Goal: Task Accomplishment & Management: Manage account settings

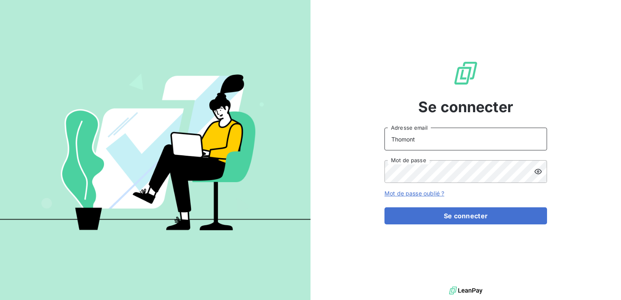
click at [460, 137] on input "Thomont" at bounding box center [466, 139] width 163 height 23
type input "[EMAIL_ADDRESS][DOMAIN_NAME]"
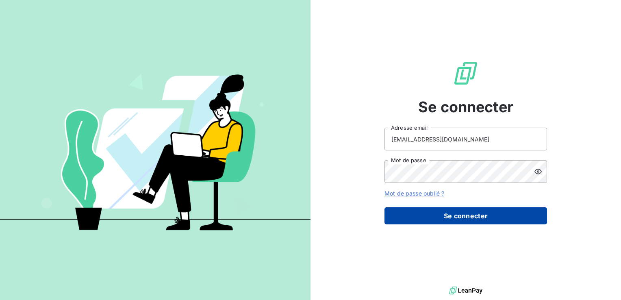
click at [460, 219] on button "Se connecter" at bounding box center [466, 215] width 163 height 17
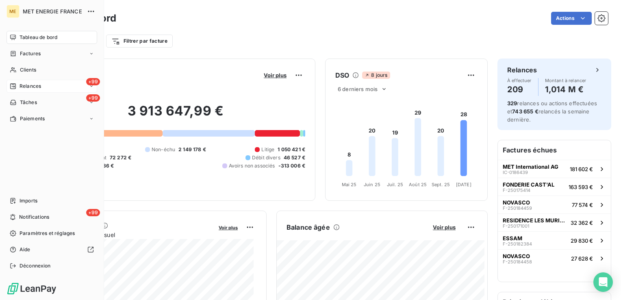
click at [46, 88] on div "+99 Relances" at bounding box center [52, 86] width 91 height 13
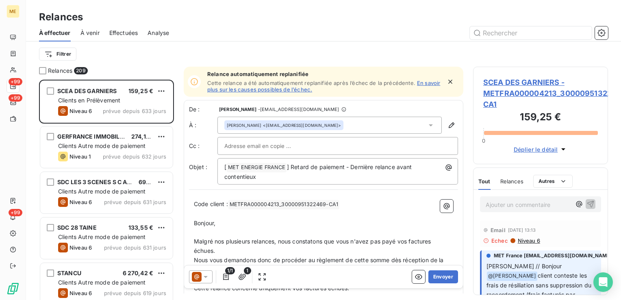
scroll to position [214, 128]
click at [88, 34] on span "À venir" at bounding box center [89, 33] width 19 height 8
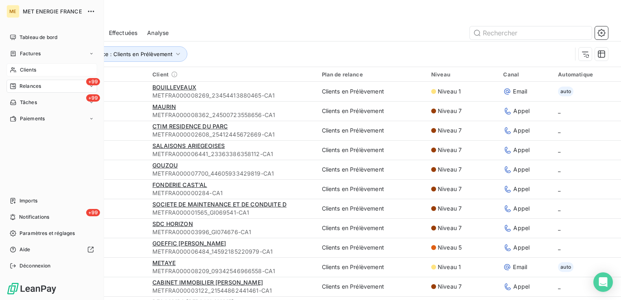
click at [28, 69] on span "Clients" at bounding box center [28, 69] width 16 height 7
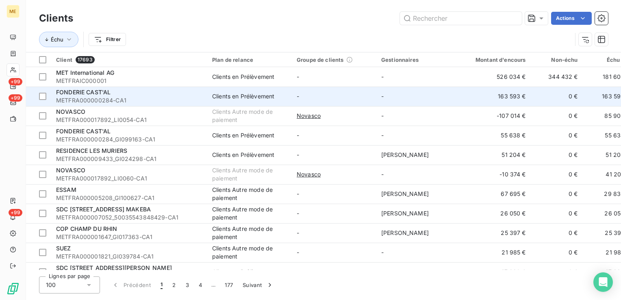
click at [158, 100] on span "METFRA000000284-CA1" at bounding box center [129, 100] width 146 height 8
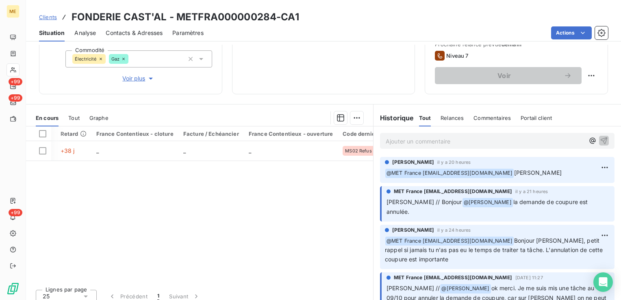
scroll to position [0, 318]
click at [239, 209] on div "Référence 1 Émise le Échue le Solde dû Statut Délai Retard France Contentieux -…" at bounding box center [199, 204] width 347 height 157
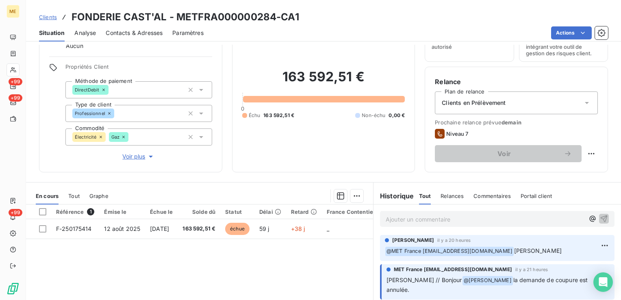
scroll to position [0, 0]
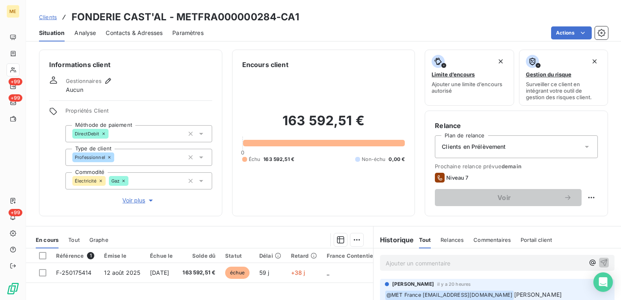
click at [135, 203] on span "Voir plus" at bounding box center [138, 200] width 33 height 8
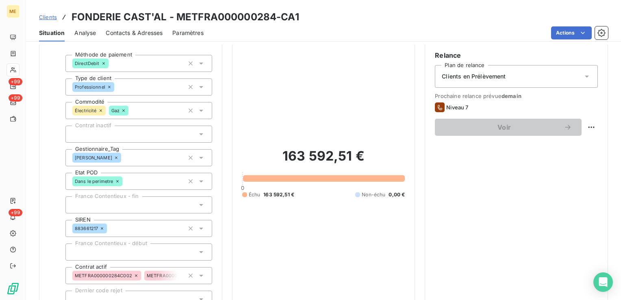
scroll to position [122, 0]
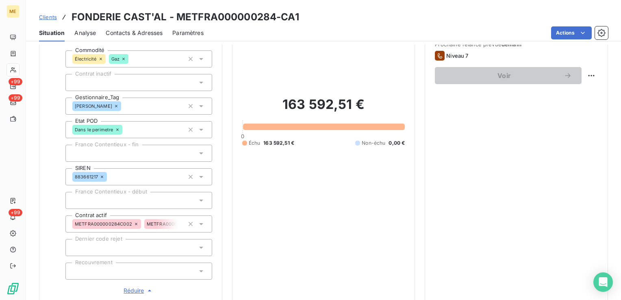
click at [137, 291] on span "Réduire" at bounding box center [139, 291] width 30 height 8
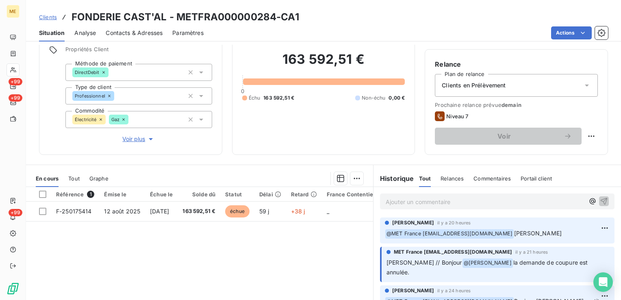
scroll to position [0, 0]
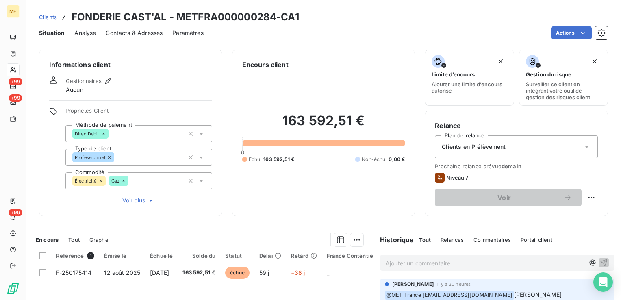
click at [134, 204] on button "Voir plus" at bounding box center [138, 200] width 147 height 9
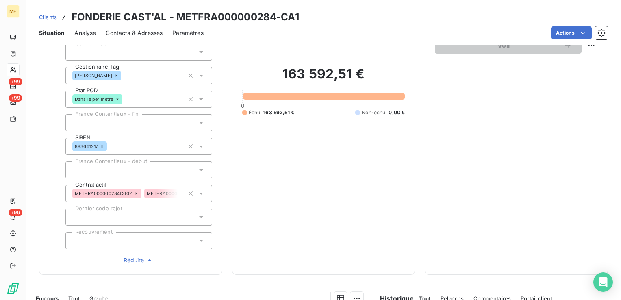
scroll to position [163, 0]
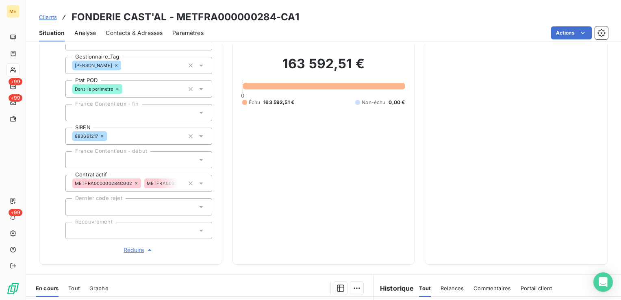
click at [133, 250] on span "Réduire" at bounding box center [139, 250] width 30 height 8
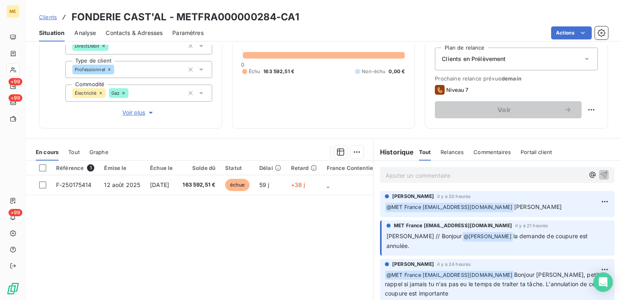
scroll to position [128, 0]
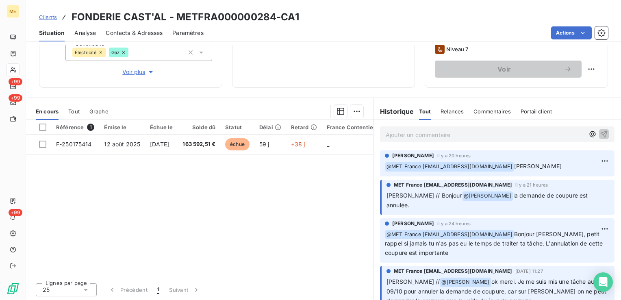
click at [140, 271] on div "Référence 1 Émise le Échue le Solde dû Statut Délai Retard France Contentieux -…" at bounding box center [199, 198] width 347 height 157
click at [272, 15] on h3 "FONDERIE CAST'AL - METFRA000000284-CA1" at bounding box center [186, 17] width 228 height 15
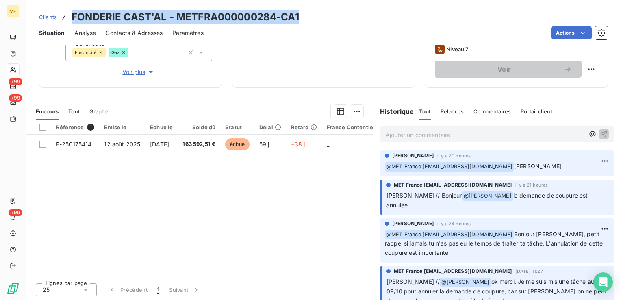
click at [272, 15] on h3 "FONDERIE CAST'AL - METFRA000000284-CA1" at bounding box center [186, 17] width 228 height 15
drag, startPoint x: 272, startPoint y: 15, endPoint x: 348, endPoint y: 5, distance: 77.1
click at [348, 4] on div "Clients FONDERIE CAST'AL - METFRA000000284-CA1 Situation Analyse Contacts & Adr…" at bounding box center [323, 20] width 595 height 41
click at [330, 13] on div "Clients FONDERIE CAST'AL - METFRA000000284-CA1" at bounding box center [323, 17] width 595 height 15
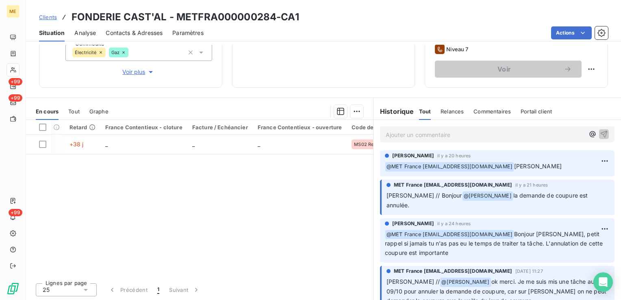
scroll to position [0, 318]
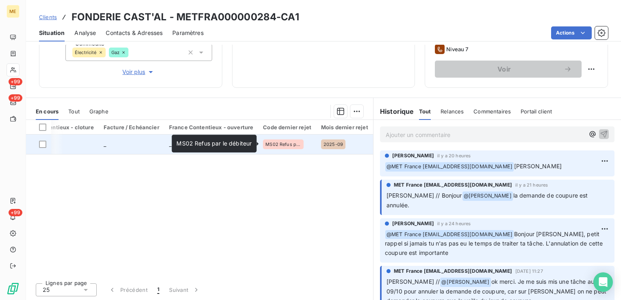
click at [288, 145] on span "MS02 Refus par le débiteur" at bounding box center [283, 144] width 36 height 5
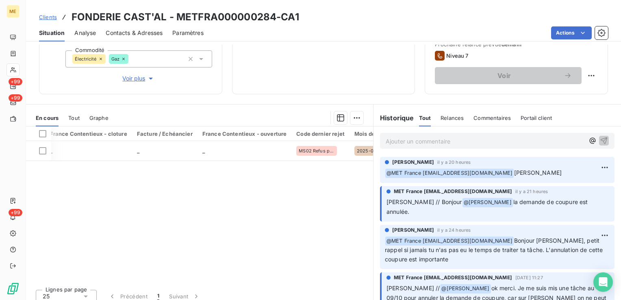
scroll to position [0, 285]
click at [275, 180] on div "Référence 1 Émise le Échue le Solde dû Statut Délai Retard France Contentieux -…" at bounding box center [199, 204] width 347 height 157
drag, startPoint x: 178, startPoint y: 282, endPoint x: 16, endPoint y: 289, distance: 162.3
click at [16, 289] on div "ME +99 +99 +99 Clients FONDERIE CAST'AL - METFRA000000284-CA1 Situation Analyse…" at bounding box center [310, 150] width 621 height 300
click at [231, 255] on div "Référence 1 Émise le Échue le Solde dû Statut Délai Retard France Contentieux -…" at bounding box center [199, 204] width 347 height 157
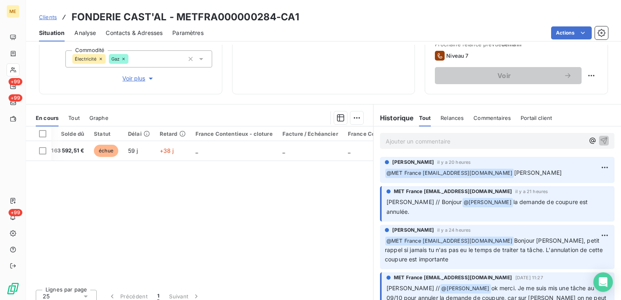
scroll to position [0, 0]
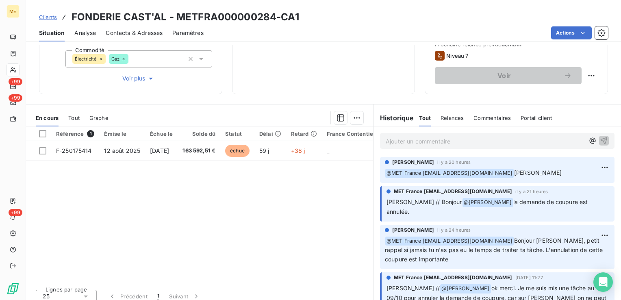
click at [150, 189] on div "Référence 1 Émise le Échue le Solde dû Statut Délai Retard France Contentieux -…" at bounding box center [199, 204] width 347 height 157
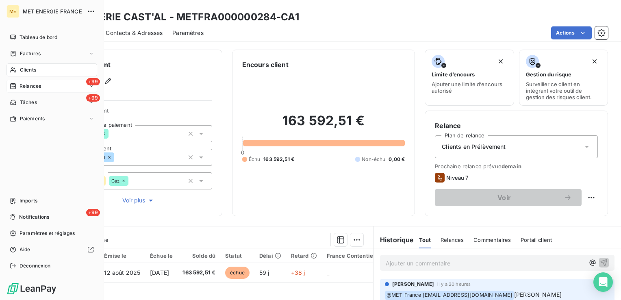
click at [39, 85] on span "Relances" at bounding box center [31, 86] width 22 height 7
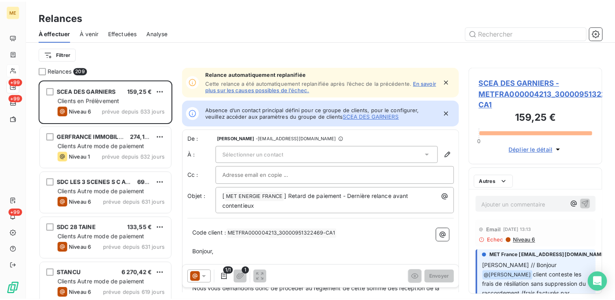
scroll to position [214, 128]
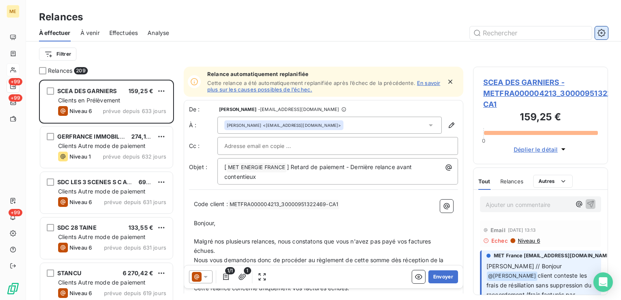
click at [603, 33] on icon "button" at bounding box center [602, 33] width 8 height 8
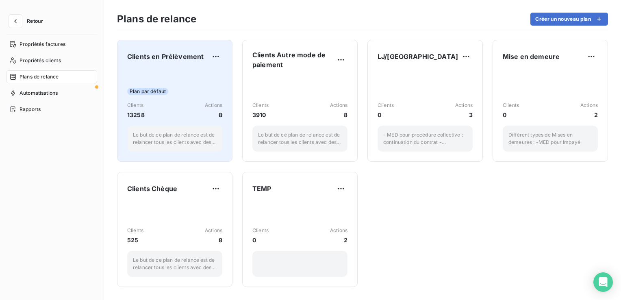
click at [192, 74] on div "Plan par défaut Clients 13258 Actions 8 Le but de ce plan de relance est de rel…" at bounding box center [174, 111] width 95 height 82
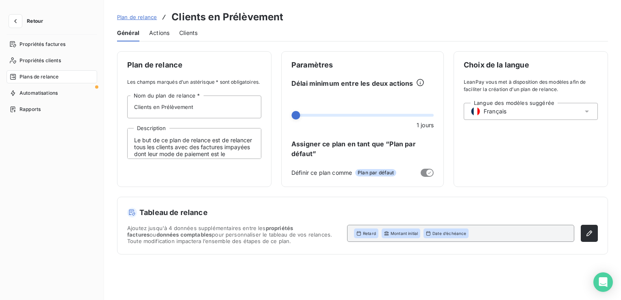
click at [160, 33] on span "Actions" at bounding box center [159, 33] width 20 height 8
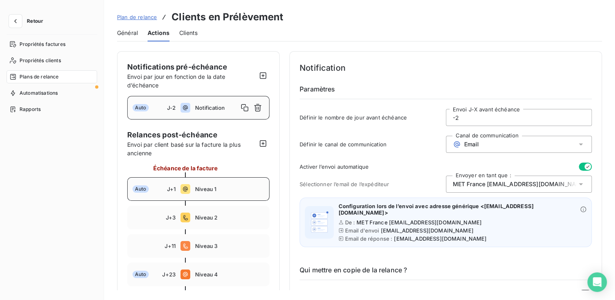
click at [199, 184] on div "Auto J+1 Niveau 1" at bounding box center [198, 189] width 142 height 24
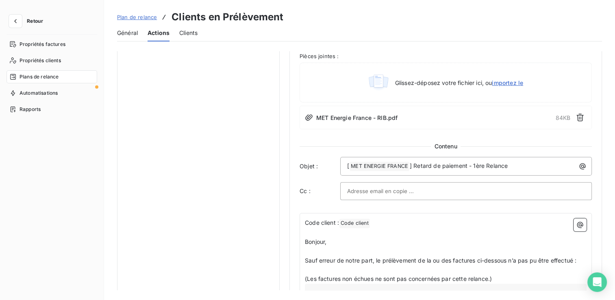
scroll to position [366, 0]
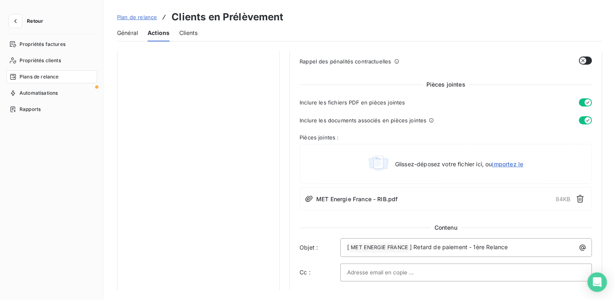
click at [392, 118] on span "Inclure les documents associés en pièces jointes" at bounding box center [363, 120] width 127 height 7
drag, startPoint x: 392, startPoint y: 118, endPoint x: 387, endPoint y: 125, distance: 8.1
click at [387, 125] on div "Pièces jointes Inclure les fichiers PDF en pièces jointes Inclure les documents…" at bounding box center [446, 145] width 292 height 130
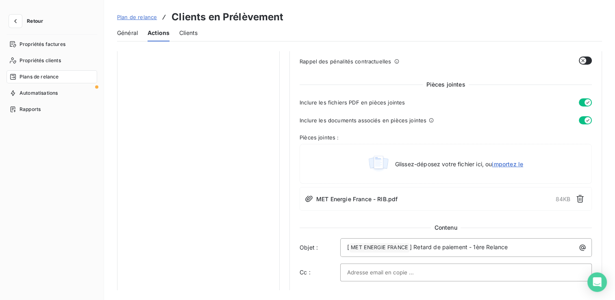
click at [341, 136] on span "Pièces jointes :" at bounding box center [446, 137] width 292 height 7
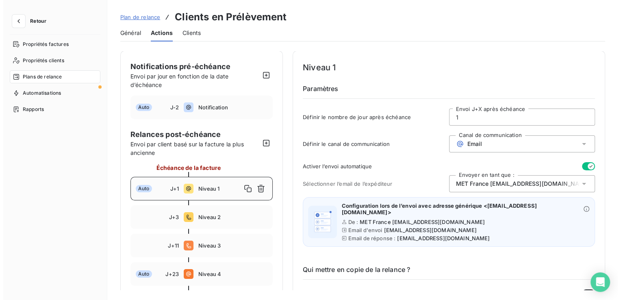
scroll to position [0, 0]
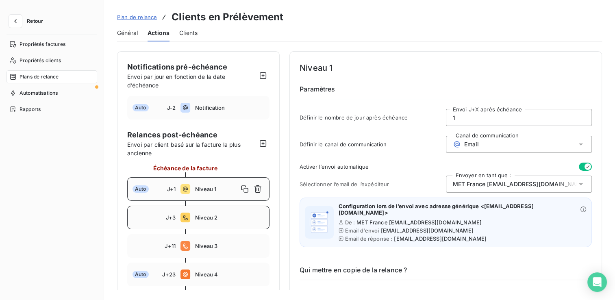
click at [205, 219] on span "Niveau 2" at bounding box center [229, 217] width 69 height 7
type input "3"
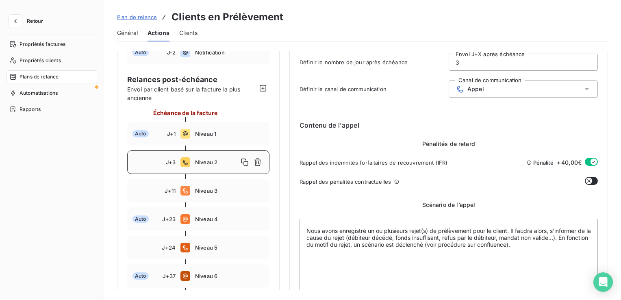
scroll to position [81, 0]
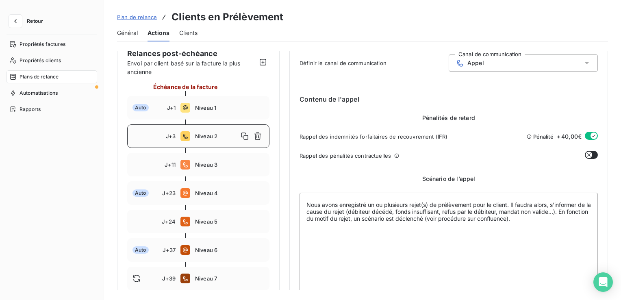
click at [585, 135] on button "button" at bounding box center [591, 136] width 13 height 8
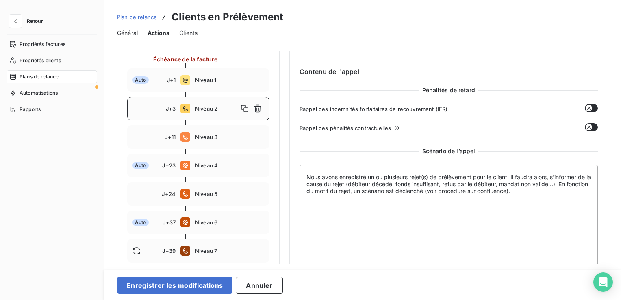
scroll to position [122, 0]
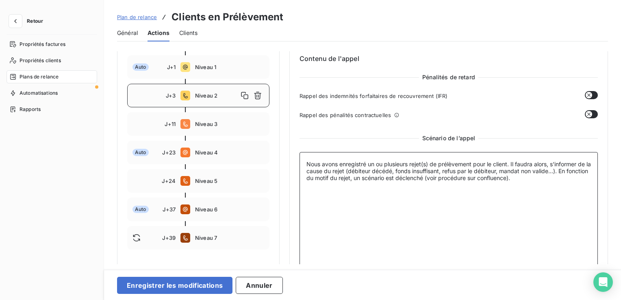
click at [545, 176] on textarea "Nous avons enregistré un ou plusieurs rejet(s) de prélèvement pour le client. I…" at bounding box center [449, 212] width 298 height 121
click at [572, 172] on textarea "Nous avons enregistré un ou plusieurs rejet(s) de prélèvement pour le client. I…" at bounding box center [449, 212] width 298 height 121
click at [364, 171] on textarea "Nous avons enregistré un ou plusieurs rejet(s) de prélèvement pour le client. I…" at bounding box center [449, 212] width 298 height 121
click at [572, 171] on textarea "Nous avons enregistré un ou plusieurs rejet(s) de prélèvement pour le client. I…" at bounding box center [449, 212] width 298 height 121
click at [574, 172] on textarea "Nous avons enregistré un ou plusieurs rejet(s) de prélèvement pour le client. I…" at bounding box center [449, 212] width 298 height 121
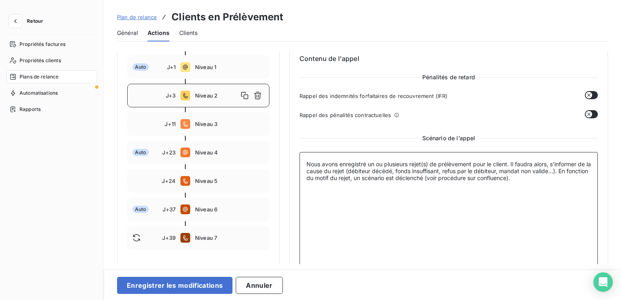
scroll to position [112, 0]
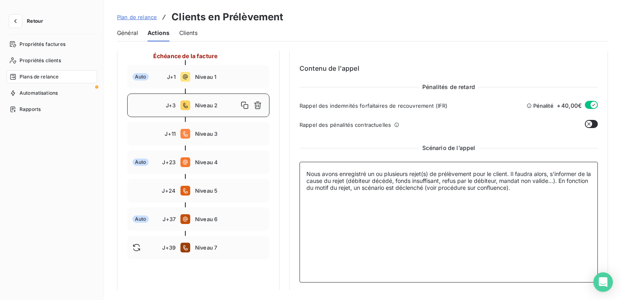
click at [344, 215] on textarea "Nous avons enregistré un ou plusieurs rejet(s) de prélèvement pour le client. I…" at bounding box center [449, 222] width 298 height 121
click at [574, 183] on textarea "Nous avons enregistré un ou plusieurs rejet(s) de prélèvement pour le client. I…" at bounding box center [449, 222] width 298 height 121
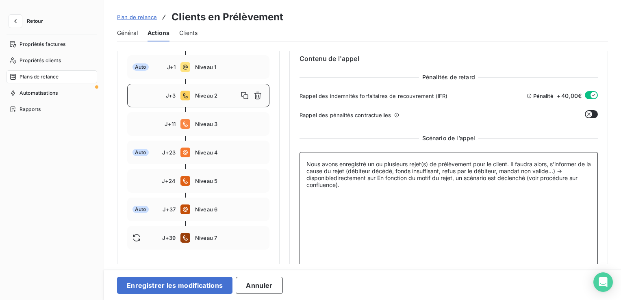
click at [336, 179] on textarea "Nous avons enregistré un ou plusieurs rejet(s) de prélèvement pour le client. I…" at bounding box center [449, 212] width 298 height 121
click at [379, 178] on textarea "Nous avons enregistré un ou plusieurs rejet(s) de prélèvement pour le client. I…" at bounding box center [449, 212] width 298 height 121
click at [572, 178] on textarea "Nous avons enregistré un ou plusieurs rejet(s) de prélèvement pour le client. I…" at bounding box center [449, 212] width 298 height 121
click at [320, 192] on textarea "Nous avons enregistré un ou plusieurs rejet(s) de prélèvement pour le client. I…" at bounding box center [449, 212] width 298 height 121
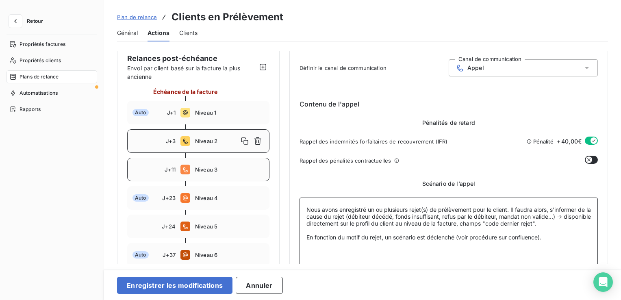
scroll to position [57, 0]
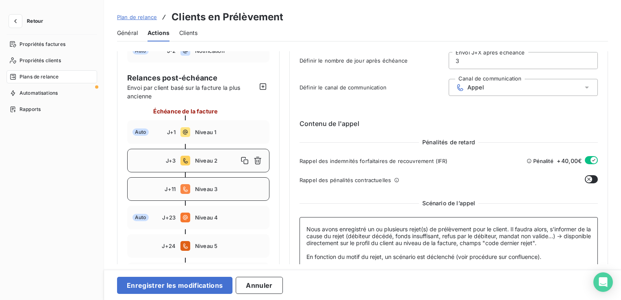
type textarea "Nous avons enregistré un ou plusieurs rejet(s) de prélèvement pour le client. I…"
click at [225, 189] on span "Niveau 3" at bounding box center [229, 189] width 69 height 7
type input "11"
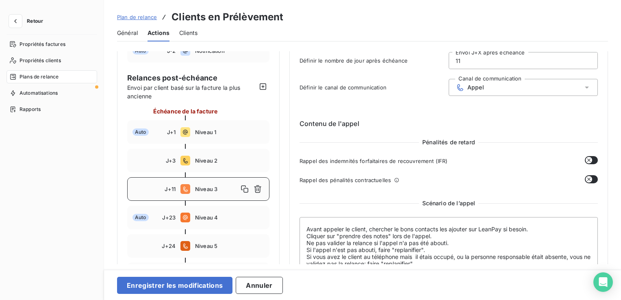
scroll to position [98, 0]
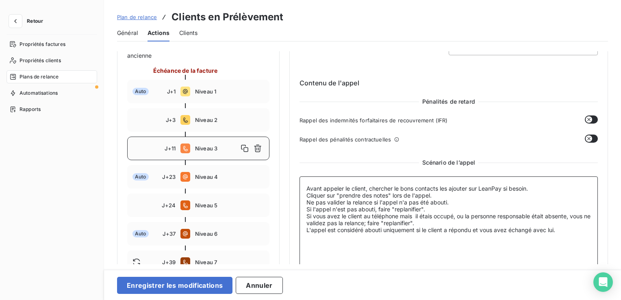
drag, startPoint x: 569, startPoint y: 231, endPoint x: 309, endPoint y: 185, distance: 264.1
click at [309, 185] on textarea "Avant appeler le client, chercher le bons contacts les ajouter sur LeanPay si b…" at bounding box center [449, 236] width 298 height 121
click at [361, 248] on textarea "Avant appeler le client, chercher le bons contacts les ajouter sur LeanPay si b…" at bounding box center [449, 236] width 298 height 121
click at [439, 187] on textarea "Avant appeler le client, chercher le bons contacts les ajouter sur LeanPay si b…" at bounding box center [449, 236] width 298 height 121
click at [455, 235] on textarea "Avant appeler le client, chercher le bons contact les ajouter sur LeanPay si be…" at bounding box center [449, 236] width 298 height 121
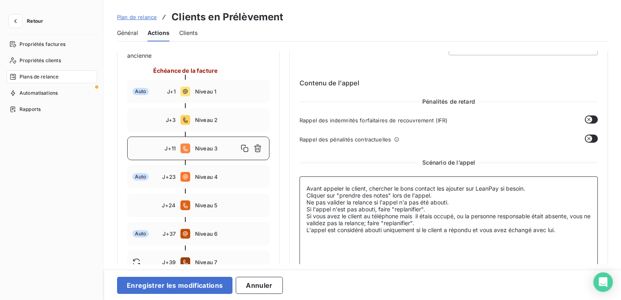
drag, startPoint x: 308, startPoint y: 207, endPoint x: 428, endPoint y: 206, distance: 119.5
click at [428, 206] on textarea "Avant appeler le client, chercher le bons contact les ajouter sur LeanPay si be…" at bounding box center [449, 236] width 298 height 121
click at [415, 217] on textarea "Avant appeler le client, chercher le bons contact les ajouter sur LeanPay si be…" at bounding box center [449, 236] width 298 height 121
click at [433, 217] on textarea "Avant appeler le client, chercher le bons contact les ajouter sur LeanPay si be…" at bounding box center [449, 236] width 298 height 121
click at [374, 222] on textarea "Avant appeler le client, chercher le bons contact les ajouter sur LeanPay si be…" at bounding box center [449, 236] width 298 height 121
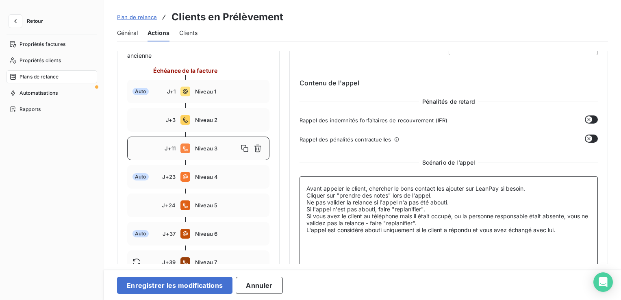
type textarea "Avant appeler le client, chercher le bons contact les ajouter sur LeanPay si be…"
drag, startPoint x: 561, startPoint y: 229, endPoint x: 306, endPoint y: 186, distance: 258.9
click at [306, 186] on textarea "Avant appeler le client, chercher le bons contact les ajouter sur LeanPay si be…" at bounding box center [449, 236] width 298 height 121
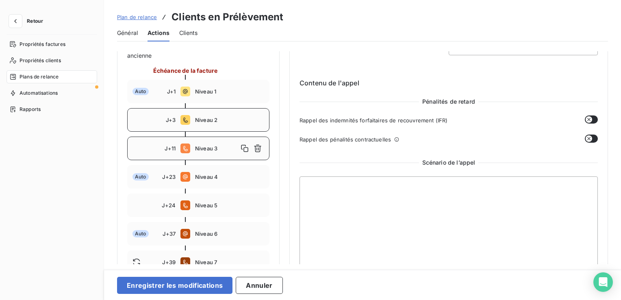
click at [213, 124] on div "J+3 Niveau 2" at bounding box center [198, 120] width 142 height 24
type input "3"
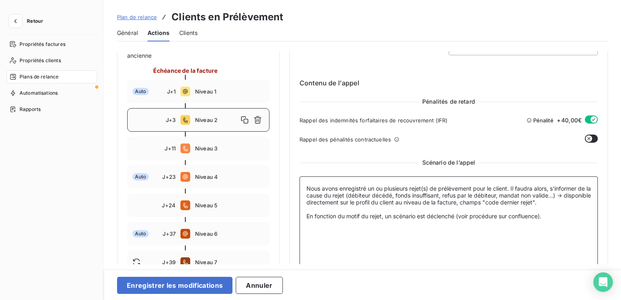
click at [306, 187] on textarea "Nous avons enregistré un ou plusieurs rejet(s) de prélèvement pour le client. I…" at bounding box center [449, 236] width 298 height 121
paste textarea "Avant appeler le client, chercher le bons contact les ajouter sur LeanPay si be…"
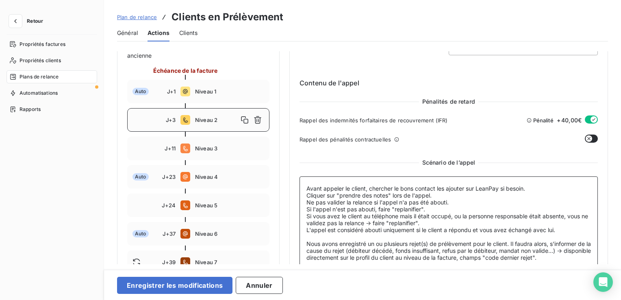
scroll to position [138, 0]
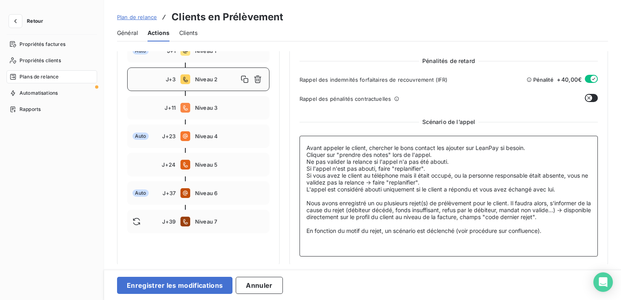
click at [308, 144] on textarea "Avant appeler le client, chercher le bons contact les ajouter sur LeanPay si be…" at bounding box center [449, 196] width 298 height 121
click at [306, 201] on textarea "Rappel : Avant appeler le client, chercher le bons contact les ajouter sur Lean…" at bounding box center [449, 196] width 298 height 121
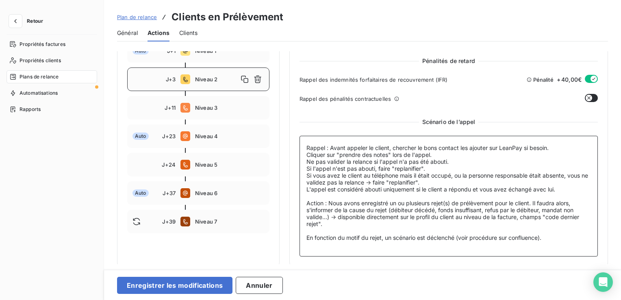
click at [326, 200] on textarea "Rappel : Avant appeler le client, chercher le bons contact les ajouter sur Lean…" at bounding box center [449, 196] width 298 height 121
click at [397, 225] on textarea "Rappel : Avant appeler le client, chercher le bons contact les ajouter sur Lean…" at bounding box center [449, 196] width 298 height 121
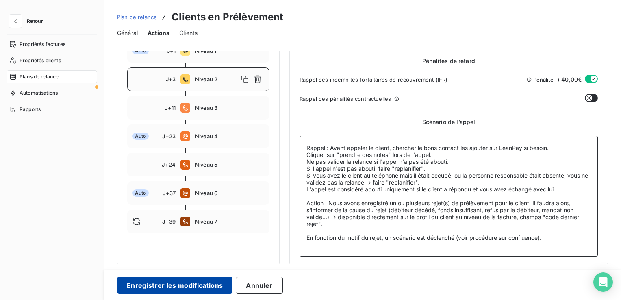
type textarea "Rappel : Avant appeler le client, chercher le bons contact les ajouter sur Lean…"
click at [210, 281] on button "Enregistrer les modifications" at bounding box center [174, 285] width 115 height 17
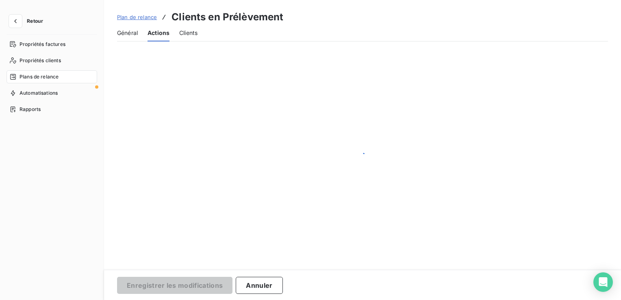
scroll to position [117, 0]
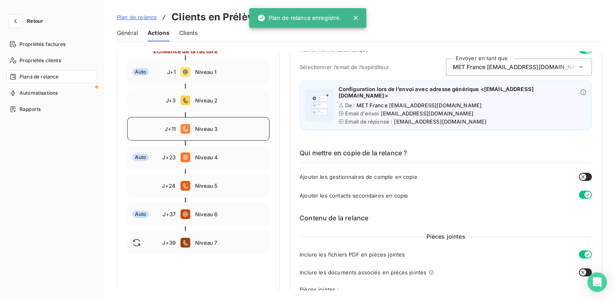
click at [205, 127] on span "Niveau 3" at bounding box center [229, 129] width 69 height 7
type input "11"
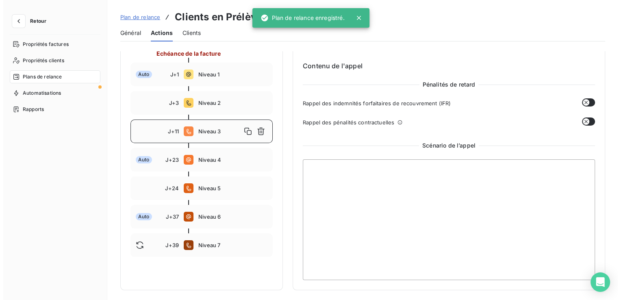
scroll to position [112, 0]
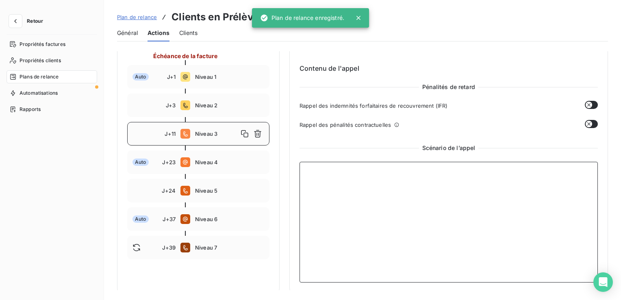
click at [366, 189] on textarea at bounding box center [449, 222] width 298 height 121
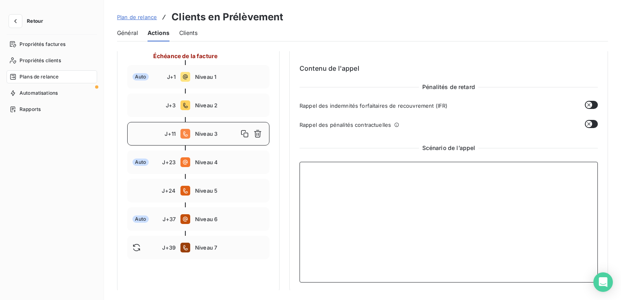
paste textarea "Avant appeler le client, chercher le bons contact les ajouter sur LeanPay si be…"
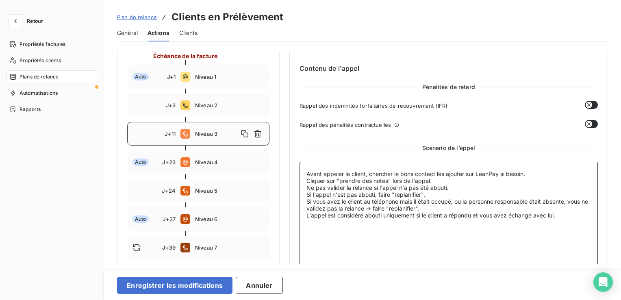
click at [306, 178] on textarea "Avant appeler le client, chercher le bons contact les ajouter sur LeanPay si be…" at bounding box center [449, 222] width 298 height 121
type textarea "Rappel : Avant appeler le client, chercher le bons contact les ajouter sur Lean…"
click at [364, 228] on textarea "Rappel : Avant appeler le client, chercher le bons contact les ajouter sur Lean…" at bounding box center [449, 222] width 298 height 121
click at [322, 233] on textarea "Rappel : Avant appeler le client, chercher le bons contact les ajouter sur Lean…" at bounding box center [449, 222] width 298 height 121
drag, startPoint x: 569, startPoint y: 217, endPoint x: 295, endPoint y: 175, distance: 276.8
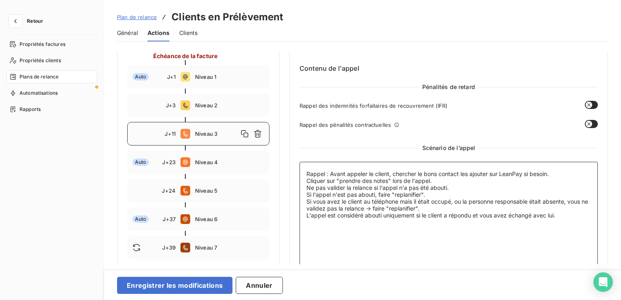
click at [295, 175] on div "Niveau 3 Paramètres Définir le nombre de jour après échéance 11 Envoi J+X après…" at bounding box center [448, 116] width 319 height 354
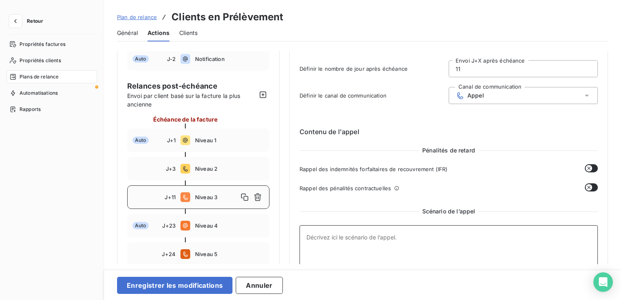
scroll to position [0, 0]
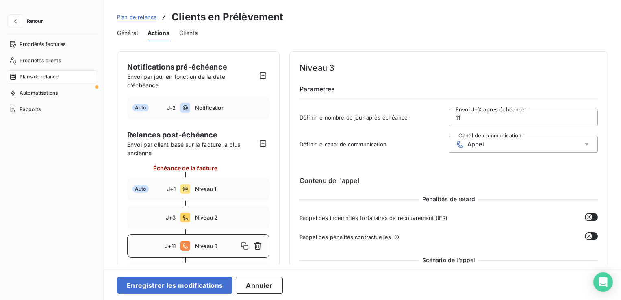
click at [524, 114] on input "11" at bounding box center [523, 117] width 148 height 16
type input "1"
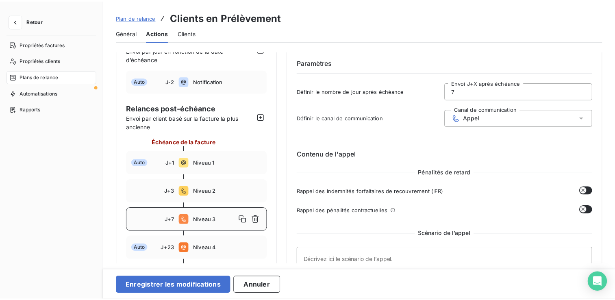
scroll to position [41, 0]
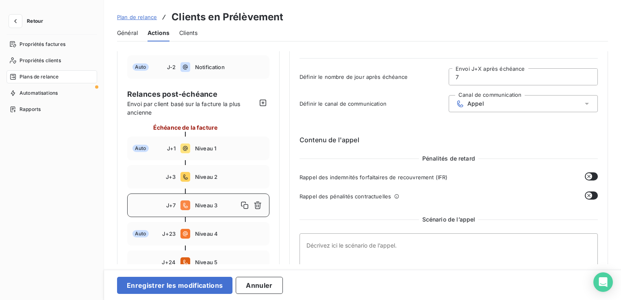
click at [478, 105] on span "Appel" at bounding box center [476, 103] width 17 height 7
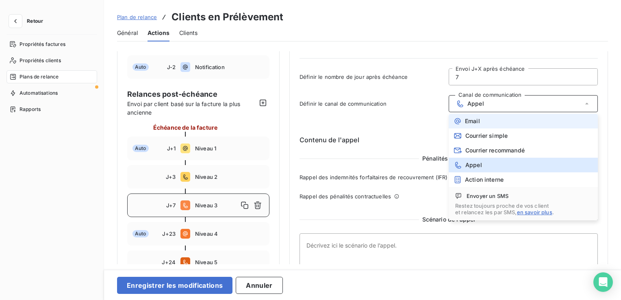
click at [487, 121] on li "Email" at bounding box center [523, 121] width 149 height 15
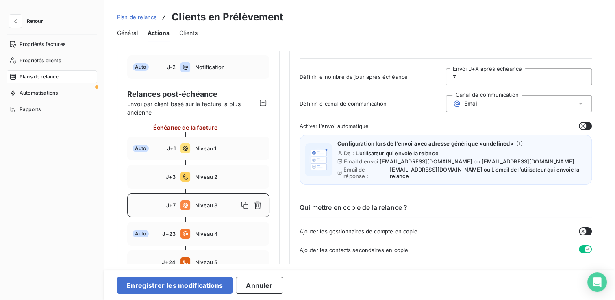
scroll to position [122, 0]
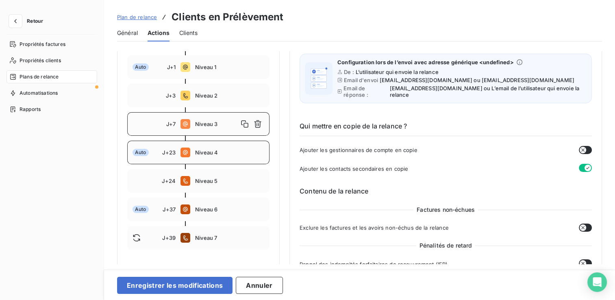
click at [201, 155] on span "Niveau 4" at bounding box center [229, 152] width 69 height 7
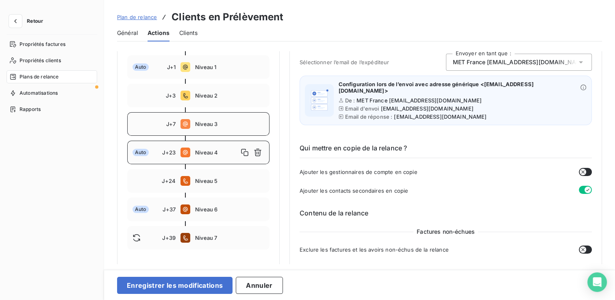
click at [221, 123] on span "Niveau 3" at bounding box center [229, 124] width 69 height 7
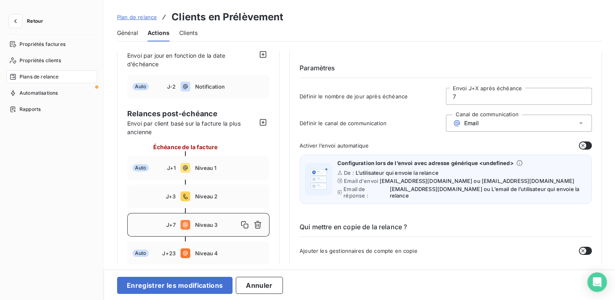
scroll to position [41, 0]
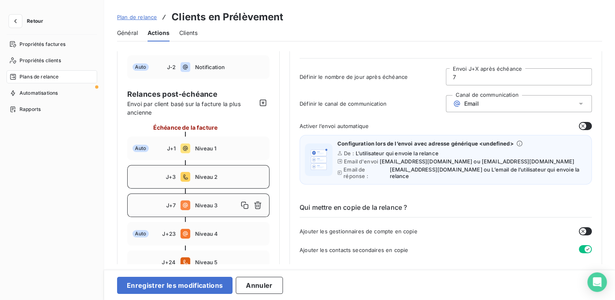
click at [235, 180] on div "J+3 Niveau 2" at bounding box center [198, 177] width 142 height 24
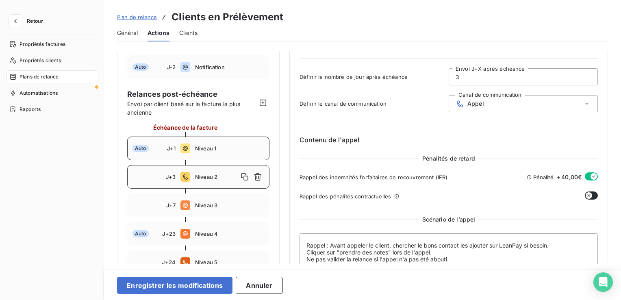
click at [220, 151] on span "Niveau 1" at bounding box center [229, 148] width 69 height 7
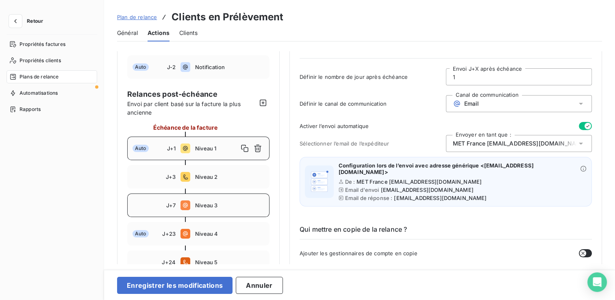
click at [231, 202] on span "Niveau 3" at bounding box center [229, 205] width 69 height 7
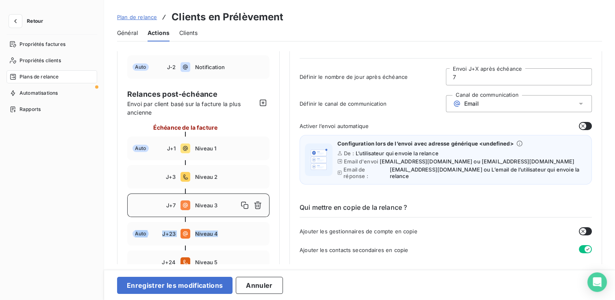
drag, startPoint x: 223, startPoint y: 233, endPoint x: 230, endPoint y: 200, distance: 34.0
click at [230, 200] on div "Échéance de la facture Auto J+1 Niveau 1 J+3 Niveau 2 J+7 Niveau 3 Auto J+23 Ni…" at bounding box center [198, 227] width 142 height 208
drag, startPoint x: 230, startPoint y: 200, endPoint x: 229, endPoint y: 234, distance: 34.2
click at [226, 235] on span "Niveau 4" at bounding box center [229, 234] width 69 height 7
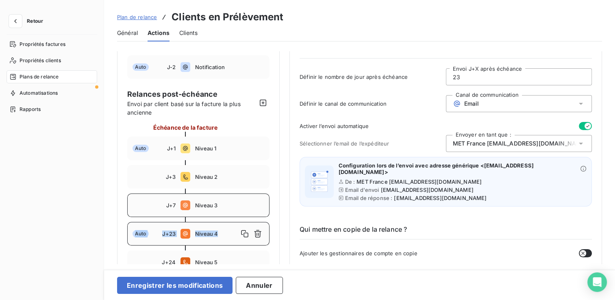
click at [237, 206] on span "Niveau 3" at bounding box center [229, 205] width 69 height 7
type input "7"
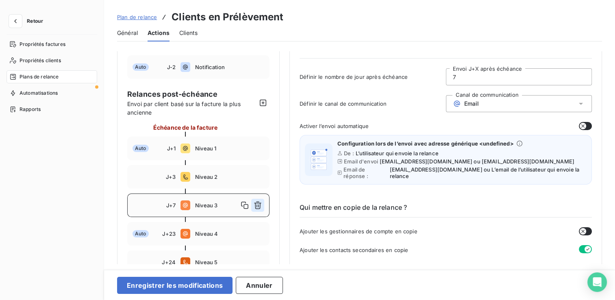
click at [261, 206] on icon "button" at bounding box center [258, 205] width 8 height 8
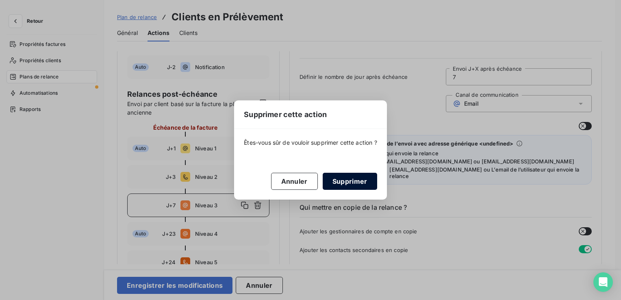
click at [345, 186] on button "Supprimer" at bounding box center [350, 181] width 54 height 17
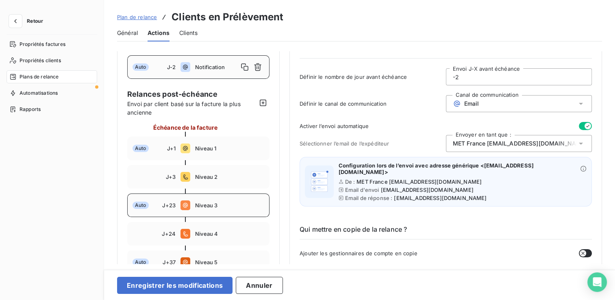
click at [209, 206] on span "Niveau 3" at bounding box center [229, 205] width 69 height 7
type input "23"
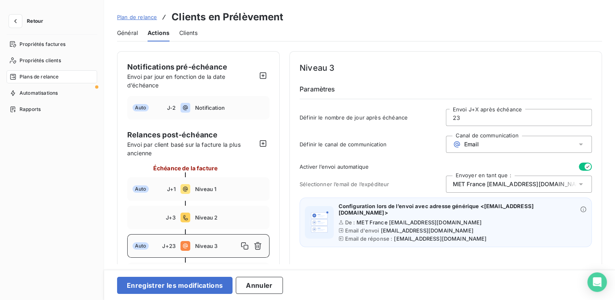
drag, startPoint x: 468, startPoint y: 120, endPoint x: 415, endPoint y: 117, distance: 53.3
click at [415, 117] on div "Définir le nombre de jour après échéance 23 Envoi J+X après échéance" at bounding box center [446, 120] width 292 height 22
click at [511, 182] on span "MET France met-france@recouvrement.met.com" at bounding box center [520, 184] width 134 height 8
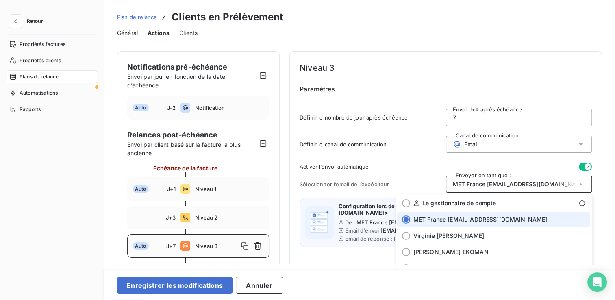
click at [415, 177] on div "Sélectionner l’email de l’expéditeur Envoyer en tant que : MET France met-franc…" at bounding box center [446, 184] width 292 height 17
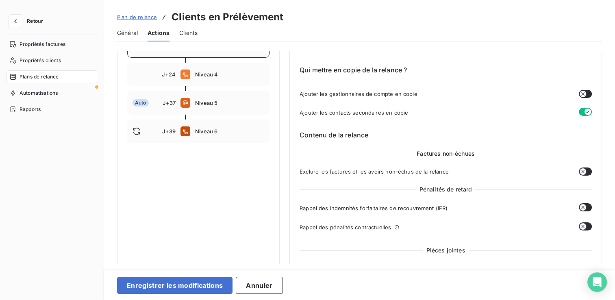
scroll to position [244, 0]
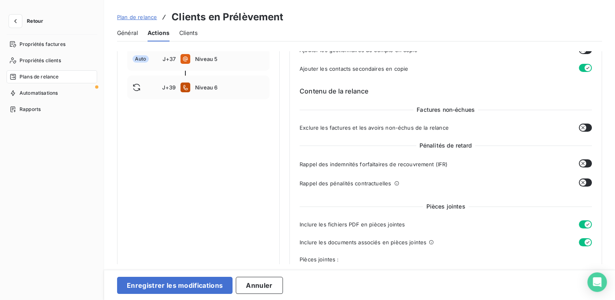
click at [585, 161] on button "button" at bounding box center [585, 163] width 13 height 8
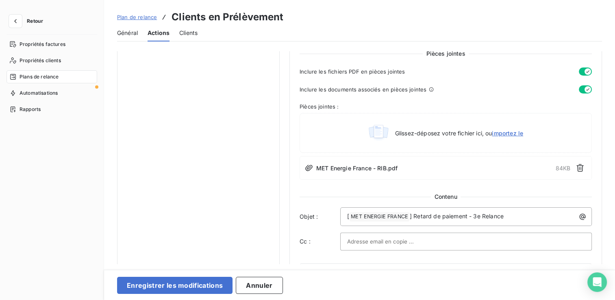
scroll to position [447, 0]
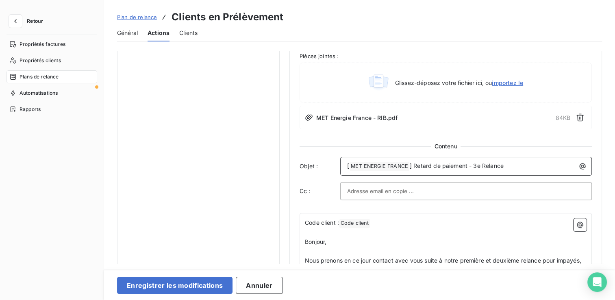
click at [477, 167] on span "] Retard de paiement - 3e Relance" at bounding box center [457, 165] width 94 height 7
click at [481, 165] on span "] Retard de paiement - 2e Relance" at bounding box center [457, 165] width 94 height 7
click at [492, 185] on div at bounding box center [466, 191] width 238 height 12
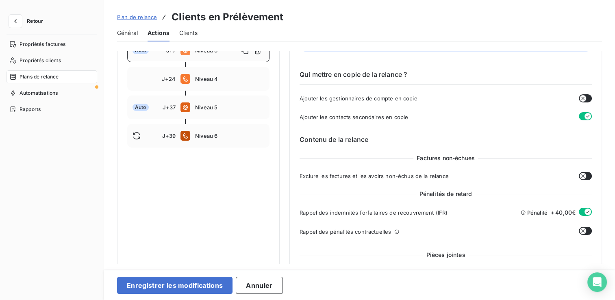
scroll to position [67, 0]
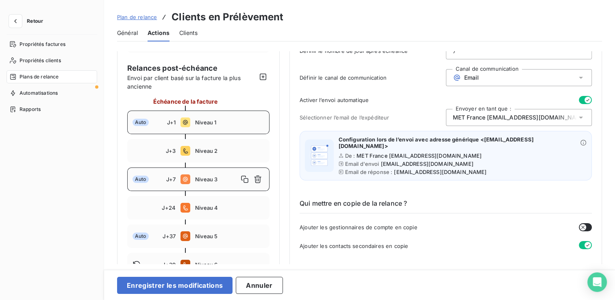
click at [202, 131] on div "Auto J+1 Niveau 1" at bounding box center [198, 123] width 142 height 24
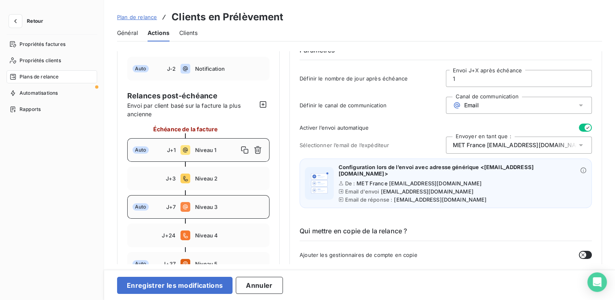
scroll to position [81, 0]
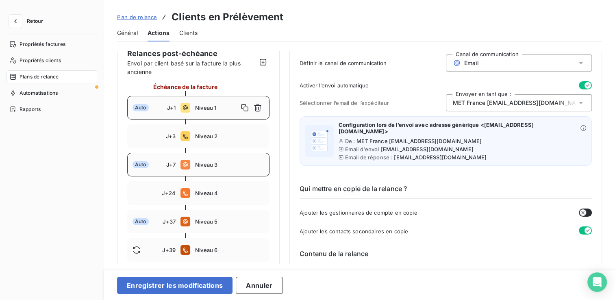
click at [208, 160] on div "Auto J+7 Niveau 3" at bounding box center [198, 165] width 142 height 24
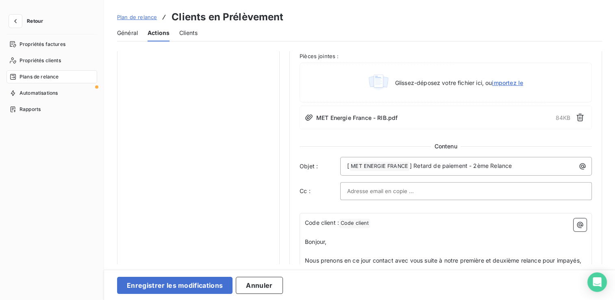
scroll to position [529, 0]
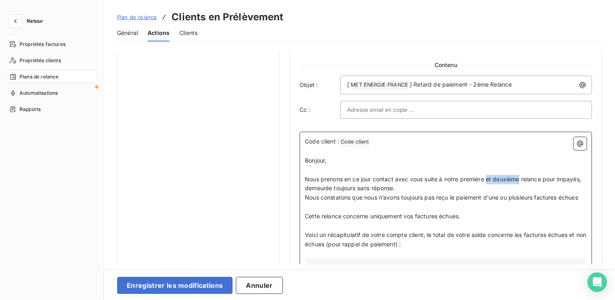
drag, startPoint x: 488, startPoint y: 178, endPoint x: 520, endPoint y: 178, distance: 32.1
click at [520, 178] on span "Nous prenons en ce jour contact avec vous suite à notre première et deuxième re…" at bounding box center [444, 184] width 278 height 16
click at [407, 186] on p "Nous prenons en ce jour contact avec vous suite à notre première relance pour i…" at bounding box center [446, 184] width 282 height 19
drag, startPoint x: 547, startPoint y: 179, endPoint x: 550, endPoint y: 185, distance: 7.1
click at [550, 185] on p "Nous prenons en ce jour contact avec vous suite à notre première relance pour i…" at bounding box center [446, 184] width 282 height 19
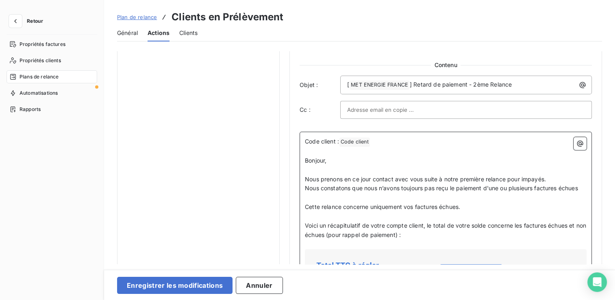
click at [305, 204] on span "Cette relance concerne uniquement vos factures échues." at bounding box center [382, 206] width 155 height 7
click at [478, 206] on p "(Cette relance concerne uniquement vos factures échues." at bounding box center [446, 206] width 282 height 9
click at [461, 206] on span "(Cette relance concerne uniquement vos factures échues." at bounding box center [383, 206] width 157 height 7
click at [474, 206] on p "(Cette relance concerne uniquement vos factures échues)." at bounding box center [446, 206] width 282 height 9
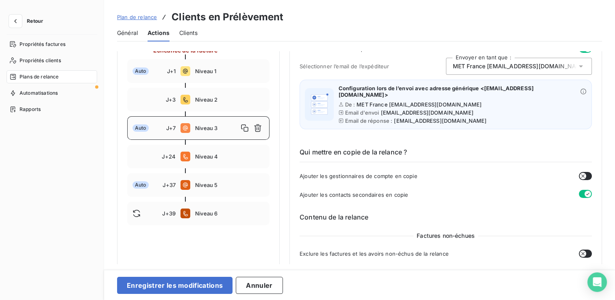
scroll to position [41, 0]
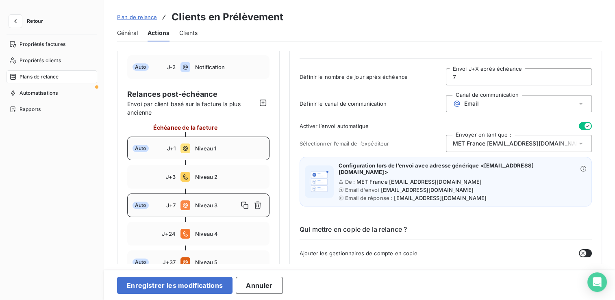
click at [209, 146] on span "Niveau 1" at bounding box center [229, 148] width 69 height 7
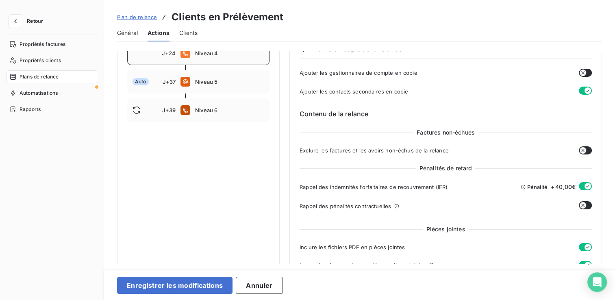
scroll to position [122, 0]
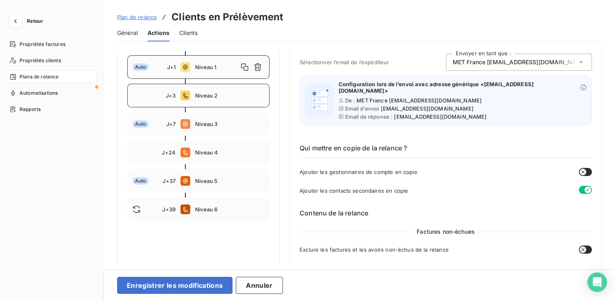
click at [213, 103] on div "J+3 Niveau 2" at bounding box center [198, 96] width 142 height 24
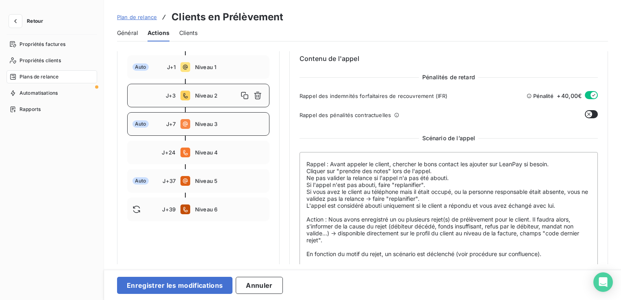
click at [224, 126] on span "Niveau 3" at bounding box center [229, 124] width 69 height 7
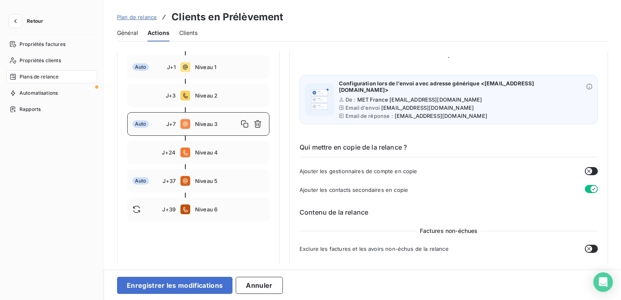
type input "7"
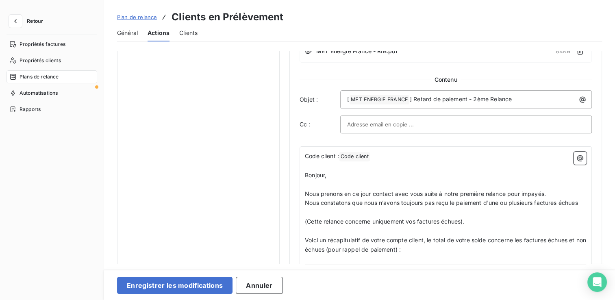
scroll to position [529, 0]
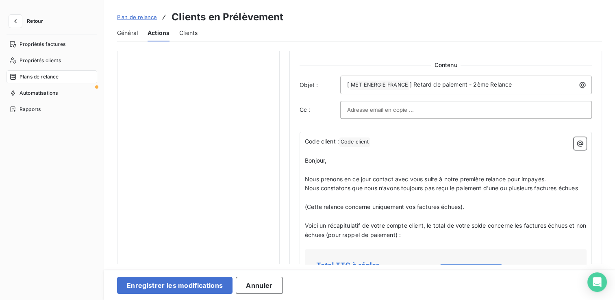
click at [578, 187] on span "Nous constatons que nous n’avons toujours pas reçu le paiement d'une ou plusieu…" at bounding box center [441, 188] width 273 height 7
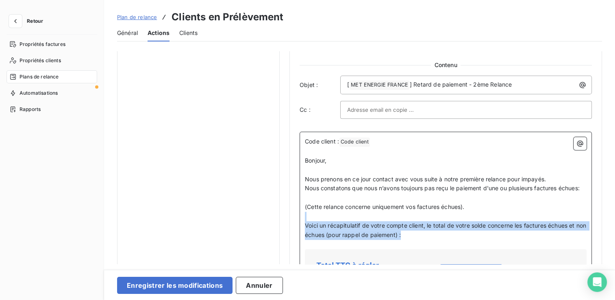
drag, startPoint x: 309, startPoint y: 225, endPoint x: 429, endPoint y: 241, distance: 121.8
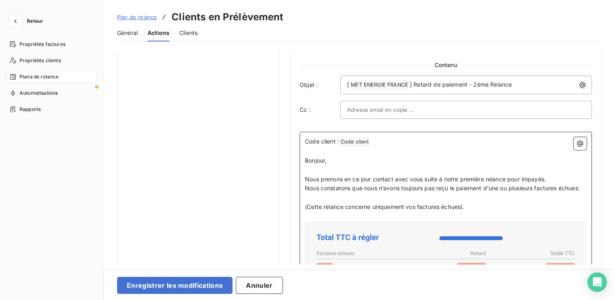
click at [338, 221] on p "﻿" at bounding box center [446, 216] width 282 height 9
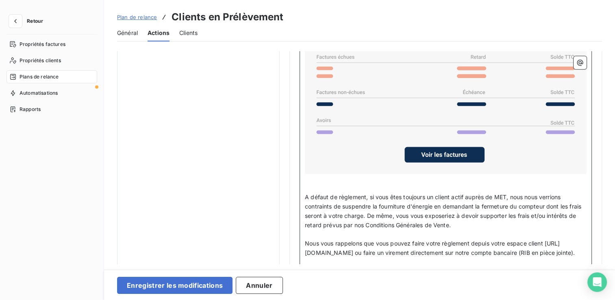
scroll to position [772, 0]
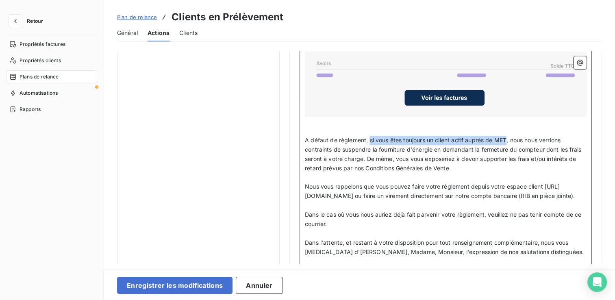
drag, startPoint x: 369, startPoint y: 146, endPoint x: 507, endPoint y: 147, distance: 137.4
click at [507, 147] on span "A défaut de règlement, si vous êtes toujours un client actif auprès de MET, nou…" at bounding box center [444, 154] width 278 height 35
drag, startPoint x: 507, startPoint y: 146, endPoint x: 468, endPoint y: 147, distance: 39.5
click at [468, 147] on span "A défaut de règlement, si vous êtes toujours un client actif auprès de MET, nou…" at bounding box center [444, 154] width 278 height 35
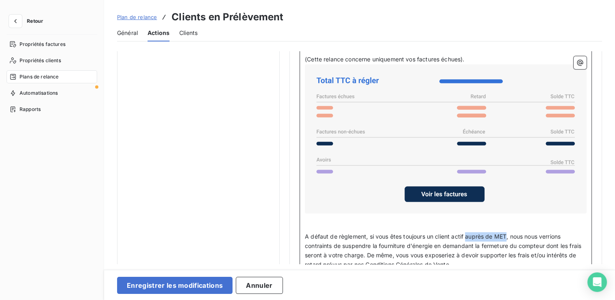
scroll to position [691, 0]
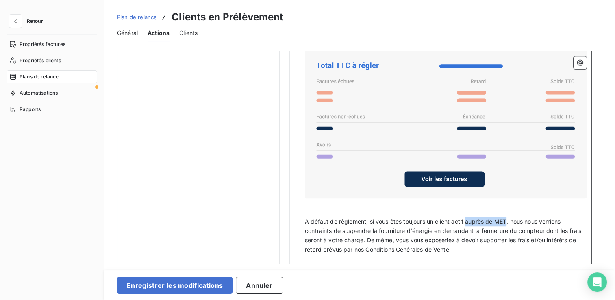
click at [467, 228] on span "A défaut de règlement, si vous êtes toujours un client actif auprès de MET, nou…" at bounding box center [444, 235] width 278 height 35
drag, startPoint x: 467, startPoint y: 228, endPoint x: 493, endPoint y: 227, distance: 26.0
click at [493, 227] on span "A défaut de règlement, si vous êtes toujours un client actif auprès de MET, nou…" at bounding box center [444, 235] width 278 height 35
click at [477, 227] on span "A défaut de règlement, si vous êtes toujours un client actif MET, nous nous ver…" at bounding box center [446, 235] width 283 height 35
click at [466, 228] on span "A défaut de règlement, si vous êtes toujours un client actif MET France, nous n…" at bounding box center [443, 235] width 277 height 35
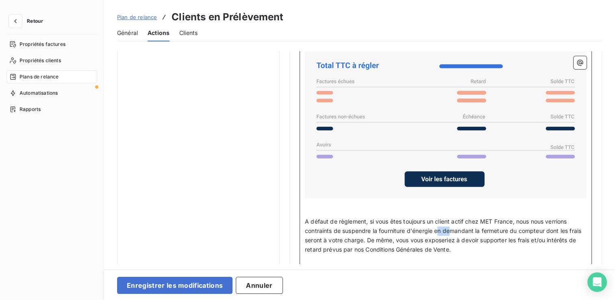
drag, startPoint x: 438, startPoint y: 235, endPoint x: 452, endPoint y: 240, distance: 15.3
click at [452, 240] on span "A défaut de règlement, si vous êtes toujours un client actif chez MET France, n…" at bounding box center [444, 235] width 278 height 35
click at [435, 235] on span "A défaut de règlement, si vous êtes toujours un client actif chez MET France, n…" at bounding box center [444, 235] width 278 height 35
drag, startPoint x: 435, startPoint y: 235, endPoint x: 547, endPoint y: 238, distance: 111.4
click at [547, 238] on span "A défaut de règlement, si vous êtes toujours un client actif chez MET France, n…" at bounding box center [444, 235] width 278 height 35
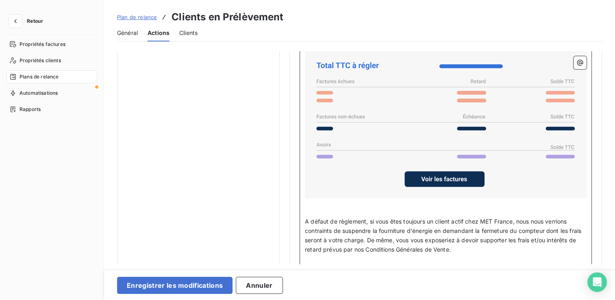
click at [551, 236] on span "A défaut de règlement, si vous êtes toujours un client actif chez MET France, n…" at bounding box center [444, 235] width 278 height 35
drag, startPoint x: 547, startPoint y: 237, endPoint x: 434, endPoint y: 242, distance: 113.1
click at [434, 242] on p "A défaut de règlement, si vous êtes toujours un client actif chez MET France, n…" at bounding box center [446, 235] width 282 height 37
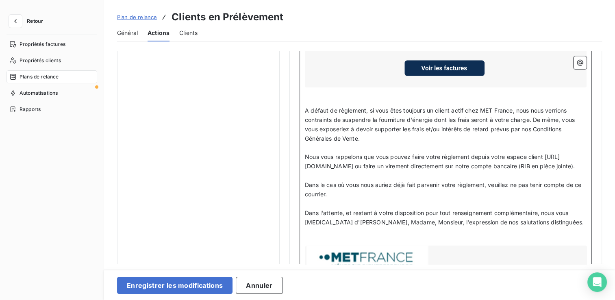
scroll to position [813, 0]
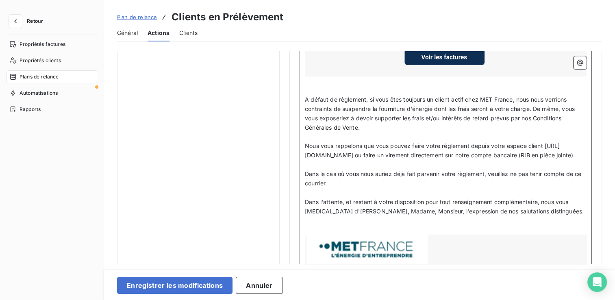
drag, startPoint x: 305, startPoint y: 151, endPoint x: 501, endPoint y: 174, distance: 198.1
click at [501, 160] on p "Nous vous rappelons que vous pouvez faire votre règlement depuis votre espace c…" at bounding box center [446, 150] width 282 height 19
click at [420, 160] on p "Nous vous rappelons que vous pouvez faire votre règlement depuis votre espace c…" at bounding box center [446, 150] width 282 height 19
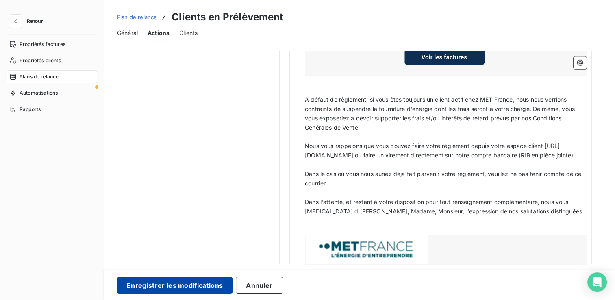
click at [161, 281] on button "Enregistrer les modifications" at bounding box center [174, 285] width 115 height 17
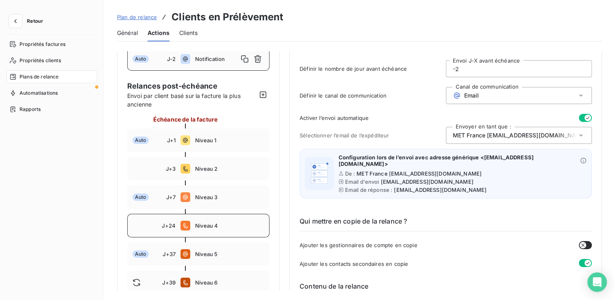
scroll to position [81, 0]
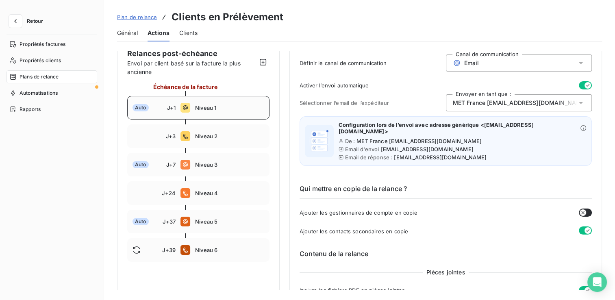
click at [210, 113] on div "Auto J+1 Niveau 1" at bounding box center [198, 108] width 142 height 24
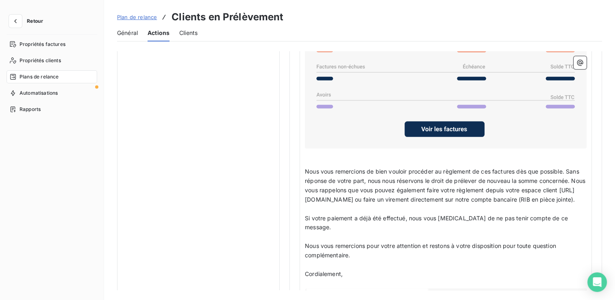
scroll to position [772, 0]
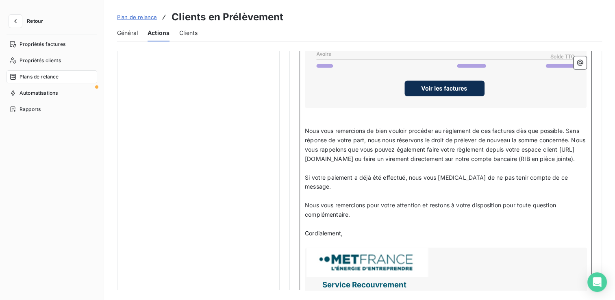
drag, startPoint x: 569, startPoint y: 127, endPoint x: 569, endPoint y: 162, distance: 35.4
click at [569, 162] on p "Nous vous remercions de bien vouloir procéder au règlement de ces factures dès …" at bounding box center [446, 144] width 282 height 37
copy span "Sans réponse de votre part, nous nous réservons le droit de prélever de nouveau…"
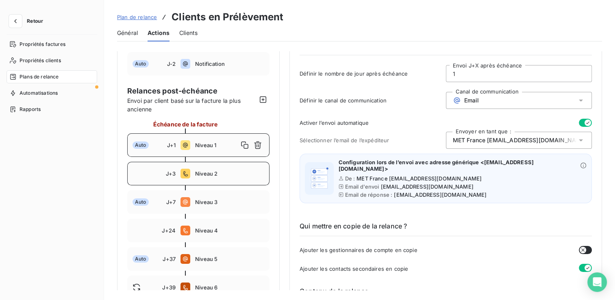
scroll to position [41, 0]
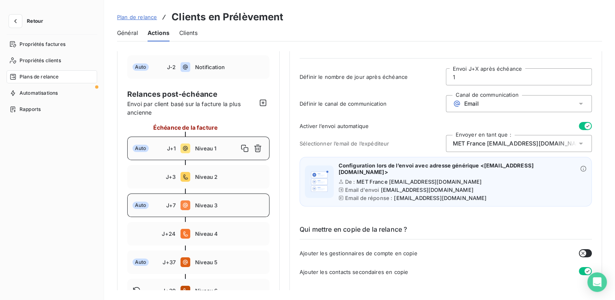
click at [213, 212] on div "Auto J+7 Niveau 3" at bounding box center [198, 206] width 142 height 24
type input "7"
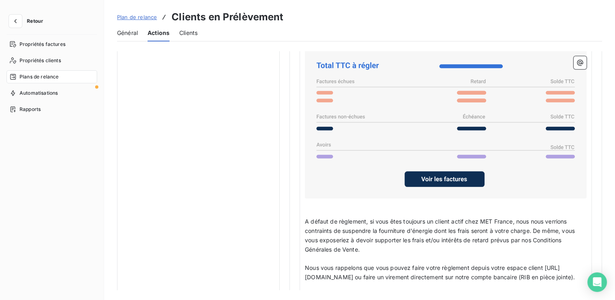
scroll to position [772, 0]
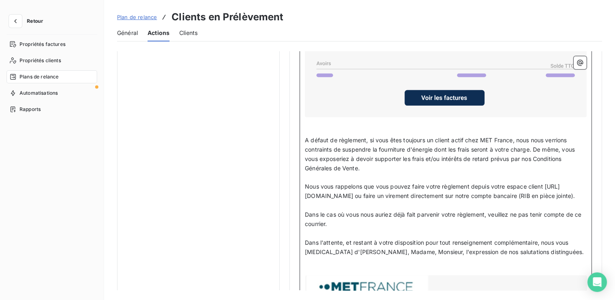
click at [307, 192] on span "Nous vous rappelons que vous pouvez faire votre règlement depuis votre espace c…" at bounding box center [440, 191] width 270 height 16
drag, startPoint x: 305, startPoint y: 192, endPoint x: 416, endPoint y: 210, distance: 113.2
click at [416, 201] on p "Nous vous rappelons que vous pouvez faire votre règlement depuis votre espace c…" at bounding box center [446, 191] width 282 height 19
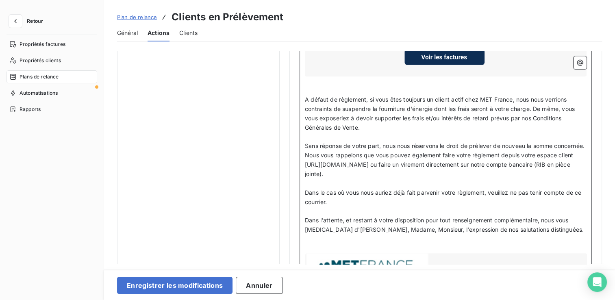
scroll to position [894, 0]
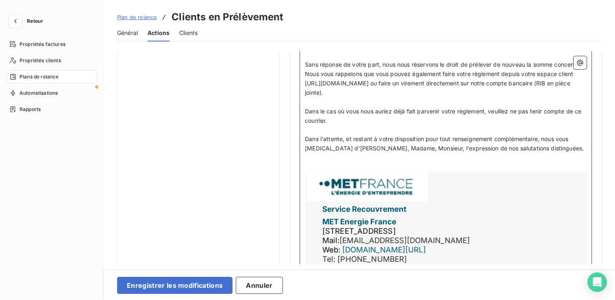
click at [326, 124] on span "Dans le cas où vous nous auriez déjà fait parvenir votre règlement, veuillez ne…" at bounding box center [444, 116] width 278 height 16
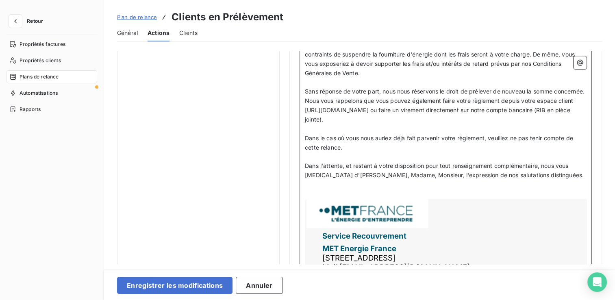
scroll to position [854, 0]
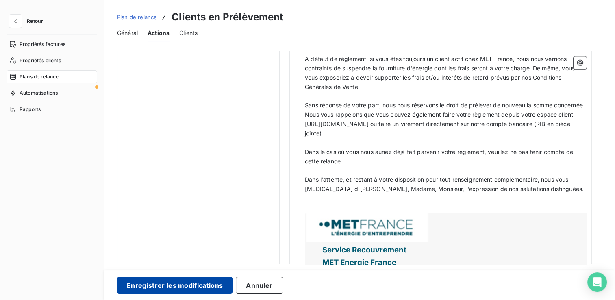
click at [205, 282] on button "Enregistrer les modifications" at bounding box center [174, 285] width 115 height 17
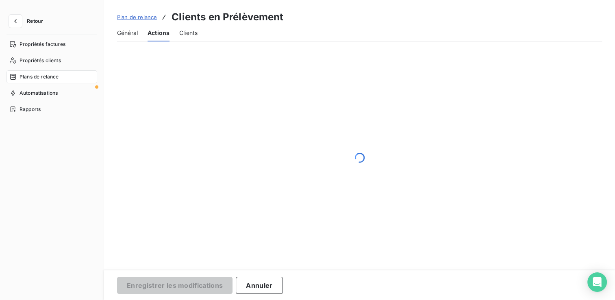
scroll to position [88, 0]
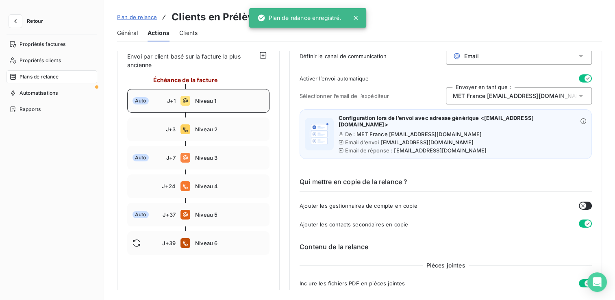
drag, startPoint x: 228, startPoint y: 102, endPoint x: 262, endPoint y: 111, distance: 35.7
click at [228, 102] on span "Niveau 1" at bounding box center [229, 101] width 69 height 7
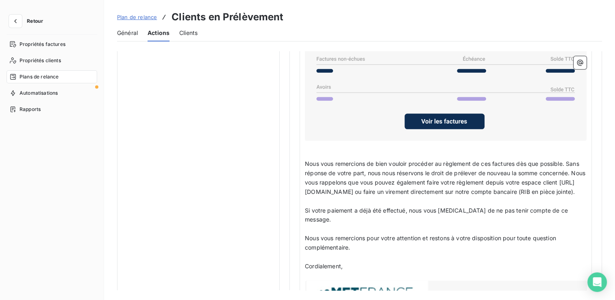
scroll to position [779, 0]
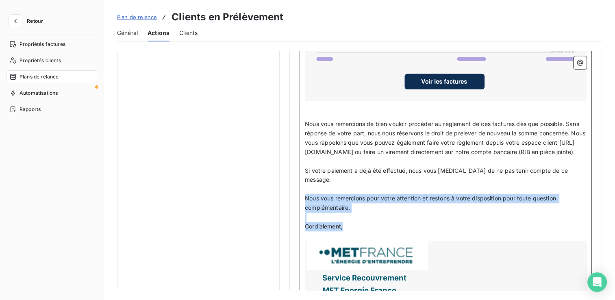
drag, startPoint x: 305, startPoint y: 194, endPoint x: 360, endPoint y: 224, distance: 62.9
click at [360, 224] on div "Code client : Code client ﻿ ﻿ ﻿ Bonjour, ﻿ Sauf erreur de notre part, le prélèv…" at bounding box center [446, 122] width 282 height 473
copy div "Nous vous remercions pour votre attention et restons à votre disposition pour t…"
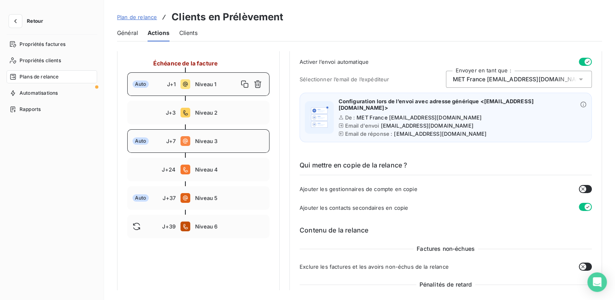
scroll to position [88, 0]
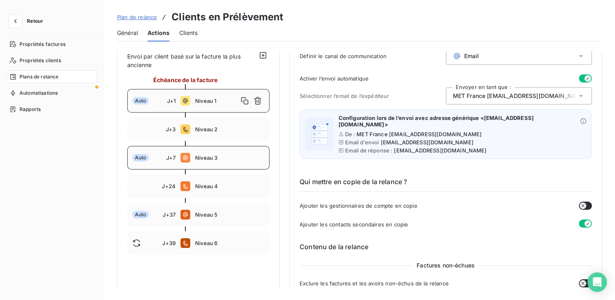
click at [219, 160] on span "Niveau 3" at bounding box center [229, 157] width 69 height 7
type input "7"
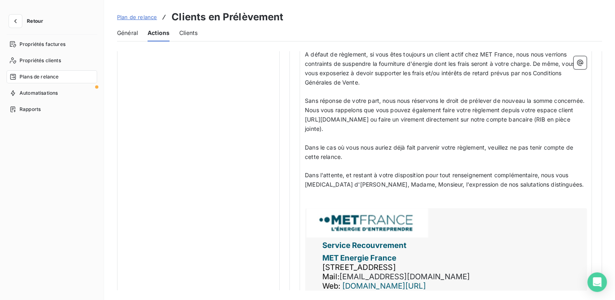
scroll to position [861, 0]
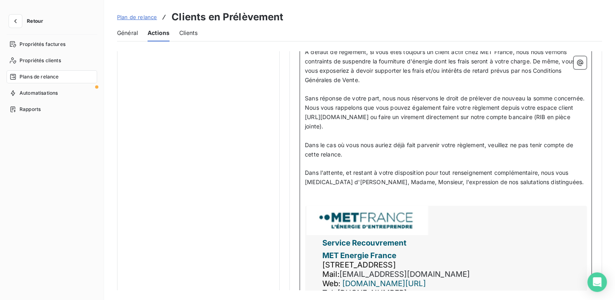
click at [532, 187] on p "Dans l'attente, et restant à votre disposition pour tout renseignement compléme…" at bounding box center [446, 177] width 282 height 19
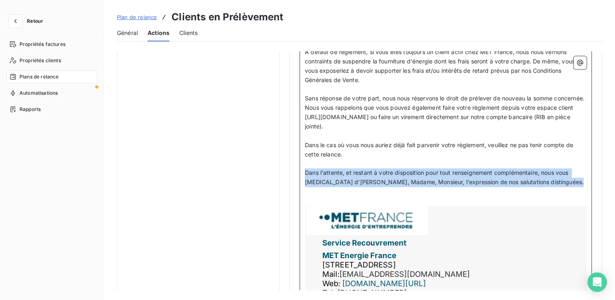
drag, startPoint x: 532, startPoint y: 189, endPoint x: 309, endPoint y: 181, distance: 223.0
click at [309, 181] on p "Dans l'attente, et restant à votre disposition pour tout renseignement compléme…" at bounding box center [446, 177] width 282 height 19
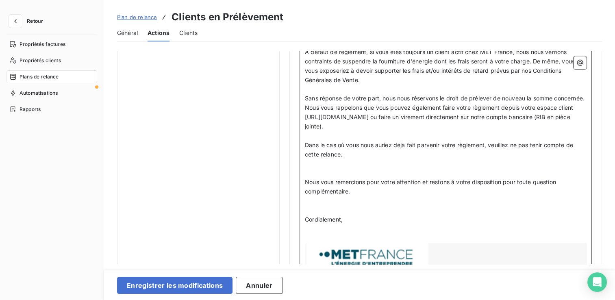
click at [330, 178] on p "﻿" at bounding box center [446, 172] width 282 height 9
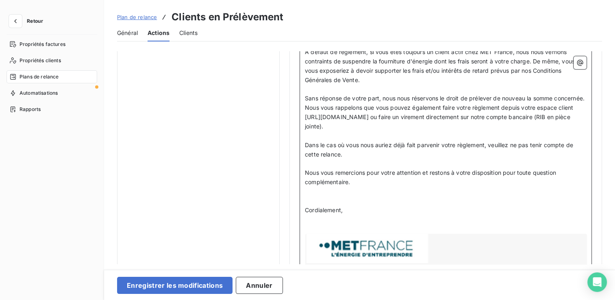
click at [348, 206] on p "﻿" at bounding box center [446, 200] width 282 height 9
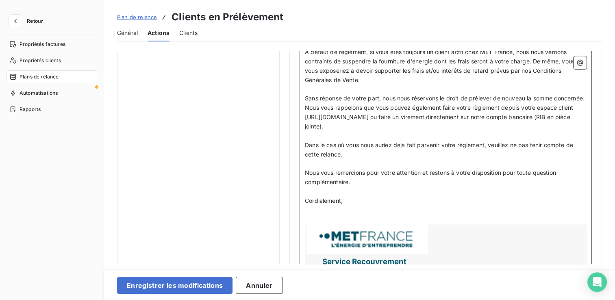
scroll to position [952, 0]
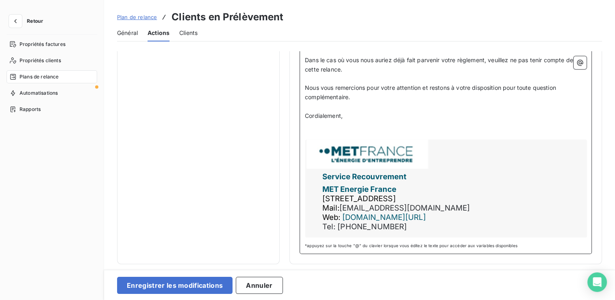
click at [335, 126] on p "﻿" at bounding box center [446, 125] width 282 height 9
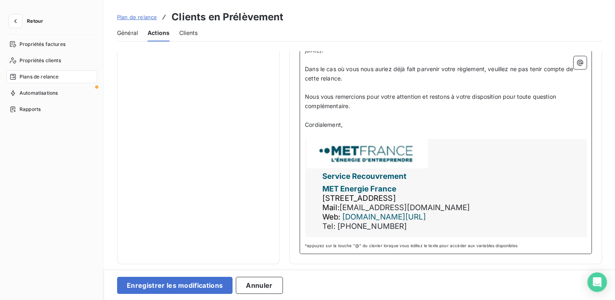
click at [318, 133] on p "﻿" at bounding box center [446, 134] width 282 height 9
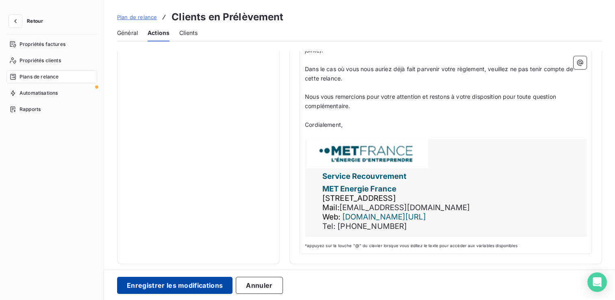
click at [209, 281] on button "Enregistrer les modifications" at bounding box center [174, 285] width 115 height 17
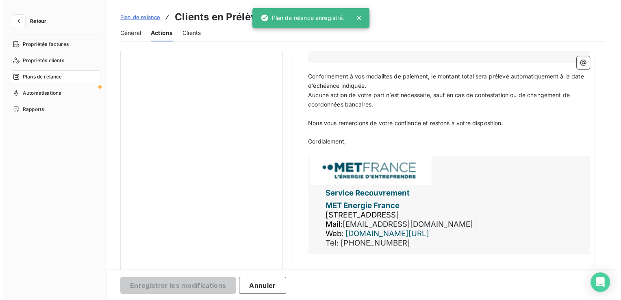
scroll to position [88, 0]
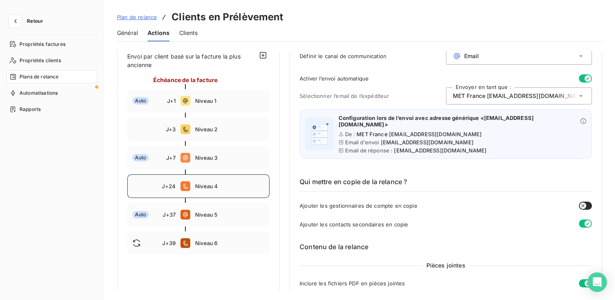
click at [210, 185] on span "Niveau 4" at bounding box center [229, 186] width 69 height 7
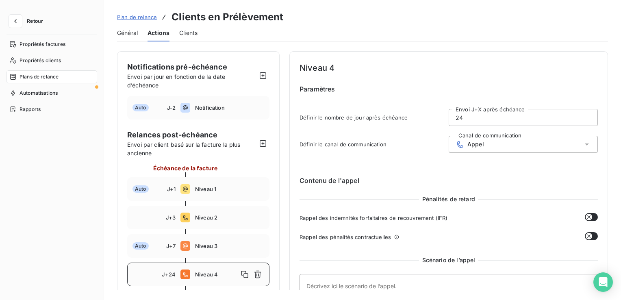
scroll to position [0, 0]
click at [496, 120] on input "24" at bounding box center [523, 117] width 148 height 16
type input "2"
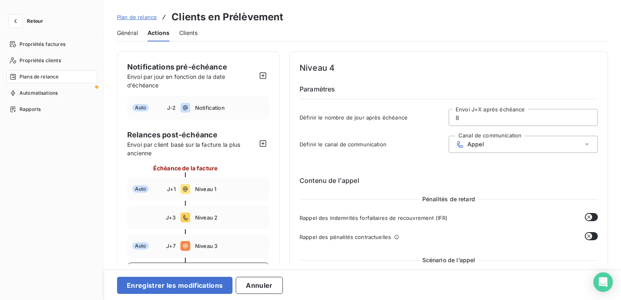
type input "8"
click at [494, 170] on div "Contenu de l'appel Pénalités de retard Rappel des indemnités forfaitaires de re…" at bounding box center [449, 279] width 298 height 232
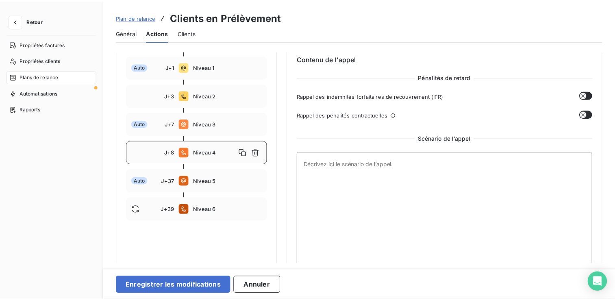
scroll to position [138, 0]
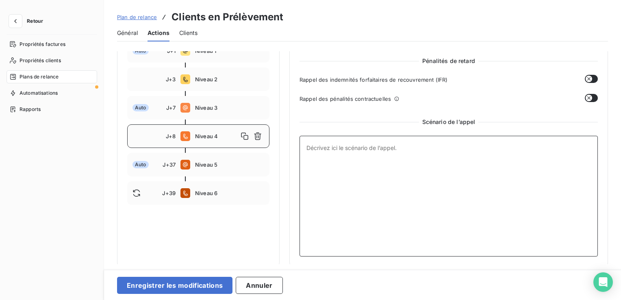
click at [365, 152] on textarea at bounding box center [449, 196] width 298 height 121
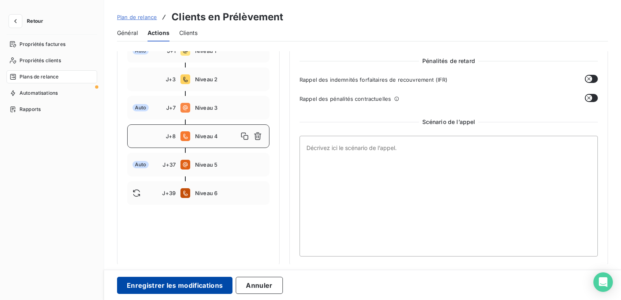
click at [190, 282] on button "Enregistrer les modifications" at bounding box center [174, 285] width 115 height 17
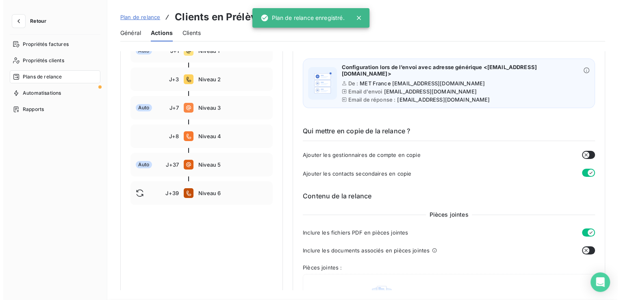
scroll to position [88, 0]
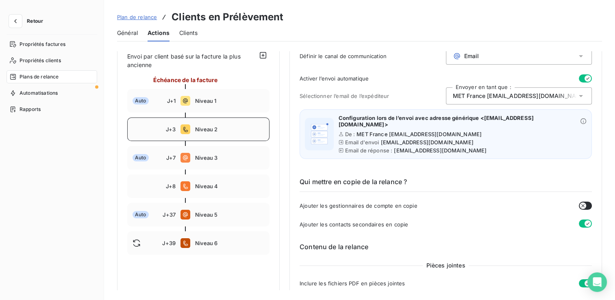
click at [207, 136] on div "J+3 Niveau 2" at bounding box center [198, 129] width 142 height 24
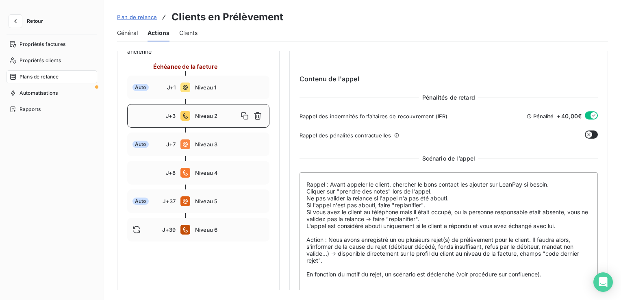
scroll to position [112, 0]
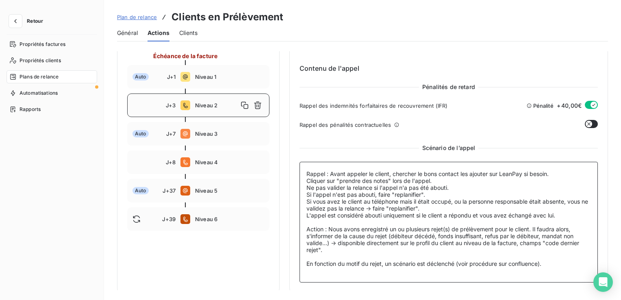
drag, startPoint x: 307, startPoint y: 170, endPoint x: 566, endPoint y: 215, distance: 262.6
click at [566, 215] on textarea "Rappel : Avant appeler le client, chercher le bons contact les ajouter sur Lean…" at bounding box center [449, 222] width 298 height 121
click at [209, 152] on div "J+8 Niveau 4" at bounding box center [198, 162] width 142 height 24
type input "8"
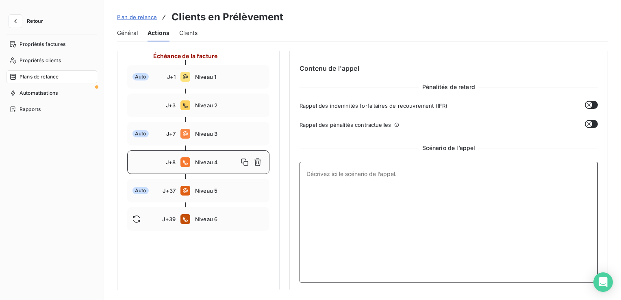
click at [392, 183] on textarea at bounding box center [449, 222] width 298 height 121
paste textarea "Rappel : Avant appeler le client, chercher le bons contact les ajouter sur Lean…"
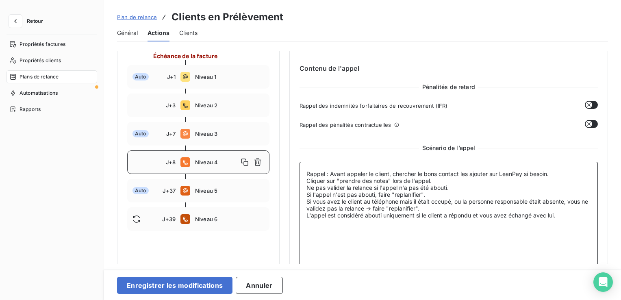
click at [561, 214] on textarea "Rappel : Avant appeler le client, chercher le bons contact les ajouter sur Lean…" at bounding box center [449, 222] width 298 height 121
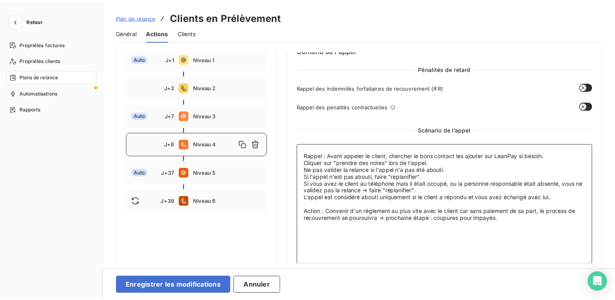
scroll to position [138, 0]
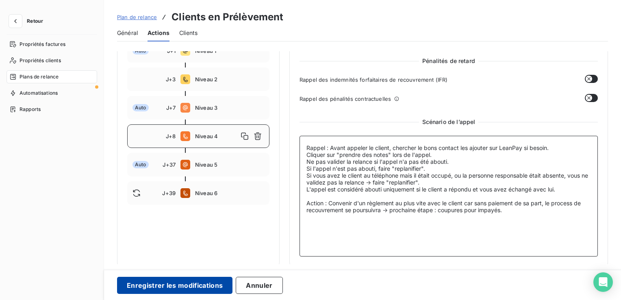
type textarea "Rappel : Avant appeler le client, chercher le bons contact les ajouter sur Lean…"
click at [216, 284] on button "Enregistrer les modifications" at bounding box center [174, 285] width 115 height 17
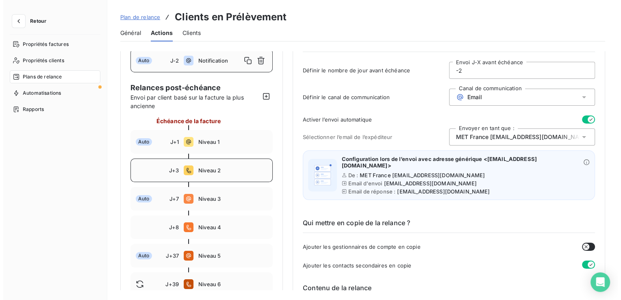
scroll to position [48, 0]
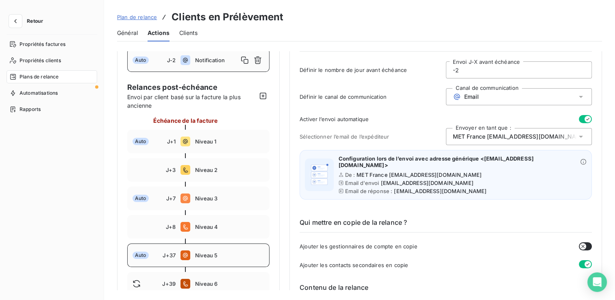
click at [220, 252] on span "Niveau 5" at bounding box center [229, 255] width 69 height 7
click at [519, 74] on input "37" at bounding box center [519, 70] width 146 height 16
type input "3"
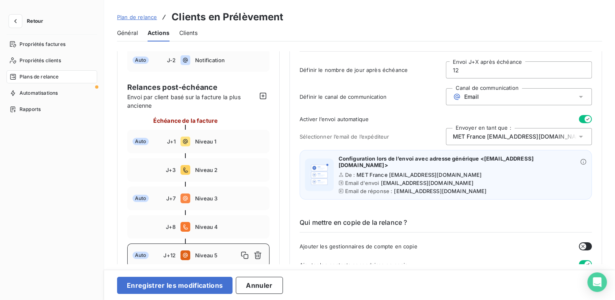
type input "12"
click at [554, 95] on div "Email" at bounding box center [519, 96] width 146 height 17
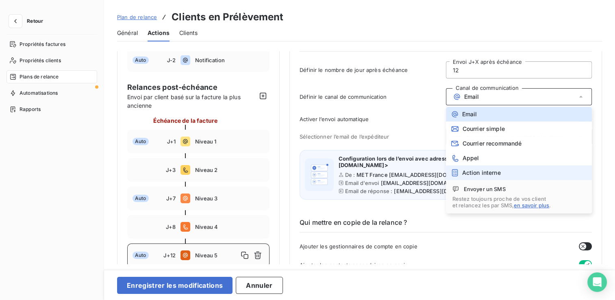
click at [515, 169] on li "Action interne" at bounding box center [519, 172] width 146 height 15
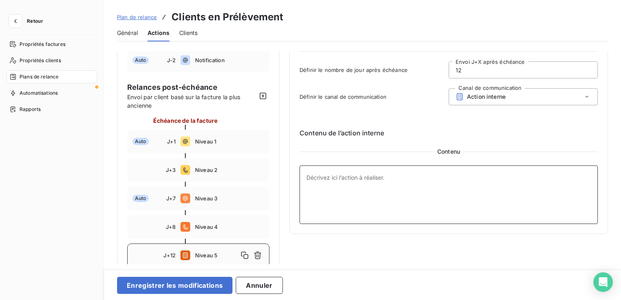
click at [359, 179] on textarea at bounding box center [449, 194] width 298 height 59
type textarea "P"
type textarea "S"
click at [359, 178] on textarea "Proposer une MED si pas d'accord amiable au préalable" at bounding box center [449, 194] width 298 height 59
click at [500, 179] on textarea "Proposer une MED à la finance si pas d'accord amiable au préalable" at bounding box center [449, 194] width 298 height 59
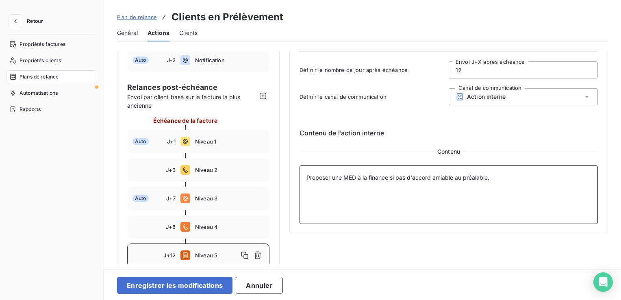
drag, startPoint x: 307, startPoint y: 177, endPoint x: 498, endPoint y: 183, distance: 190.4
click at [498, 183] on textarea "Proposer une MED à la finance si pas d'accord amiable au préalable." at bounding box center [449, 194] width 298 height 59
click at [511, 188] on textarea "Proposer une MED à la finance si pas d'accord amiable au préalable." at bounding box center [449, 194] width 298 height 59
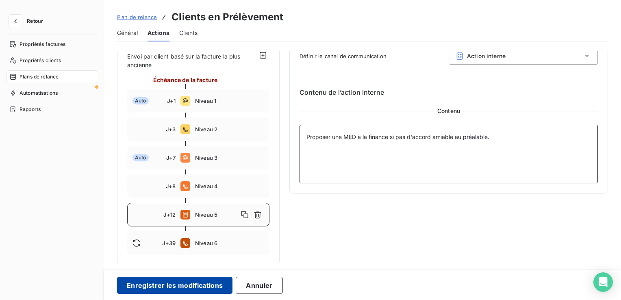
type textarea "Proposer une MED à la finance si pas d'accord amiable au préalable."
click at [206, 278] on button "Enregistrer les modifications" at bounding box center [174, 285] width 115 height 17
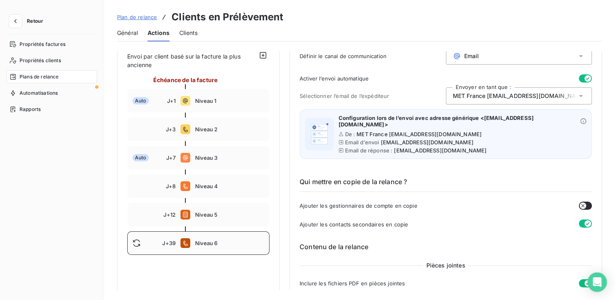
click at [224, 244] on span "Niveau 6" at bounding box center [229, 243] width 69 height 7
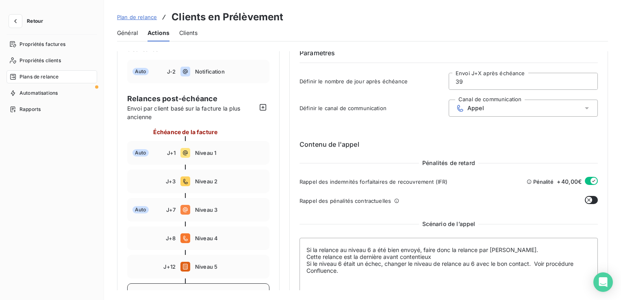
scroll to position [0, 0]
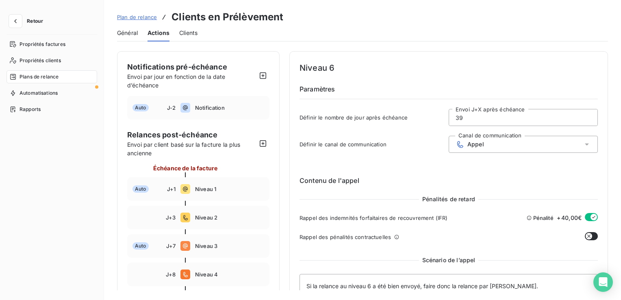
click at [467, 116] on input "39" at bounding box center [523, 117] width 148 height 16
type input "3"
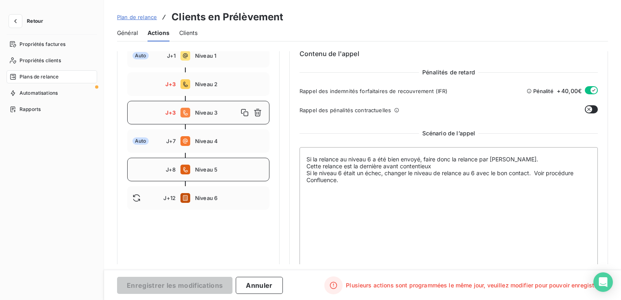
scroll to position [145, 0]
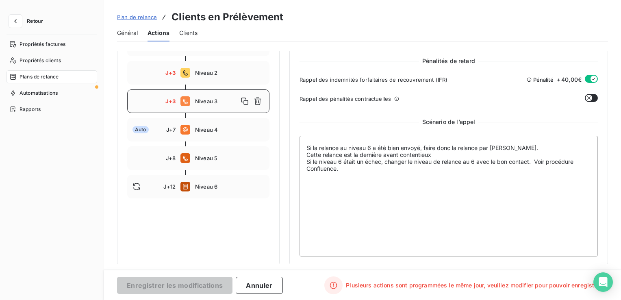
click at [243, 236] on div "Notifications pré-échéance Envoi par jour en fonction de la date d’échéance Aut…" at bounding box center [198, 86] width 163 height 360
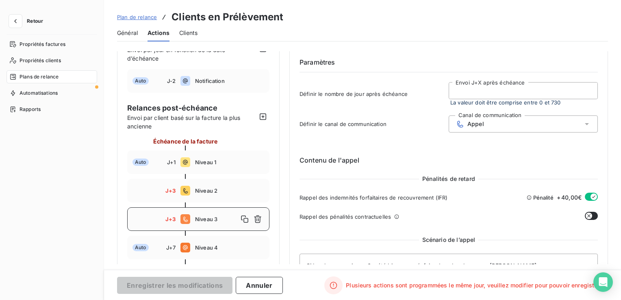
scroll to position [81, 0]
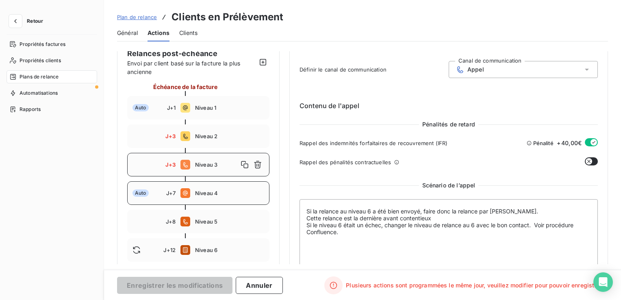
click at [218, 201] on div "Auto J+7 Niveau 4" at bounding box center [198, 193] width 142 height 24
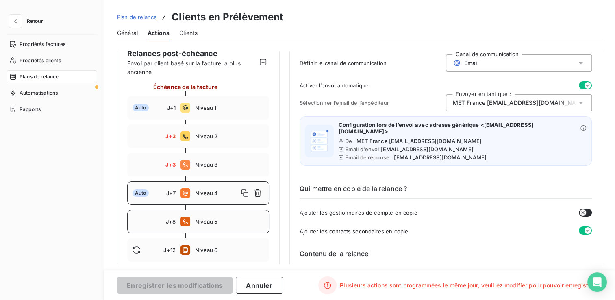
click at [215, 220] on span "Niveau 5" at bounding box center [229, 221] width 69 height 7
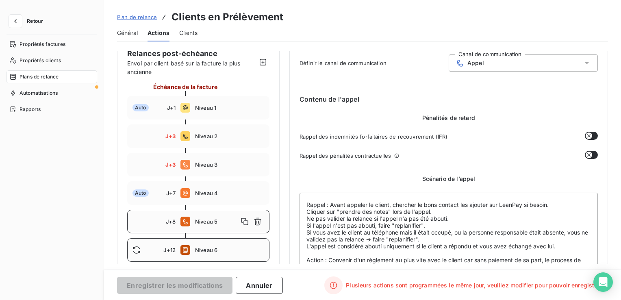
click at [211, 248] on span "Niveau 6" at bounding box center [229, 250] width 69 height 7
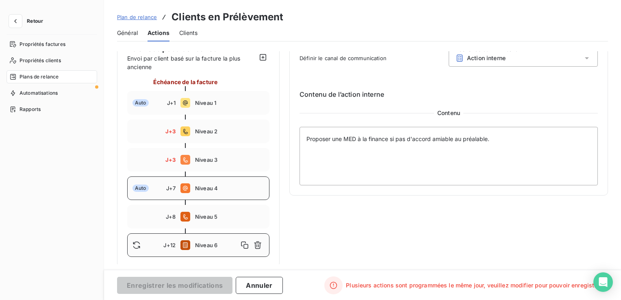
scroll to position [88, 0]
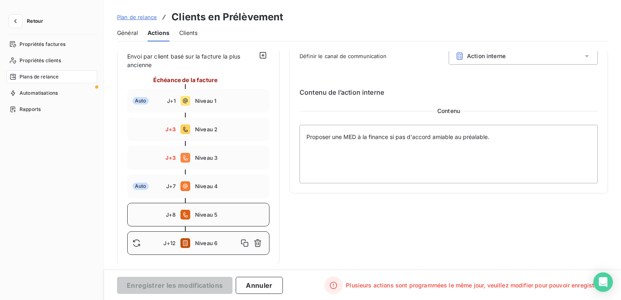
click at [215, 215] on span "Niveau 5" at bounding box center [229, 214] width 69 height 7
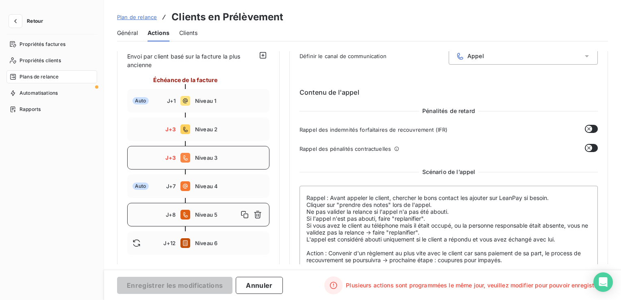
click at [219, 159] on span "Niveau 3" at bounding box center [229, 157] width 69 height 7
type input "3"
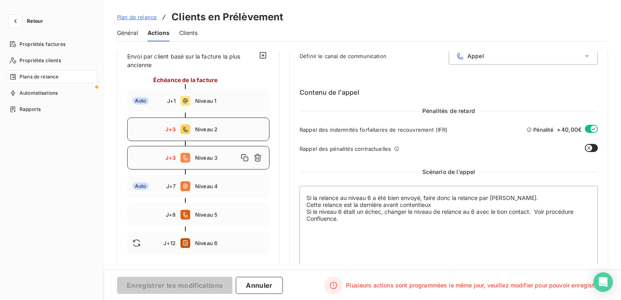
click at [215, 127] on span "Niveau 2" at bounding box center [229, 129] width 69 height 7
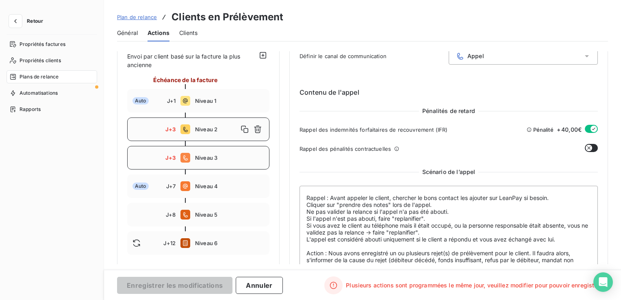
click at [209, 155] on span "Niveau 3" at bounding box center [229, 157] width 69 height 7
type textarea "Si la relance au niveau 6 a été bien envoyé, faire donc la relance par appel. C…"
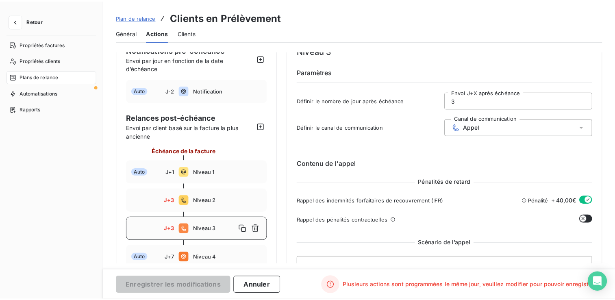
scroll to position [7, 0]
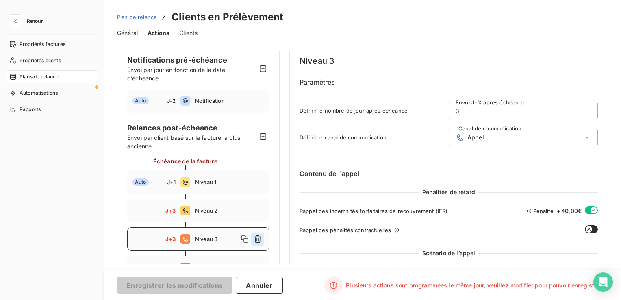
click at [262, 238] on button "button" at bounding box center [257, 239] width 13 height 13
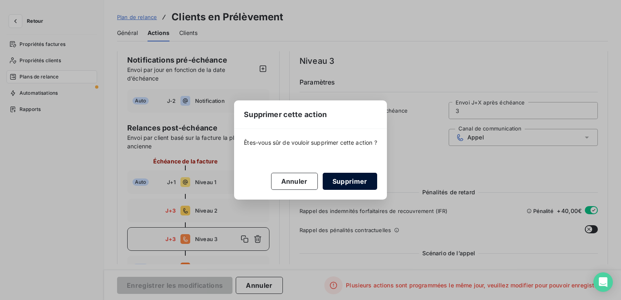
click at [359, 186] on button "Supprimer" at bounding box center [350, 181] width 54 height 17
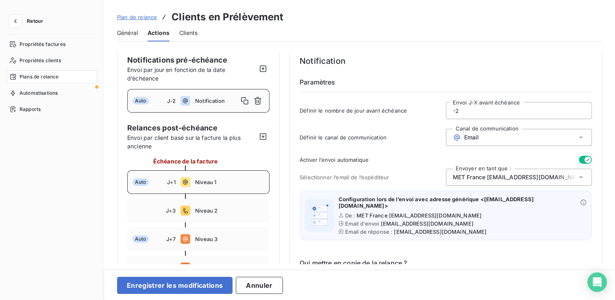
click at [190, 182] on icon at bounding box center [186, 182] width 10 height 10
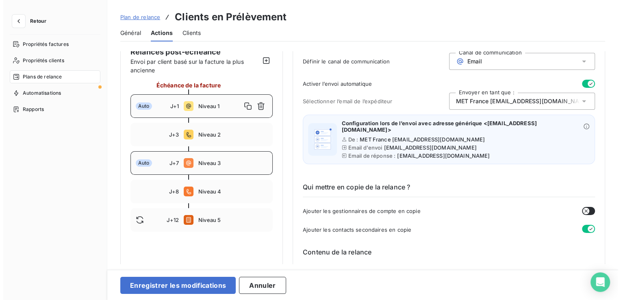
scroll to position [88, 0]
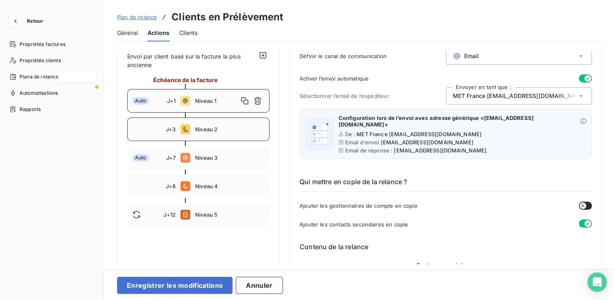
click at [207, 132] on span "Niveau 2" at bounding box center [229, 129] width 69 height 7
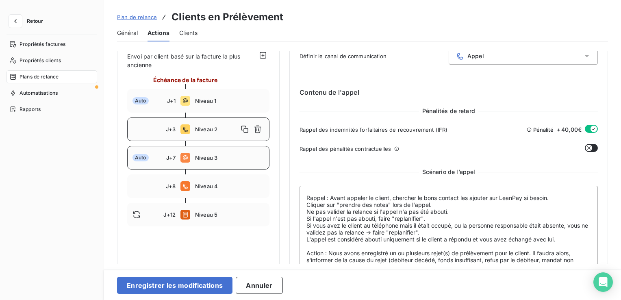
click at [208, 153] on div "Auto J+7 Niveau 3" at bounding box center [198, 158] width 142 height 24
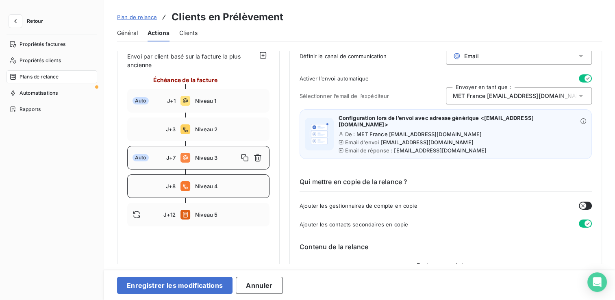
click at [202, 183] on span "Niveau 4" at bounding box center [229, 186] width 69 height 7
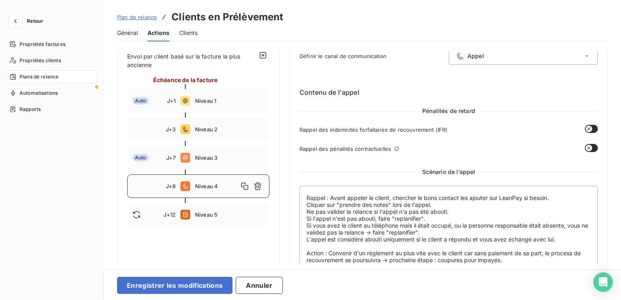
scroll to position [138, 0]
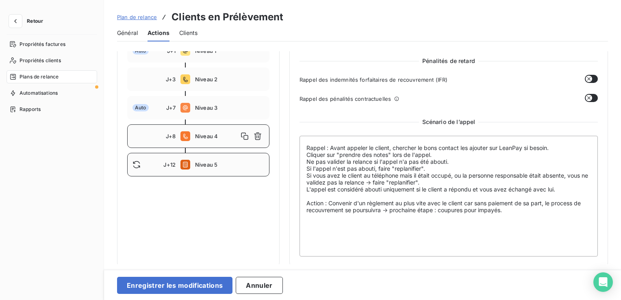
click at [201, 165] on span "Niveau 5" at bounding box center [229, 164] width 69 height 7
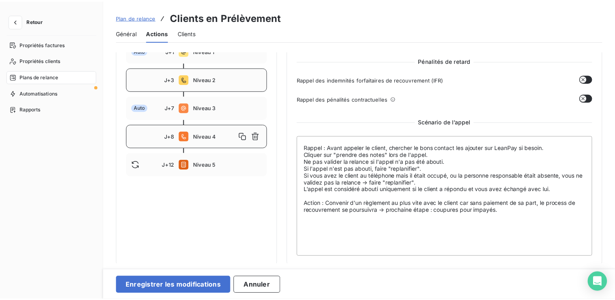
scroll to position [60, 0]
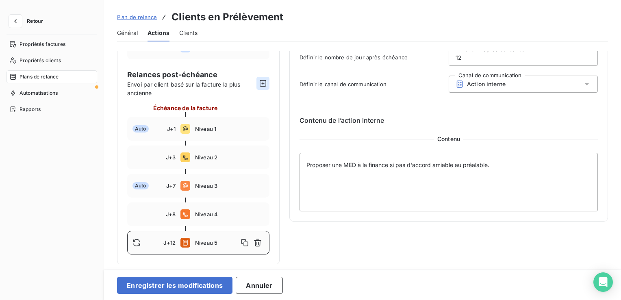
click at [262, 84] on icon "button" at bounding box center [263, 83] width 8 height 8
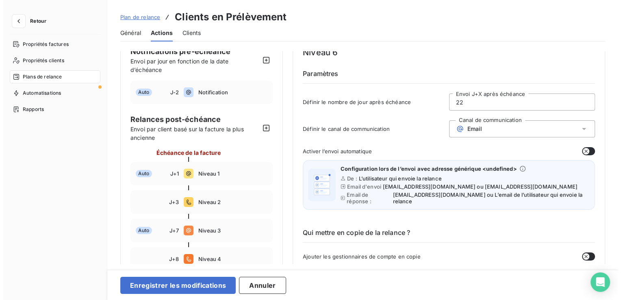
scroll to position [163, 0]
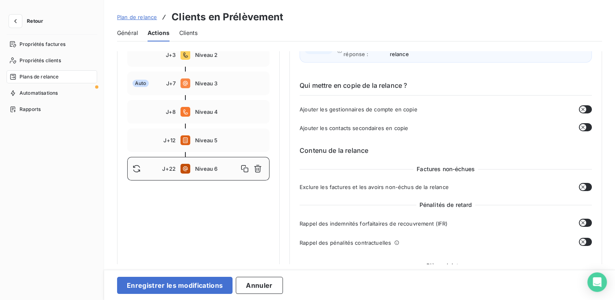
click at [211, 139] on span "Niveau 5" at bounding box center [229, 140] width 69 height 7
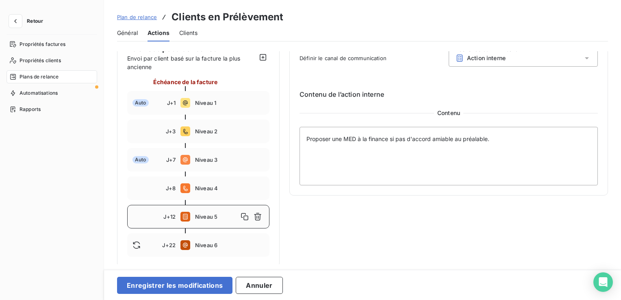
scroll to position [88, 0]
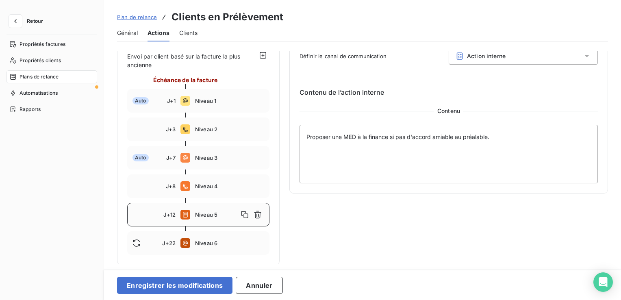
click at [399, 227] on div "Niveau 5 Paramètres Définir le nombre de jour après échéance 12 Envoi J+X après…" at bounding box center [448, 114] width 319 height 302
click at [196, 246] on div "J+22 Niveau 6" at bounding box center [198, 243] width 142 height 24
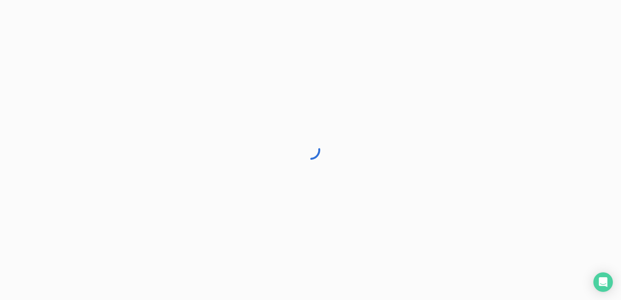
type input "22"
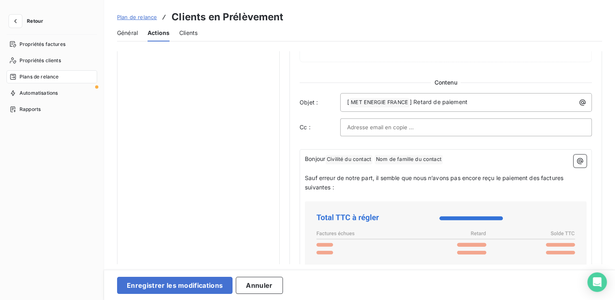
scroll to position [454, 0]
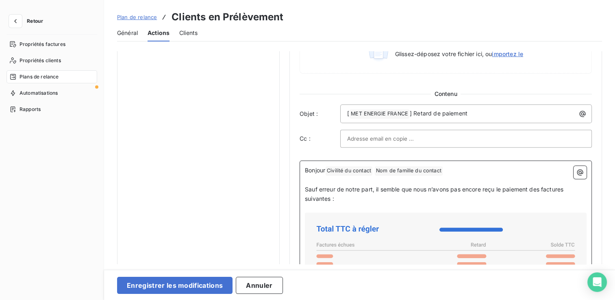
click at [452, 170] on p "Bonjour Civilité du contact ﻿ Nom de famille du contact ﻿ ﻿" at bounding box center [446, 171] width 282 height 10
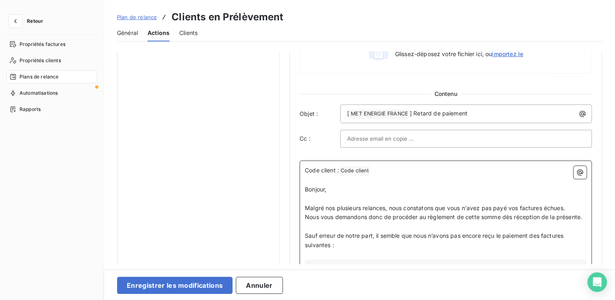
click at [359, 207] on span "Malgré nos plusieurs relances, nous constatons que vous n'avez pas payé vos fac…" at bounding box center [435, 207] width 260 height 7
click at [390, 222] on p "﻿" at bounding box center [446, 226] width 282 height 9
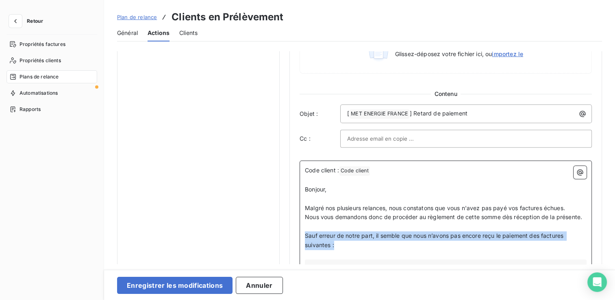
drag, startPoint x: 345, startPoint y: 246, endPoint x: 303, endPoint y: 235, distance: 43.5
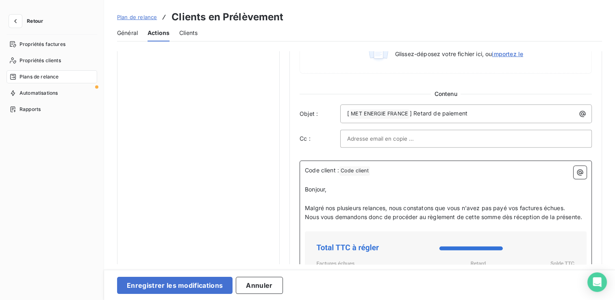
click at [344, 208] on span "Malgré nos plusieurs relances, nous constatons que vous n'avez pas payé vos fac…" at bounding box center [435, 207] width 260 height 7
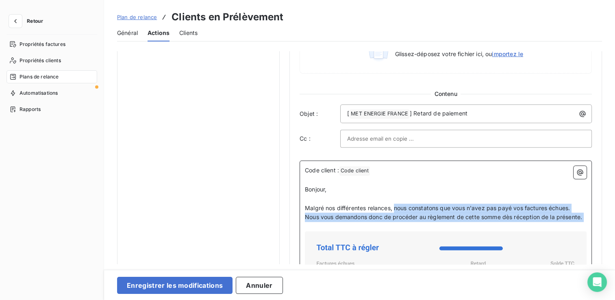
drag, startPoint x: 396, startPoint y: 207, endPoint x: 576, endPoint y: 221, distance: 181.5
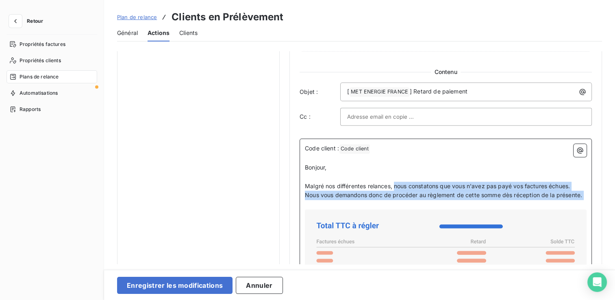
scroll to position [495, 0]
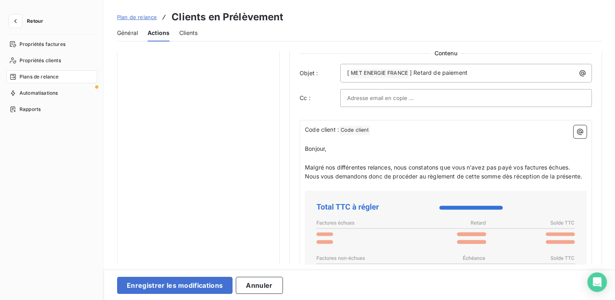
click at [484, 185] on p "﻿" at bounding box center [446, 185] width 282 height 9
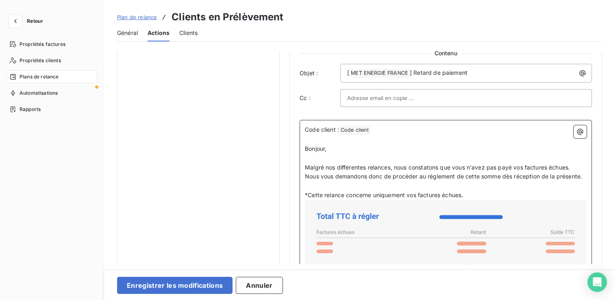
click at [307, 195] on span "*Cette relance concerne uniquement vos factures échues." at bounding box center [384, 194] width 158 height 7
click at [462, 193] on span "(Cette relance concerne uniquement vos factures échues." at bounding box center [383, 194] width 157 height 7
click at [582, 175] on span "Nous vous demandons donc de procéder au règlement de cette somme dès réception …" at bounding box center [443, 176] width 277 height 7
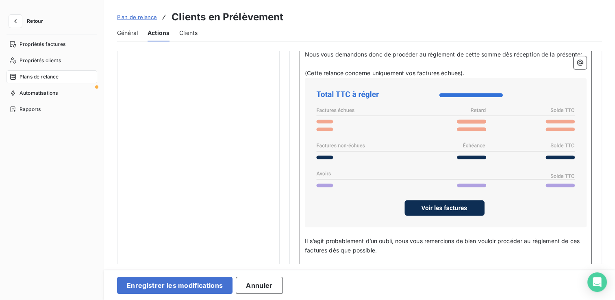
scroll to position [657, 0]
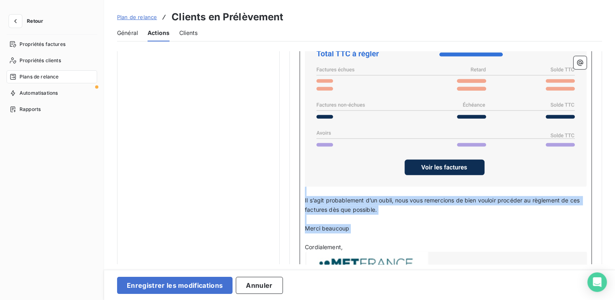
drag, startPoint x: 368, startPoint y: 237, endPoint x: 311, endPoint y: 191, distance: 72.6
click at [311, 191] on div "Code client : Code client ﻿ ﻿ ﻿ Bonjour, ﻿ Malgré nos différentes relances, nou…" at bounding box center [446, 157] width 282 height 389
click at [350, 235] on p "﻿" at bounding box center [446, 237] width 282 height 9
drag, startPoint x: 353, startPoint y: 242, endPoint x: 299, endPoint y: 196, distance: 70.9
click at [300, 196] on div "Code client : Code client ﻿ ﻿ ﻿ Bonjour, ﻿ Malgré nos différentes relances, nou…" at bounding box center [446, 161] width 292 height 409
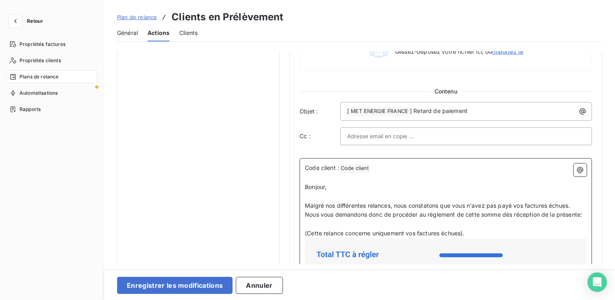
scroll to position [454, 0]
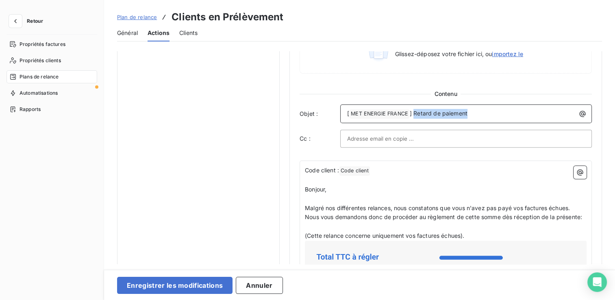
drag, startPoint x: 483, startPoint y: 110, endPoint x: 413, endPoint y: 112, distance: 69.6
click at [413, 112] on p "[ MET ENERGIE FRANCE ﻿ ] Retard de paiement" at bounding box center [468, 114] width 242 height 10
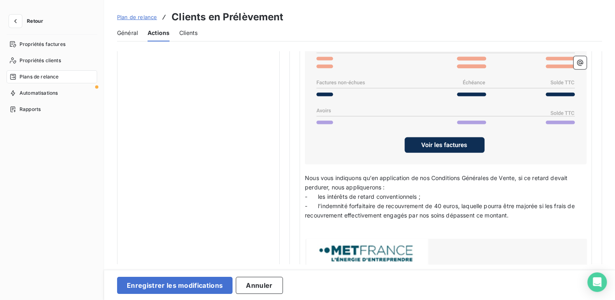
scroll to position [698, 0]
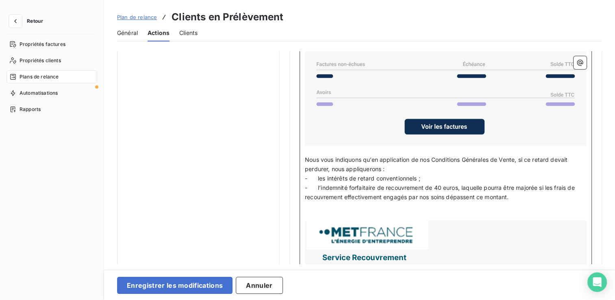
click at [389, 211] on p "﻿" at bounding box center [446, 215] width 282 height 9
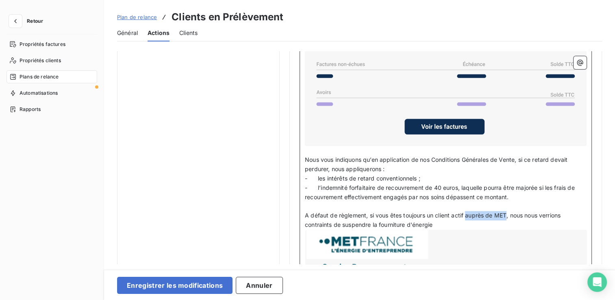
drag, startPoint x: 467, startPoint y: 214, endPoint x: 507, endPoint y: 210, distance: 40.9
click at [507, 212] on span "A défaut de règlement, si vous êtes toujours un client actif auprès de MET, nou…" at bounding box center [433, 220] width 257 height 16
click at [444, 219] on p "A défaut de règlement, si vous êtes toujours un client actif chez MET France, n…" at bounding box center [446, 220] width 282 height 19
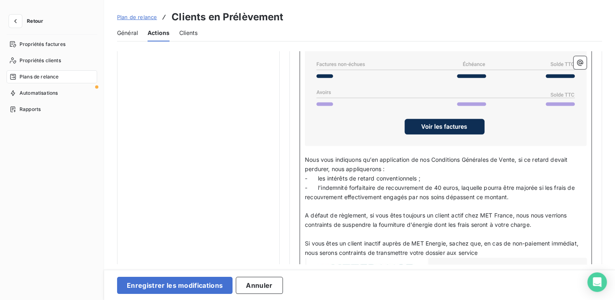
click at [454, 250] on span "Si vous êtes un client inactif auprès de MET Energie, sachez que, en cas de non…" at bounding box center [442, 248] width 275 height 16
click at [494, 248] on p "Si vous êtes un client inactif auprès de MET Energie, sachez que, en cas de non…" at bounding box center [446, 248] width 282 height 19
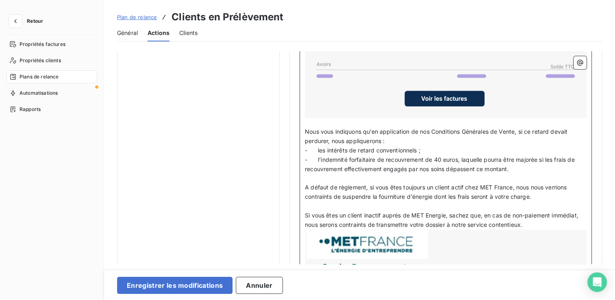
scroll to position [779, 0]
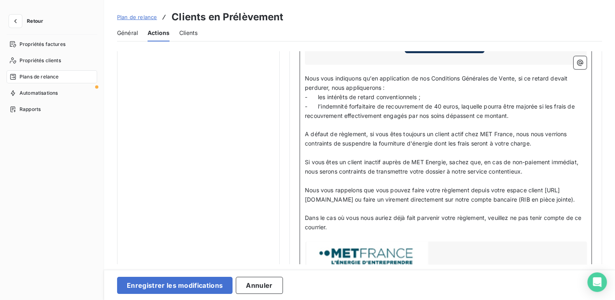
click at [324, 213] on p "﻿" at bounding box center [446, 208] width 282 height 9
click at [324, 231] on span "Dans le cas où vous nous auriez déjà fait parvenir votre règlement, veuillez ne…" at bounding box center [444, 222] width 278 height 16
click at [370, 232] on p "Dans le cas où vous nous auriez déjà fait parvenir votre règlement, veuillez ne…" at bounding box center [446, 222] width 282 height 19
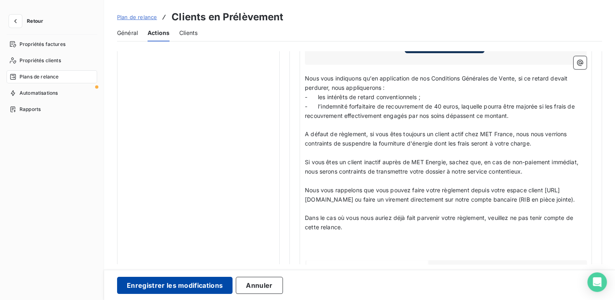
click at [208, 283] on button "Enregistrer les modifications" at bounding box center [174, 285] width 115 height 17
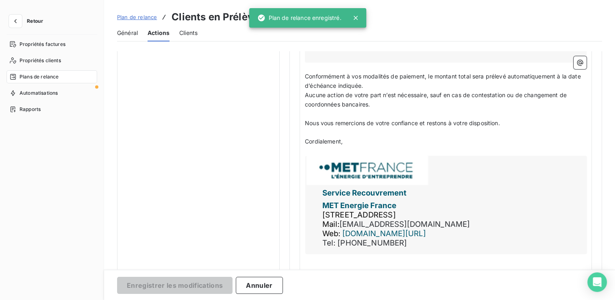
scroll to position [88, 0]
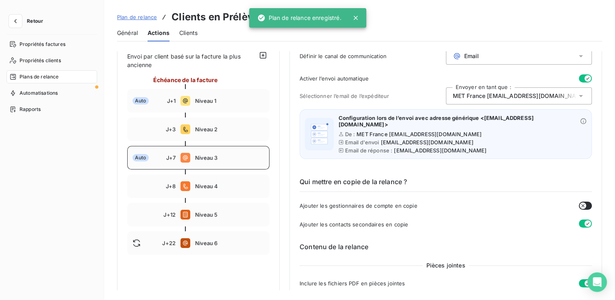
click at [194, 154] on div "Auto J+7 Niveau 3" at bounding box center [198, 158] width 142 height 24
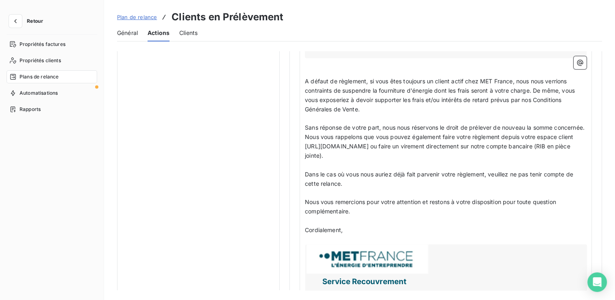
scroll to position [901, 0]
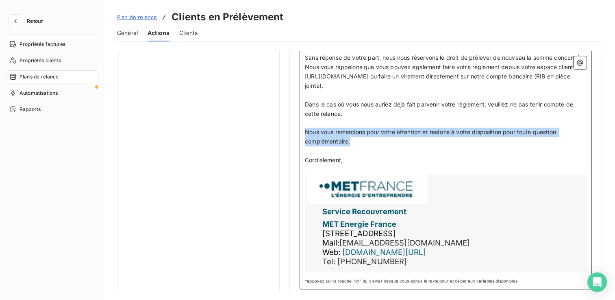
drag, startPoint x: 364, startPoint y: 150, endPoint x: 305, endPoint y: 134, distance: 60.8
click at [305, 134] on p "Nous vous remercions pour votre attention et restons à votre disposition pour t…" at bounding box center [446, 137] width 282 height 19
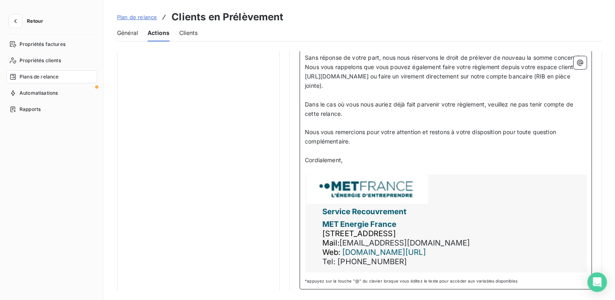
click at [366, 164] on p "Cordialement," at bounding box center [446, 160] width 282 height 9
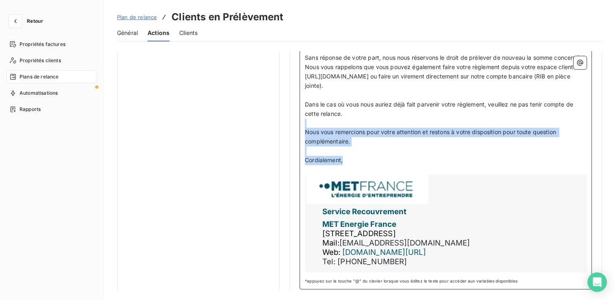
drag, startPoint x: 361, startPoint y: 165, endPoint x: 305, endPoint y: 133, distance: 64.8
click at [305, 133] on div "Code client : Code client ﻿ ﻿ ﻿ Bonjour, ﻿ Nous prenons en ce jour contact avec…" at bounding box center [446, 19] width 282 height 510
copy div "﻿ Nous vous remercions pour votre attention et restons à votre disposition pour…"
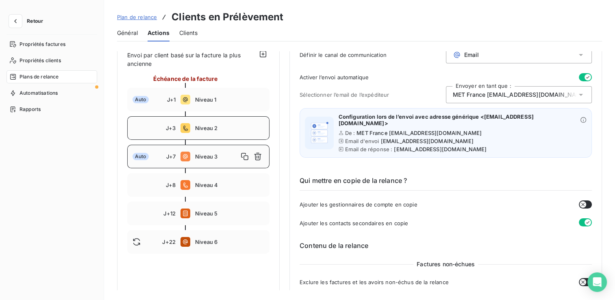
scroll to position [88, 0]
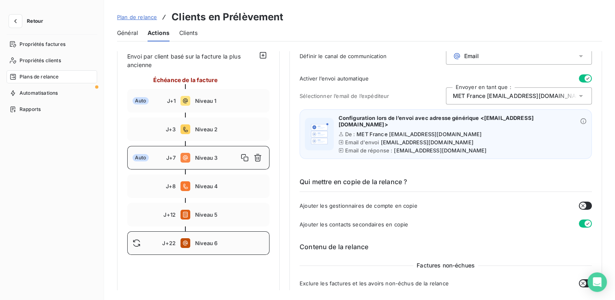
click at [211, 246] on div "J+22 Niveau 6" at bounding box center [198, 243] width 142 height 24
type input "22"
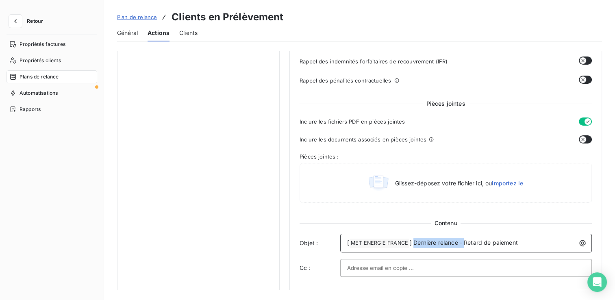
scroll to position [328, 0]
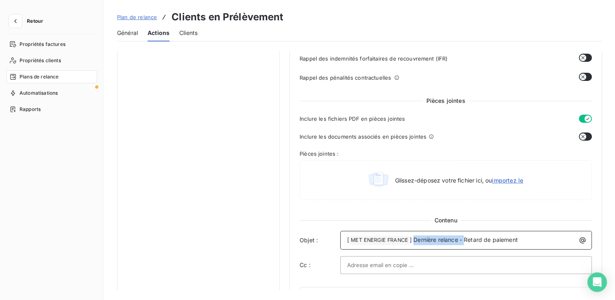
drag, startPoint x: 465, startPoint y: 282, endPoint x: 413, endPoint y: 264, distance: 55.0
click at [413, 264] on div "Contenu Objet : [ MET ENERGIE FRANCE ﻿ ] Dernière relance - Retard de paiement …" at bounding box center [446, 245] width 292 height 58
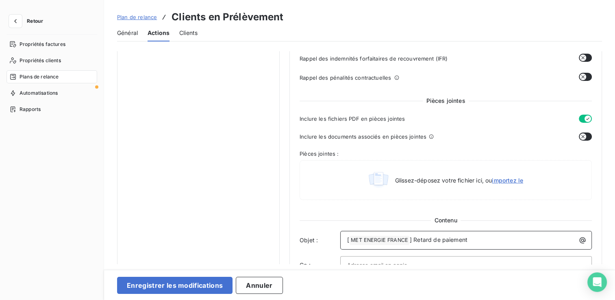
click at [502, 234] on div "[ MET ENERGIE FRANCE ﻿ ] Retard de paiement" at bounding box center [466, 239] width 246 height 11
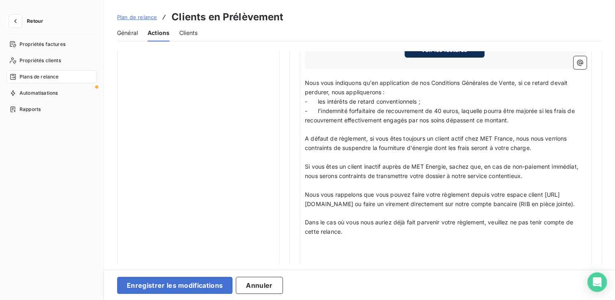
scroll to position [816, 0]
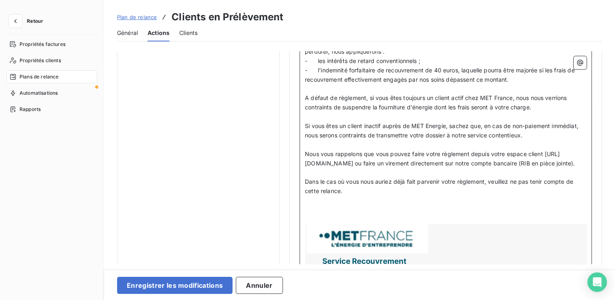
click at [320, 214] on p "﻿" at bounding box center [446, 209] width 282 height 9
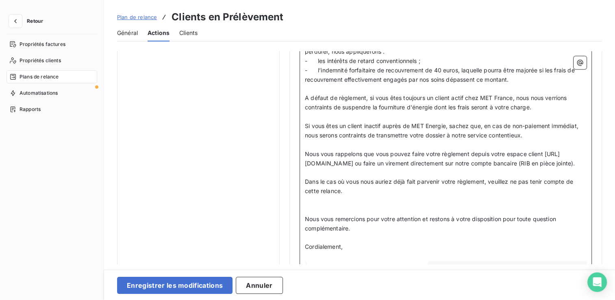
click at [350, 205] on p "﻿" at bounding box center [446, 200] width 282 height 9
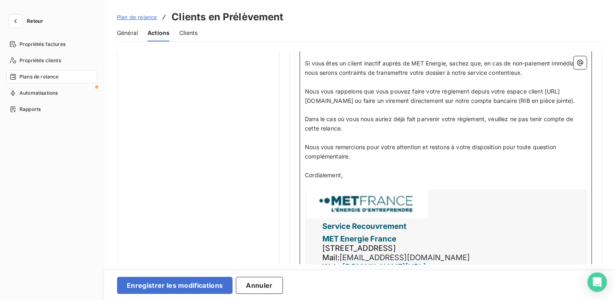
scroll to position [897, 0]
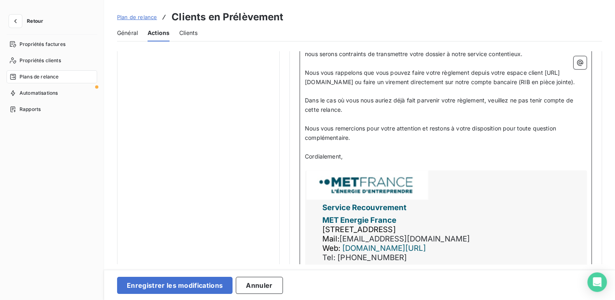
click at [330, 170] on p "﻿" at bounding box center [446, 165] width 282 height 9
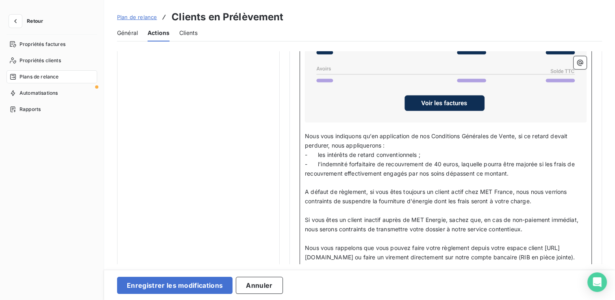
scroll to position [762, 0]
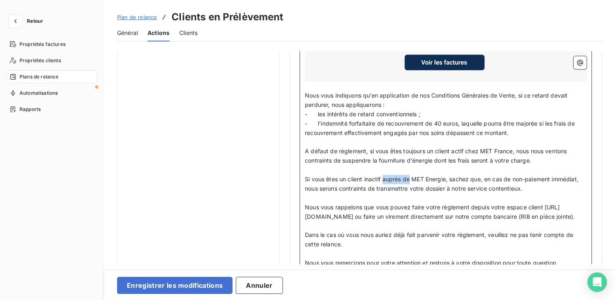
drag, startPoint x: 411, startPoint y: 176, endPoint x: 385, endPoint y: 174, distance: 26.9
click at [385, 176] on span "Si vous êtes un client inactif auprès de MET Energie, sachez que, en cas de non…" at bounding box center [442, 184] width 275 height 16
click at [424, 176] on span "Si vous êtes un client inactif chez MET Energie, sachez que, en cas de non-paie…" at bounding box center [443, 184] width 276 height 16
click at [405, 203] on p "Nous vous rappelons que vous pouvez faire votre règlement depuis votre espace c…" at bounding box center [446, 212] width 282 height 19
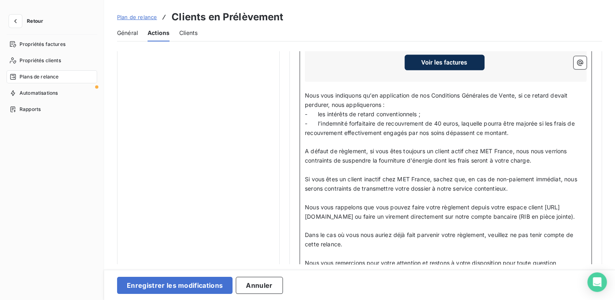
click at [468, 176] on span "Si vous êtes un client inactif chez MET France, sachez que, en cas de non-paiem…" at bounding box center [442, 184] width 274 height 16
click at [466, 178] on span "Si vous êtes un client inactif chez MET France, sachez qu' en cas de non-paieme…" at bounding box center [440, 184] width 271 height 16
click at [465, 222] on p "Nous vous rappelons que vous pouvez faire votre règlement depuis votre espace c…" at bounding box center [446, 212] width 282 height 19
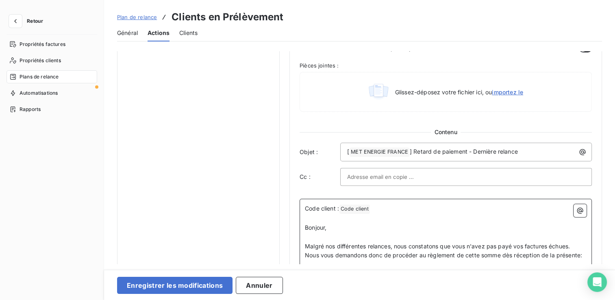
scroll to position [356, 0]
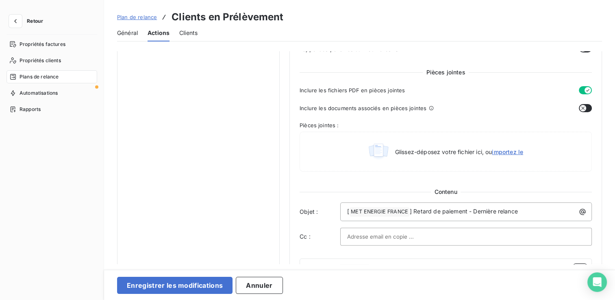
click at [583, 109] on button "button" at bounding box center [585, 108] width 13 height 8
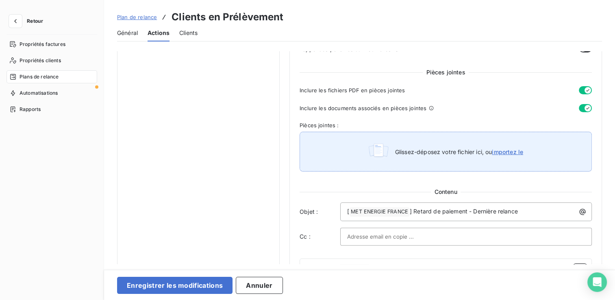
click at [441, 148] on span "Glissez-déposez votre fichier ici, ou importez le" at bounding box center [459, 151] width 128 height 7
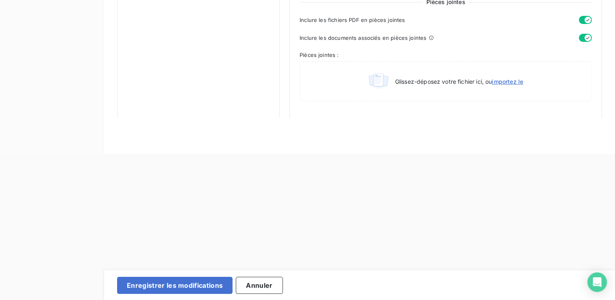
scroll to position [315, 0]
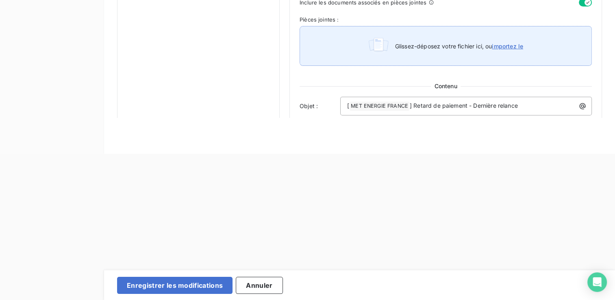
click at [461, 46] on span "Glissez-déposez votre fichier ici, ou importez le" at bounding box center [459, 46] width 128 height 7
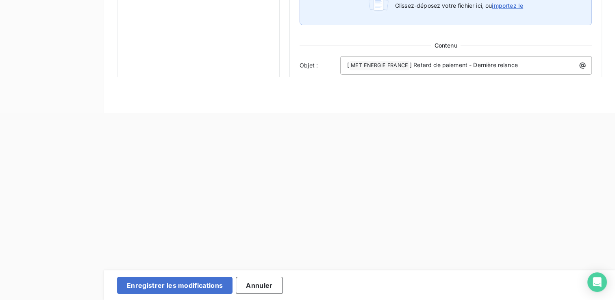
type input "C:\fakepath\MET Energie France_SG Compte client_RIB.pdf"
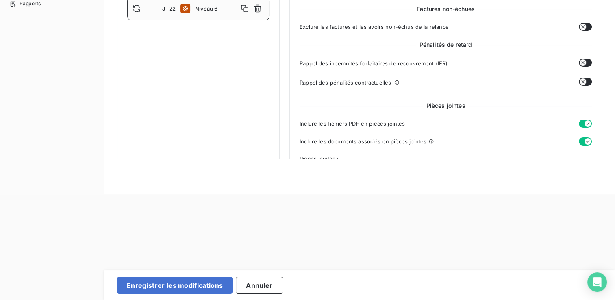
scroll to position [203, 0]
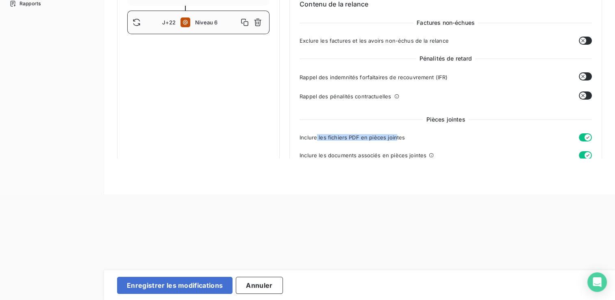
drag, startPoint x: 317, startPoint y: 136, endPoint x: 395, endPoint y: 142, distance: 78.3
click at [395, 142] on div "Pièces jointes Inclure les fichiers PDF en pièces jointes Inclure les documents…" at bounding box center [446, 183] width 292 height 136
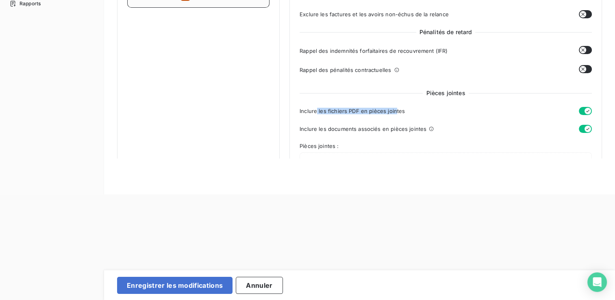
scroll to position [244, 0]
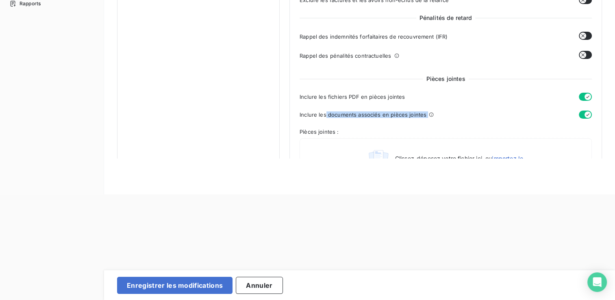
drag, startPoint x: 324, startPoint y: 115, endPoint x: 431, endPoint y: 116, distance: 106.5
click at [431, 116] on div "Inclure les documents associés en pièces jointes" at bounding box center [438, 115] width 276 height 8
click at [429, 115] on icon at bounding box center [431, 115] width 4 height 4
click at [429, 115] on icon at bounding box center [431, 114] width 5 height 5
click at [430, 113] on icon at bounding box center [431, 114] width 5 height 5
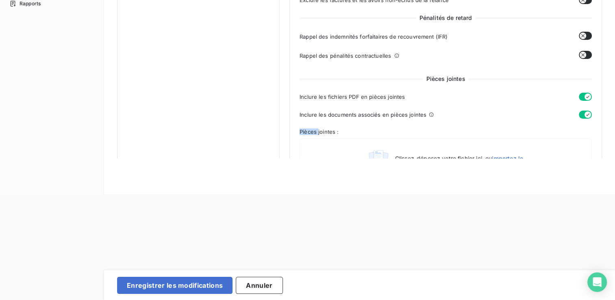
click at [430, 113] on icon at bounding box center [431, 114] width 5 height 5
drag, startPoint x: 430, startPoint y: 113, endPoint x: 437, endPoint y: 116, distance: 8.2
click at [437, 116] on div "Inclure les documents associés en pièces jointes" at bounding box center [438, 115] width 276 height 8
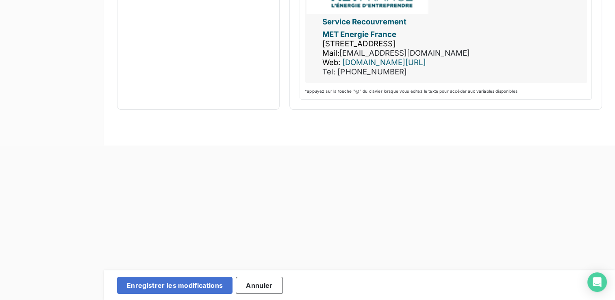
scroll to position [187, 0]
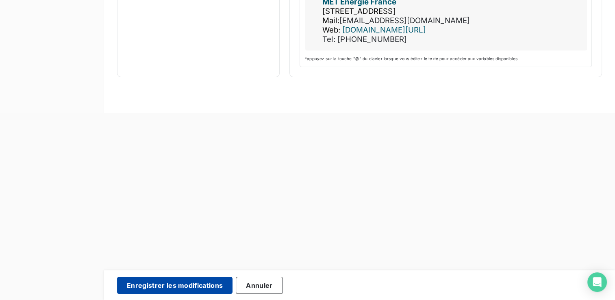
click at [198, 287] on button "Enregistrer les modifications" at bounding box center [174, 285] width 115 height 17
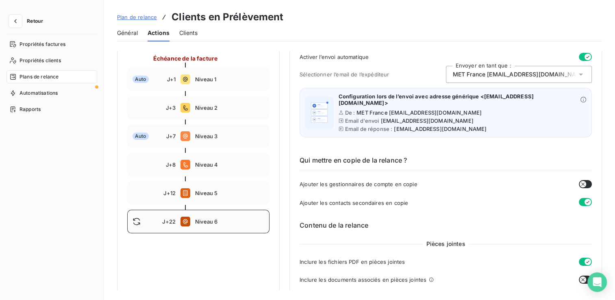
scroll to position [129, 0]
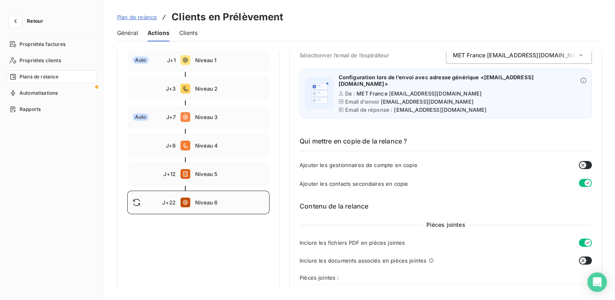
click at [198, 211] on div "J+22 Niveau 6" at bounding box center [198, 203] width 142 height 24
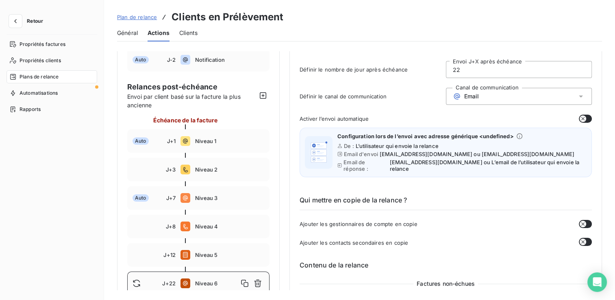
scroll to position [48, 0]
click at [263, 93] on icon "button" at bounding box center [263, 96] width 7 height 7
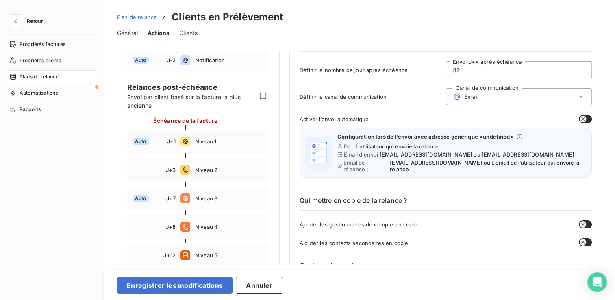
click at [559, 95] on div "Email" at bounding box center [519, 96] width 146 height 17
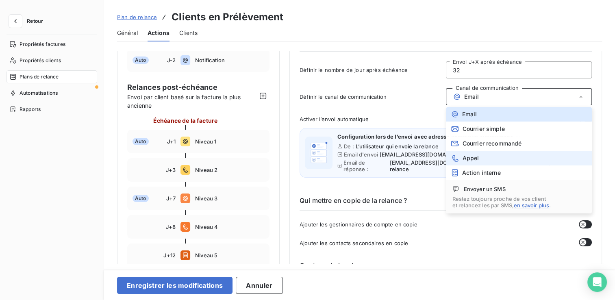
click at [518, 159] on li "Appel" at bounding box center [519, 158] width 146 height 15
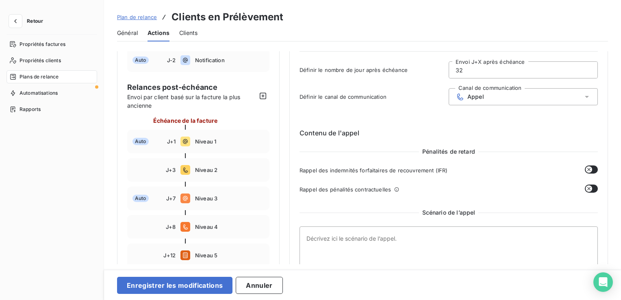
click at [459, 70] on input "32" at bounding box center [523, 70] width 148 height 16
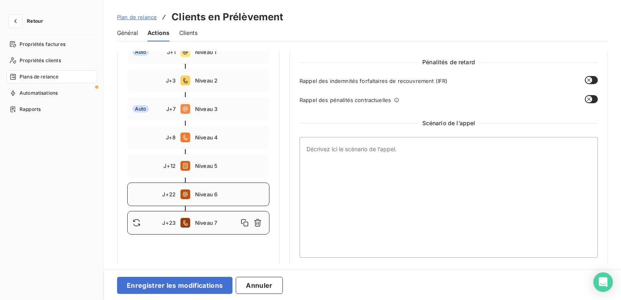
scroll to position [138, 0]
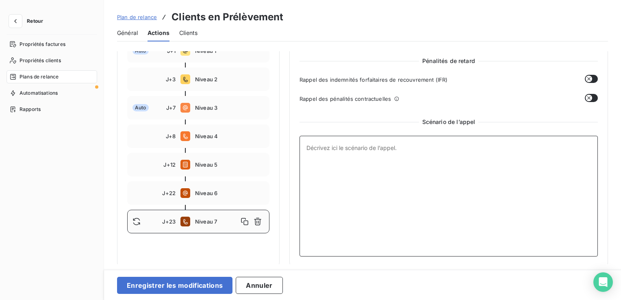
click at [376, 154] on textarea at bounding box center [449, 196] width 298 height 121
click at [202, 170] on div "J+12 Niveau 5" at bounding box center [198, 165] width 142 height 24
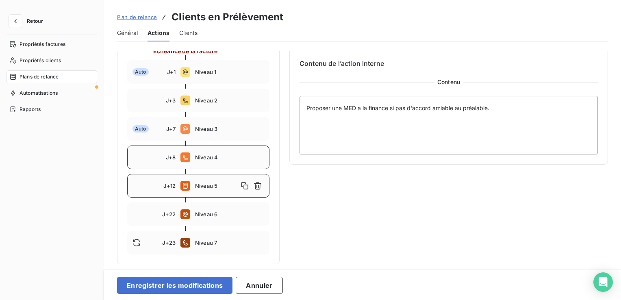
click at [210, 159] on span "Niveau 4" at bounding box center [229, 157] width 69 height 7
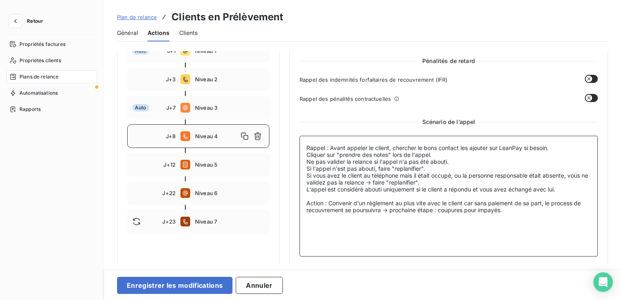
drag, startPoint x: 520, startPoint y: 212, endPoint x: 297, endPoint y: 144, distance: 233.3
click at [297, 144] on div "Niveau 4 Paramètres Définir le nombre de jour après échéance 8 Envoi J+X après …" at bounding box center [448, 90] width 319 height 354
click at [221, 219] on span "Niveau 7" at bounding box center [229, 221] width 69 height 7
type input "23"
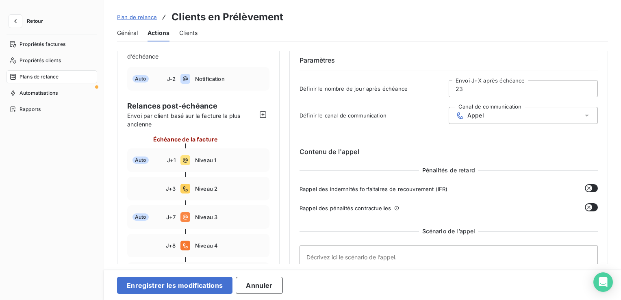
scroll to position [81, 0]
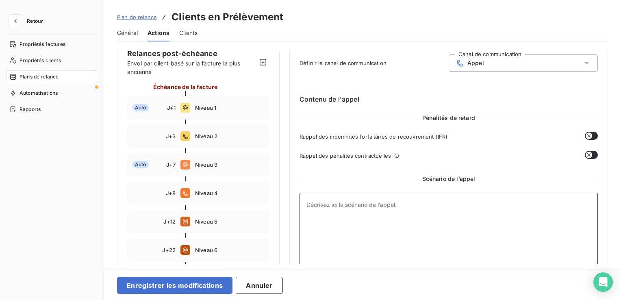
click at [385, 208] on textarea at bounding box center [449, 253] width 298 height 121
paste textarea "Rappel : Avant appeler le client, chercher le bons contact les ajouter sur Lean…"
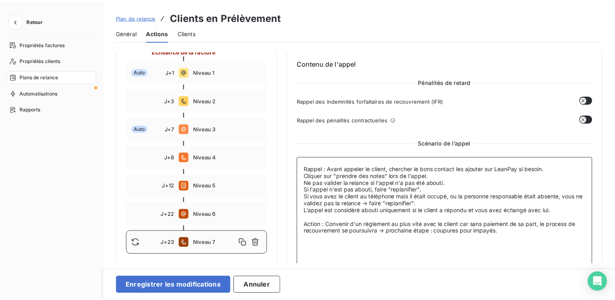
scroll to position [138, 0]
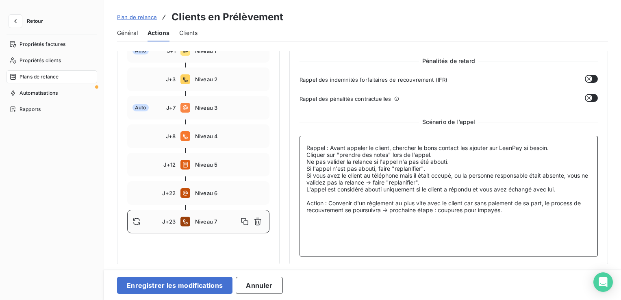
drag, startPoint x: 547, startPoint y: 203, endPoint x: 548, endPoint y: 207, distance: 4.2
click at [548, 207] on textarea "Rappel : Avant appeler le client, chercher le bons contact les ajouter sur Lean…" at bounding box center [449, 196] width 298 height 121
click at [546, 204] on textarea "Rappel : Avant appeler le client, chercher le bons contact les ajouter sur Lean…" at bounding box center [449, 196] width 298 height 121
click at [485, 222] on textarea "Rappel : Avant appeler le client, chercher le bons contact les ajouter sur Lean…" at bounding box center [449, 196] width 298 height 121
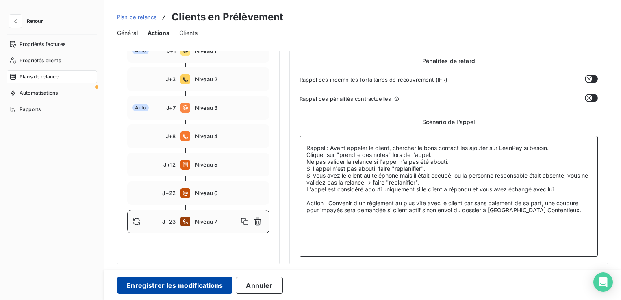
type textarea "Rappel : Avant appeler le client, chercher le bons contact les ajouter sur Lean…"
click at [195, 283] on button "Enregistrer les modifications" at bounding box center [174, 285] width 115 height 17
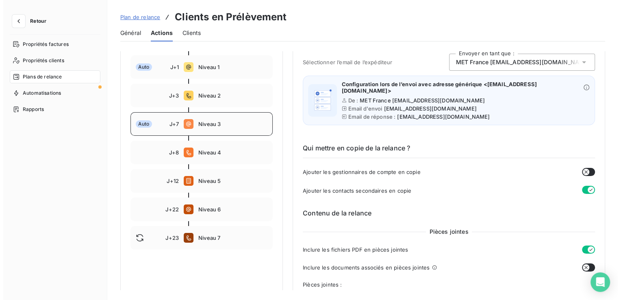
scroll to position [0, 0]
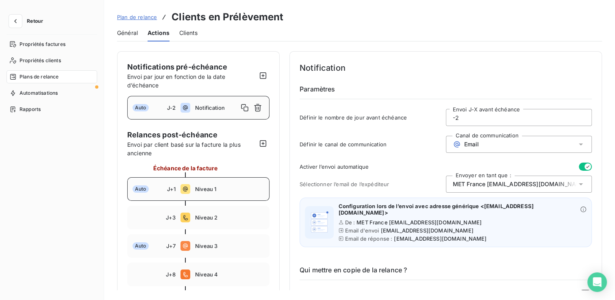
click at [185, 194] on div "Auto J+1 Niveau 1" at bounding box center [198, 189] width 142 height 24
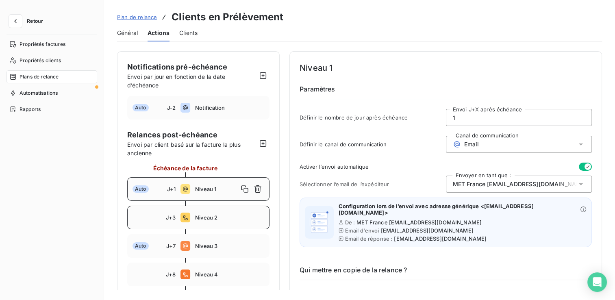
click at [185, 211] on div "J+3 Niveau 2" at bounding box center [198, 218] width 142 height 24
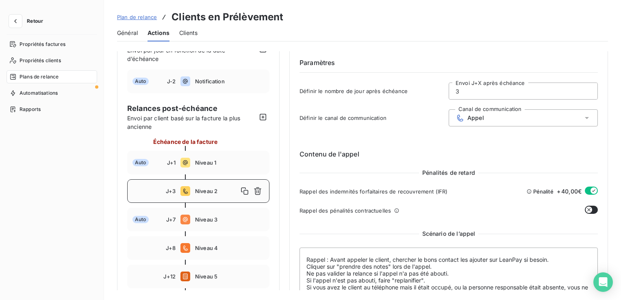
scroll to position [41, 0]
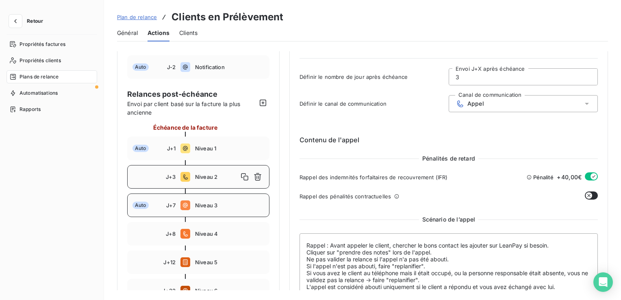
click at [192, 213] on div "Auto J+7 Niveau 3" at bounding box center [198, 206] width 142 height 24
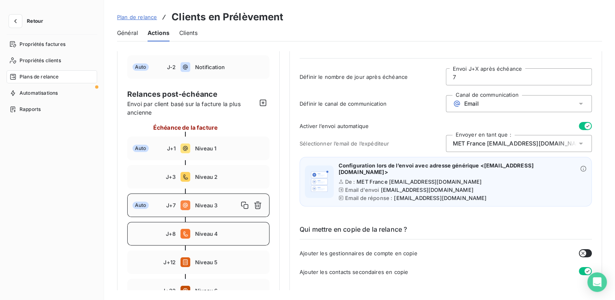
click at [192, 223] on div "J+8 Niveau 4" at bounding box center [198, 234] width 142 height 24
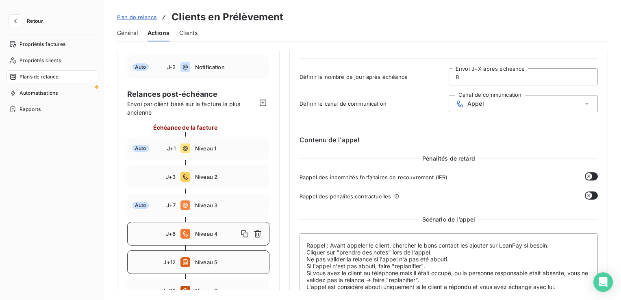
click at [197, 258] on div "J+12 Niveau 5" at bounding box center [198, 262] width 142 height 24
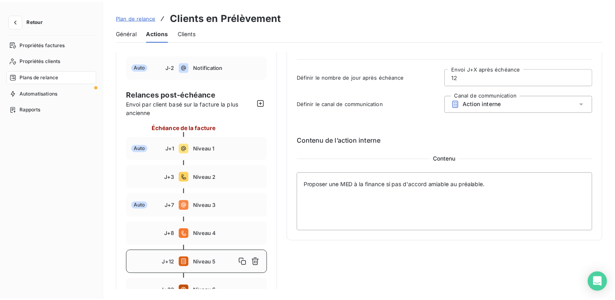
scroll to position [81, 0]
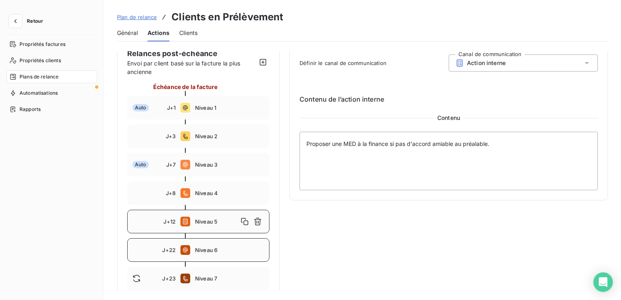
click at [196, 246] on div "J+22 Niveau 6" at bounding box center [198, 250] width 142 height 24
type input "22"
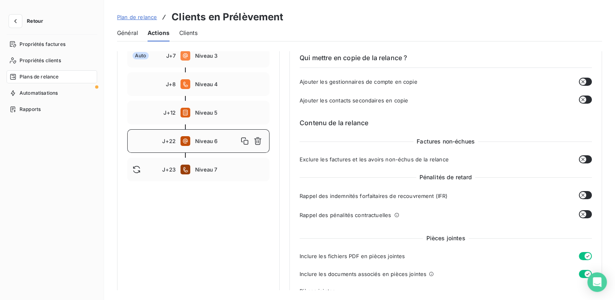
scroll to position [203, 0]
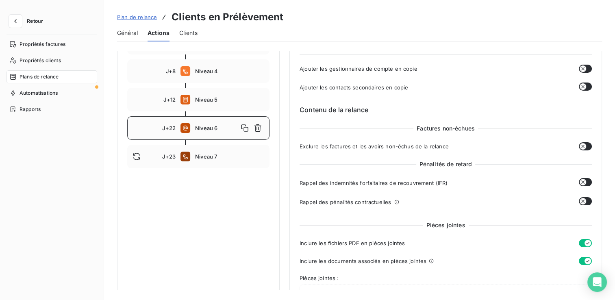
click at [581, 181] on icon "button" at bounding box center [582, 182] width 3 height 3
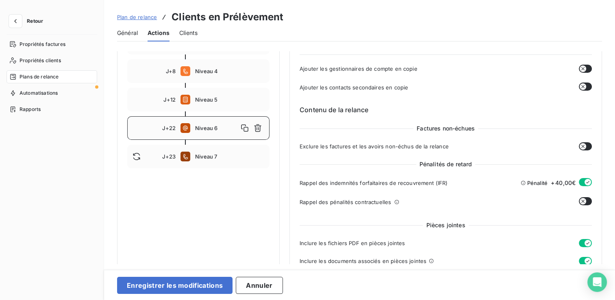
click at [585, 198] on button "button" at bounding box center [585, 201] width 13 height 8
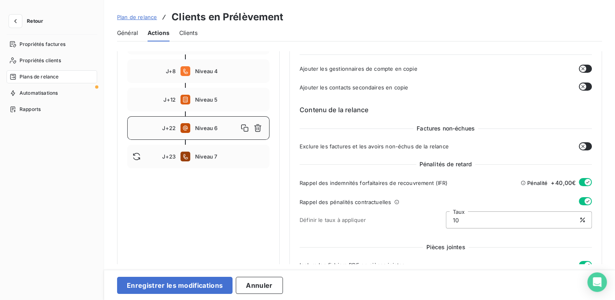
click at [580, 201] on button "button" at bounding box center [585, 201] width 13 height 8
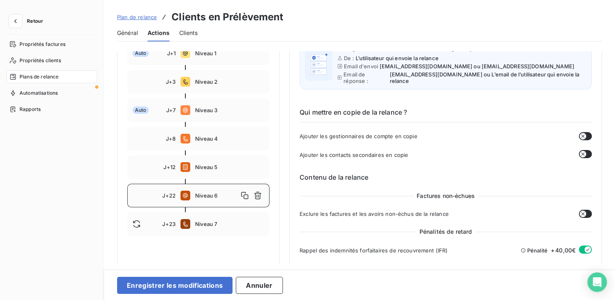
scroll to position [122, 0]
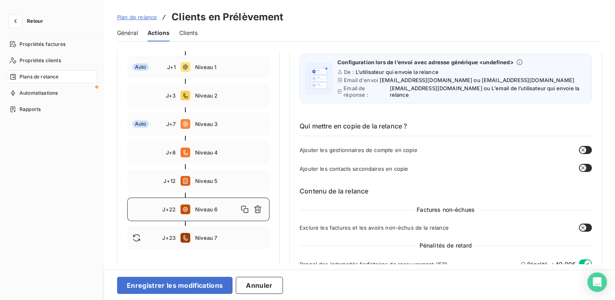
click at [583, 168] on button "button" at bounding box center [585, 168] width 13 height 8
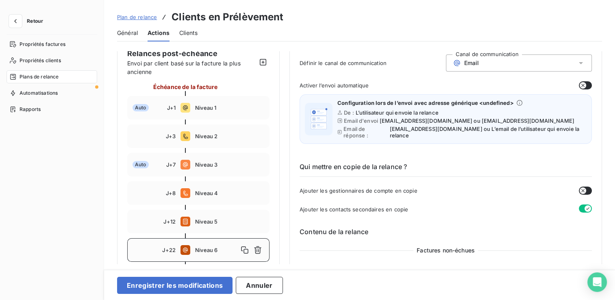
scroll to position [0, 0]
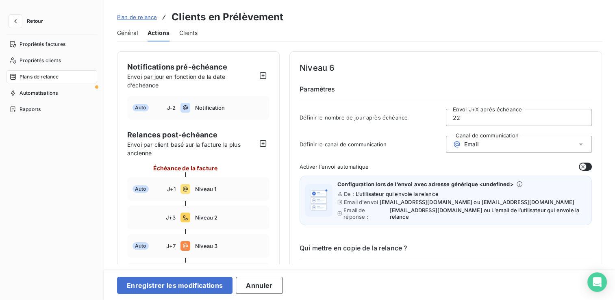
click at [583, 165] on button "button" at bounding box center [585, 167] width 13 height 8
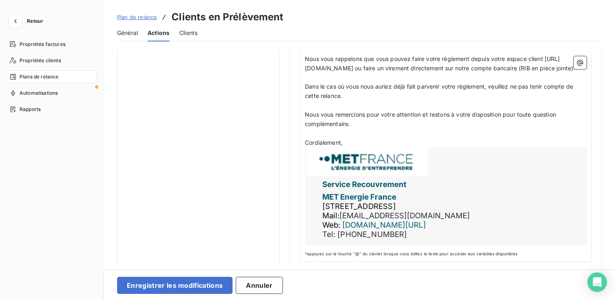
scroll to position [970, 0]
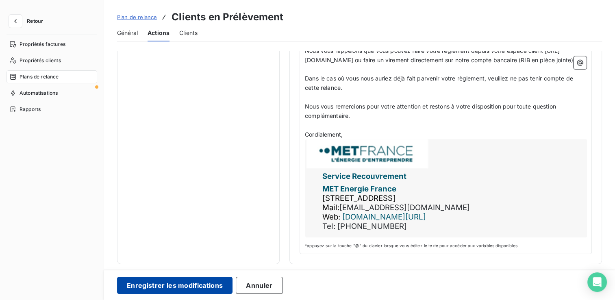
click at [182, 285] on button "Enregistrer les modifications" at bounding box center [174, 285] width 115 height 17
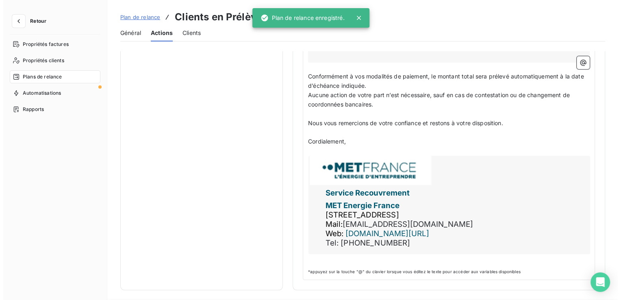
scroll to position [117, 0]
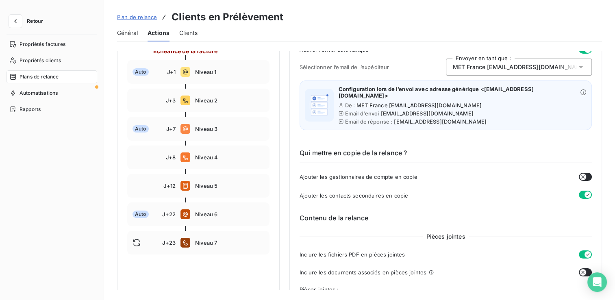
click at [144, 17] on span "Plan de relance" at bounding box center [137, 17] width 40 height 7
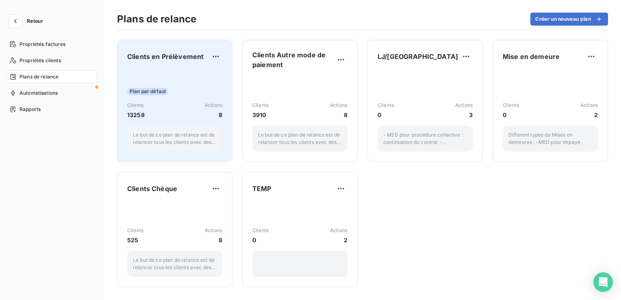
click at [181, 85] on div "Plan par défaut Clients 13258 Actions 8 Le but de ce plan de relance est de rel…" at bounding box center [174, 111] width 95 height 82
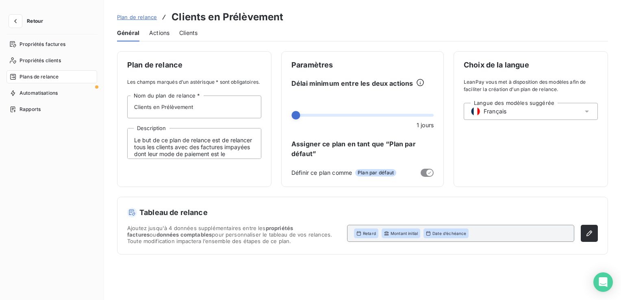
click at [502, 149] on div "Choix de la langue LeanPay vous met à disposition des modèles afin de faciliter…" at bounding box center [531, 119] width 154 height 136
click at [12, 18] on icon "button" at bounding box center [15, 21] width 8 height 8
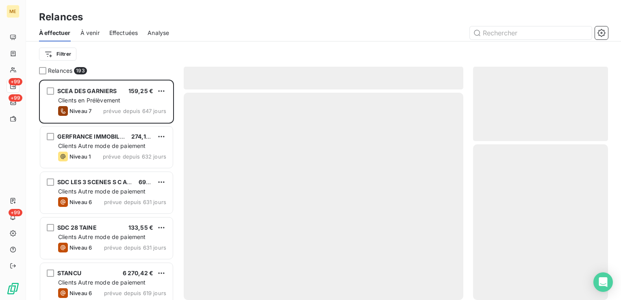
scroll to position [214, 128]
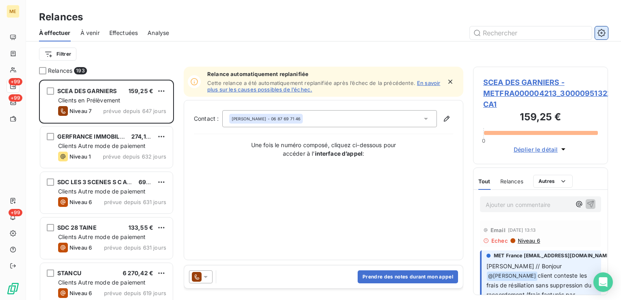
click at [601, 33] on icon "button" at bounding box center [602, 33] width 2 height 2
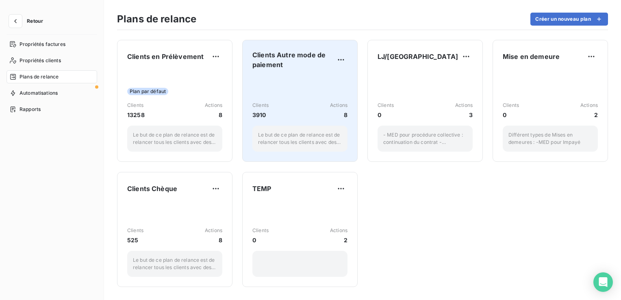
click at [309, 86] on div "Clients 3910 Actions 8 Le but de ce plan de relance est de relancer tous les cl…" at bounding box center [299, 114] width 95 height 76
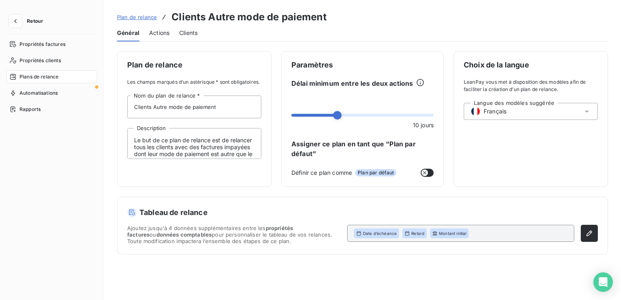
click at [425, 171] on icon "button" at bounding box center [425, 173] width 7 height 7
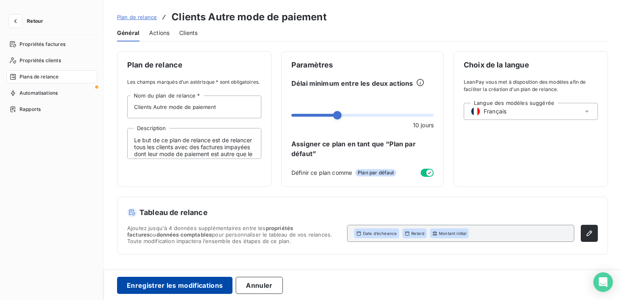
click at [170, 285] on button "Enregistrer les modifications" at bounding box center [174, 285] width 115 height 17
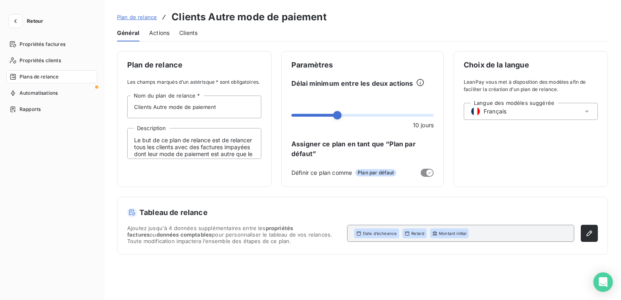
click at [131, 16] on span "Plan de relance" at bounding box center [137, 17] width 40 height 7
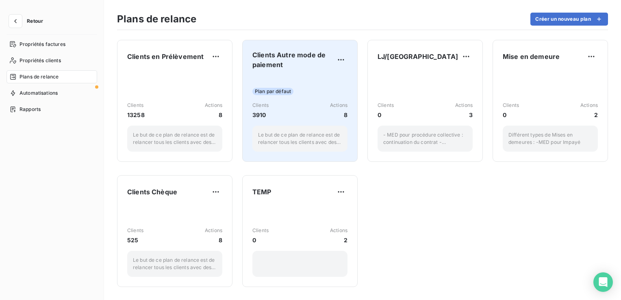
click at [314, 102] on div "Clients 3910 Actions 8" at bounding box center [299, 110] width 95 height 17
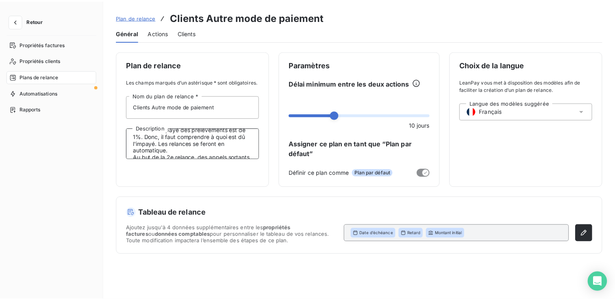
scroll to position [54, 0]
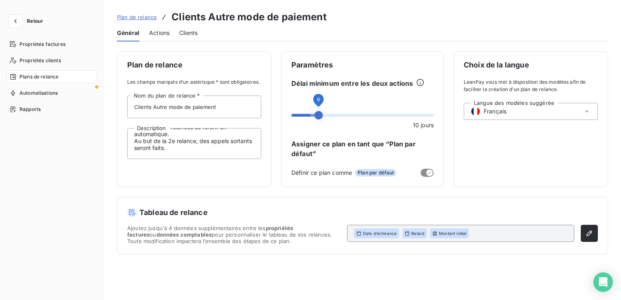
click at [315, 117] on span at bounding box center [319, 115] width 9 height 9
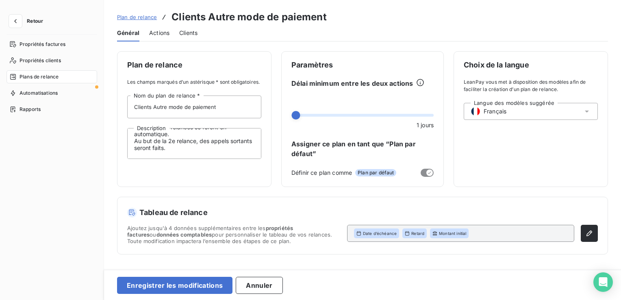
click at [502, 141] on div "Choix de la langue LeanPay vous met à disposition des modèles afin de faciliter…" at bounding box center [531, 119] width 154 height 136
click at [272, 189] on div "Plan de relance Les champs marqués d’un astérisque * sont obligatoires. Clients…" at bounding box center [362, 152] width 491 height 203
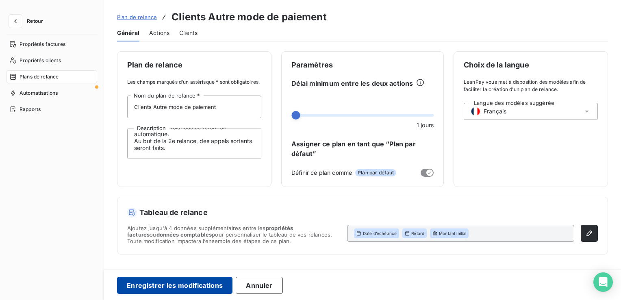
click at [176, 281] on button "Enregistrer les modifications" at bounding box center [174, 285] width 115 height 17
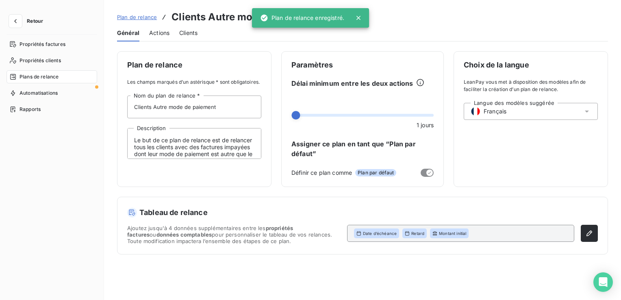
click at [164, 30] on span "Actions" at bounding box center [159, 33] width 20 height 8
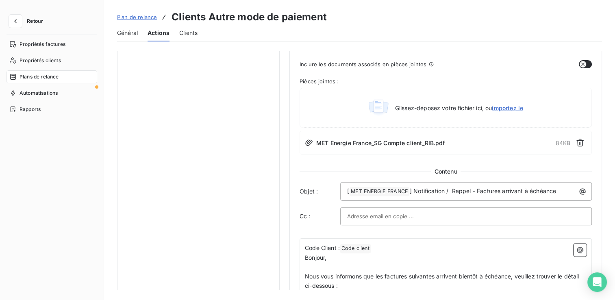
scroll to position [366, 0]
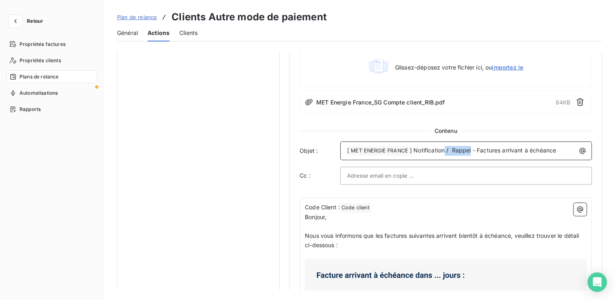
drag, startPoint x: 471, startPoint y: 152, endPoint x: 445, endPoint y: 153, distance: 26.0
click at [445, 153] on p "[ MET ENERGIE FRANCE ﻿ ] Notification / Rappel - Factures arrivant à échéance" at bounding box center [468, 151] width 242 height 10
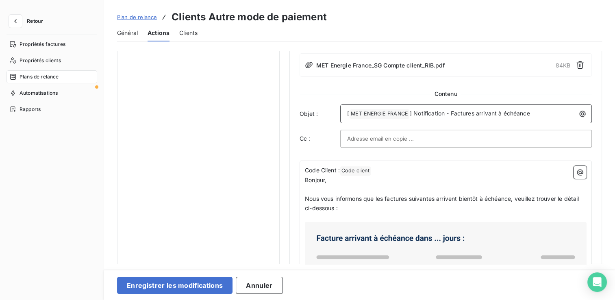
scroll to position [447, 0]
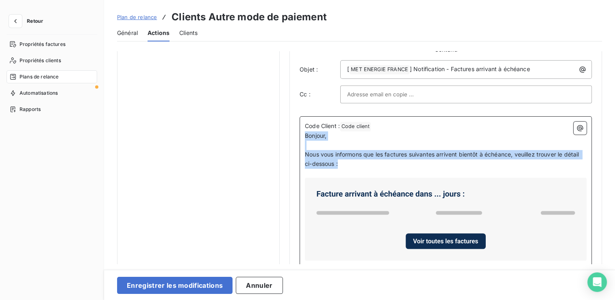
drag, startPoint x: 306, startPoint y: 134, endPoint x: 341, endPoint y: 163, distance: 45.1
click at [341, 163] on div "Code Client : Code client ﻿ ﻿ Bonjour, ﻿ Nous vous informons que les factures s…" at bounding box center [446, 297] width 282 height 351
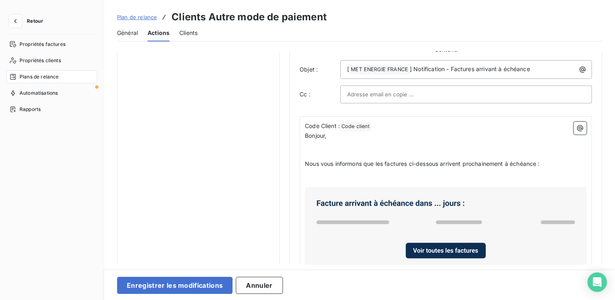
click at [304, 133] on div "Code Client : Code client ﻿ ﻿ Bonjour, ﻿ ﻿ Nous vous informons que les factures…" at bounding box center [446, 306] width 292 height 380
click at [305, 133] on span "Bonjour," at bounding box center [316, 135] width 22 height 7
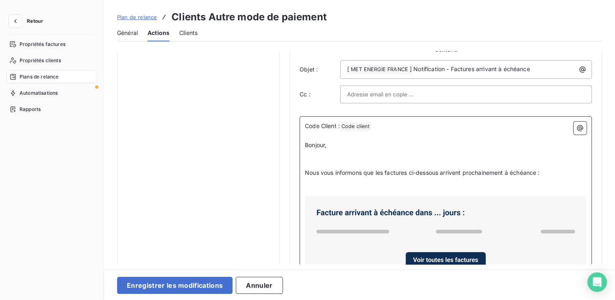
click at [342, 154] on p "﻿" at bounding box center [446, 154] width 282 height 9
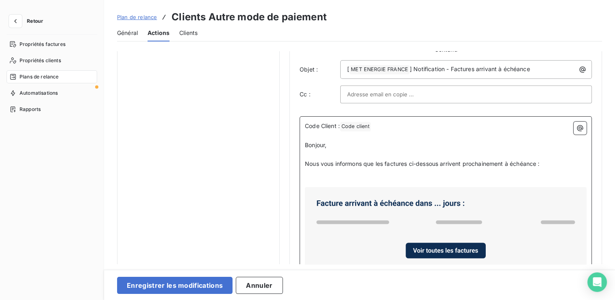
click at [340, 154] on p "﻿" at bounding box center [446, 154] width 282 height 9
click at [364, 174] on p "﻿" at bounding box center [446, 172] width 282 height 9
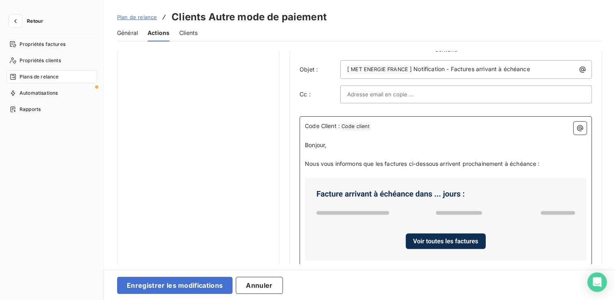
click at [360, 173] on p "﻿" at bounding box center [446, 172] width 282 height 9
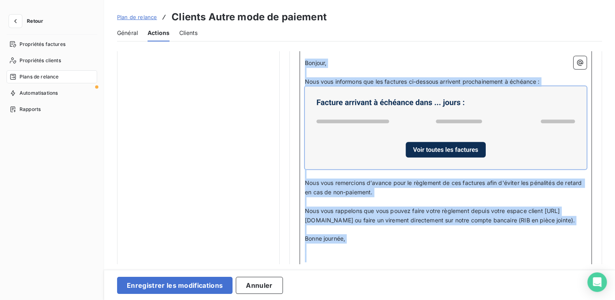
scroll to position [586, 0]
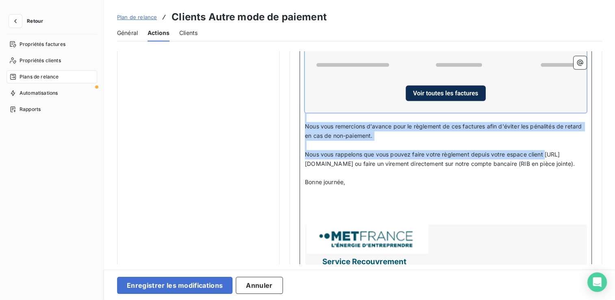
drag, startPoint x: 306, startPoint y: 104, endPoint x: 552, endPoint y: 150, distance: 250.8
click at [552, 150] on div "Code Client : Code client ﻿ ﻿ ﻿ Bonjour, ﻿ Nous vous informons que les factures…" at bounding box center [446, 153] width 282 height 341
copy div "Bonjour, ﻿ Nous vous informons que les factures ci-dessous arrivent prochaineme…"
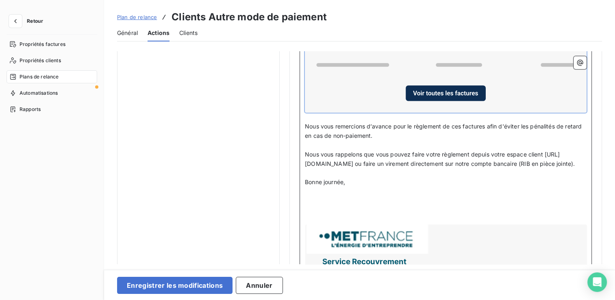
click at [400, 196] on p "﻿" at bounding box center [446, 191] width 282 height 9
drag, startPoint x: 400, startPoint y: 131, endPoint x: 302, endPoint y: 125, distance: 98.5
click at [302, 125] on div "Code Client : Code client ﻿ ﻿ ﻿ Bonjour, ﻿ Nous vous informons que les factures…" at bounding box center [446, 158] width 292 height 361
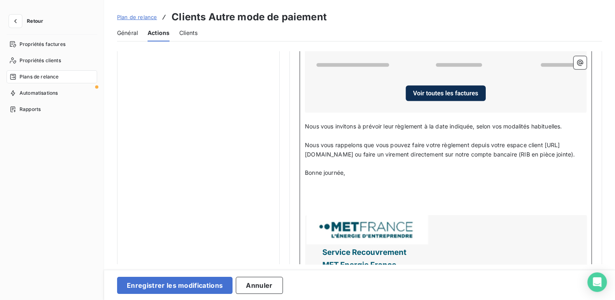
click at [386, 132] on p "﻿" at bounding box center [446, 135] width 282 height 9
click at [394, 124] on span "Nous vous invitons à prévoir leur règlement à la date indiquée, selon vos modal…" at bounding box center [433, 126] width 257 height 7
click at [321, 135] on p "﻿" at bounding box center [446, 135] width 282 height 9
drag, startPoint x: 360, startPoint y: 182, endPoint x: 306, endPoint y: 178, distance: 53.8
click at [306, 178] on p "Bonne journée," at bounding box center [446, 172] width 282 height 9
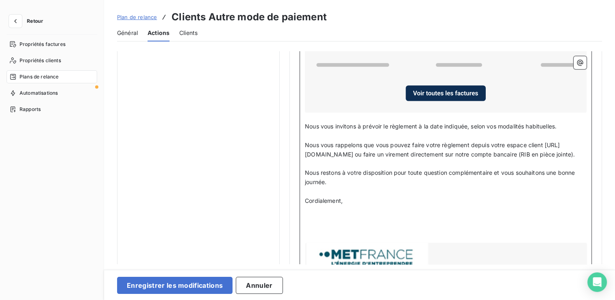
click at [354, 234] on p "﻿" at bounding box center [446, 228] width 282 height 9
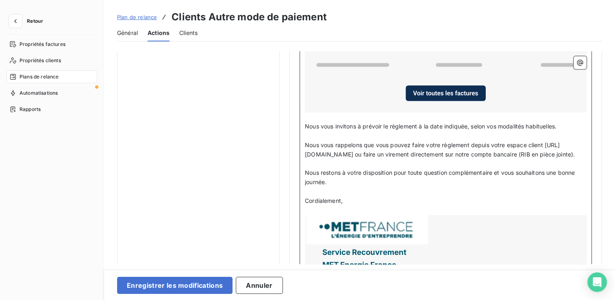
click at [361, 215] on p "﻿" at bounding box center [446, 210] width 282 height 9
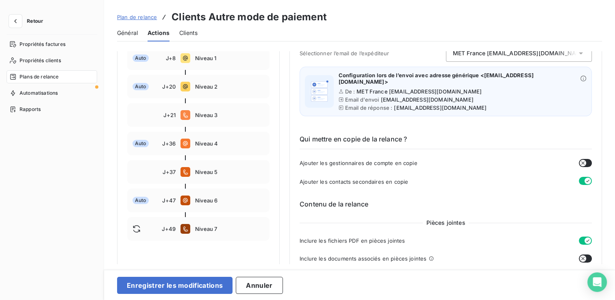
scroll to position [9, 0]
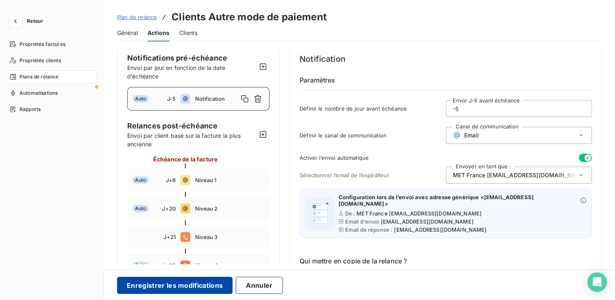
click at [146, 285] on button "Enregistrer les modifications" at bounding box center [174, 285] width 115 height 17
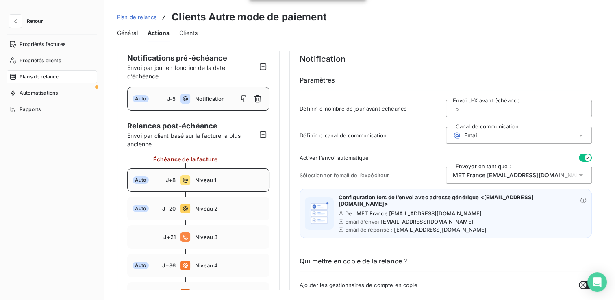
click at [181, 181] on icon at bounding box center [186, 180] width 10 height 10
type input "8"
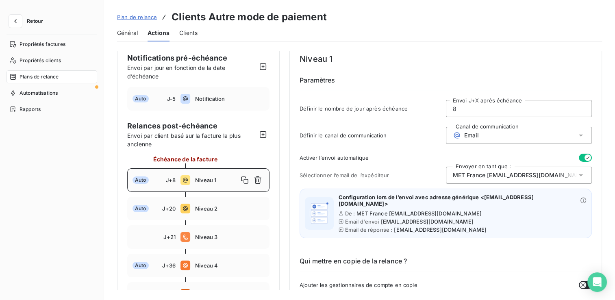
click at [467, 111] on input "8" at bounding box center [519, 108] width 146 height 16
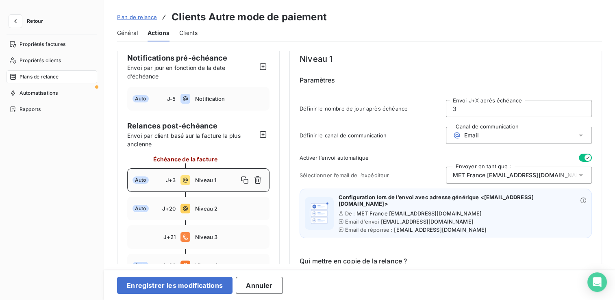
type input "3"
click at [414, 132] on span "Définir le canal de communication" at bounding box center [373, 135] width 146 height 7
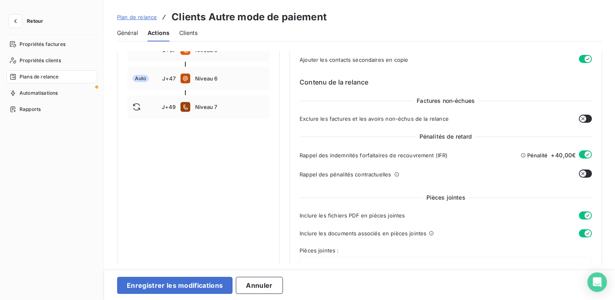
scroll to position [334, 0]
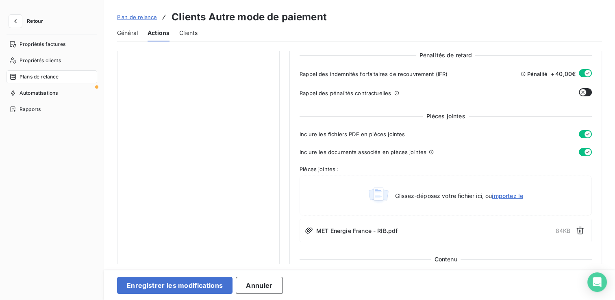
click at [585, 71] on icon "button" at bounding box center [588, 73] width 7 height 7
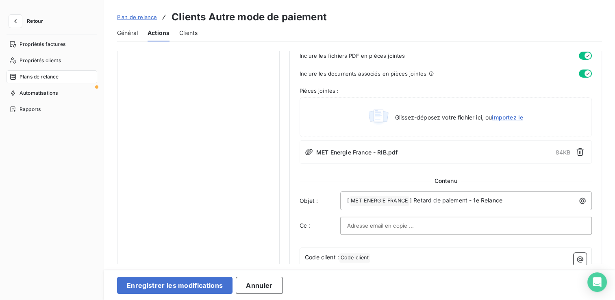
scroll to position [456, 0]
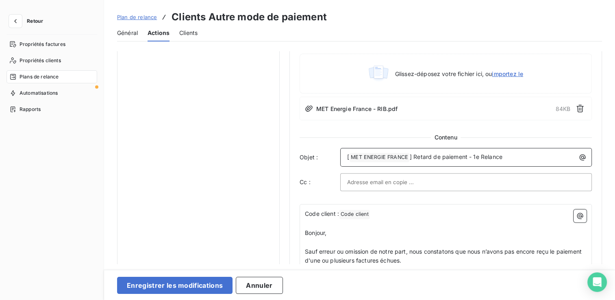
click at [513, 157] on p "[ MET ENERGIE FRANCE ﻿ ] Retard de paiement - 1e Relance" at bounding box center [468, 157] width 242 height 10
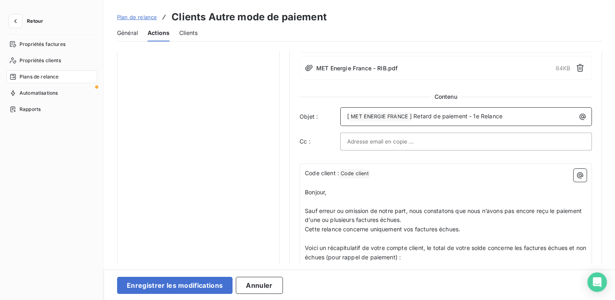
click at [478, 113] on span "] Retard de paiement - 1e Relance" at bounding box center [456, 116] width 93 height 7
click at [390, 188] on p "Bonjour," at bounding box center [446, 192] width 282 height 9
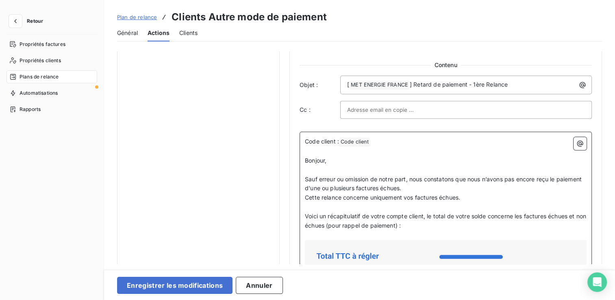
scroll to position [578, 0]
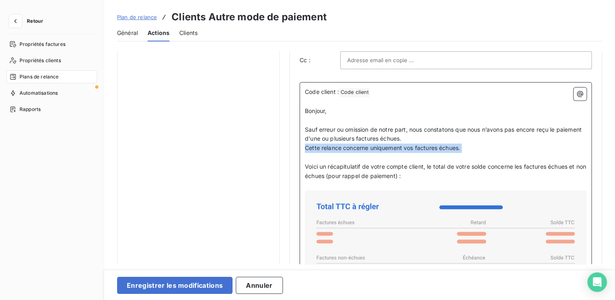
drag, startPoint x: 305, startPoint y: 146, endPoint x: 462, endPoint y: 154, distance: 157.1
click at [474, 147] on p "Cette relance concerne uniquement vos factures échues." at bounding box center [446, 148] width 282 height 9
click at [439, 137] on p "Sauf erreur ou omission de notre part, nous constatons que nous n’avons pas enc…" at bounding box center [446, 134] width 282 height 19
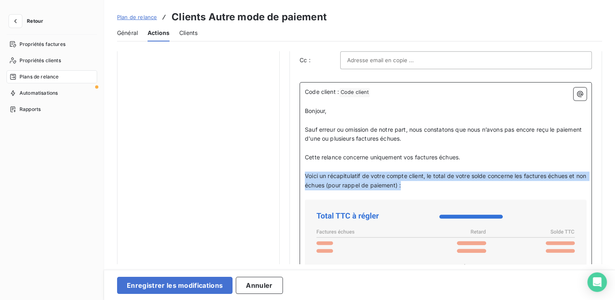
drag, startPoint x: 447, startPoint y: 187, endPoint x: 303, endPoint y: 175, distance: 144.4
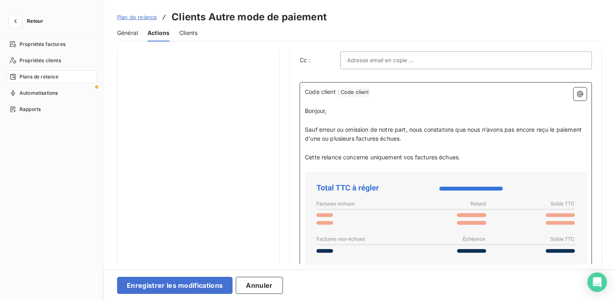
click at [313, 165] on p "﻿" at bounding box center [446, 166] width 282 height 9
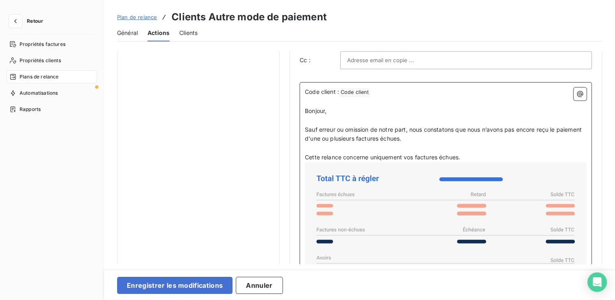
click at [305, 155] on span "Cette relance concerne uniquement vos factures échues." at bounding box center [382, 157] width 155 height 7
click at [461, 154] on span "(Cette relance concerne uniquement vos factures échues." at bounding box center [383, 157] width 157 height 7
click at [437, 139] on p "Sauf erreur ou omission de notre part, nous constatons que nous n’avons pas enc…" at bounding box center [446, 134] width 282 height 19
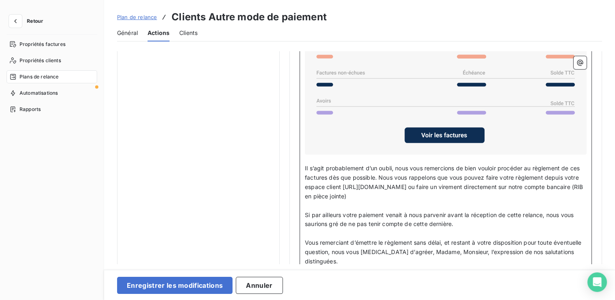
scroll to position [741, 0]
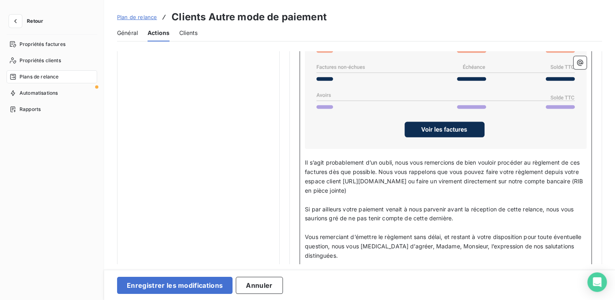
drag, startPoint x: 381, startPoint y: 165, endPoint x: 496, endPoint y: 189, distance: 118.4
click at [496, 189] on p "Il s’agit probablement d’un oubli, nous vous remercions de bien vouloir procéde…" at bounding box center [446, 176] width 282 height 37
click at [388, 198] on p "﻿" at bounding box center [446, 200] width 282 height 9
click at [412, 188] on p "Il s’agit probablement d’un oubli, nous vous remercions de bien vouloir procéde…" at bounding box center [446, 176] width 282 height 37
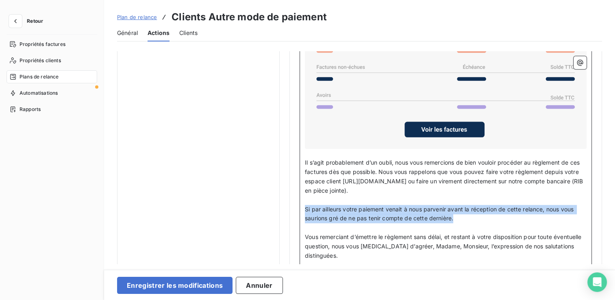
drag, startPoint x: 472, startPoint y: 216, endPoint x: 306, endPoint y: 206, distance: 165.8
click at [306, 206] on p "Si par ailleurs votre paiement venait à nous parvenir avant la réception de cet…" at bounding box center [446, 214] width 282 height 19
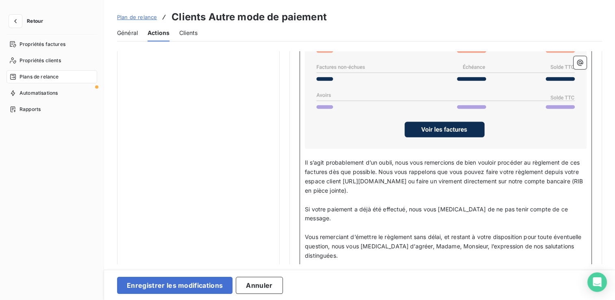
scroll to position [781, 0]
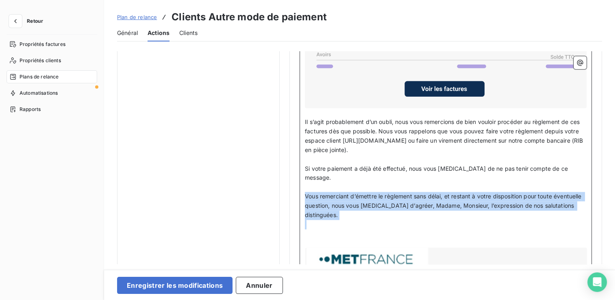
drag, startPoint x: 305, startPoint y: 183, endPoint x: 507, endPoint y: 209, distance: 204.1
click at [507, 209] on div "Code client : Code client ﻿ ﻿ ﻿ Bonjour, ﻿ Sauf erreur ou omission de notre par…" at bounding box center [446, 125] width 282 height 483
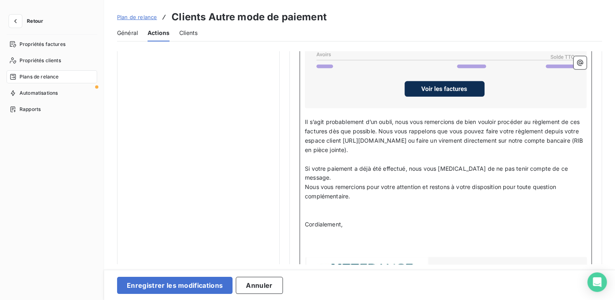
click at [305, 183] on span "Nous vous remercions pour votre attention et restons à votre disposition pour t…" at bounding box center [431, 191] width 253 height 16
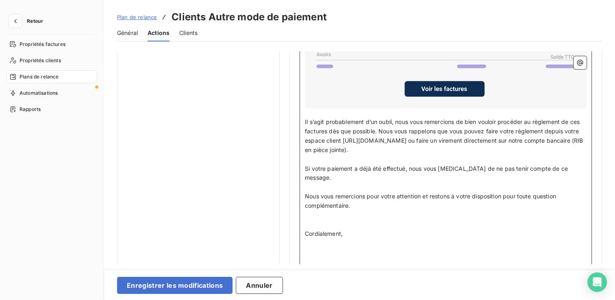
click at [357, 220] on p "﻿" at bounding box center [446, 224] width 282 height 9
click at [339, 239] on p "﻿" at bounding box center [446, 243] width 282 height 9
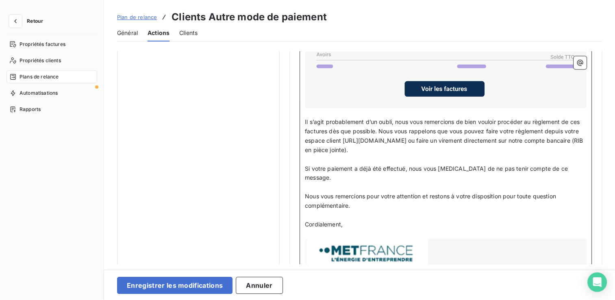
click at [351, 229] on p "﻿" at bounding box center [446, 233] width 282 height 9
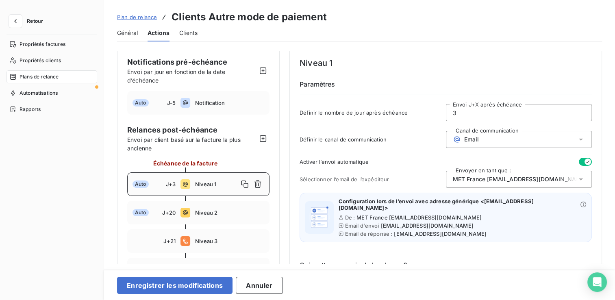
scroll to position [0, 0]
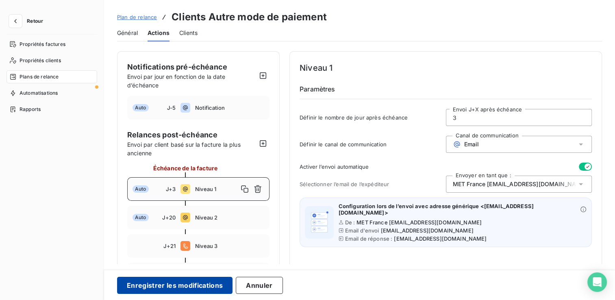
click at [185, 283] on button "Enregistrer les modifications" at bounding box center [174, 285] width 115 height 17
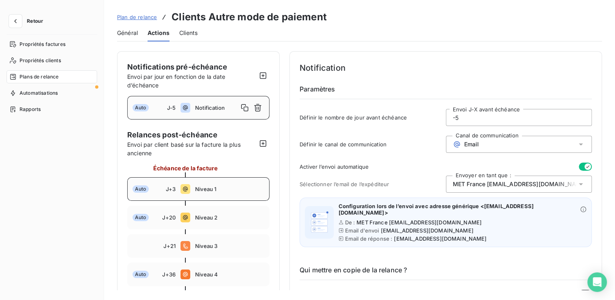
click at [209, 194] on div "Auto J+3 Niveau 1" at bounding box center [198, 189] width 142 height 24
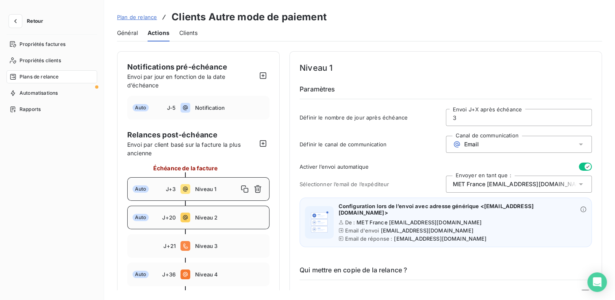
click at [211, 213] on div "Auto J+20 Niveau 2" at bounding box center [198, 218] width 142 height 24
drag, startPoint x: 488, startPoint y: 115, endPoint x: 412, endPoint y: 116, distance: 76.0
click at [412, 116] on div "Définir le nombre de jour après échéance 20 Envoi J+X après échéance" at bounding box center [446, 120] width 292 height 22
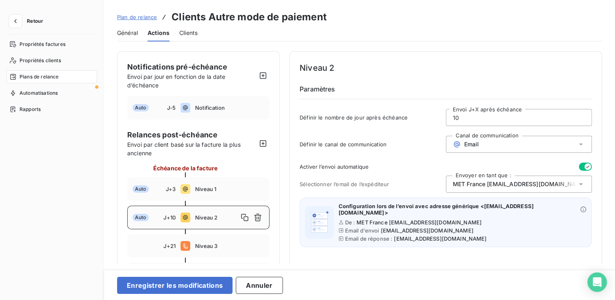
type input "10"
click at [428, 157] on div "Définir le canal de communication Canal de communication Email" at bounding box center [446, 147] width 292 height 22
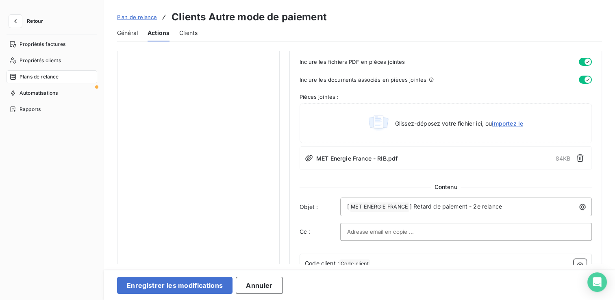
scroll to position [447, 0]
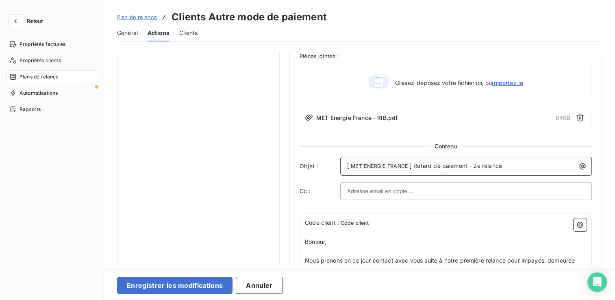
click at [483, 164] on span "] Retard de paiement - 2e relance" at bounding box center [456, 165] width 92 height 7
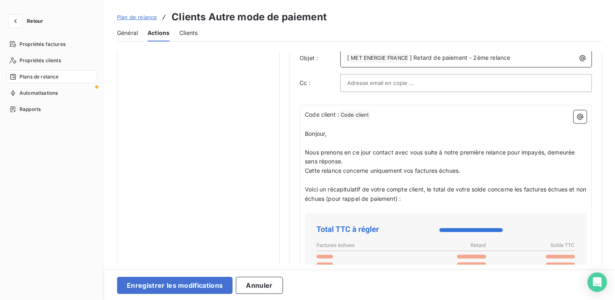
scroll to position [569, 0]
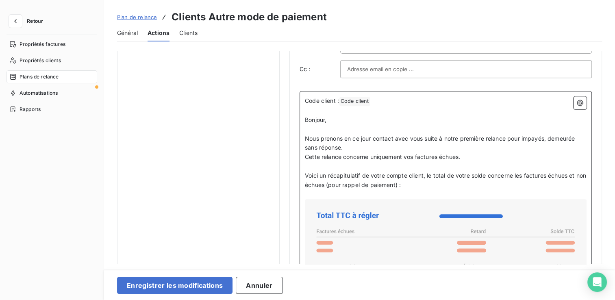
drag, startPoint x: 550, startPoint y: 136, endPoint x: 554, endPoint y: 145, distance: 9.5
click at [554, 145] on p "Nous prenons en ce jour contact avec vous suite à notre première relance pour i…" at bounding box center [446, 143] width 282 height 19
drag, startPoint x: 307, startPoint y: 157, endPoint x: 473, endPoint y: 157, distance: 165.5
click at [470, 157] on p "Cette relance concerne uniquement vos factures échues." at bounding box center [446, 156] width 282 height 9
click at [467, 163] on p "﻿" at bounding box center [446, 166] width 282 height 9
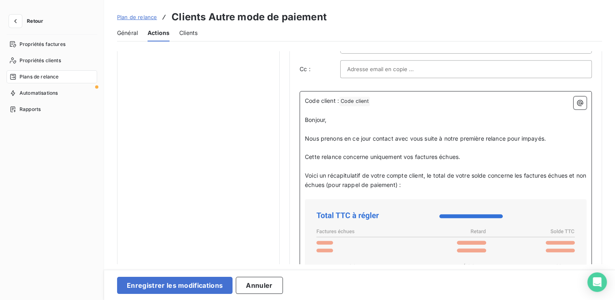
drag, startPoint x: 469, startPoint y: 159, endPoint x: 304, endPoint y: 154, distance: 165.1
click at [308, 157] on span "Cette relance concerne uniquement vos factures échues." at bounding box center [382, 156] width 155 height 7
click at [306, 157] on span "Cette relance concerne uniquement vos factures échues." at bounding box center [382, 156] width 155 height 7
click at [462, 158] on span "(Cette relance concerne uniquement vos factures échues." at bounding box center [383, 156] width 157 height 7
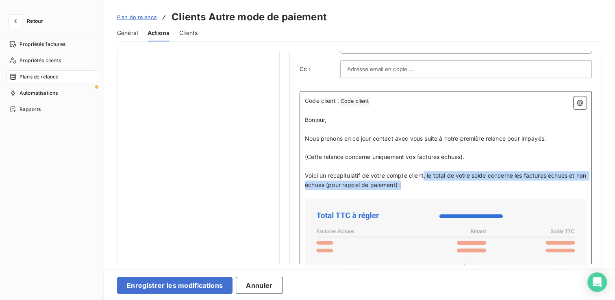
drag, startPoint x: 424, startPoint y: 175, endPoint x: 430, endPoint y: 182, distance: 9.0
click at [430, 182] on p "Voici un récapitulatif de votre compte client, le total de votre solde concerne…" at bounding box center [446, 180] width 282 height 19
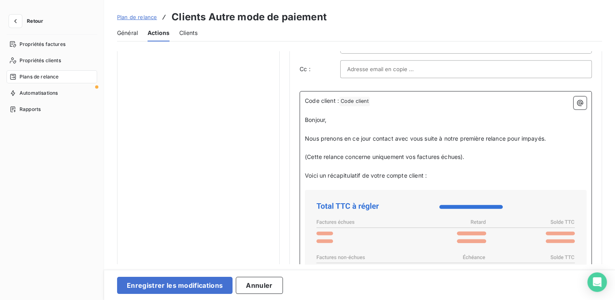
click at [361, 185] on p "﻿" at bounding box center [446, 185] width 282 height 9
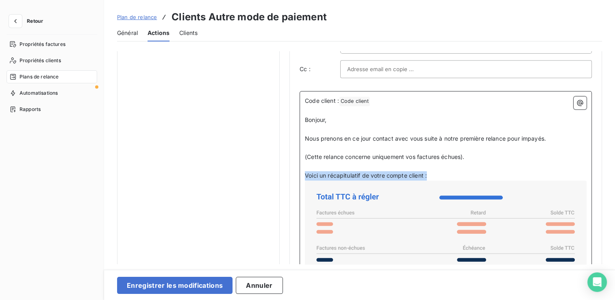
drag, startPoint x: 442, startPoint y: 172, endPoint x: 292, endPoint y: 171, distance: 150.4
click at [292, 171] on div "Niveau 2 Paramètres Définir le nombre de jour après échéance 10 Envoi J+X après…" at bounding box center [445, 38] width 313 height 1112
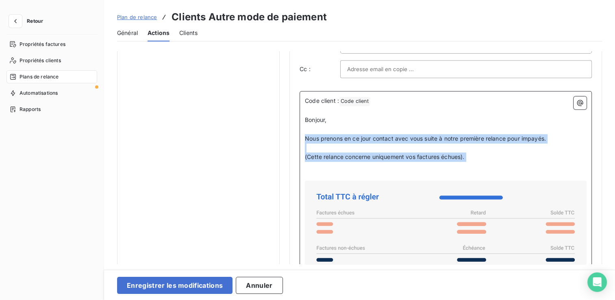
drag, startPoint x: 337, startPoint y: 168, endPoint x: 302, endPoint y: 137, distance: 47.3
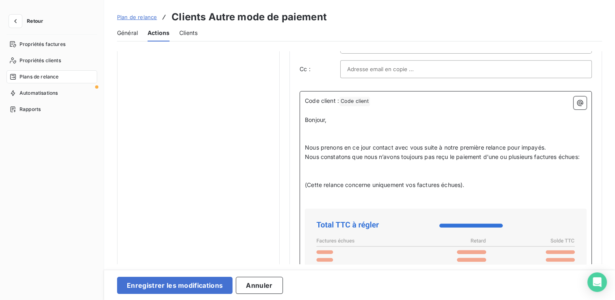
click at [328, 181] on p "﻿" at bounding box center [446, 175] width 282 height 9
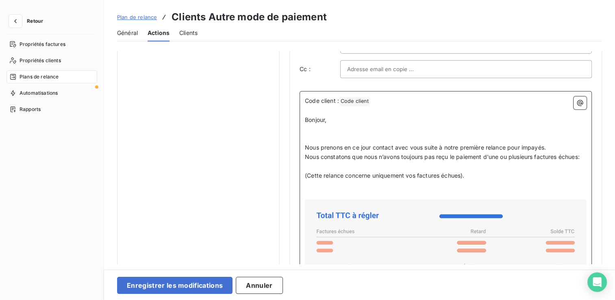
click at [327, 139] on p "﻿" at bounding box center [446, 138] width 282 height 9
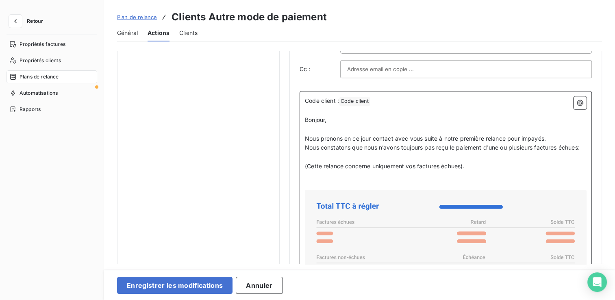
click at [318, 190] on p "﻿" at bounding box center [446, 185] width 282 height 9
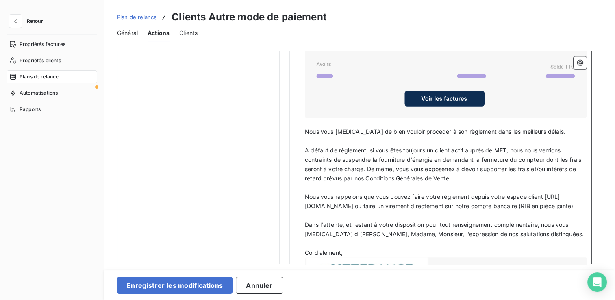
scroll to position [772, 0]
click at [543, 136] on p "Nous vous [MEDICAL_DATA] de bien vouloir procéder à son règlement dans les meil…" at bounding box center [446, 130] width 282 height 9
drag, startPoint x: 507, startPoint y: 154, endPoint x: 467, endPoint y: 154, distance: 40.7
click at [467, 154] on span "A défaut de règlement, si vous êtes toujours un client actif auprès de MET, nou…" at bounding box center [444, 163] width 278 height 35
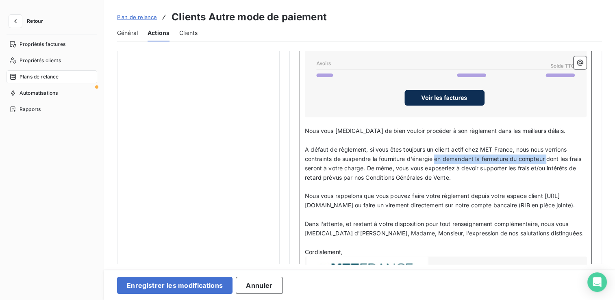
drag, startPoint x: 436, startPoint y: 164, endPoint x: 548, endPoint y: 165, distance: 111.8
click at [548, 165] on span "A défaut de règlement, si vous êtes toujours un client actif chez MET France, n…" at bounding box center [444, 163] width 278 height 35
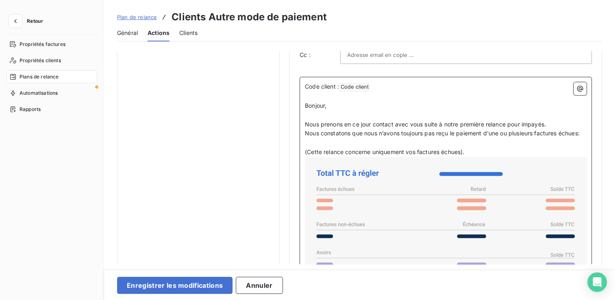
scroll to position [746, 0]
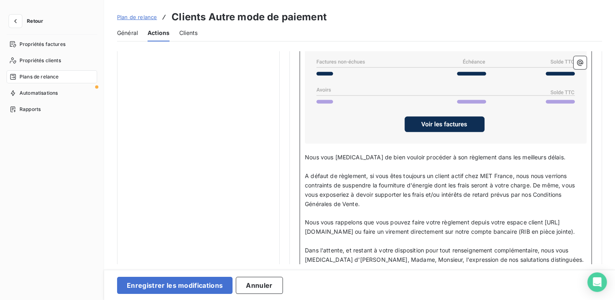
click at [307, 224] on p "Nous vous rappelons que vous pouvez faire votre règlement depuis votre espace c…" at bounding box center [446, 227] width 282 height 19
click at [427, 237] on p "Nous vous rappelons que vous pouvez faire votre règlement depuis votre espace c…" at bounding box center [446, 227] width 282 height 19
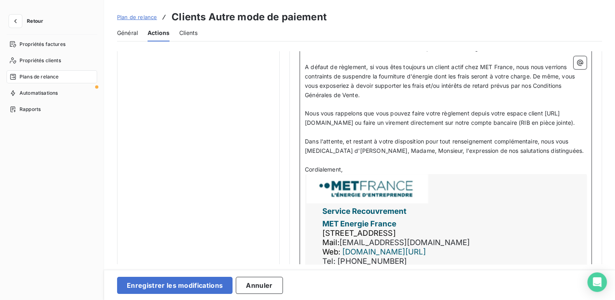
scroll to position [868, 0]
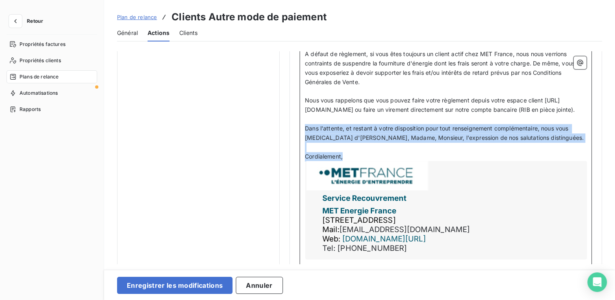
drag, startPoint x: 351, startPoint y: 175, endPoint x: 306, endPoint y: 144, distance: 55.0
click at [306, 144] on div "Code client : Code client ﻿ ﻿ ﻿ Bonjour, ﻿ Nous prenons en ce jour contact avec…" at bounding box center [446, 30] width 282 height 464
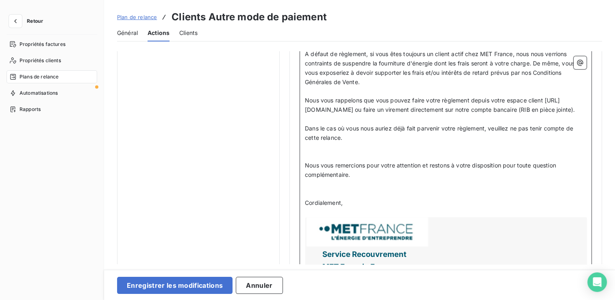
click at [333, 161] on p "﻿" at bounding box center [446, 156] width 282 height 9
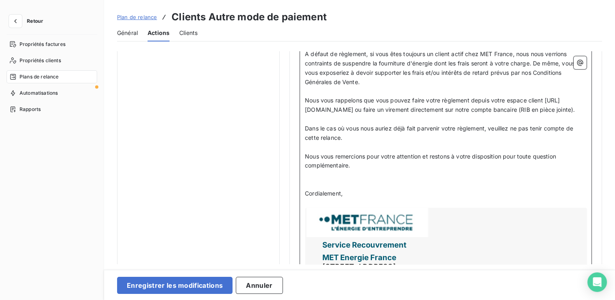
click at [334, 189] on p "﻿" at bounding box center [446, 184] width 282 height 9
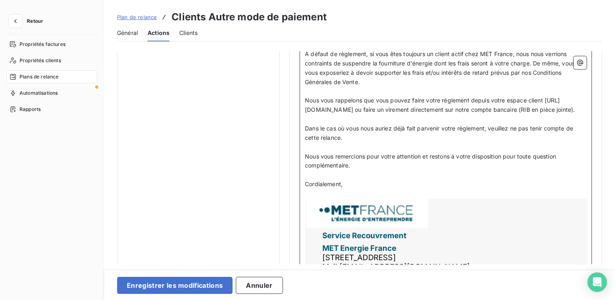
click at [347, 198] on p "﻿" at bounding box center [446, 193] width 282 height 9
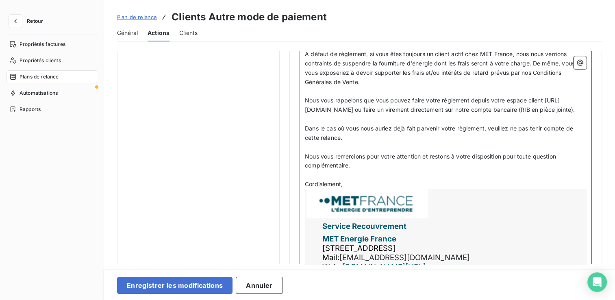
click at [307, 152] on p "﻿" at bounding box center [446, 147] width 282 height 9
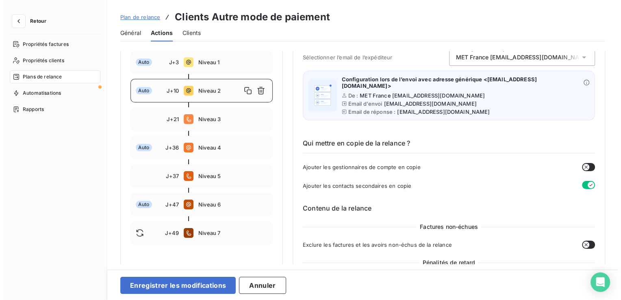
scroll to position [80, 0]
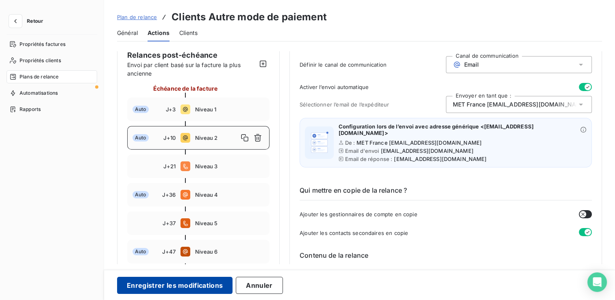
click at [190, 283] on button "Enregistrer les modifications" at bounding box center [174, 285] width 115 height 17
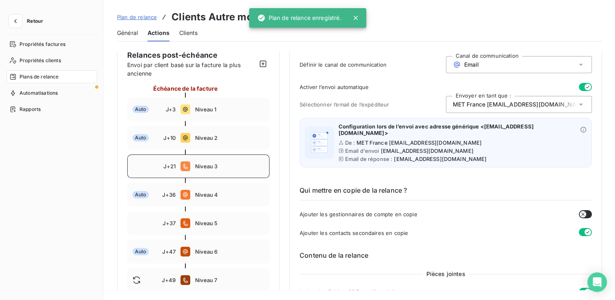
click at [197, 166] on span "Niveau 3" at bounding box center [229, 166] width 69 height 7
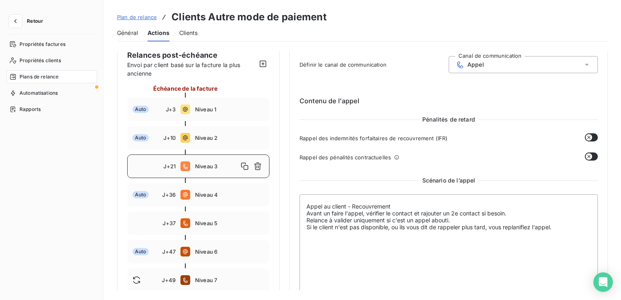
scroll to position [0, 0]
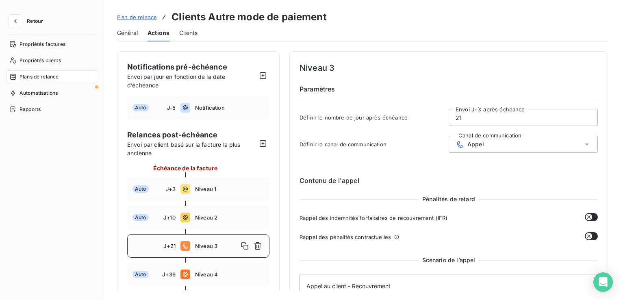
click at [477, 117] on input "21" at bounding box center [523, 117] width 148 height 16
type input "2"
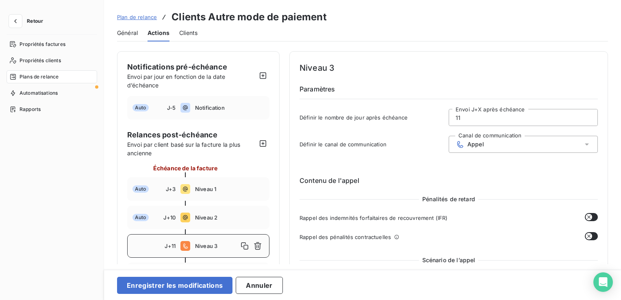
type input "11"
click at [430, 170] on div "Contenu de l'appel Pénalités de retard Rappel des indemnités forfaitaires de re…" at bounding box center [449, 279] width 298 height 232
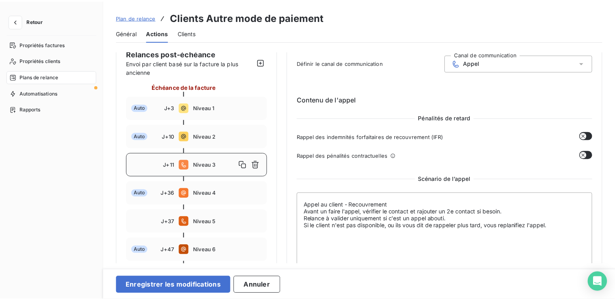
scroll to position [122, 0]
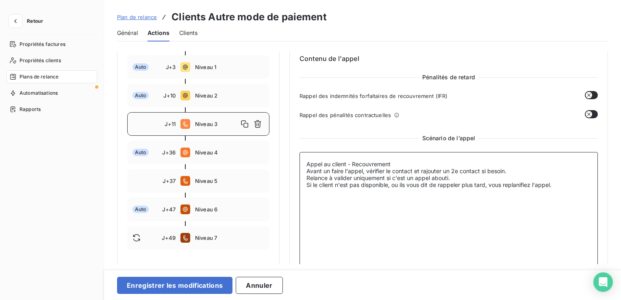
click at [357, 196] on textarea "Appel au client - Recouvrement Avant un faire l'appel, vérifier le contact et r…" at bounding box center [449, 212] width 298 height 121
drag, startPoint x: 569, startPoint y: 186, endPoint x: 307, endPoint y: 160, distance: 263.5
click at [307, 160] on textarea "Appel au client - Recouvrement Avant un faire l'appel, vérifier le contact et r…" at bounding box center [449, 212] width 298 height 121
paste textarea "Rappel : Avant appeler le client, chercher le bons contact les ajouter sur Lean…"
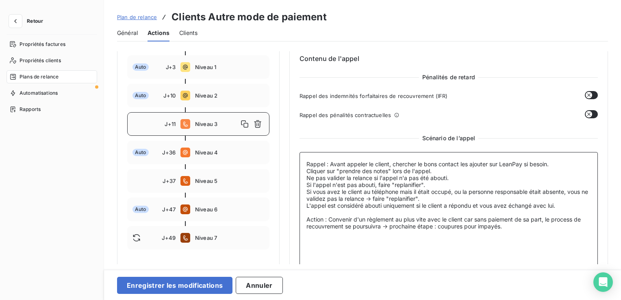
drag, startPoint x: 509, startPoint y: 225, endPoint x: 383, endPoint y: 225, distance: 126.4
click at [383, 225] on textarea "Rappel : Avant appeler le client, chercher le bons contact les ajouter sur Lean…" at bounding box center [449, 212] width 298 height 121
click at [487, 243] on textarea "Rappel : Avant appeler le client, chercher le bons contact les ajouter sur Lean…" at bounding box center [449, 212] width 298 height 121
drag, startPoint x: 528, startPoint y: 226, endPoint x: 329, endPoint y: 217, distance: 198.6
click at [329, 217] on textarea "Rappel : Avant appeler le client, chercher le bons contact les ajouter sur Lean…" at bounding box center [449, 212] width 298 height 121
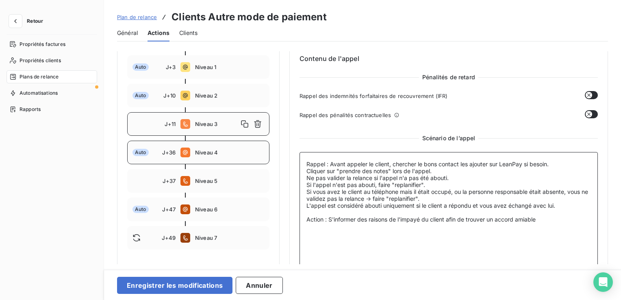
type textarea "Rappel : Avant appeler le client, chercher le bons contact les ajouter sur Lean…"
click at [216, 153] on span "Niveau 4" at bounding box center [229, 152] width 69 height 7
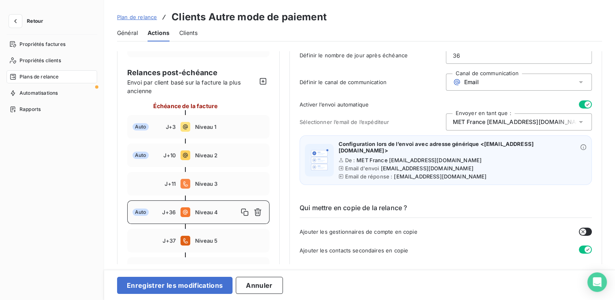
scroll to position [0, 0]
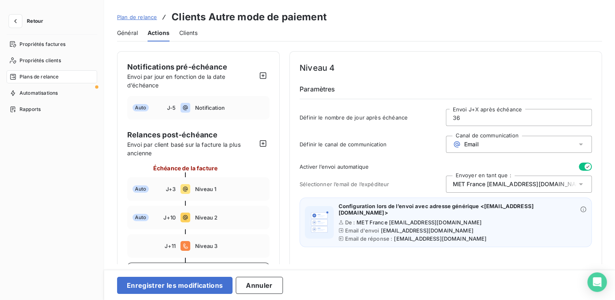
drag, startPoint x: 470, startPoint y: 115, endPoint x: 431, endPoint y: 121, distance: 38.8
click at [431, 121] on div "Définir le nombre de jour après échéance 36 Envoi J+X après échéance" at bounding box center [446, 120] width 292 height 22
type input "18"
drag, startPoint x: 415, startPoint y: 153, endPoint x: 415, endPoint y: 159, distance: 5.7
click at [415, 153] on div "Définir le canal de communication Canal de communication Email" at bounding box center [446, 147] width 292 height 22
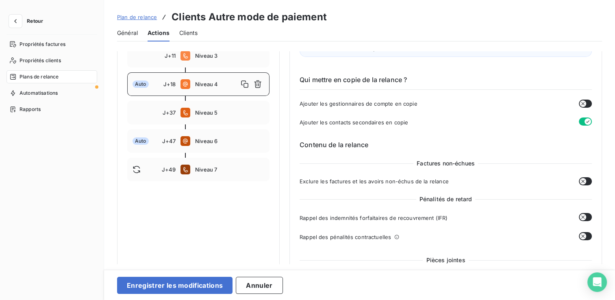
scroll to position [203, 0]
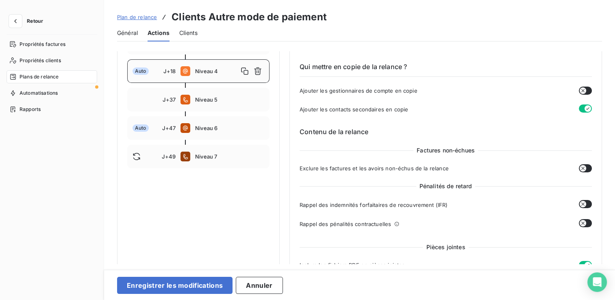
click at [580, 202] on icon "button" at bounding box center [583, 204] width 7 height 7
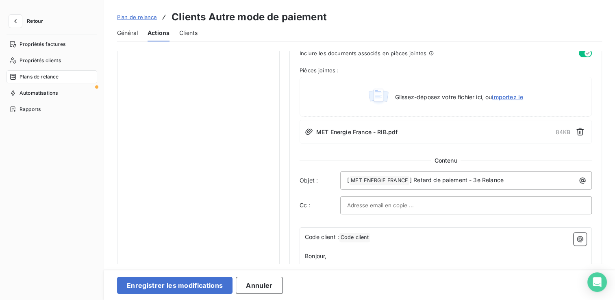
scroll to position [447, 0]
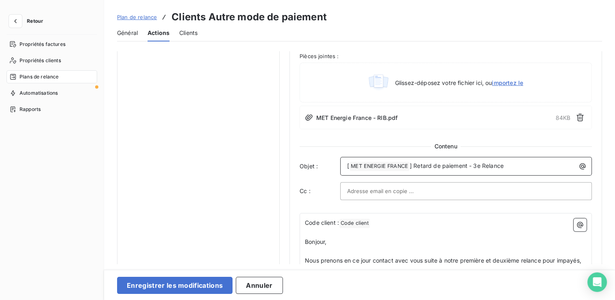
click at [480, 166] on span "] Retard de paiement - 3e Relance" at bounding box center [457, 165] width 94 height 7
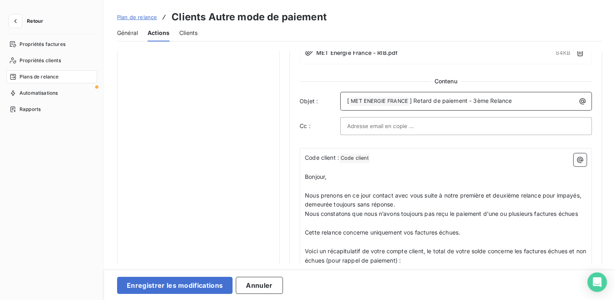
scroll to position [529, 0]
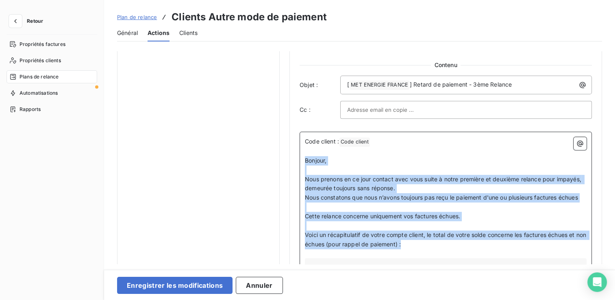
drag, startPoint x: 305, startPoint y: 156, endPoint x: 439, endPoint y: 245, distance: 161.7
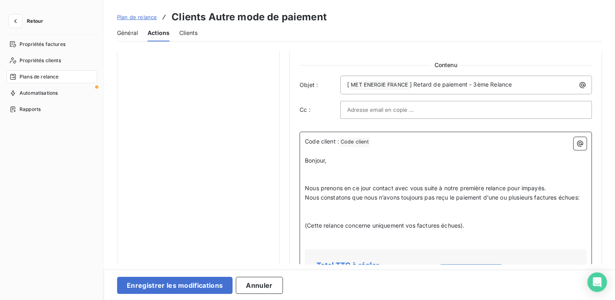
click at [336, 172] on p "﻿" at bounding box center [446, 169] width 282 height 9
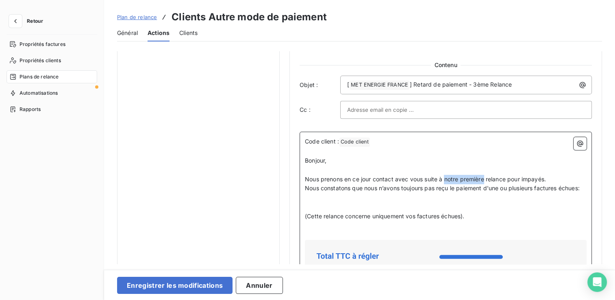
drag, startPoint x: 445, startPoint y: 178, endPoint x: 485, endPoint y: 178, distance: 39.4
click at [485, 178] on span "Nous prenons en ce jour contact avec vous suite à notre première relance pour i…" at bounding box center [425, 179] width 241 height 7
click at [507, 178] on span "Nous prenons en ce jour contact avec vous suite à nos différentes relance pour …" at bounding box center [425, 179] width 241 height 7
click at [312, 168] on p "﻿" at bounding box center [446, 169] width 282 height 9
click at [328, 212] on p "﻿" at bounding box center [446, 206] width 282 height 9
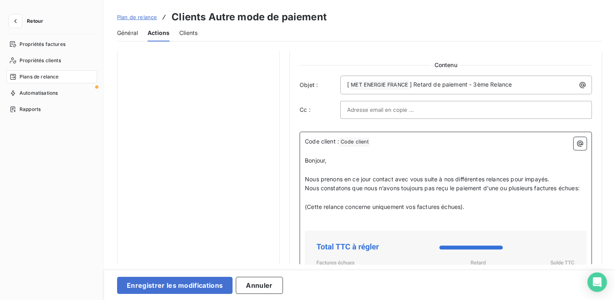
click at [327, 231] on p "﻿" at bounding box center [446, 225] width 282 height 9
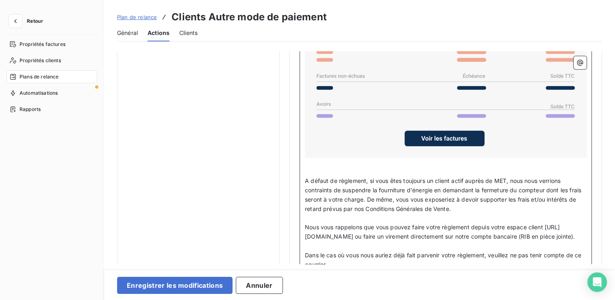
scroll to position [772, 0]
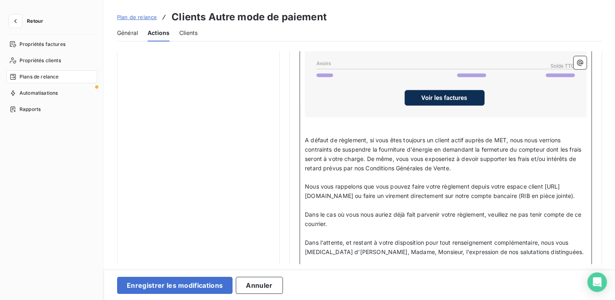
drag, startPoint x: 476, startPoint y: 172, endPoint x: 301, endPoint y: 146, distance: 176.7
click at [301, 146] on div "Code client : Code client ﻿ ﻿ ﻿ Bonjour, ﻿ Nous prenons en ce jour contact avec…" at bounding box center [446, 139] width 292 height 502
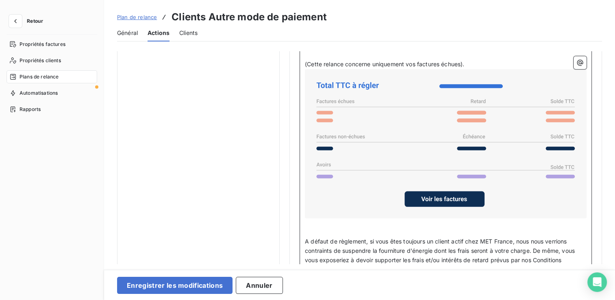
scroll to position [610, 0]
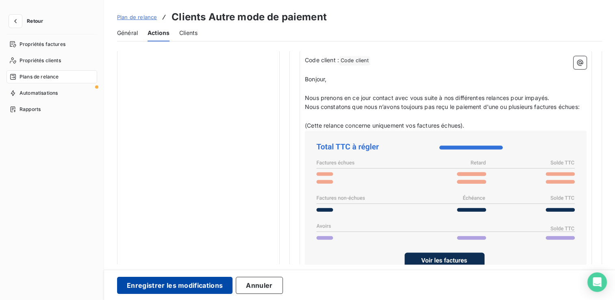
click at [204, 285] on button "Enregistrer les modifications" at bounding box center [174, 285] width 115 height 17
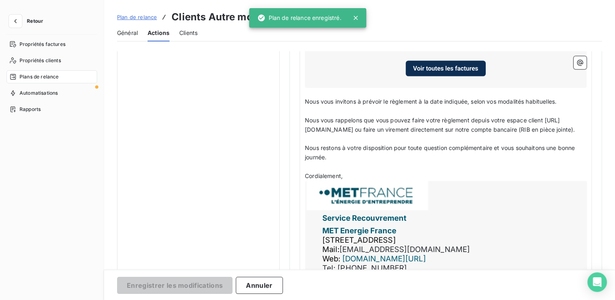
scroll to position [117, 0]
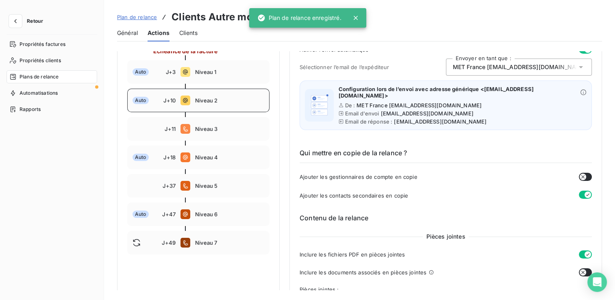
click at [205, 104] on div "Auto J+10 Niveau 2" at bounding box center [198, 101] width 142 height 24
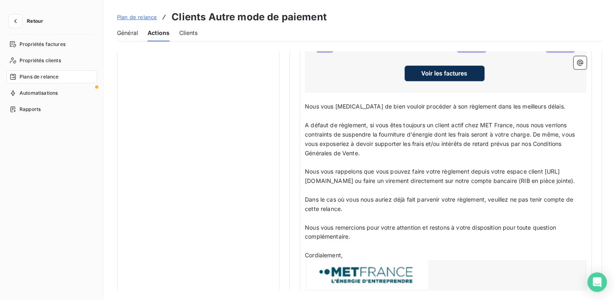
scroll to position [808, 0]
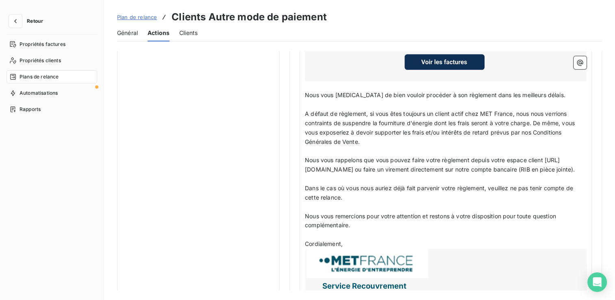
drag, startPoint x: 304, startPoint y: 168, endPoint x: 368, endPoint y: 236, distance: 92.9
click at [368, 236] on div "Code client : Code client ﻿ ﻿ ﻿ Bonjour, ﻿ Nous prenons en ce jour contact avec…" at bounding box center [446, 108] width 292 height 512
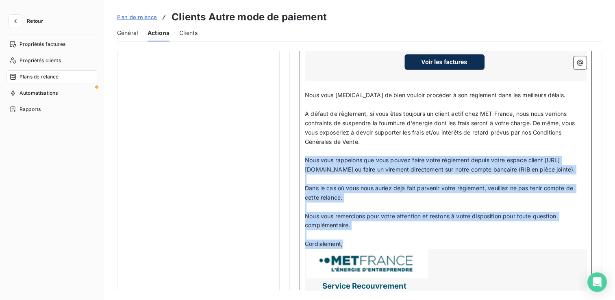
drag, startPoint x: 356, startPoint y: 258, endPoint x: 304, endPoint y: 166, distance: 105.8
click at [304, 166] on div "Code client : Code client ﻿ ﻿ ﻿ Bonjour, ﻿ Nous prenons en ce jour contact avec…" at bounding box center [446, 108] width 292 height 512
copy div "Nous vous rappelons que vous pouvez faire votre règlement depuis votre espace c…"
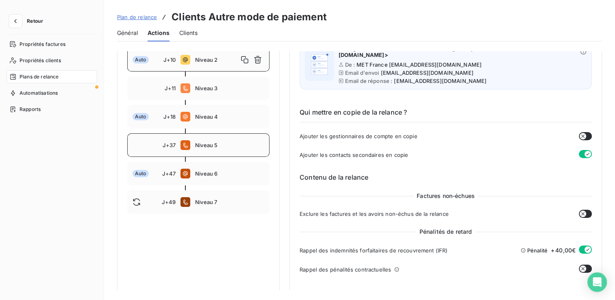
click at [208, 144] on span "Niveau 5" at bounding box center [229, 145] width 69 height 7
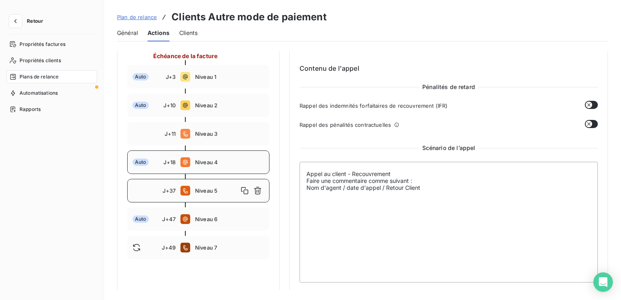
click at [212, 165] on div "Auto J+18 Niveau 4" at bounding box center [198, 162] width 142 height 24
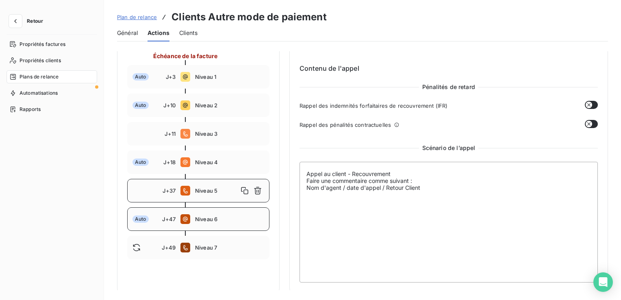
type input "18"
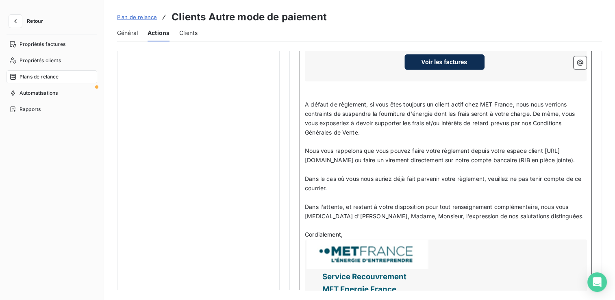
click at [312, 157] on span "Nous vous rappelons que vous pouvez faire votre règlement depuis votre espace c…" at bounding box center [440, 155] width 270 height 16
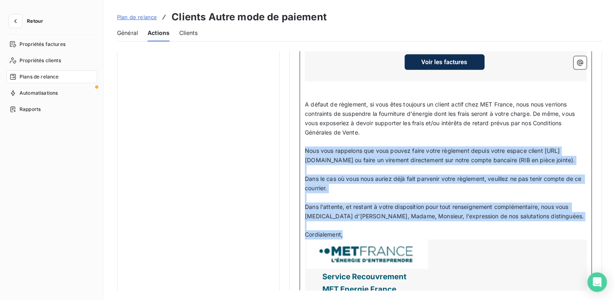
drag, startPoint x: 305, startPoint y: 157, endPoint x: 434, endPoint y: 248, distance: 157.6
click at [434, 248] on div "Code client : Code client ﻿ ﻿ ﻿ Bonjour, ﻿ Nous prenons en ce jour contact avec…" at bounding box center [446, 98] width 282 height 483
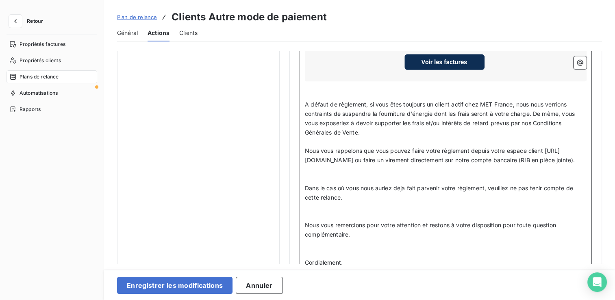
click at [368, 221] on p "﻿" at bounding box center [446, 216] width 282 height 9
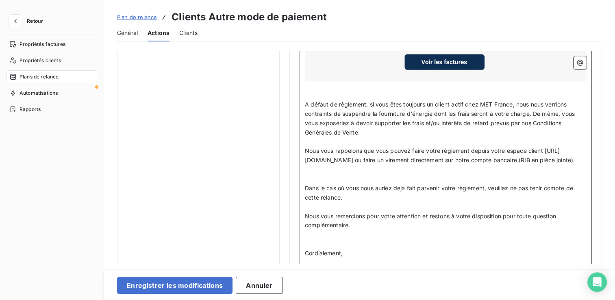
click at [356, 184] on p "﻿" at bounding box center [446, 178] width 282 height 9
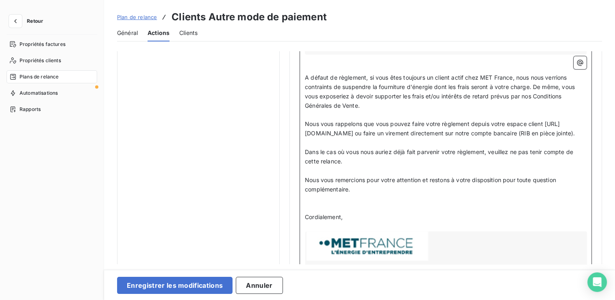
scroll to position [849, 0]
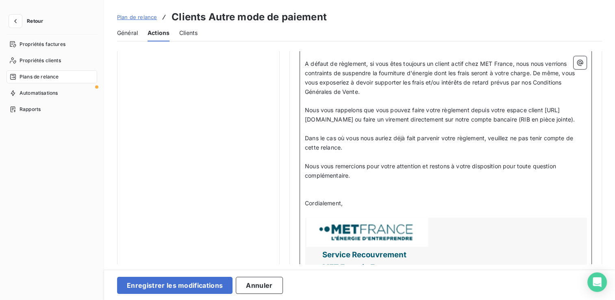
click at [355, 199] on p "﻿" at bounding box center [446, 193] width 282 height 9
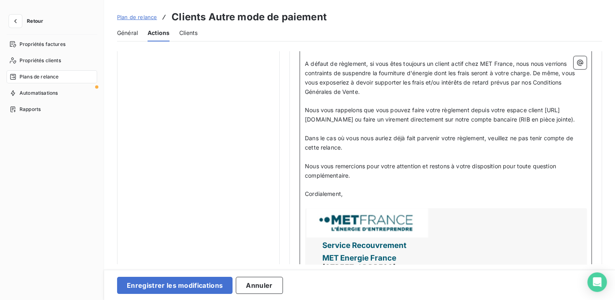
click at [353, 208] on p "﻿" at bounding box center [446, 203] width 282 height 9
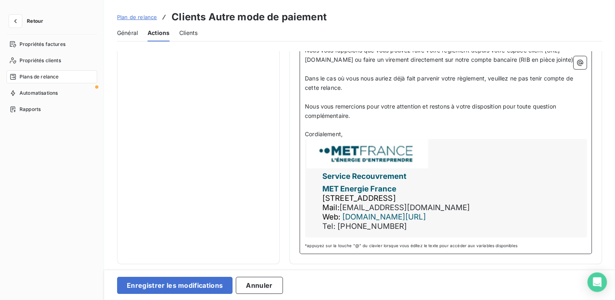
scroll to position [924, 0]
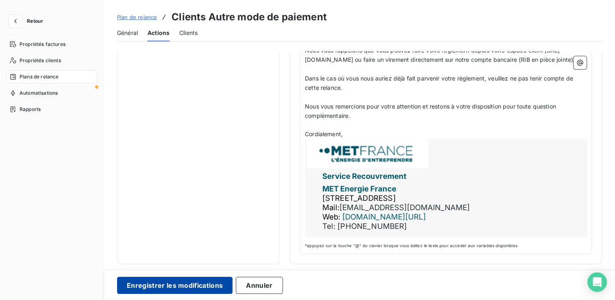
click at [187, 284] on button "Enregistrer les modifications" at bounding box center [174, 285] width 115 height 17
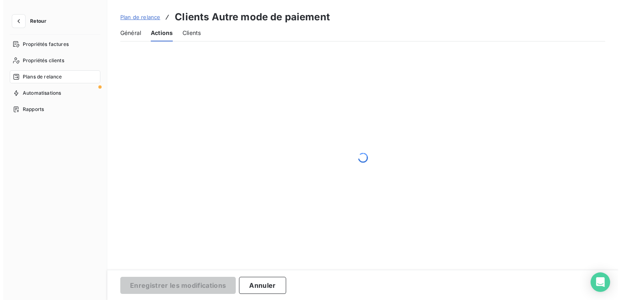
scroll to position [117, 0]
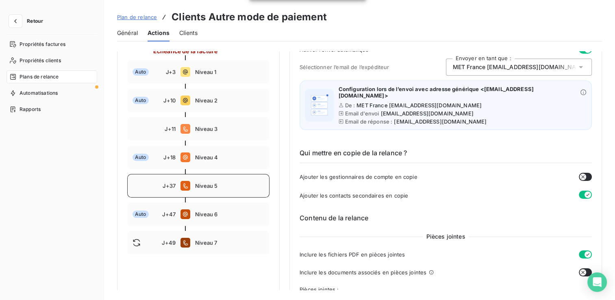
click at [218, 187] on span "Niveau 5" at bounding box center [229, 186] width 69 height 7
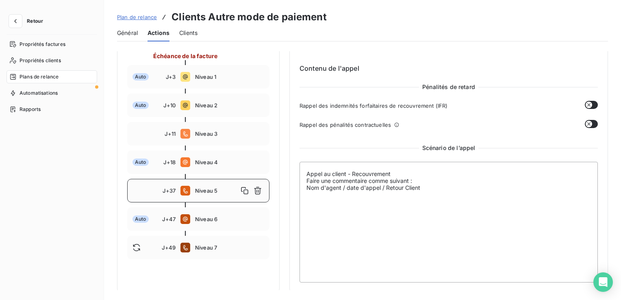
scroll to position [0, 0]
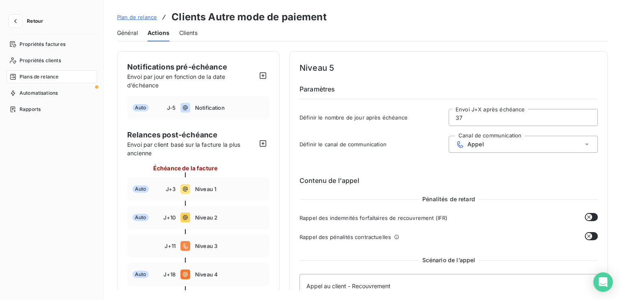
click at [470, 116] on input "37" at bounding box center [523, 117] width 148 height 16
type input "3"
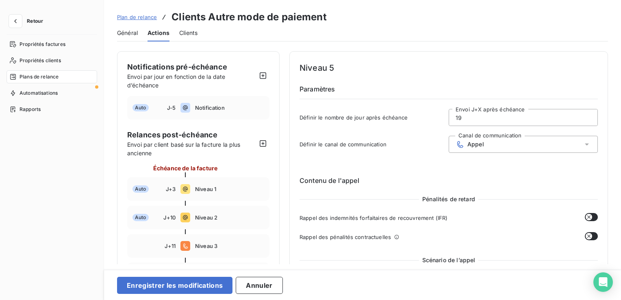
scroll to position [81, 0]
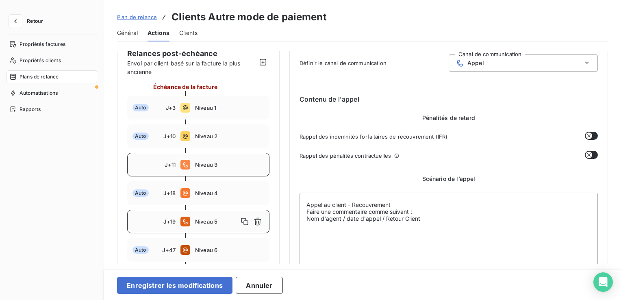
click at [208, 168] on div "J+11 Niveau 3" at bounding box center [198, 165] width 142 height 24
type input "11"
type textarea "Rappel : Avant appeler le client, chercher le bons contact les ajouter sur Lean…"
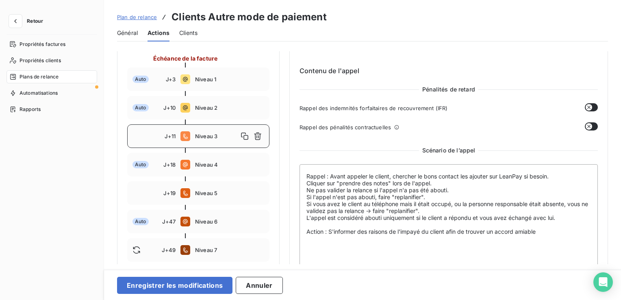
scroll to position [122, 0]
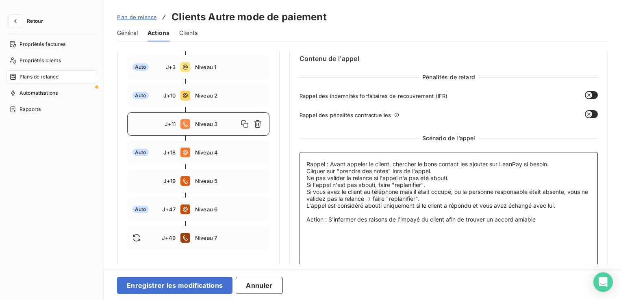
drag, startPoint x: 546, startPoint y: 220, endPoint x: 299, endPoint y: 167, distance: 252.3
click at [299, 167] on div "Niveau 3 Paramètres Définir le nombre de jour après échéance 11 Envoi J+X après…" at bounding box center [448, 106] width 319 height 354
click at [305, 170] on textarea "Rappel : Avant appeler le client, chercher le bons contact les ajouter sur Lean…" at bounding box center [449, 212] width 298 height 121
drag, startPoint x: 550, startPoint y: 215, endPoint x: 301, endPoint y: 152, distance: 257.2
click at [301, 152] on textarea "Rappel : Avant appeler le client, chercher le bons contact les ajouter sur Lean…" at bounding box center [449, 212] width 298 height 121
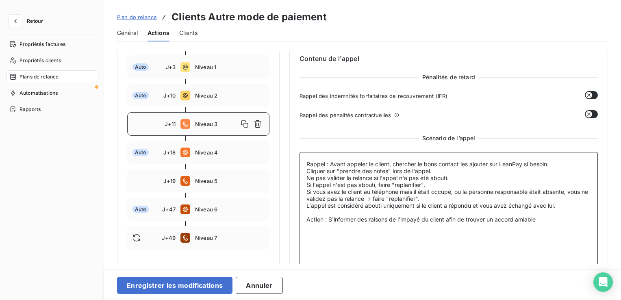
click at [489, 227] on textarea "Rappel : Avant appeler le client, chercher le bons contact les ajouter sur Lean…" at bounding box center [449, 212] width 298 height 121
click at [207, 182] on span "Niveau 5" at bounding box center [229, 181] width 69 height 7
type input "19"
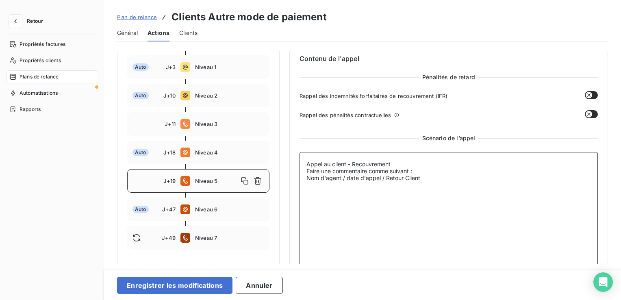
drag, startPoint x: 454, startPoint y: 180, endPoint x: 302, endPoint y: 157, distance: 153.4
click at [302, 157] on textarea "Appel au client - Recouvrement Faire une commentaire comme suivant : Nom d'agen…" at bounding box center [449, 212] width 298 height 121
paste textarea "Rappel : Avant appeler le client, chercher le bons contact les ajouter sur Lean…"
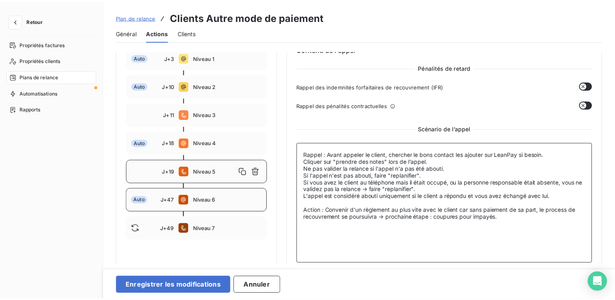
scroll to position [138, 0]
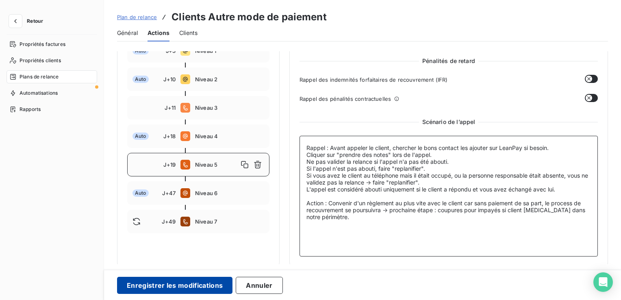
type textarea "Rappel : Avant appeler le client, chercher le bons contact les ajouter sur Lean…"
click at [208, 285] on button "Enregistrer les modifications" at bounding box center [174, 285] width 115 height 17
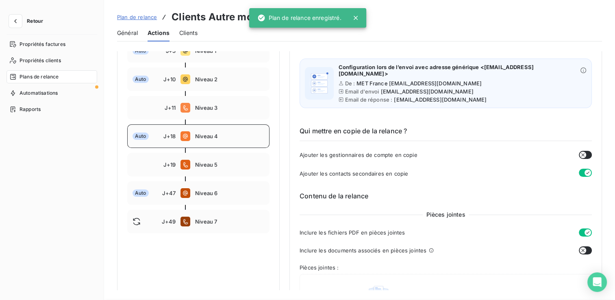
scroll to position [117, 0]
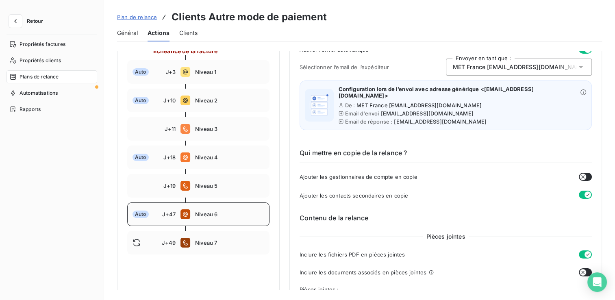
click at [209, 216] on span "Niveau 6" at bounding box center [229, 214] width 69 height 7
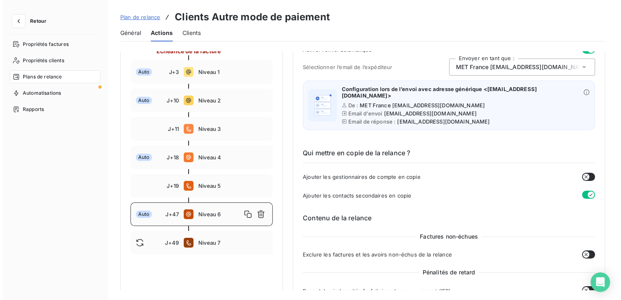
scroll to position [0, 0]
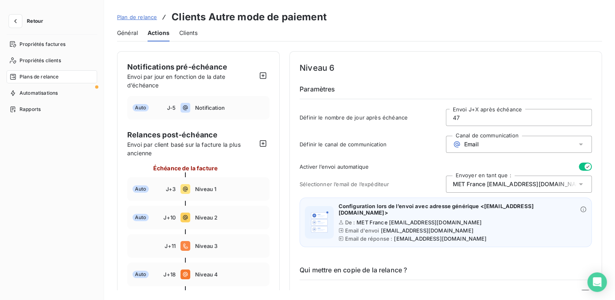
click at [535, 144] on div "Email" at bounding box center [519, 144] width 146 height 17
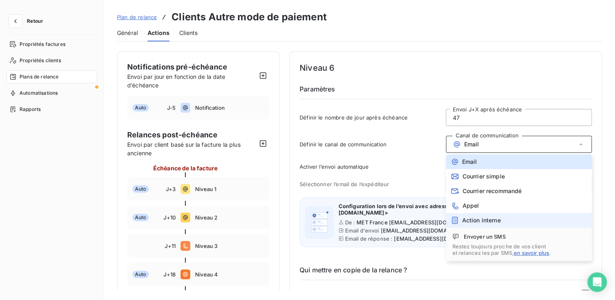
click at [496, 219] on span "Action interne" at bounding box center [481, 220] width 39 height 7
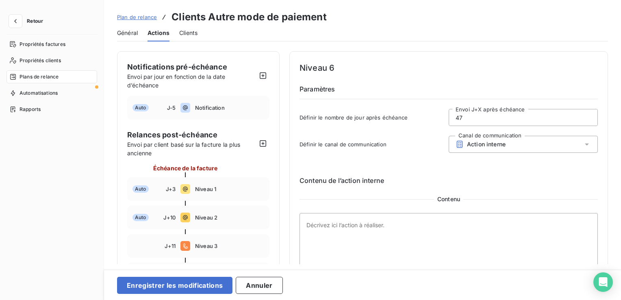
click at [479, 118] on input "47" at bounding box center [523, 117] width 148 height 16
type input "4"
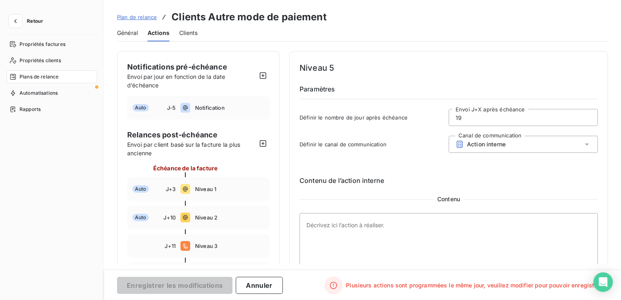
type input "1"
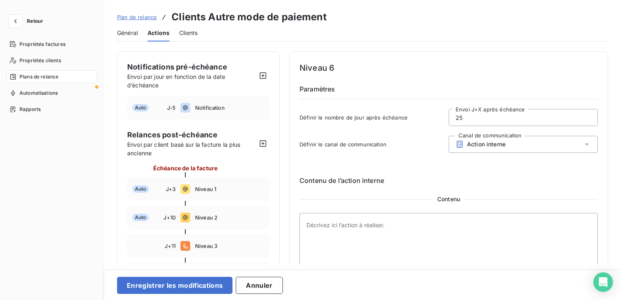
scroll to position [81, 0]
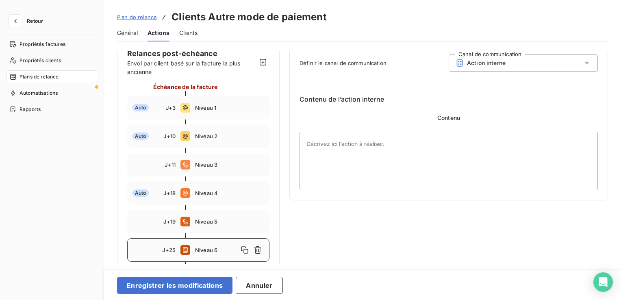
type input "25"
click at [376, 154] on textarea at bounding box center [449, 161] width 298 height 59
click at [356, 151] on textarea at bounding box center [449, 161] width 298 height 59
paste textarea "Proposer une MED à la finance si pas d'accord amiable au préalable."
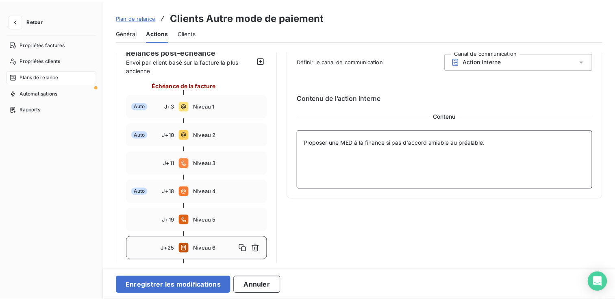
scroll to position [117, 0]
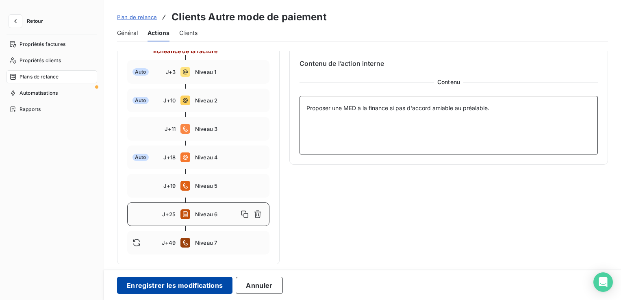
type textarea "Proposer une MED à la finance si pas d'accord amiable au préalable."
click at [191, 282] on button "Enregistrer les modifications" at bounding box center [174, 285] width 115 height 17
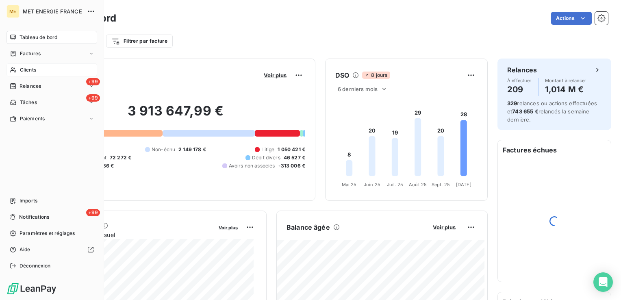
click at [63, 67] on div "Clients" at bounding box center [52, 69] width 91 height 13
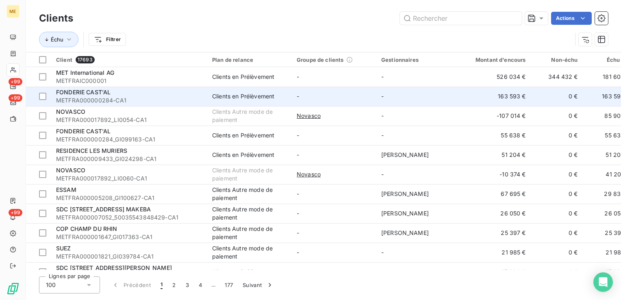
click at [166, 97] on span "METFRA000000284-CA1" at bounding box center [129, 100] width 146 height 8
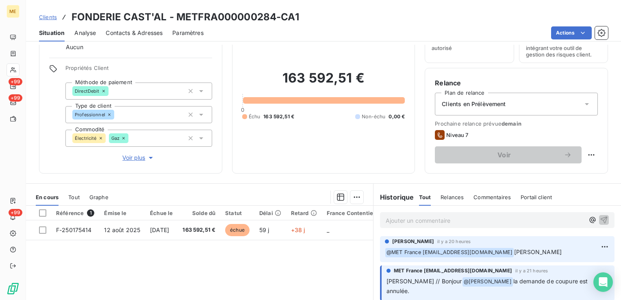
scroll to position [122, 0]
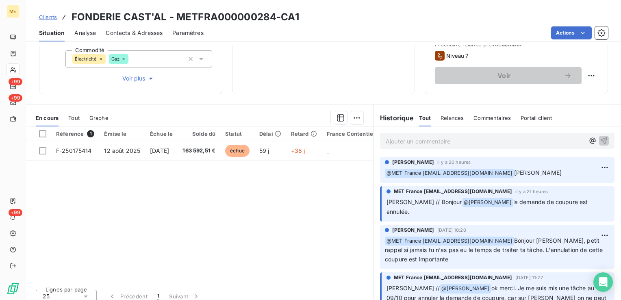
drag, startPoint x: 194, startPoint y: 283, endPoint x: 205, endPoint y: 283, distance: 11.4
click at [205, 283] on div "Lignes par page 25 Précédent 1 Suivant" at bounding box center [199, 295] width 347 height 24
drag, startPoint x: 194, startPoint y: 279, endPoint x: 221, endPoint y: 277, distance: 27.3
click at [221, 277] on div "Référence 1 Émise le Échue le Solde dû Statut Délai Retard France Contentieux -…" at bounding box center [199, 204] width 347 height 157
drag, startPoint x: 190, startPoint y: 278, endPoint x: 242, endPoint y: 279, distance: 51.6
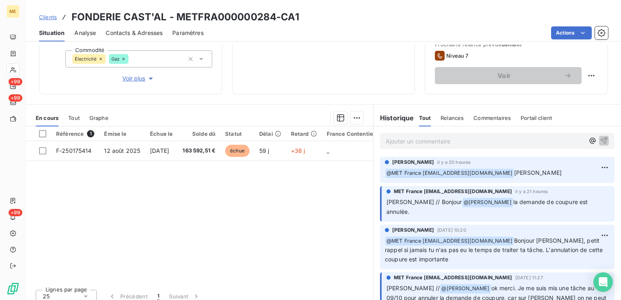
click at [242, 279] on div "Référence 1 Émise le Échue le Solde dû Statut Délai Retard France Contentieux -…" at bounding box center [199, 204] width 347 height 157
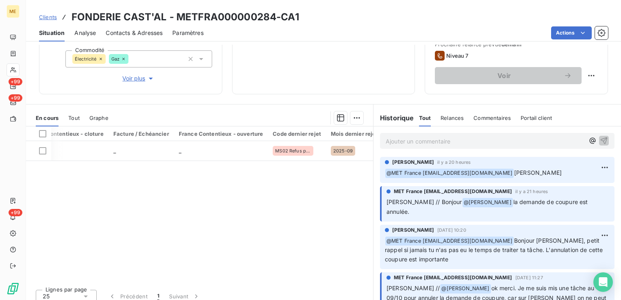
drag, startPoint x: 211, startPoint y: 279, endPoint x: 156, endPoint y: 281, distance: 55.3
click at [156, 281] on div "Référence 1 Émise le Échue le Solde dû Statut Délai Retard France Contentieux -…" at bounding box center [199, 204] width 347 height 157
click at [148, 284] on div "Lignes par page 25 Précédent 1 Suivant" at bounding box center [199, 295] width 347 height 24
drag, startPoint x: 148, startPoint y: 284, endPoint x: 112, endPoint y: 266, distance: 40.2
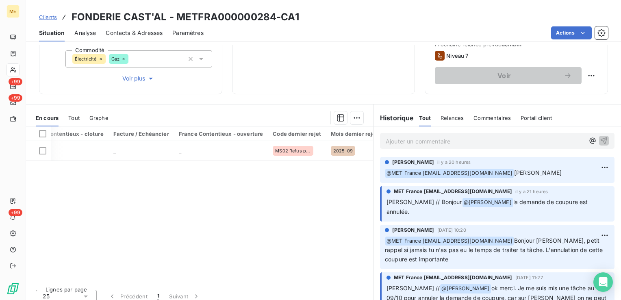
click at [112, 266] on div "Référence 1 Émise le Échue le Solde dû Statut Délai Retard France Contentieux -…" at bounding box center [199, 204] width 347 height 157
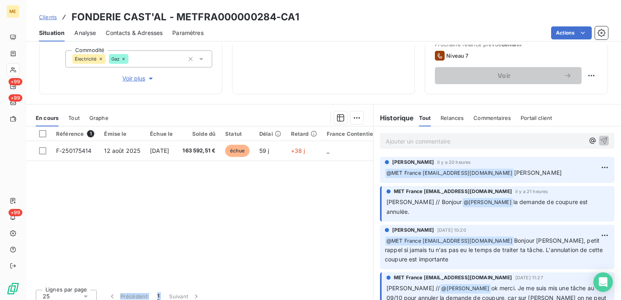
drag, startPoint x: 170, startPoint y: 283, endPoint x: 132, endPoint y: 284, distance: 38.6
click at [132, 284] on div "Lignes par page 25 Précédent 1 Suivant" at bounding box center [199, 295] width 347 height 24
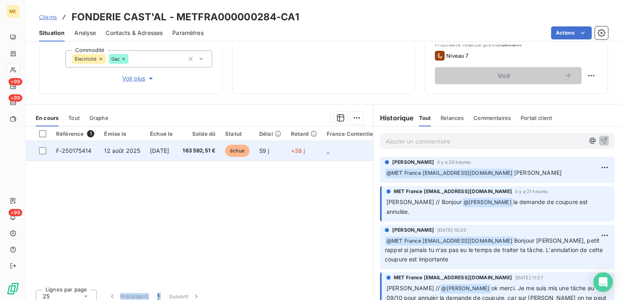
drag, startPoint x: 132, startPoint y: 284, endPoint x: 190, endPoint y: 159, distance: 137.9
click at [189, 154] on td "163 592,51 €" at bounding box center [199, 151] width 43 height 20
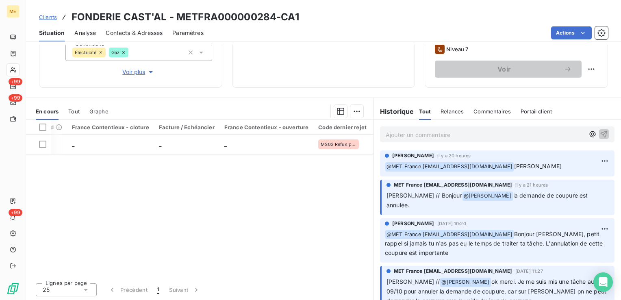
scroll to position [0, 318]
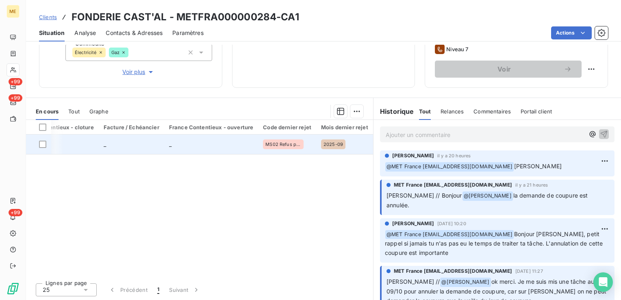
click at [85, 141] on td "_" at bounding box center [55, 145] width 87 height 20
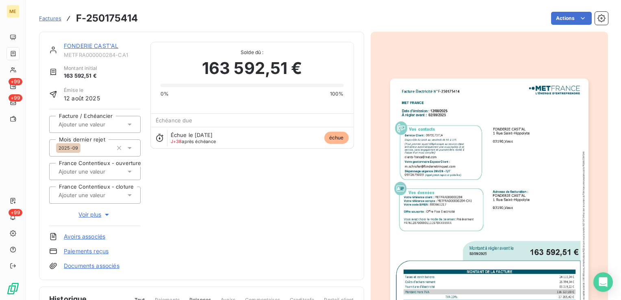
drag, startPoint x: 98, startPoint y: 216, endPoint x: 207, endPoint y: 214, distance: 109.4
click at [98, 216] on span "Voir plus" at bounding box center [94, 215] width 33 height 8
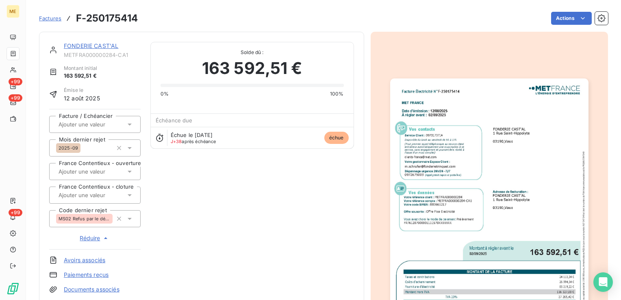
click at [92, 238] on span "Réduire" at bounding box center [95, 238] width 30 height 8
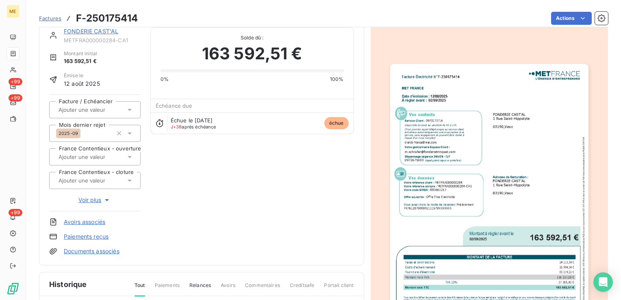
scroll to position [1, 0]
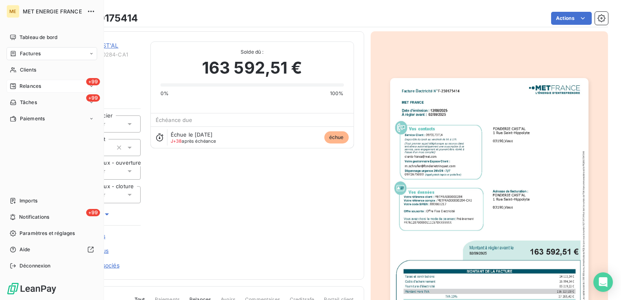
click at [50, 82] on div "+99 Relances" at bounding box center [52, 86] width 91 height 13
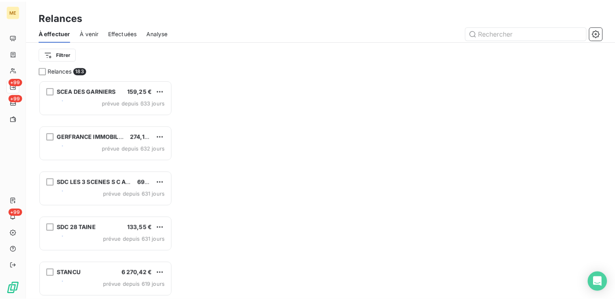
scroll to position [214, 128]
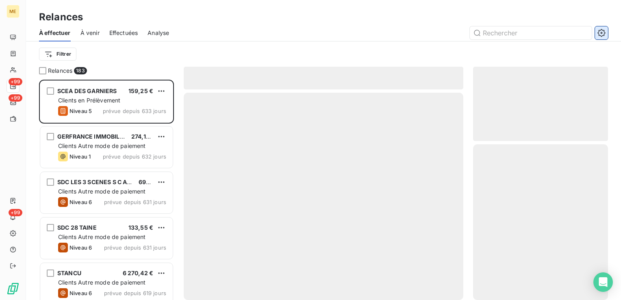
click at [607, 37] on button "button" at bounding box center [601, 32] width 13 height 13
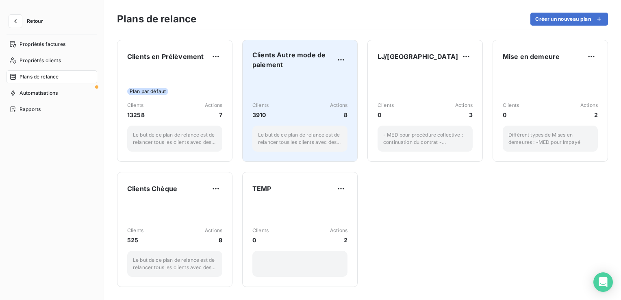
click at [312, 93] on div "Clients 3910 Actions 8 Le but de ce plan de relance est de relancer tous les cl…" at bounding box center [299, 114] width 95 height 76
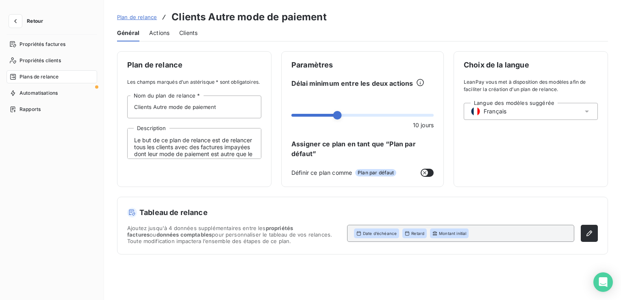
click at [163, 30] on span "Actions" at bounding box center [159, 33] width 20 height 8
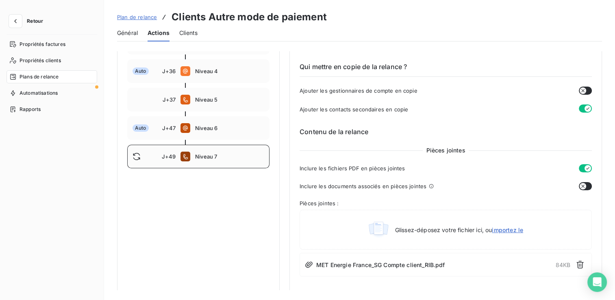
click at [188, 148] on div "J+49 Niveau 7" at bounding box center [198, 157] width 142 height 24
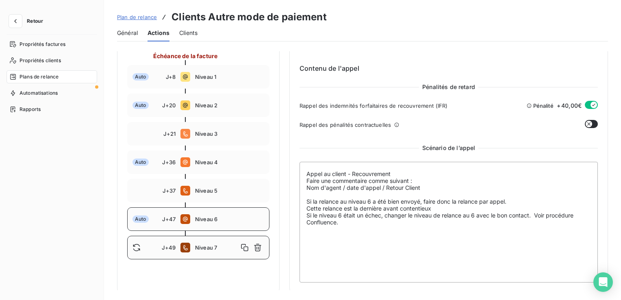
click at [200, 222] on span "Niveau 6" at bounding box center [229, 219] width 69 height 7
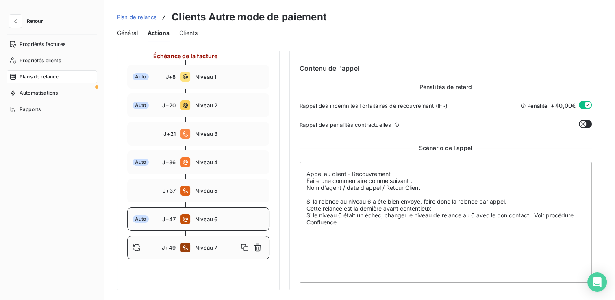
type input "47"
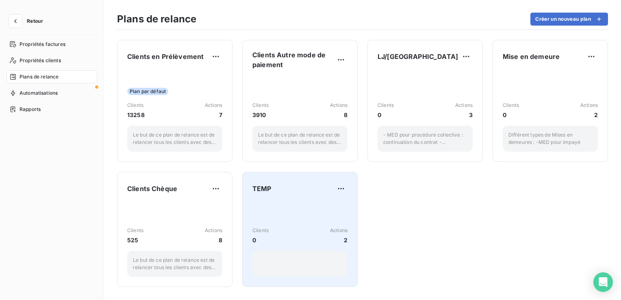
click at [311, 214] on div "Clients 0 Actions 2" at bounding box center [299, 239] width 95 height 75
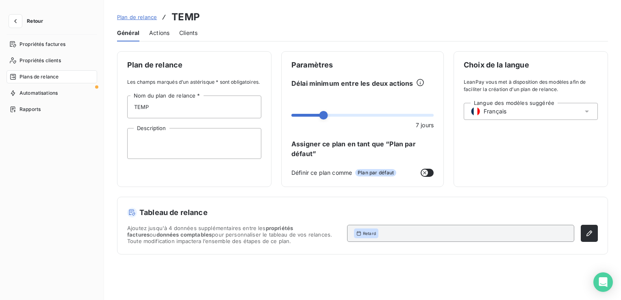
click at [153, 32] on span "Actions" at bounding box center [159, 33] width 20 height 8
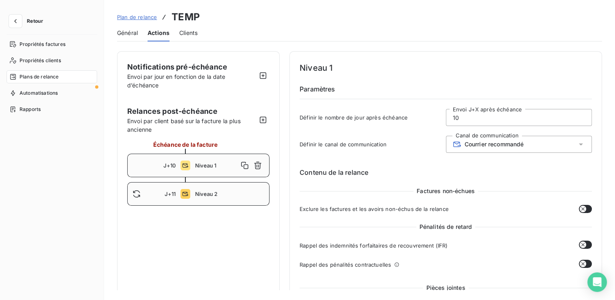
click at [198, 192] on span "Niveau 2" at bounding box center [229, 194] width 69 height 7
click at [202, 176] on div "J+10 Niveau 1" at bounding box center [198, 166] width 142 height 24
type input "10"
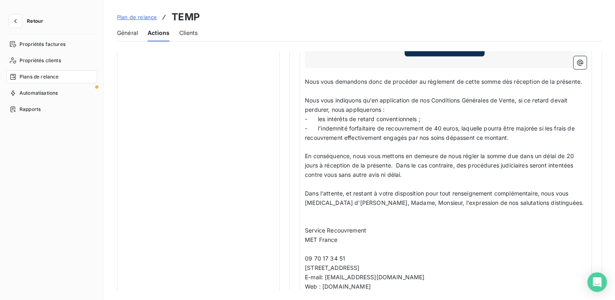
scroll to position [610, 0]
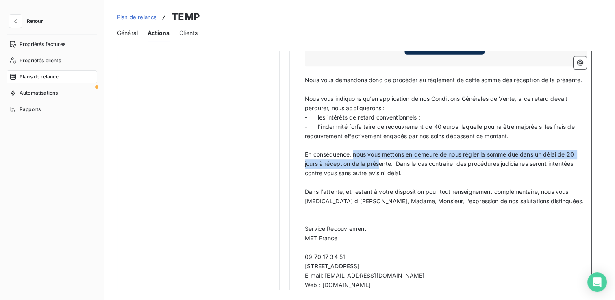
drag, startPoint x: 355, startPoint y: 151, endPoint x: 381, endPoint y: 166, distance: 30.3
click at [381, 166] on p "En conséquence, nous vous mettons en demeure de nous régler la somme due dans u…" at bounding box center [446, 164] width 282 height 28
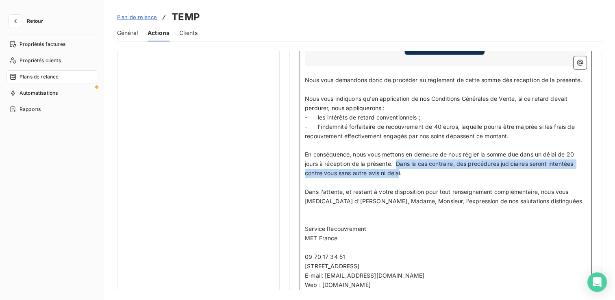
drag, startPoint x: 396, startPoint y: 162, endPoint x: 400, endPoint y: 170, distance: 8.5
click at [400, 170] on span "En conséquence, nous vous mettons en demeure de nous régler la somme due dans u…" at bounding box center [440, 164] width 271 height 26
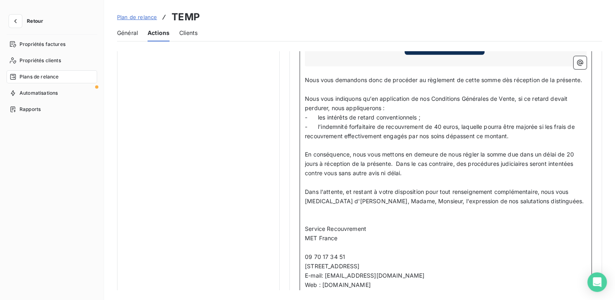
click at [448, 168] on p "En conséquence, nous vous mettons en demeure de nous régler la somme due dans u…" at bounding box center [446, 164] width 282 height 28
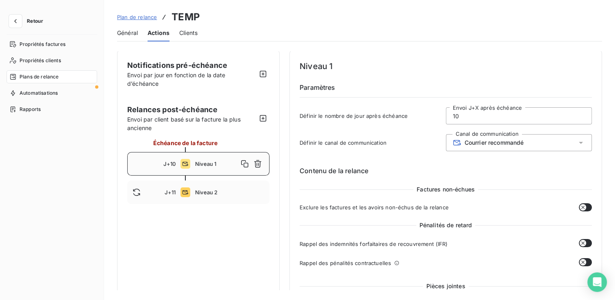
scroll to position [0, 0]
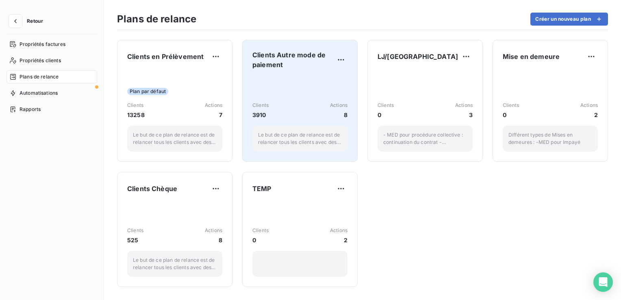
click at [298, 100] on div "Clients 3910 Actions 8 Le but de ce plan de relance est de relancer tous les cl…" at bounding box center [299, 114] width 95 height 76
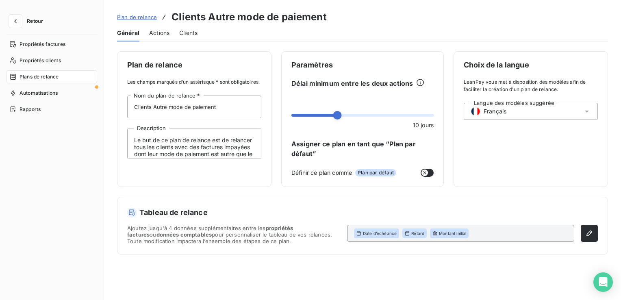
click at [162, 33] on span "Actions" at bounding box center [159, 33] width 20 height 8
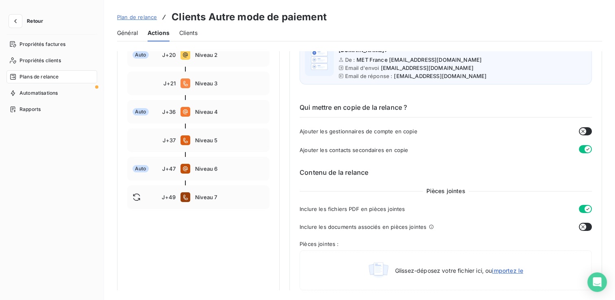
scroll to position [203, 0]
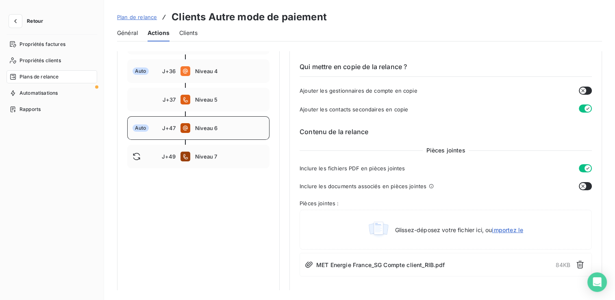
click at [214, 126] on span "Niveau 6" at bounding box center [229, 128] width 69 height 7
type input "47"
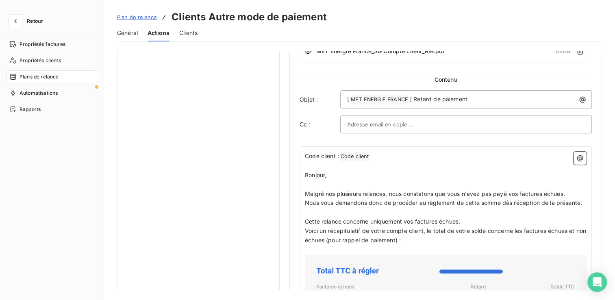
scroll to position [529, 0]
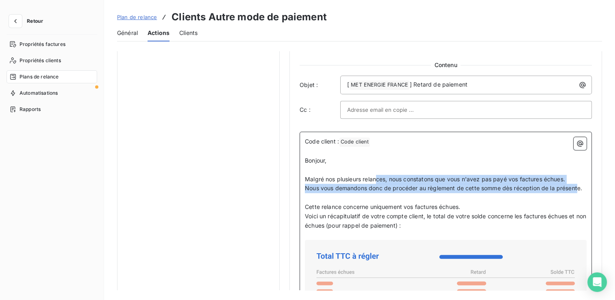
drag, startPoint x: 378, startPoint y: 180, endPoint x: 579, endPoint y: 189, distance: 201.9
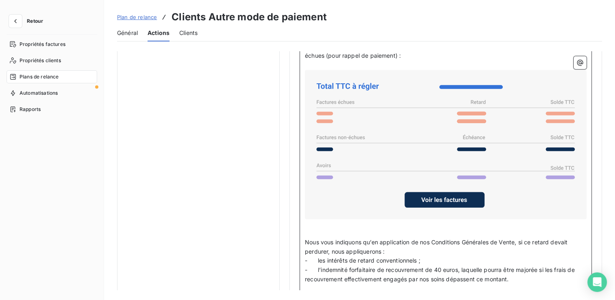
scroll to position [813, 0]
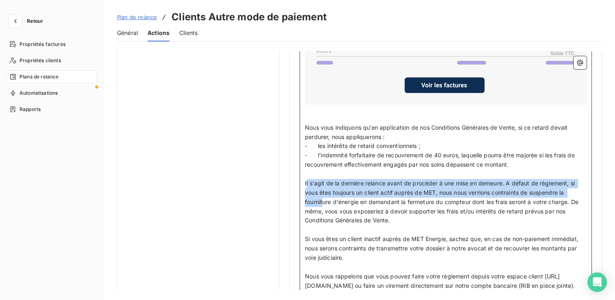
drag, startPoint x: 306, startPoint y: 182, endPoint x: 324, endPoint y: 199, distance: 25.6
click at [324, 199] on span "Il s'agit de la dernière relance avant de procéder à une mise en demeure. A déf…" at bounding box center [442, 202] width 275 height 44
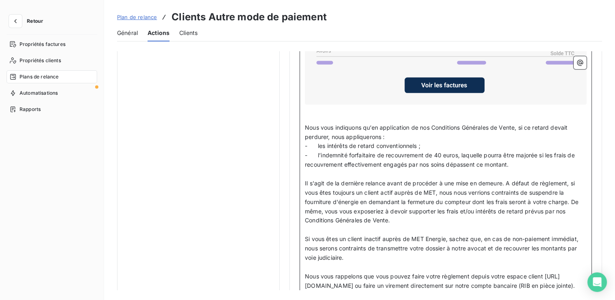
click at [502, 218] on p "Il s'agit de la dernière relance avant de procéder à une mise en demeure. A déf…" at bounding box center [446, 202] width 282 height 46
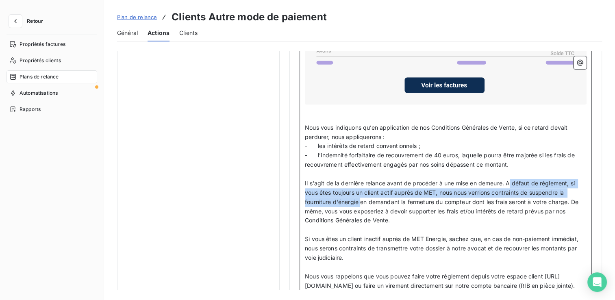
drag, startPoint x: 509, startPoint y: 180, endPoint x: 361, endPoint y: 199, distance: 149.6
click at [361, 199] on span "Il s'agit de la dernière relance avant de procéder à une mise en demeure. A déf…" at bounding box center [442, 202] width 275 height 44
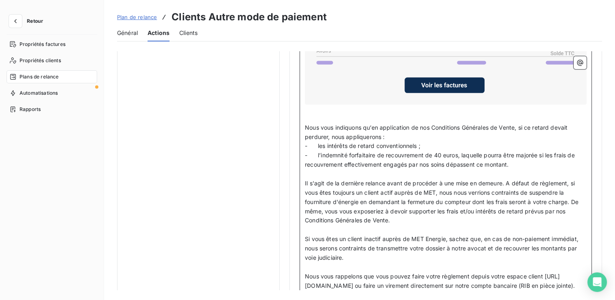
click at [434, 216] on p "Il s'agit de la dernière relance avant de procéder à une mise en demeure. A déf…" at bounding box center [446, 202] width 282 height 46
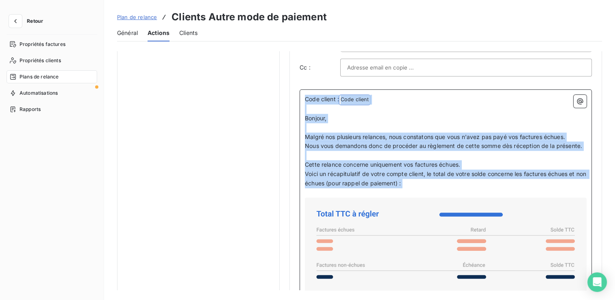
scroll to position [572, 0]
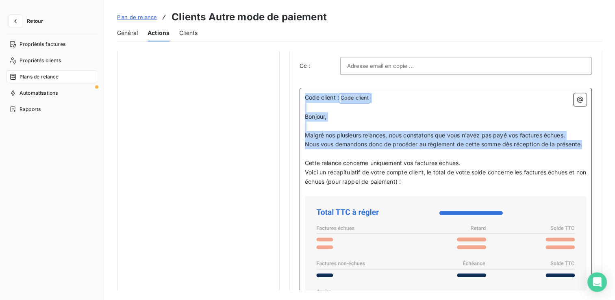
drag, startPoint x: 306, startPoint y: 221, endPoint x: 584, endPoint y: 146, distance: 288.0
copy div "Code client : Code client ﻿ ﻿ ﻿ Bonjour, ﻿ Malgré nos plusieurs relances, nous …"
drag, startPoint x: 463, startPoint y: 162, endPoint x: 302, endPoint y: 163, distance: 161.0
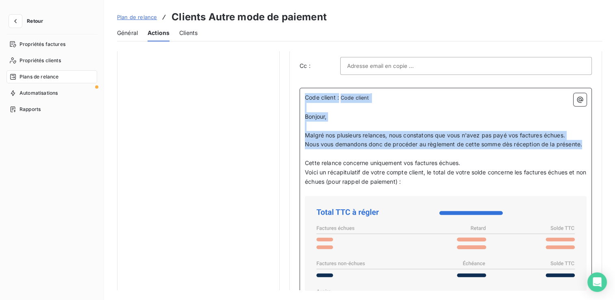
copy span "Cette relance concerne uniquement vos factures échues."
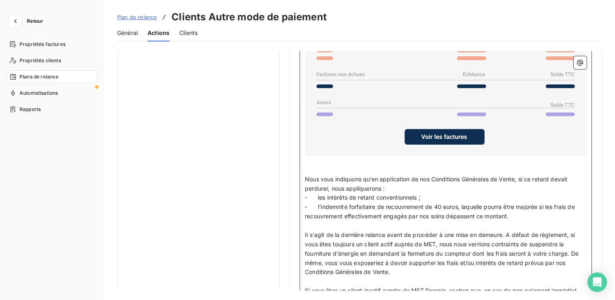
scroll to position [776, 0]
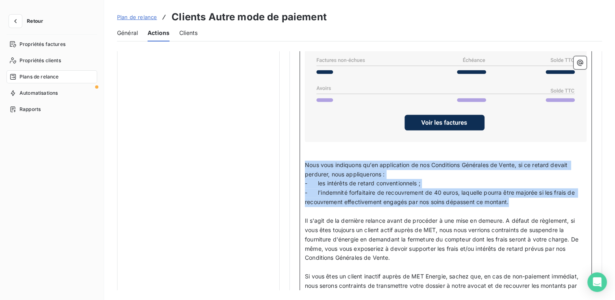
drag, startPoint x: 306, startPoint y: 160, endPoint x: 525, endPoint y: 201, distance: 223.3
click at [525, 201] on div "Code client : Code client ﻿ ﻿ ﻿ Bonjour, ﻿ Malgré nos plusieurs relances, nous …" at bounding box center [446, 191] width 282 height 603
copy div "Nous vous indiquons qu’en application de nos Conditions Générales de Vente, si …"
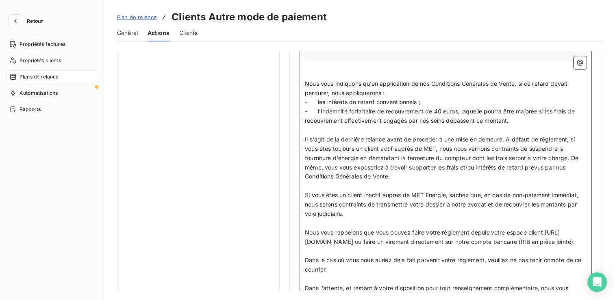
click at [366, 201] on span "Si vous êtes un client inactif auprès de MET Energie, sachez que, en cas de non…" at bounding box center [442, 204] width 275 height 26
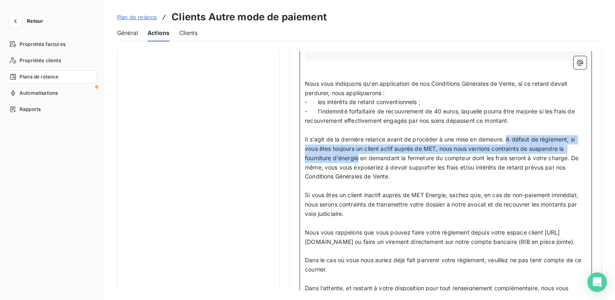
drag, startPoint x: 508, startPoint y: 133, endPoint x: 358, endPoint y: 155, distance: 152.0
click at [358, 155] on span "Il s'agit de la dernière relance avant de procéder à une mise en demeure. A déf…" at bounding box center [442, 158] width 275 height 44
copy span "A défaut de règlement, si vous êtes toujours un client actif auprès de MET, nou…"
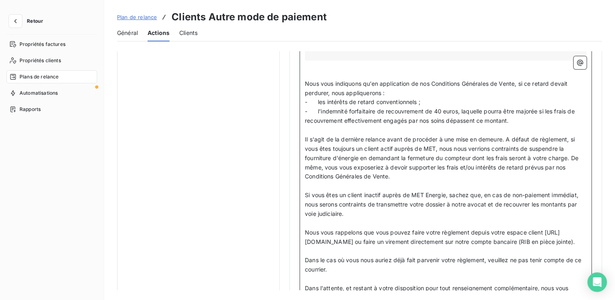
click at [477, 181] on p "﻿" at bounding box center [446, 185] width 282 height 9
drag, startPoint x: 473, startPoint y: 155, endPoint x: 571, endPoint y: 150, distance: 98.1
click at [571, 150] on p "Il s'agit de la dernière relance avant de procéder à une mise en demeure. A déf…" at bounding box center [446, 158] width 282 height 46
copy span "dont les frais seront à votre charge."
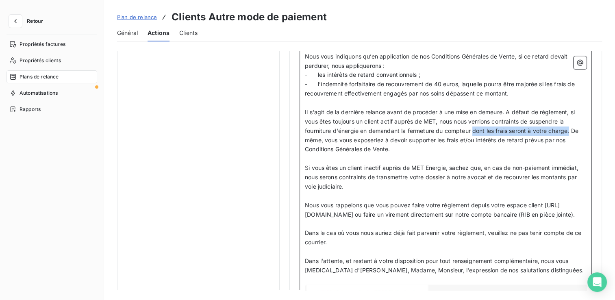
scroll to position [938, 0]
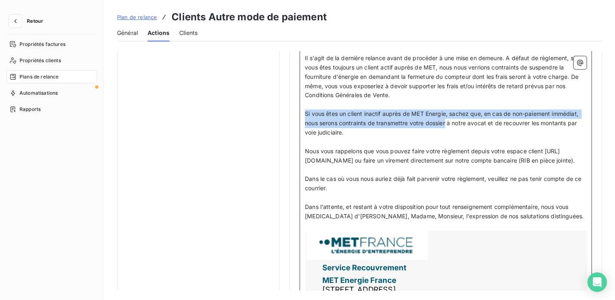
drag, startPoint x: 306, startPoint y: 110, endPoint x: 447, endPoint y: 120, distance: 141.5
click at [447, 120] on span "Si vous êtes un client inactif auprès de MET Energie, sachez que, en cas de non…" at bounding box center [442, 123] width 275 height 26
copy span "Si vous êtes un client inactif auprès de MET Energie, sachez que, en cas de non…"
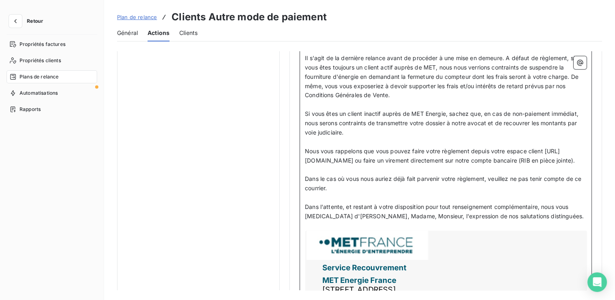
click at [382, 187] on span "Dans le cas où vous nous auriez déjà fait parvenir votre règlement, veuillez ne…" at bounding box center [444, 183] width 278 height 16
drag, startPoint x: 307, startPoint y: 144, endPoint x: 367, endPoint y: 142, distance: 59.4
click at [367, 142] on div "Code client : Code client ﻿ ﻿ ﻿ Bonjour, ﻿ Malgré nos plusieurs relances, nous …" at bounding box center [446, 28] width 282 height 603
click at [306, 150] on span "Nous vous rappelons que vous pouvez faire votre règlement depuis votre espace c…" at bounding box center [440, 156] width 270 height 16
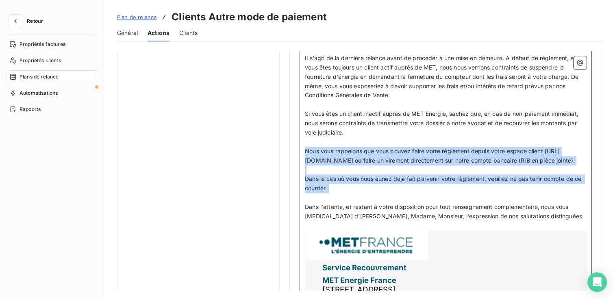
drag, startPoint x: 305, startPoint y: 147, endPoint x: 360, endPoint y: 201, distance: 77.3
click at [360, 201] on div "Code client : Code client ﻿ ﻿ ﻿ Bonjour, ﻿ Malgré nos plusieurs relances, nous …" at bounding box center [446, 28] width 282 height 603
copy div "Nous vous rappelons que vous pouvez faire votre règlement depuis votre espace c…"
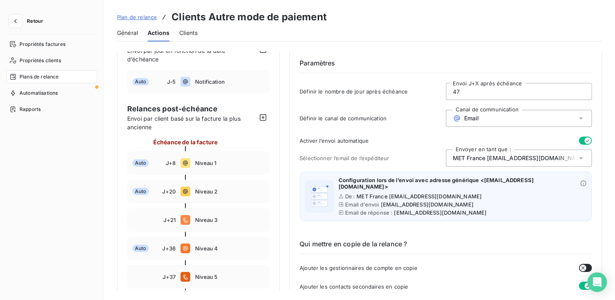
scroll to position [0, 0]
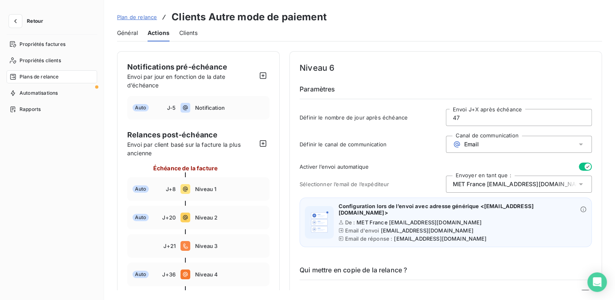
click at [132, 17] on span "Plan de relance" at bounding box center [137, 17] width 40 height 7
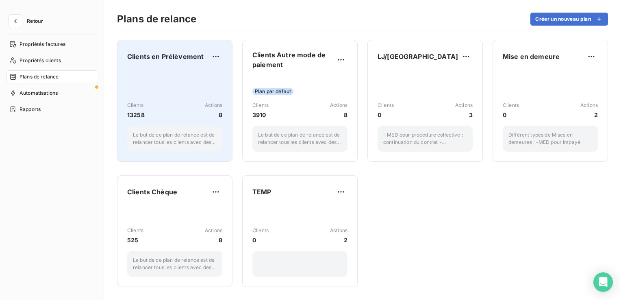
click at [166, 85] on div "Clients 13258 Actions 8 Le but de ce plan de relance est de relancer tous les c…" at bounding box center [174, 111] width 95 height 82
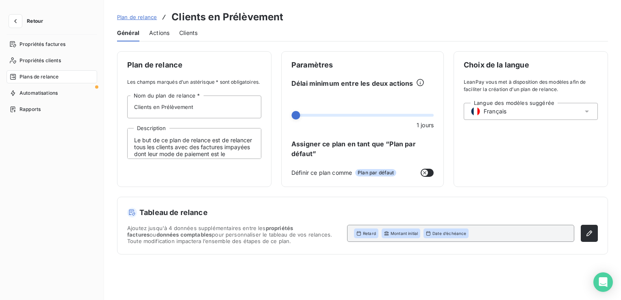
click at [161, 33] on span "Actions" at bounding box center [159, 33] width 20 height 8
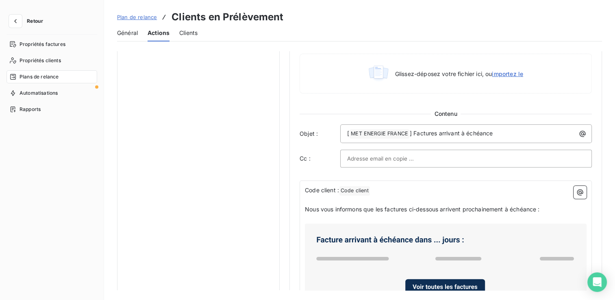
scroll to position [407, 0]
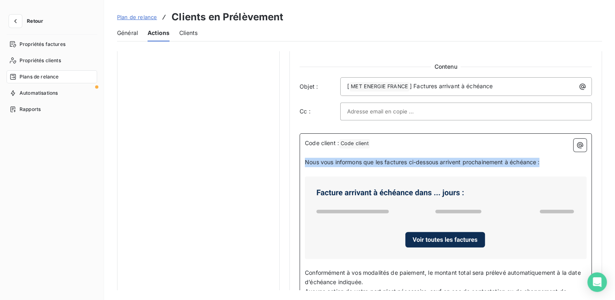
drag, startPoint x: 305, startPoint y: 162, endPoint x: 543, endPoint y: 163, distance: 237.8
click at [539, 163] on span "Nous vous informons que les factures ci-dessous arrivent prochainement à échéan…" at bounding box center [422, 162] width 235 height 7
copy span "Nous vous informons que les factures ci-dessous arrivent prochainement à échéan…"
click at [315, 161] on span "Nous vous informons que les factures ci-dessous arrivent prochainement à échéan…" at bounding box center [422, 162] width 235 height 7
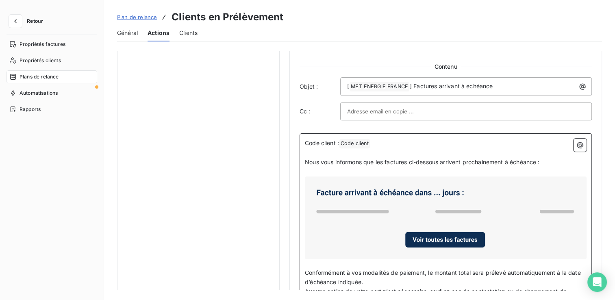
click at [305, 161] on span "Nous vous informons que les factures ci-dessous arrivent prochainement à échéan…" at bounding box center [422, 162] width 235 height 7
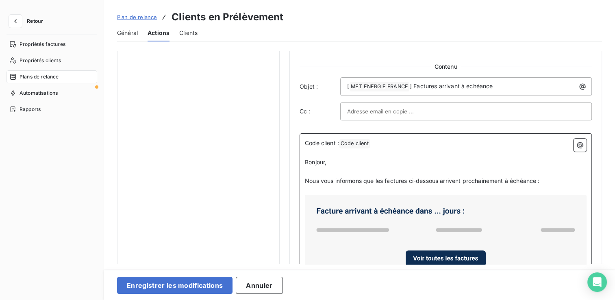
scroll to position [447, 0]
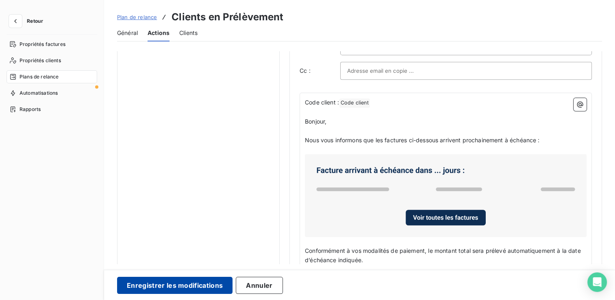
click at [207, 286] on button "Enregistrer les modifications" at bounding box center [174, 285] width 115 height 17
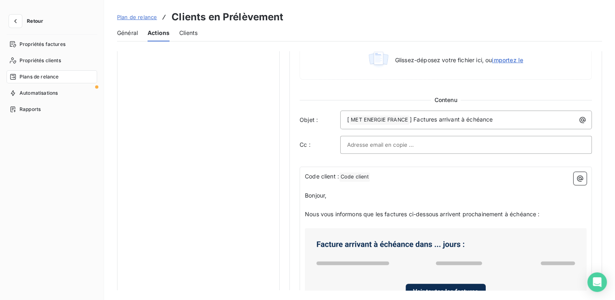
scroll to position [407, 0]
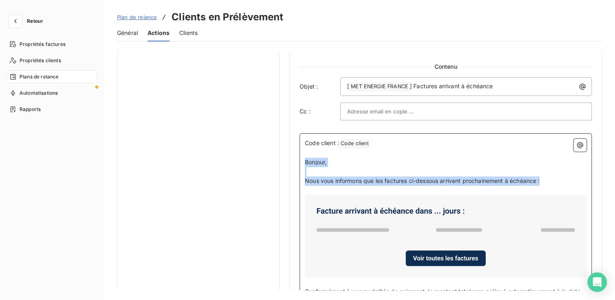
drag, startPoint x: 305, startPoint y: 160, endPoint x: 556, endPoint y: 177, distance: 252.2
copy div "Bonjour, ﻿ Nous vous informons que les factures ci-dessous arrivent prochaineme…"
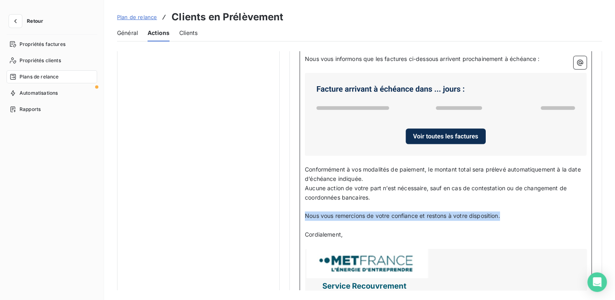
drag, startPoint x: 508, startPoint y: 213, endPoint x: 301, endPoint y: 216, distance: 207.4
click at [301, 216] on div "Code client : Code client ﻿ ﻿ ﻿ Bonjour, ﻿ Nous vous informons que les factures…" at bounding box center [446, 191] width 292 height 361
click at [460, 212] on span "Nous vous remercions de votre confiance et restons à votre disposition." at bounding box center [402, 215] width 195 height 7
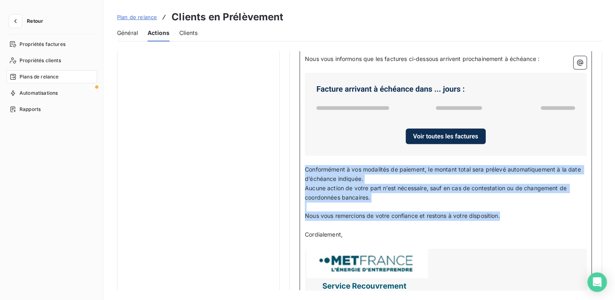
drag, startPoint x: 522, startPoint y: 212, endPoint x: 306, endPoint y: 167, distance: 220.5
click at [306, 167] on div "Code client : Code client ﻿ ﻿ ﻿ Bonjour, ﻿ Nous vous informons que les factures…" at bounding box center [446, 187] width 282 height 341
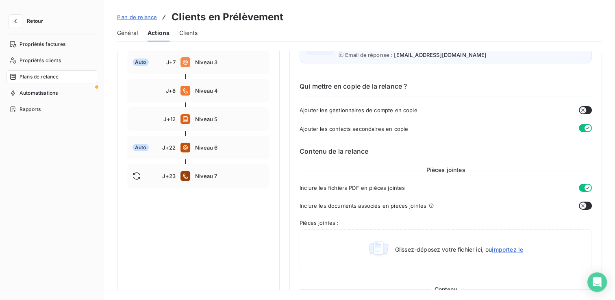
scroll to position [81, 0]
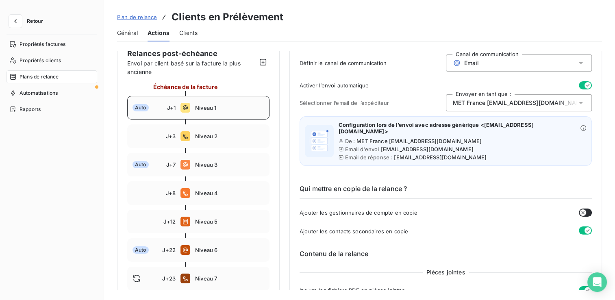
click at [197, 98] on div "Auto J+1 Niveau 1" at bounding box center [198, 108] width 142 height 24
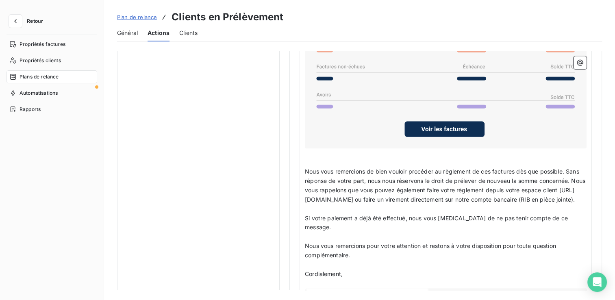
scroll to position [813, 0]
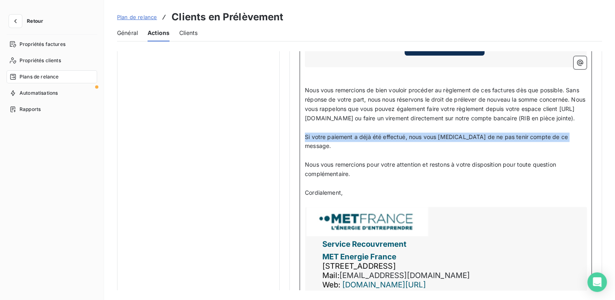
drag, startPoint x: 305, startPoint y: 142, endPoint x: 567, endPoint y: 142, distance: 262.2
click at [567, 142] on p "Si votre paiement a déjà été effectué, nous vous [MEDICAL_DATA] de ne pas tenir…" at bounding box center [446, 142] width 282 height 19
copy span "Si votre paiement a déjà été effectué, nous vous [MEDICAL_DATA] de ne pas tenir…"
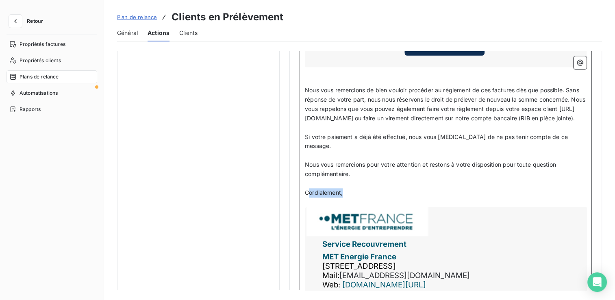
drag, startPoint x: 353, startPoint y: 190, endPoint x: 307, endPoint y: 189, distance: 45.9
click at [307, 189] on p "Cordialement," at bounding box center [446, 192] width 282 height 9
click at [413, 162] on span "Nous vous remercions pour votre attention et restons à votre disposition pour t…" at bounding box center [431, 169] width 253 height 16
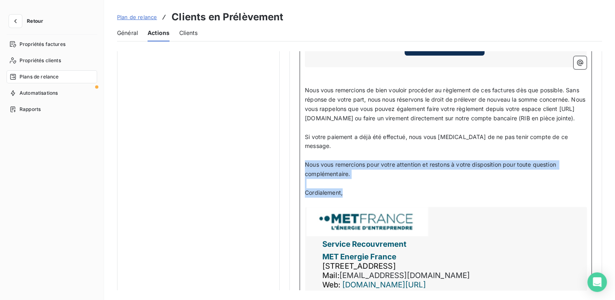
drag, startPoint x: 305, startPoint y: 160, endPoint x: 345, endPoint y: 192, distance: 51.5
click at [345, 192] on div "Code client : Code client ﻿ ﻿ ﻿ Bonjour, ﻿ Sauf erreur de notre part, le prélèv…" at bounding box center [446, 88] width 282 height 473
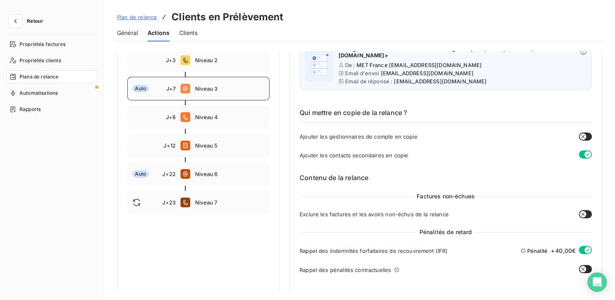
scroll to position [122, 0]
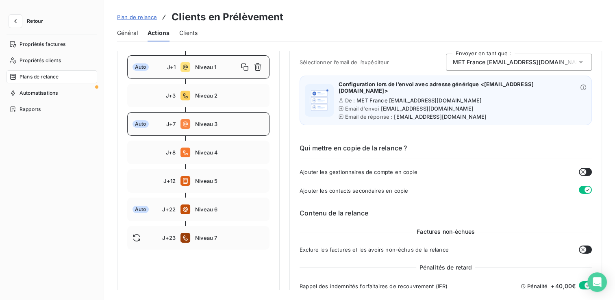
click at [236, 128] on div "Auto J+7 Niveau 3" at bounding box center [198, 124] width 142 height 24
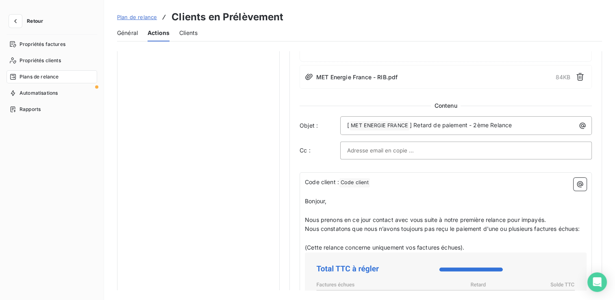
scroll to position [569, 0]
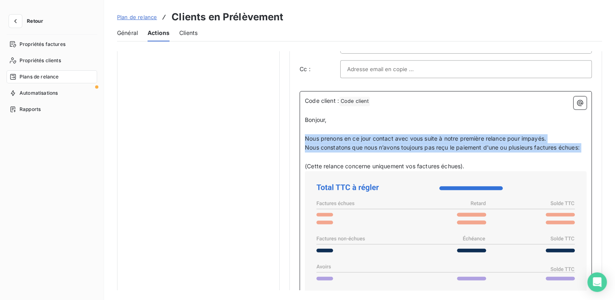
drag, startPoint x: 306, startPoint y: 136, endPoint x: 483, endPoint y: 169, distance: 179.9
click at [483, 162] on p "﻿" at bounding box center [446, 156] width 282 height 9
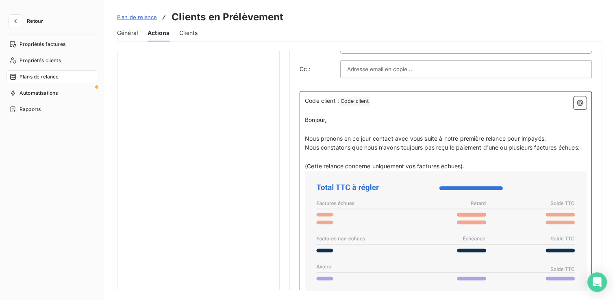
drag, startPoint x: 481, startPoint y: 174, endPoint x: 306, endPoint y: 135, distance: 179.3
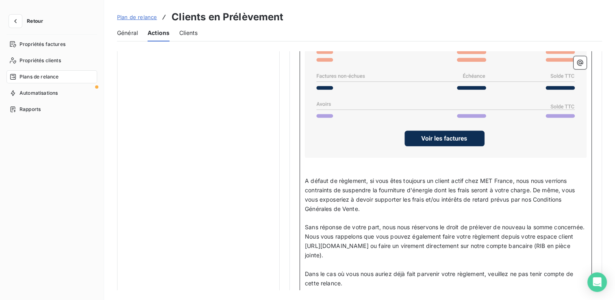
scroll to position [813, 0]
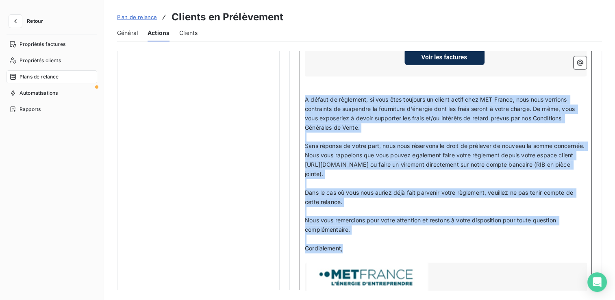
drag, startPoint x: 306, startPoint y: 104, endPoint x: 463, endPoint y: 252, distance: 215.4
click at [463, 252] on div "Code client : Code client ﻿ ﻿ ﻿ Bonjour, ﻿ Nous prenons en ce jour contact avec…" at bounding box center [446, 107] width 282 height 510
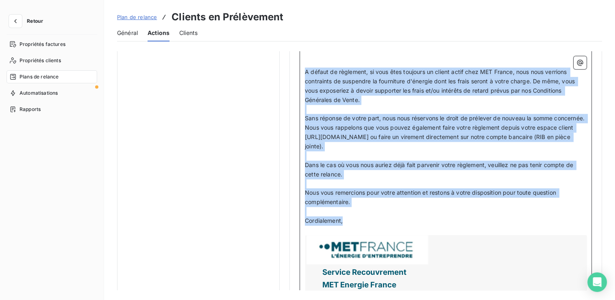
scroll to position [854, 0]
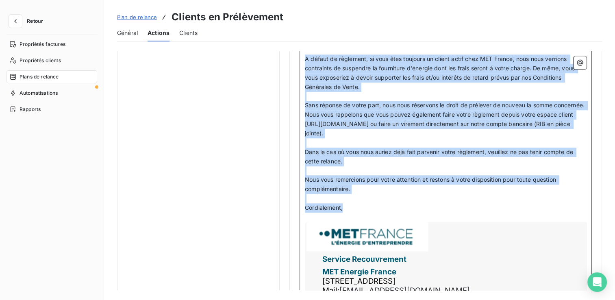
click at [383, 194] on p "Nous vous remercions pour votre attention et restons à votre disposition pour t…" at bounding box center [446, 184] width 282 height 19
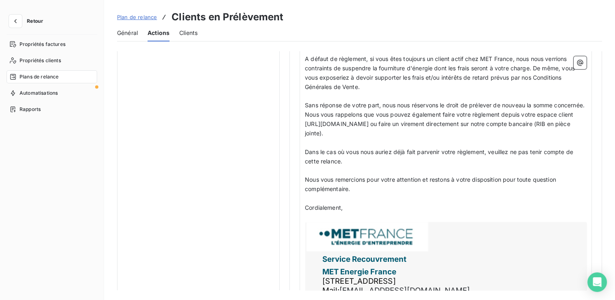
drag, startPoint x: 304, startPoint y: 157, endPoint x: 347, endPoint y: 186, distance: 51.3
click at [347, 186] on div "Code client : Code client ﻿ ﻿ ﻿ Bonjour, ﻿ Nous prenons en ce jour contact avec…" at bounding box center [446, 71] width 292 height 530
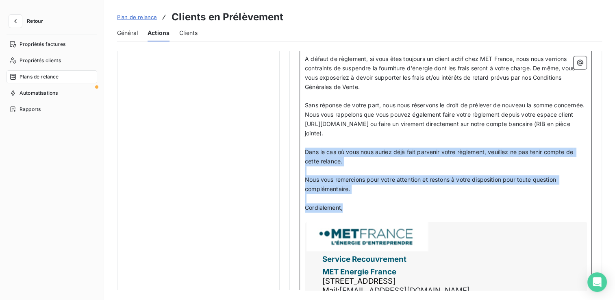
drag, startPoint x: 305, startPoint y: 156, endPoint x: 382, endPoint y: 212, distance: 94.6
click at [382, 212] on div "Code client : Code client ﻿ ﻿ ﻿ Bonjour, ﻿ Nous prenons en ce jour contact avec…" at bounding box center [446, 67] width 282 height 510
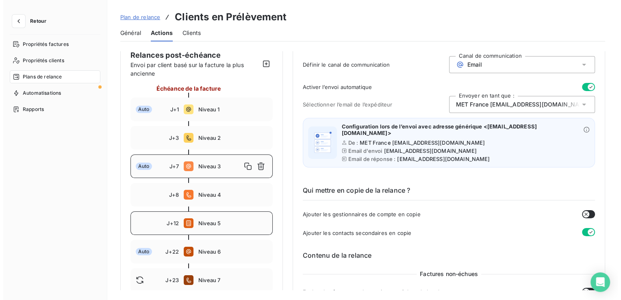
scroll to position [81, 0]
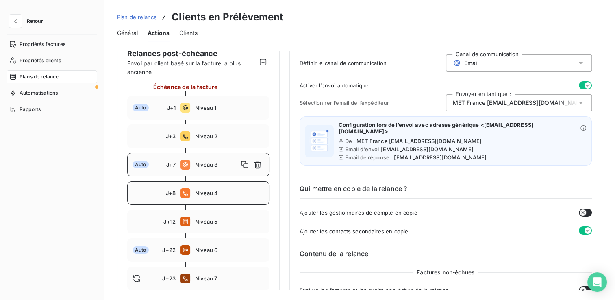
click at [217, 191] on span "Niveau 4" at bounding box center [229, 193] width 69 height 7
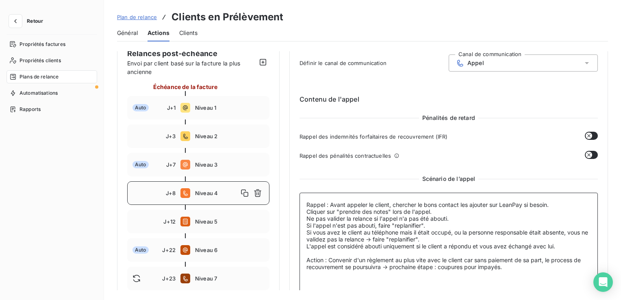
drag, startPoint x: 539, startPoint y: 274, endPoint x: 300, endPoint y: 199, distance: 250.4
click at [300, 199] on textarea "Rappel : Avant appeler le client, chercher le bons contact les ajouter sur Lean…" at bounding box center [449, 253] width 298 height 121
click at [205, 136] on span "Niveau 2" at bounding box center [229, 136] width 69 height 7
type input "3"
type textarea "Rappel : Avant appeler le client, chercher le bons contact les ajouter sur Lean…"
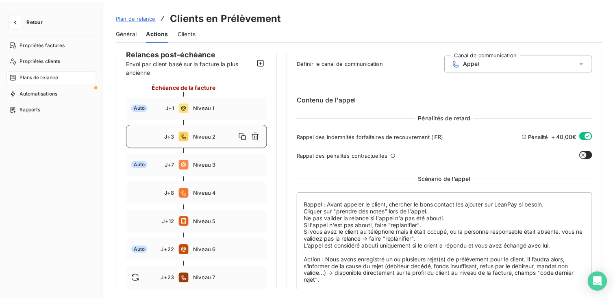
scroll to position [112, 0]
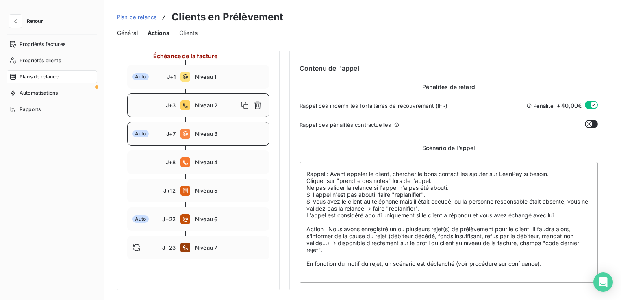
click at [200, 136] on span "Niveau 3" at bounding box center [229, 134] width 69 height 7
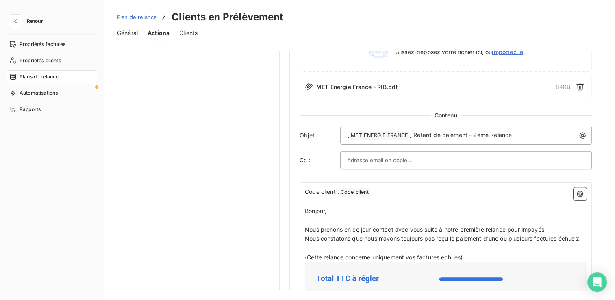
scroll to position [478, 0]
drag, startPoint x: 305, startPoint y: 208, endPoint x: 502, endPoint y: 268, distance: 205.9
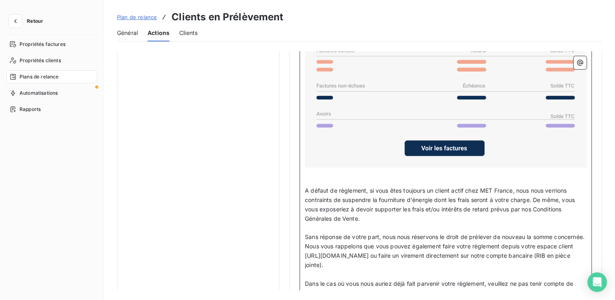
click at [375, 217] on span "A défaut de règlement, si vous êtes toujours un client actif chez MET France, n…" at bounding box center [441, 204] width 272 height 35
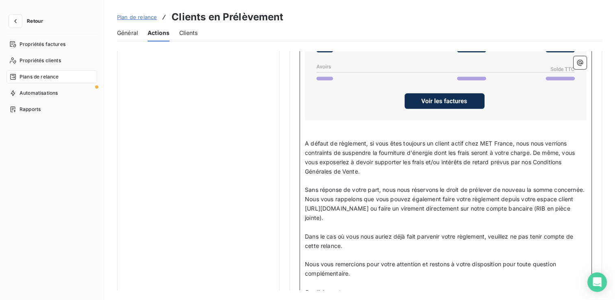
scroll to position [803, 0]
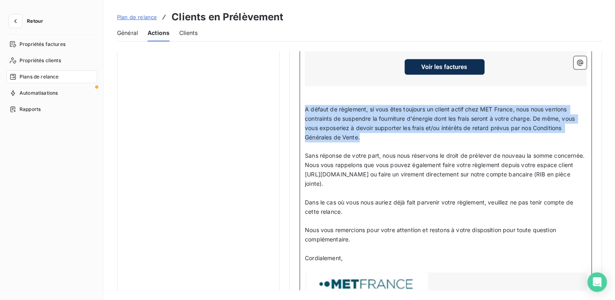
drag, startPoint x: 305, startPoint y: 115, endPoint x: 425, endPoint y: 141, distance: 123.3
click at [425, 141] on p "A défaut de règlement, si vous êtes toujours un client actif chez MET France, n…" at bounding box center [446, 123] width 282 height 37
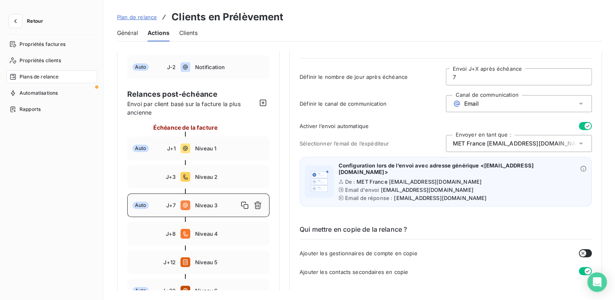
scroll to position [81, 0]
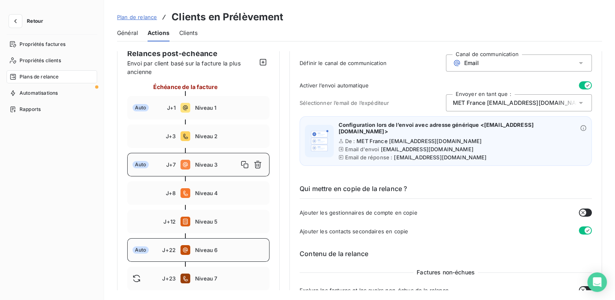
click at [212, 246] on div "Auto J+22 Niveau 6" at bounding box center [198, 250] width 142 height 24
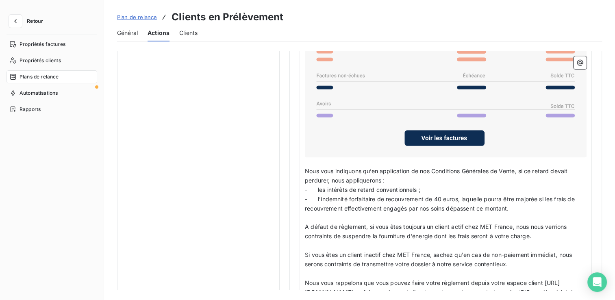
scroll to position [772, 0]
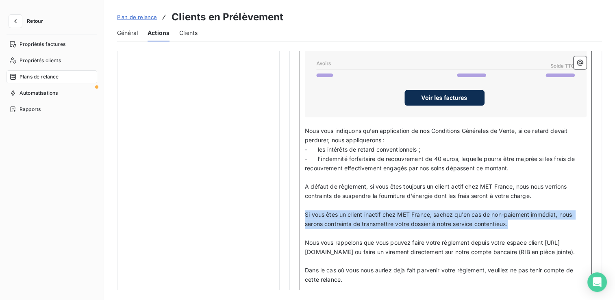
drag, startPoint x: 522, startPoint y: 222, endPoint x: 304, endPoint y: 211, distance: 218.6
click at [304, 211] on div "Code client : Code client ﻿ ﻿ ﻿ Bonjour, ﻿ Malgré nos différentes relances, nou…" at bounding box center [446, 167] width 292 height 558
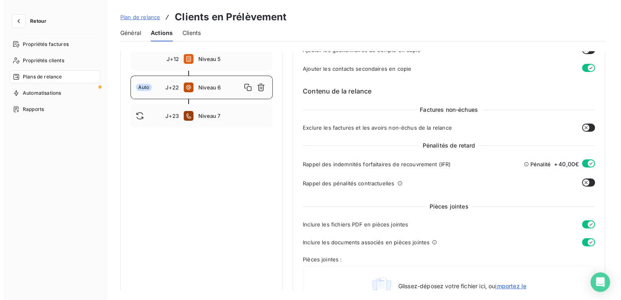
scroll to position [163, 0]
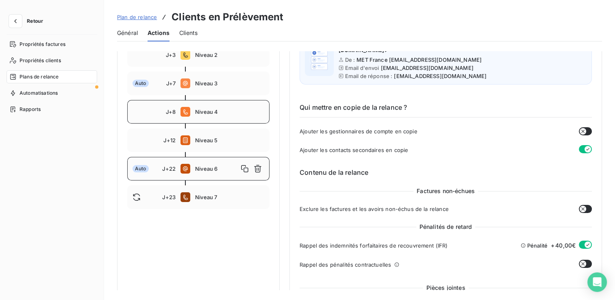
click at [207, 115] on div "J+8 Niveau 4" at bounding box center [198, 112] width 142 height 24
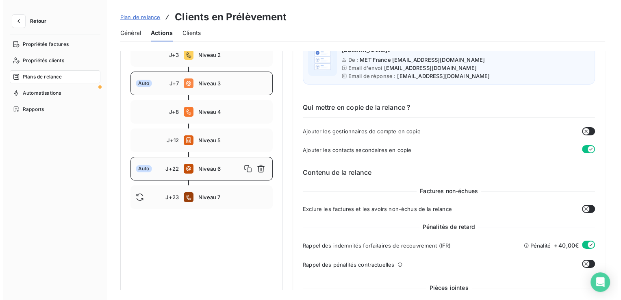
scroll to position [112, 0]
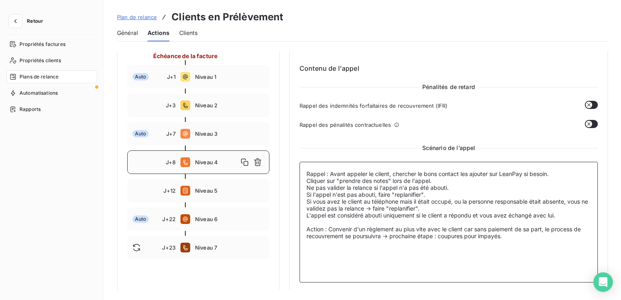
drag, startPoint x: 459, startPoint y: 225, endPoint x: 308, endPoint y: 170, distance: 161.0
click at [308, 170] on textarea "Rappel : Avant appeler le client, chercher le bons contact les ajouter sur Lean…" at bounding box center [449, 222] width 298 height 121
click at [198, 185] on div "J+12 Niveau 5" at bounding box center [198, 191] width 142 height 24
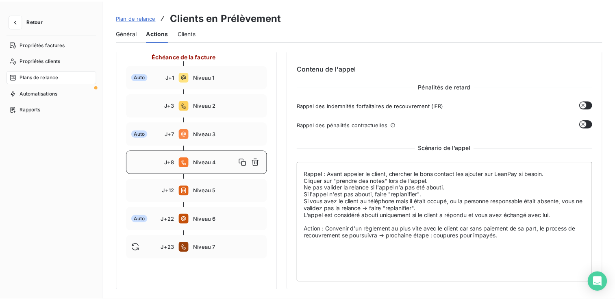
scroll to position [91, 0]
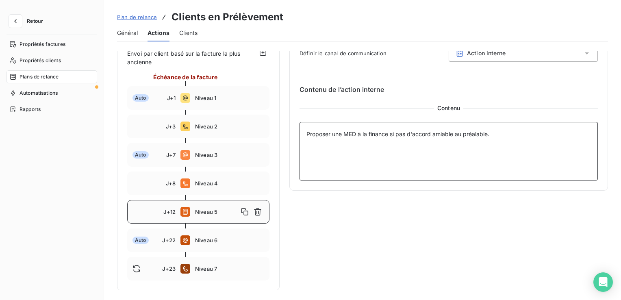
drag, startPoint x: 506, startPoint y: 132, endPoint x: 284, endPoint y: 139, distance: 222.1
click at [284, 139] on div "Notifications pré-échéance Envoi par jour en fonction de la date d’échéance Aut…" at bounding box center [362, 125] width 491 height 331
click at [210, 243] on span "Niveau 6" at bounding box center [229, 240] width 69 height 7
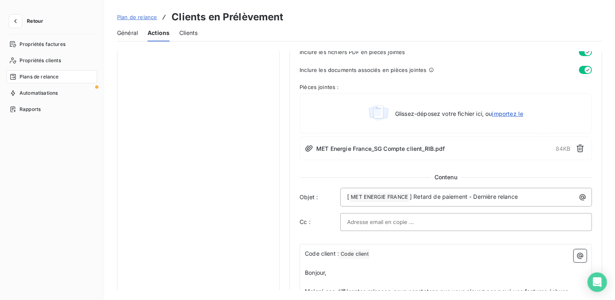
scroll to position [579, 0]
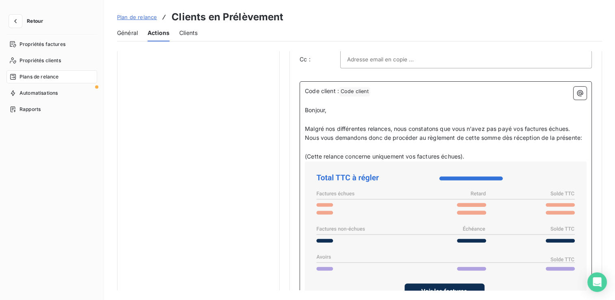
drag, startPoint x: 489, startPoint y: 154, endPoint x: 305, endPoint y: 110, distance: 189.7
click at [363, 107] on p "Bonjour," at bounding box center [446, 110] width 282 height 9
drag, startPoint x: 305, startPoint y: 87, endPoint x: 485, endPoint y: 161, distance: 194.0
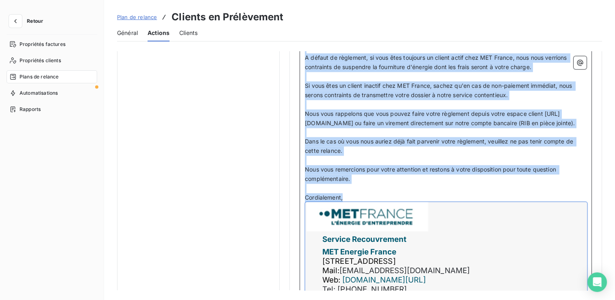
scroll to position [906, 0]
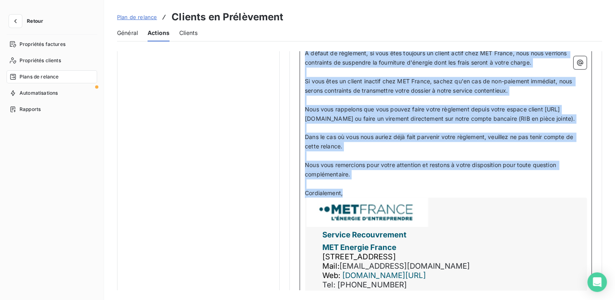
drag, startPoint x: 305, startPoint y: 78, endPoint x: 474, endPoint y: 195, distance: 206.1
click at [474, 195] on div "Code client : Code client ﻿ ﻿ ﻿ Bonjour, ﻿ Malgré nos différentes relances, nou…" at bounding box center [446, 29] width 282 height 538
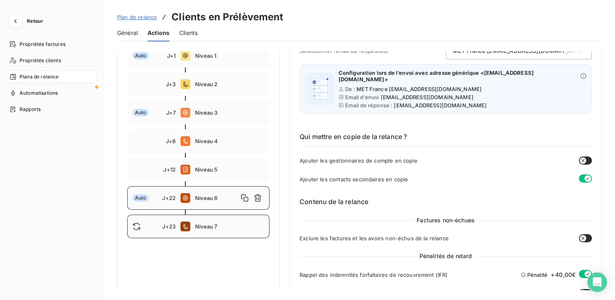
click at [196, 229] on span "Niveau 7" at bounding box center [229, 226] width 69 height 7
type input "23"
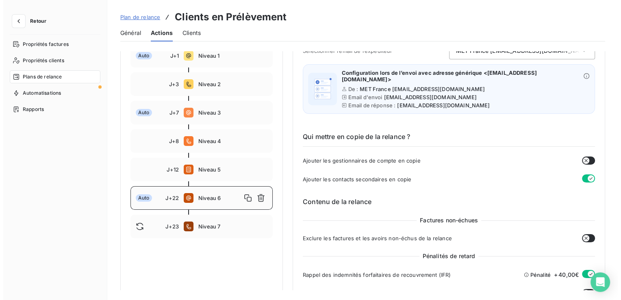
scroll to position [112, 0]
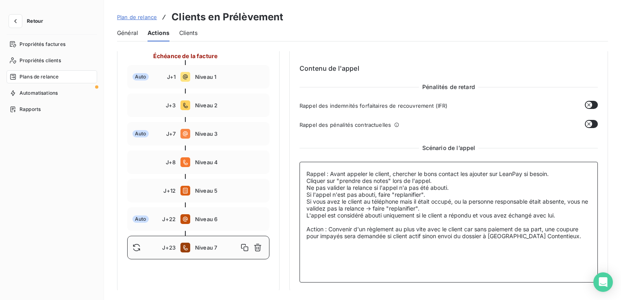
drag, startPoint x: 561, startPoint y: 237, endPoint x: 306, endPoint y: 172, distance: 263.8
click at [306, 172] on textarea "Rappel : Avant appeler le client, chercher le bons contact les ajouter sur Lean…" at bounding box center [449, 222] width 298 height 121
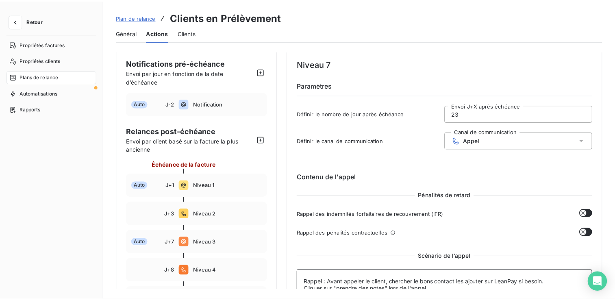
scroll to position [0, 0]
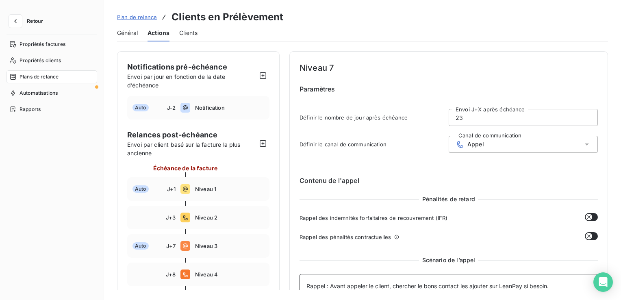
drag, startPoint x: 124, startPoint y: 29, endPoint x: 162, endPoint y: 41, distance: 40.5
click at [124, 29] on span "Général" at bounding box center [127, 33] width 21 height 8
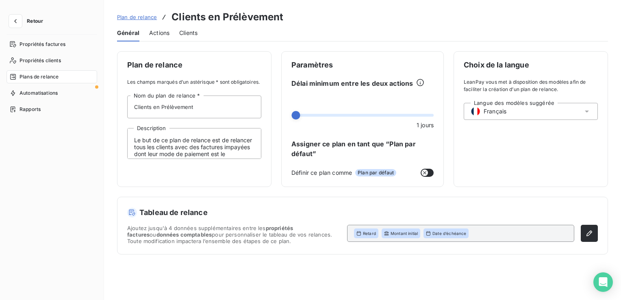
click at [136, 16] on span "Plan de relance" at bounding box center [137, 17] width 40 height 7
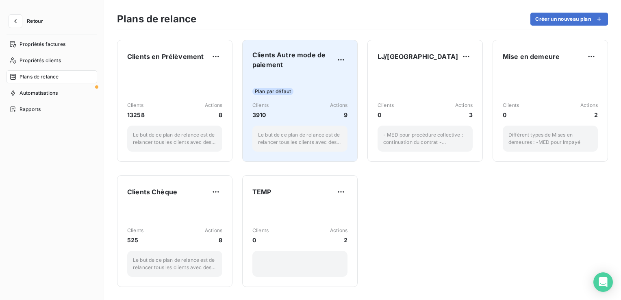
click at [317, 64] on span "Clients Autre mode de paiement" at bounding box center [293, 60] width 82 height 20
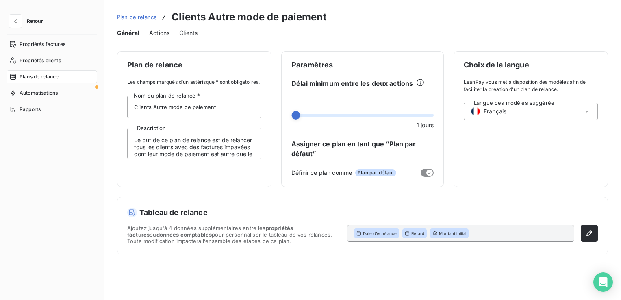
click at [153, 35] on span "Actions" at bounding box center [159, 33] width 20 height 8
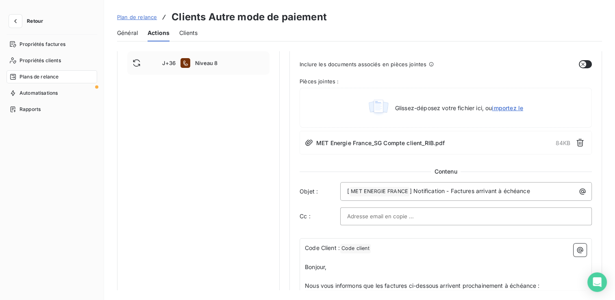
scroll to position [407, 0]
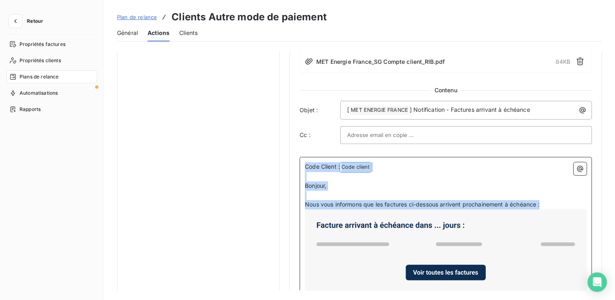
drag, startPoint x: 305, startPoint y: 163, endPoint x: 553, endPoint y: 201, distance: 250.8
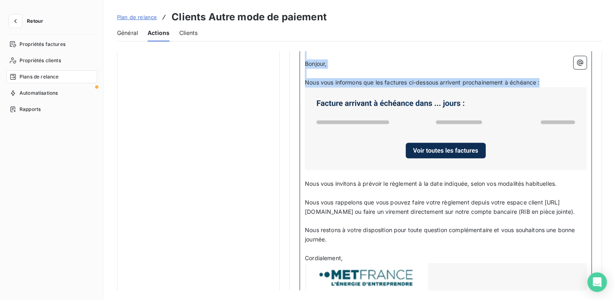
scroll to position [610, 0]
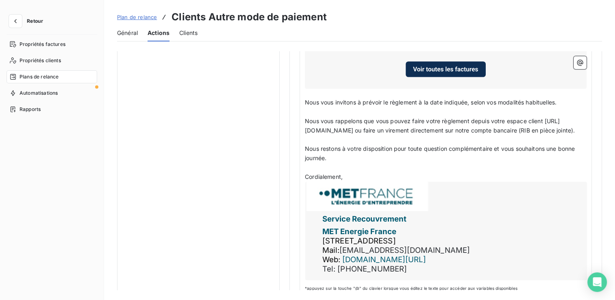
drag, startPoint x: 304, startPoint y: 101, endPoint x: 405, endPoint y: 102, distance: 100.8
click at [435, 104] on div "Code Client : Code client ﻿ ﻿ ﻿ Bonjour, ﻿ Nous vous informons que les factures…" at bounding box center [446, 125] width 292 height 343
click at [347, 100] on span "Nous vous invitons à prévoir le règlement à la date indiquée, selon vos modalit…" at bounding box center [431, 102] width 252 height 7
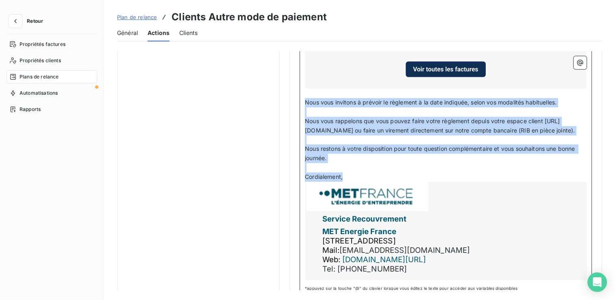
drag, startPoint x: 306, startPoint y: 99, endPoint x: 542, endPoint y: 180, distance: 249.7
click at [542, 180] on div "Code Client : Code client ﻿ ﻿ ﻿ Bonjour, ﻿ Nous vous informons que les factures…" at bounding box center [446, 120] width 282 height 323
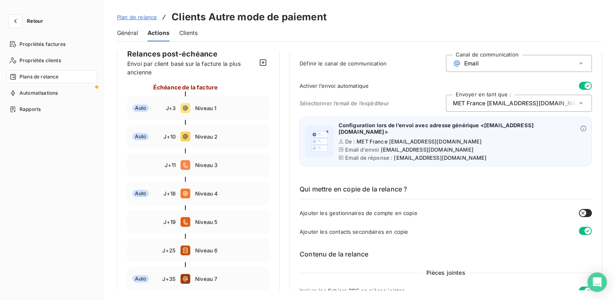
scroll to position [0, 0]
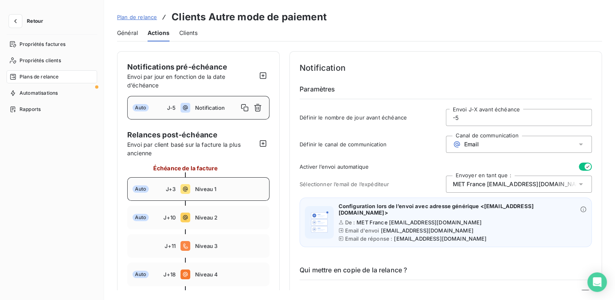
click at [231, 190] on span "Niveau 1" at bounding box center [229, 189] width 69 height 7
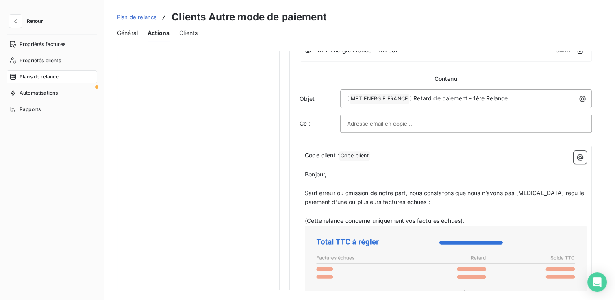
scroll to position [529, 0]
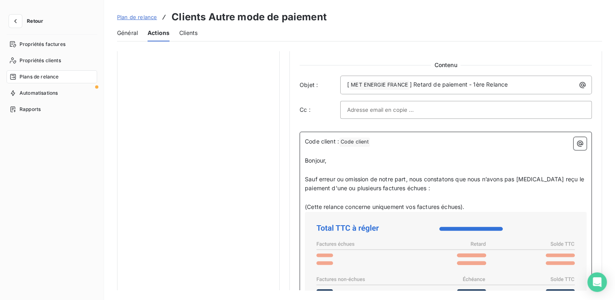
drag, startPoint x: 306, startPoint y: 161, endPoint x: 480, endPoint y: 205, distance: 179.6
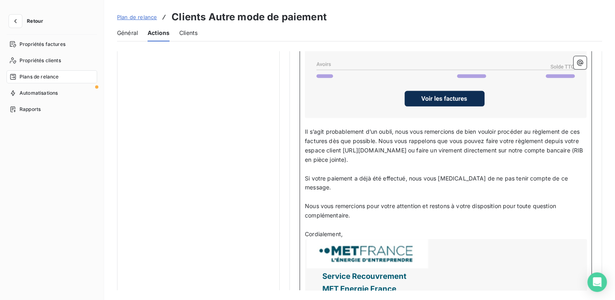
scroll to position [772, 0]
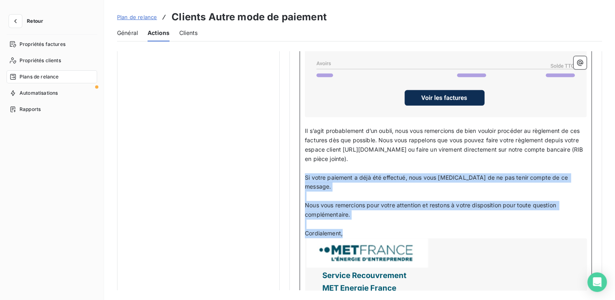
drag, startPoint x: 305, startPoint y: 174, endPoint x: 371, endPoint y: 224, distance: 83.1
click at [371, 224] on div "Code client : Code client ﻿ ﻿ ﻿ Bonjour, ﻿ Sauf erreur ou omission de notre par…" at bounding box center [446, 125] width 282 height 464
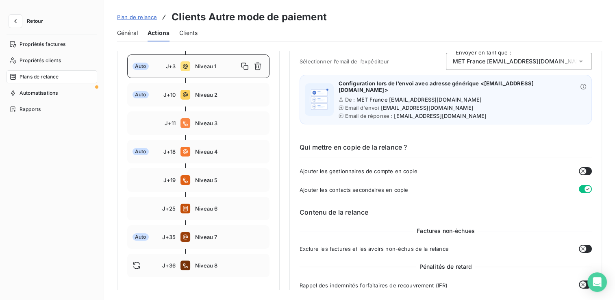
scroll to position [41, 0]
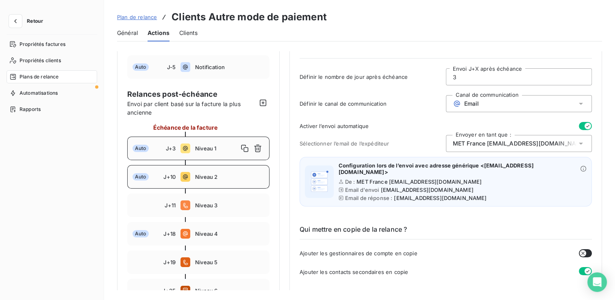
click at [211, 171] on div "Auto J+10 Niveau 2" at bounding box center [198, 177] width 142 height 24
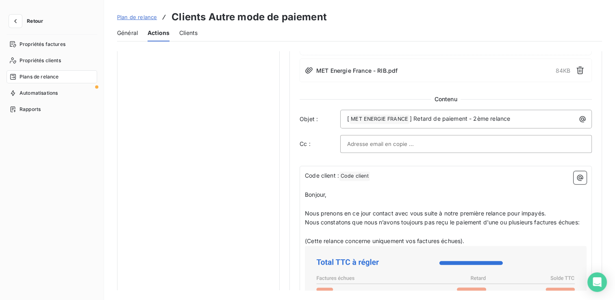
scroll to position [569, 0]
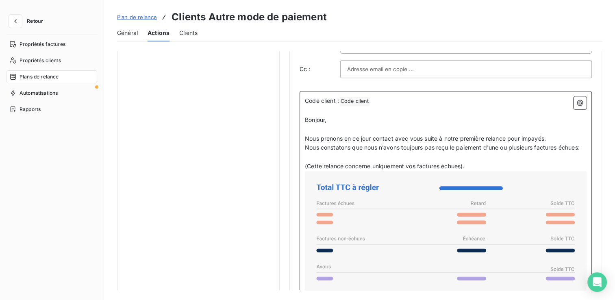
drag, startPoint x: 306, startPoint y: 117, endPoint x: 479, endPoint y: 173, distance: 182.4
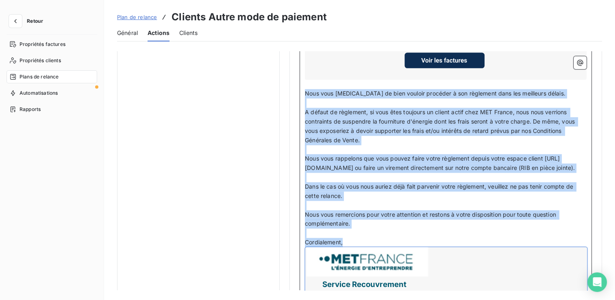
scroll to position [829, 0]
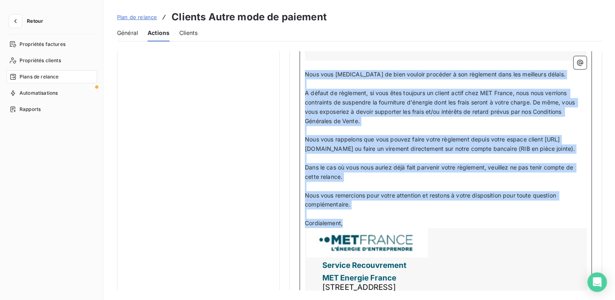
drag, startPoint x: 305, startPoint y: 137, endPoint x: 376, endPoint y: 240, distance: 124.9
click at [376, 240] on div "Code client : Code client ﻿ ﻿ ﻿ Bonjour, ﻿ Nous prenons en ce jour contact avec…" at bounding box center [446, 83] width 282 height 492
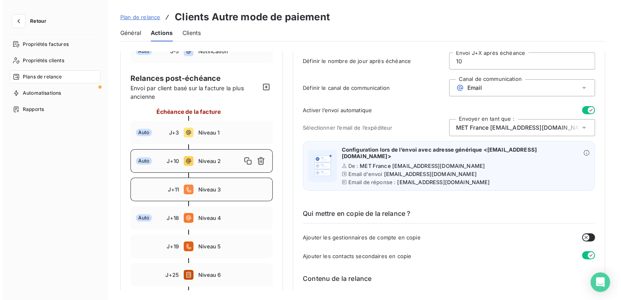
scroll to position [97, 0]
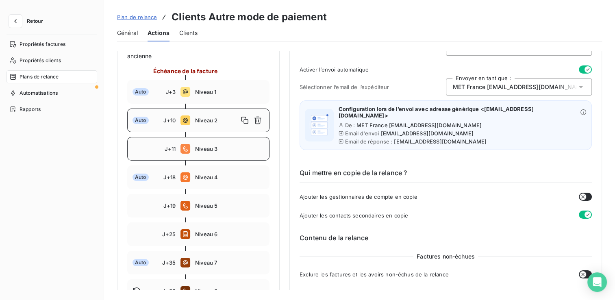
click at [212, 155] on div "J+11 Niveau 3" at bounding box center [198, 149] width 142 height 24
type input "11"
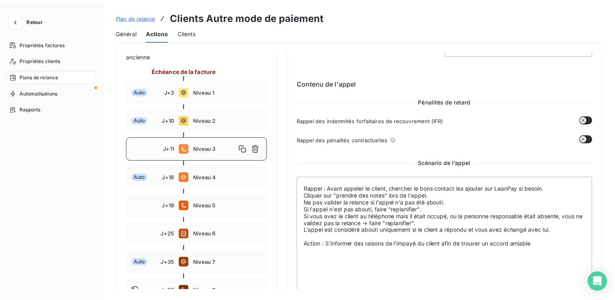
scroll to position [119, 0]
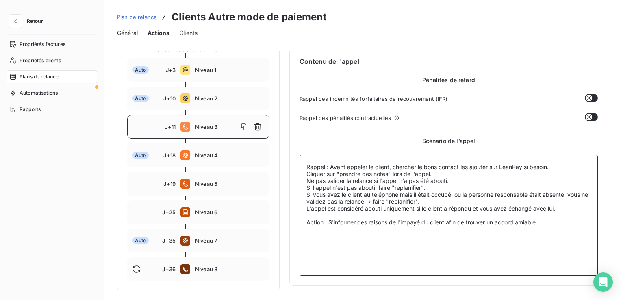
drag, startPoint x: 550, startPoint y: 222, endPoint x: 324, endPoint y: 181, distance: 229.7
click at [324, 181] on textarea "Rappel : Avant appeler le client, chercher le bons contact les ajouter sur Lean…" at bounding box center [449, 215] width 298 height 121
click at [445, 232] on textarea "Rappel : Avant appeler le client, chercher le bons contact les ajouter sur Lean…" at bounding box center [449, 215] width 298 height 121
click at [539, 224] on textarea "Rappel : Avant appeler le client, chercher le bons contact les ajouter sur Lean…" at bounding box center [449, 215] width 298 height 121
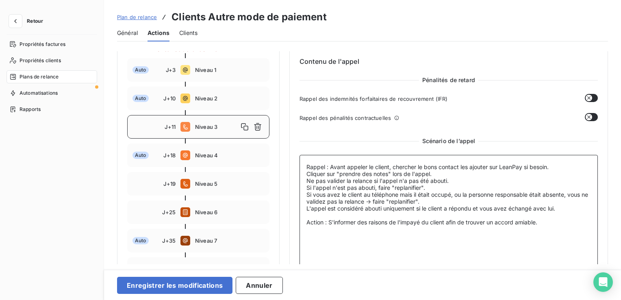
drag, startPoint x: 546, startPoint y: 224, endPoint x: 304, endPoint y: 163, distance: 250.2
click at [304, 163] on textarea "Rappel : Avant appeler le client, chercher le bons contact les ajouter sur Lean…" at bounding box center [449, 215] width 298 height 121
type textarea "Rappel : Avant appeler le client, chercher le bons contact les ajouter sur Lean…"
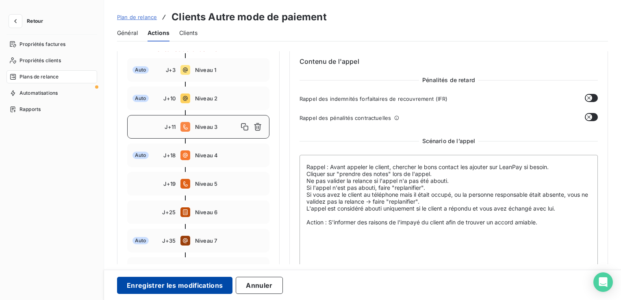
click at [169, 284] on button "Enregistrer les modifications" at bounding box center [174, 285] width 115 height 17
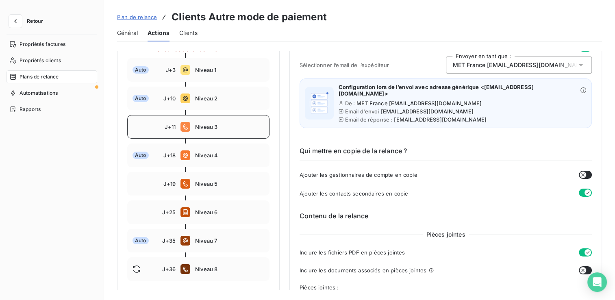
click at [216, 125] on span "Niveau 3" at bounding box center [229, 127] width 69 height 7
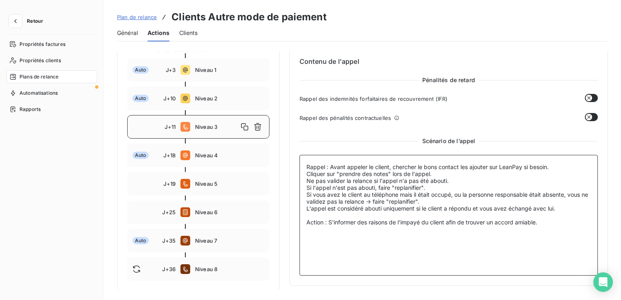
drag, startPoint x: 551, startPoint y: 225, endPoint x: 299, endPoint y: 157, distance: 261.5
click at [299, 157] on div "Niveau 3 Paramètres Définir le nombre de jour après échéance 11 Envoi J+X après…" at bounding box center [448, 109] width 319 height 354
click at [198, 152] on span "Niveau 4" at bounding box center [229, 155] width 69 height 7
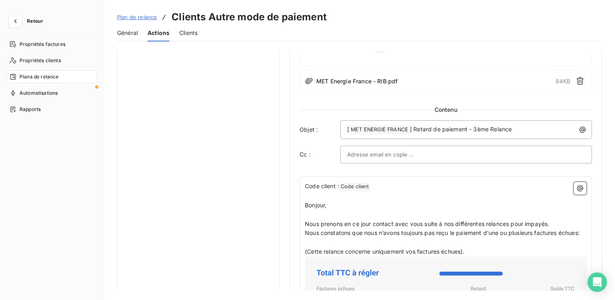
scroll to position [485, 0]
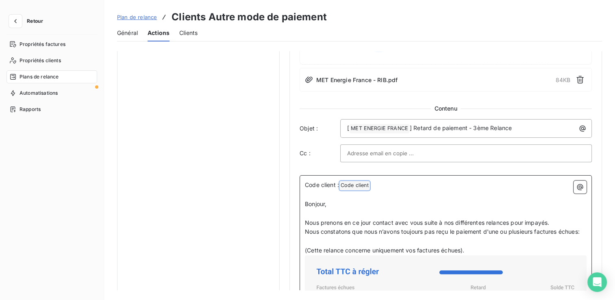
drag, startPoint x: 306, startPoint y: 183, endPoint x: 474, endPoint y: 254, distance: 182.5
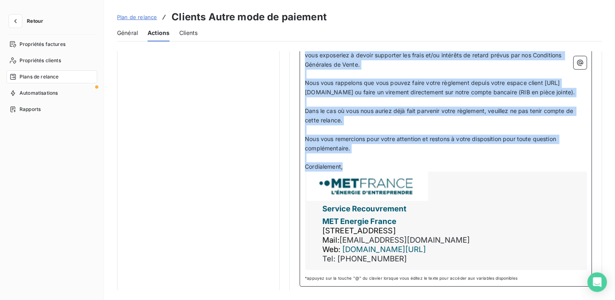
scroll to position [898, 0]
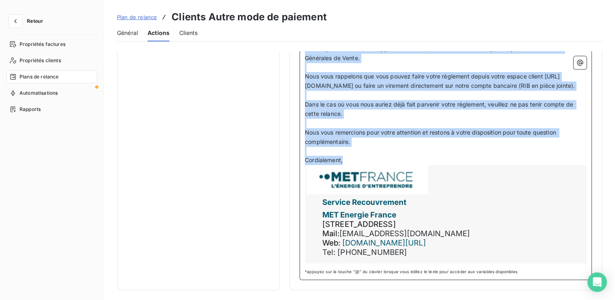
drag, startPoint x: 305, startPoint y: 189, endPoint x: 362, endPoint y: 157, distance: 65.4
click at [362, 157] on div "Code client : Code client ﻿ ﻿ ﻿ Bonjour, ﻿ Nous prenons en ce jour contact avec…" at bounding box center [446, 24] width 282 height 483
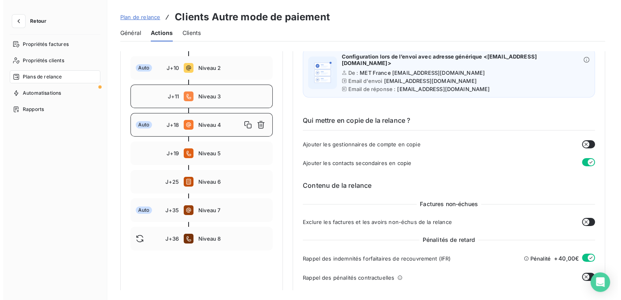
scroll to position [85, 0]
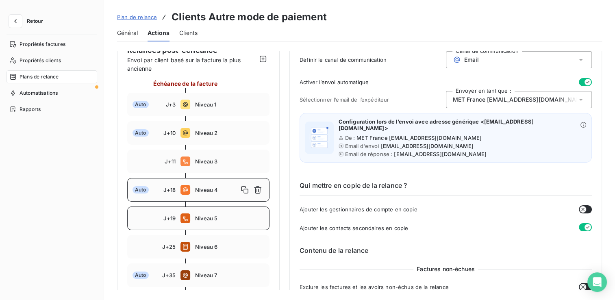
click at [226, 215] on span "Niveau 5" at bounding box center [229, 218] width 69 height 7
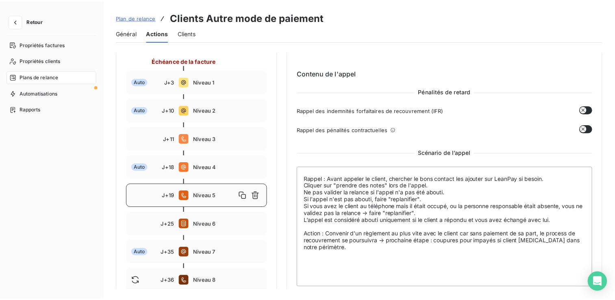
scroll to position [119, 0]
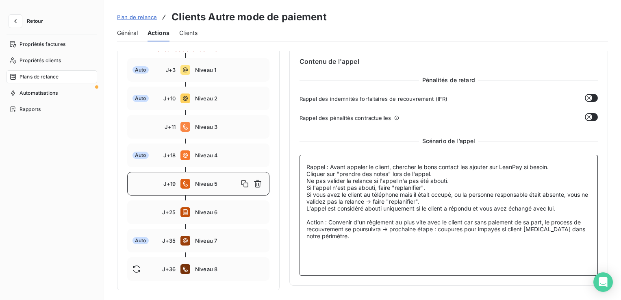
drag, startPoint x: 358, startPoint y: 240, endPoint x: 300, endPoint y: 163, distance: 96.0
click at [300, 163] on textarea "Rappel : Avant appeler le client, chercher le bons contact les ajouter sur Lean…" at bounding box center [449, 215] width 298 height 121
click at [208, 218] on div "J+25 Niveau 6" at bounding box center [198, 212] width 142 height 24
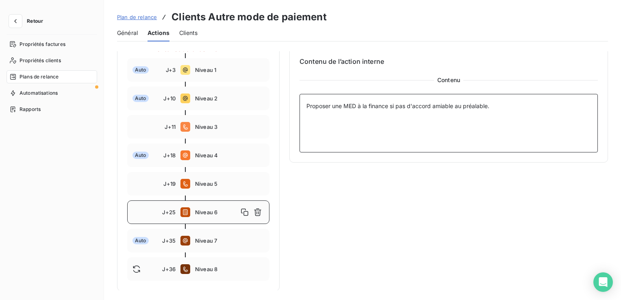
drag, startPoint x: 519, startPoint y: 104, endPoint x: 306, endPoint y: 100, distance: 213.1
click at [306, 100] on textarea "Proposer une MED à la finance si pas d'accord amiable au préalable." at bounding box center [449, 123] width 298 height 59
click at [201, 239] on span "Niveau 7" at bounding box center [229, 240] width 69 height 7
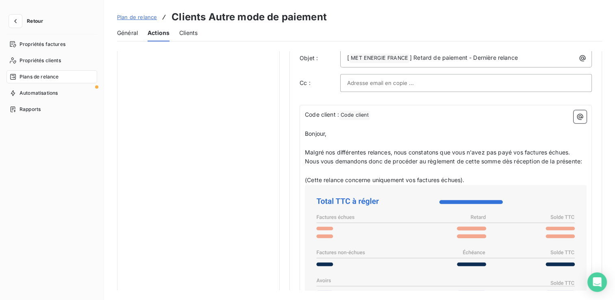
scroll to position [526, 0]
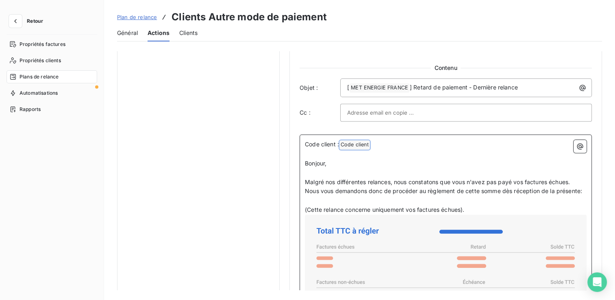
drag, startPoint x: 305, startPoint y: 142, endPoint x: 479, endPoint y: 204, distance: 185.2
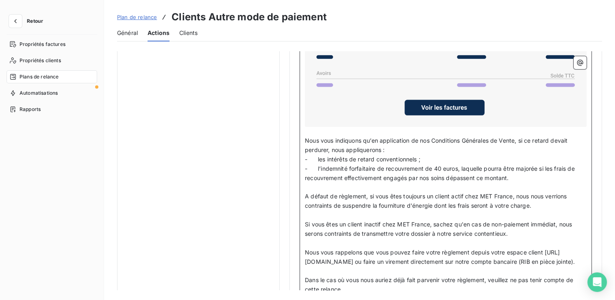
scroll to position [810, 0]
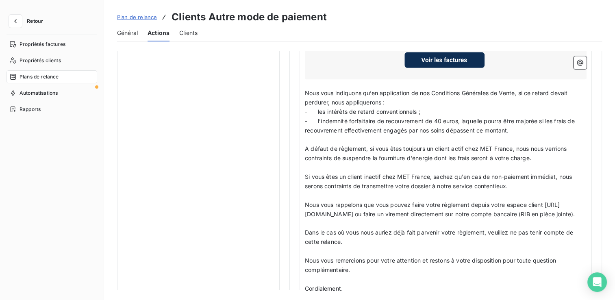
click at [304, 89] on div "Code client : Code client ﻿ ﻿ ﻿ Bonjour, ﻿ Malgré nos différentes relances, nou…" at bounding box center [446, 134] width 292 height 568
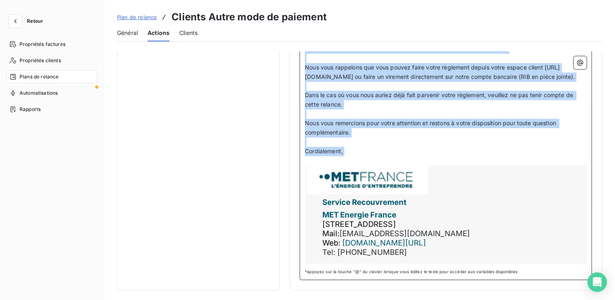
scroll to position [9, 0]
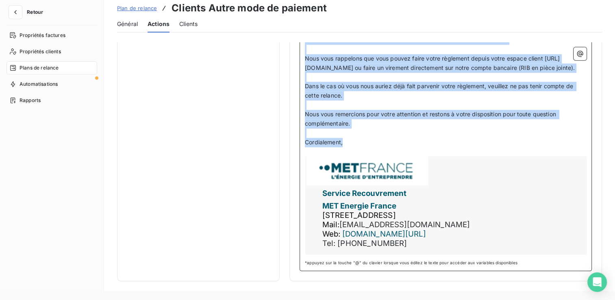
drag, startPoint x: 305, startPoint y: 89, endPoint x: 353, endPoint y: 140, distance: 69.9
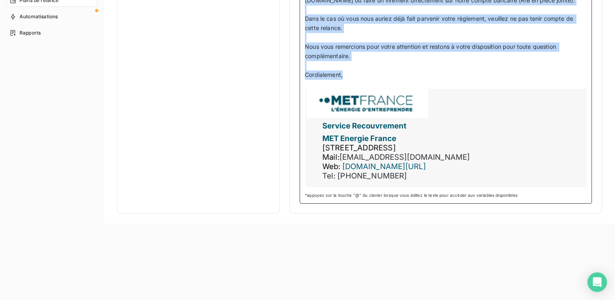
scroll to position [0, 0]
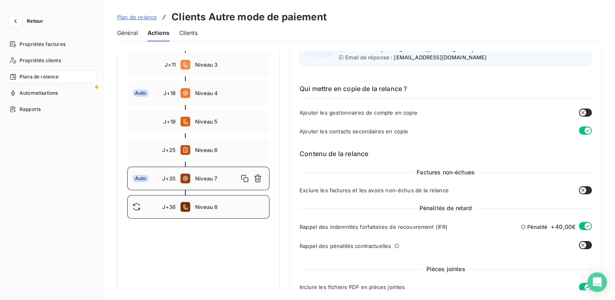
click at [211, 202] on div "J+36 Niveau 8" at bounding box center [198, 207] width 142 height 24
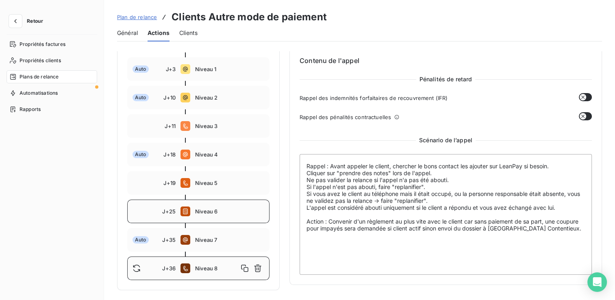
scroll to position [119, 0]
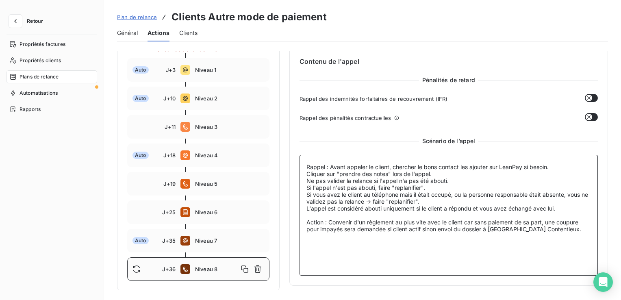
drag, startPoint x: 561, startPoint y: 230, endPoint x: 307, endPoint y: 165, distance: 262.8
click at [307, 165] on textarea "Rappel : Avant appeler le client, chercher le bons contact les ajouter sur Lean…" at bounding box center [449, 215] width 298 height 121
click at [220, 241] on span "Niveau 7" at bounding box center [229, 240] width 69 height 7
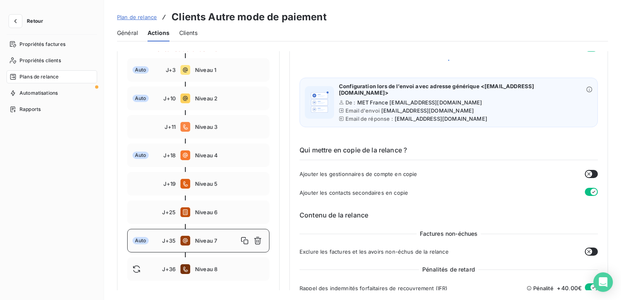
type input "35"
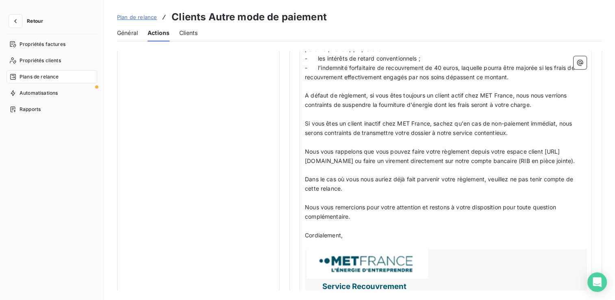
scroll to position [954, 0]
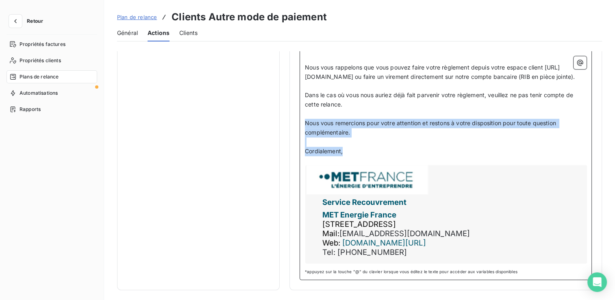
drag, startPoint x: 306, startPoint y: 123, endPoint x: 351, endPoint y: 151, distance: 53.4
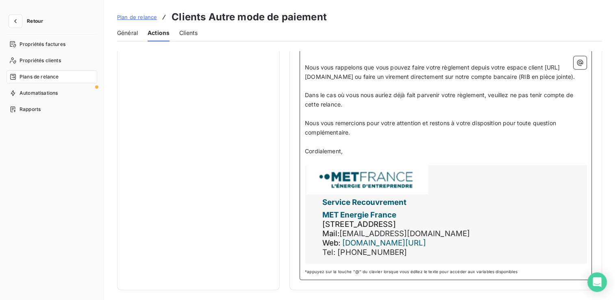
click at [323, 201] on div "Service Recouvrement MET Energie France [STREET_ADDRESS] Mail: [EMAIL_ADDRESS][…" at bounding box center [446, 214] width 282 height 98
drag, startPoint x: 323, startPoint y: 202, endPoint x: 305, endPoint y: 204, distance: 18.1
click at [305, 205] on div "Service Recouvrement MET Energie France [STREET_ADDRESS] Mail: [EMAIL_ADDRESS][…" at bounding box center [446, 215] width 282 height 100
drag, startPoint x: 374, startPoint y: 244, endPoint x: 342, endPoint y: 242, distance: 32.2
click at [342, 242] on div "Service Recouvrement MET Energie France [STREET_ADDRESS] Mail: [EMAIL_ADDRESS][…" at bounding box center [446, 214] width 282 height 98
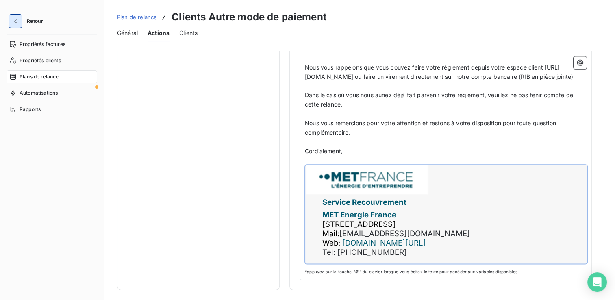
click at [15, 26] on button "button" at bounding box center [15, 21] width 13 height 13
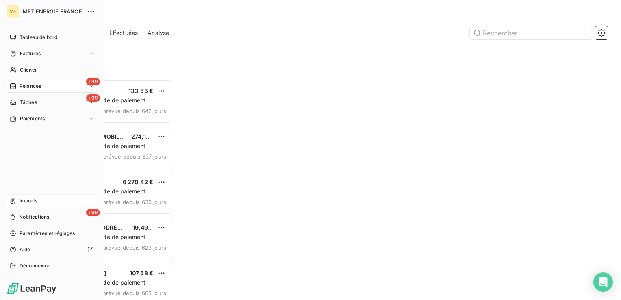
scroll to position [214, 128]
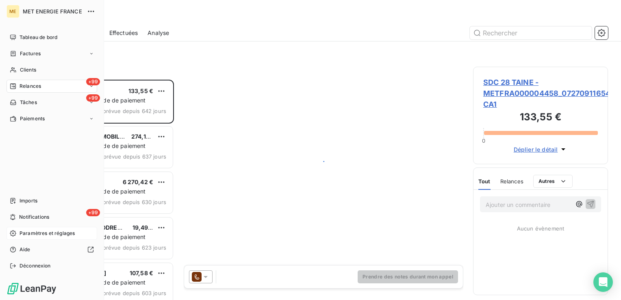
click at [50, 231] on span "Paramètres et réglages" at bounding box center [47, 233] width 55 height 7
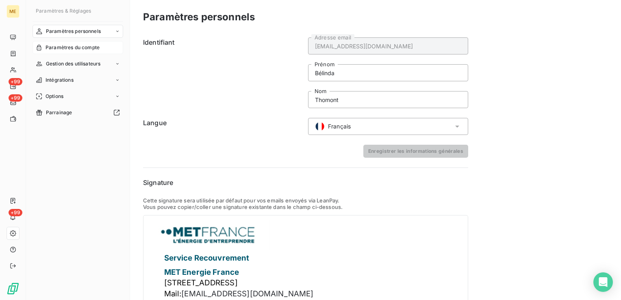
click at [94, 48] on span "Paramètres du compte" at bounding box center [73, 47] width 54 height 7
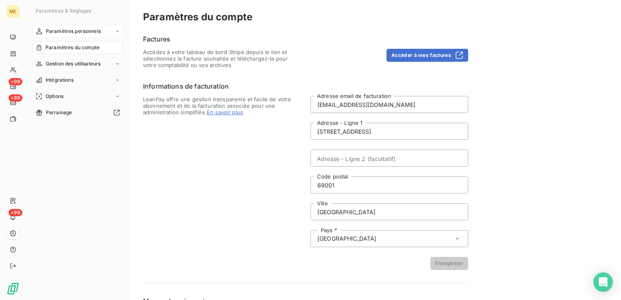
click at [101, 34] on div "Paramètres personnels" at bounding box center [78, 31] width 91 height 13
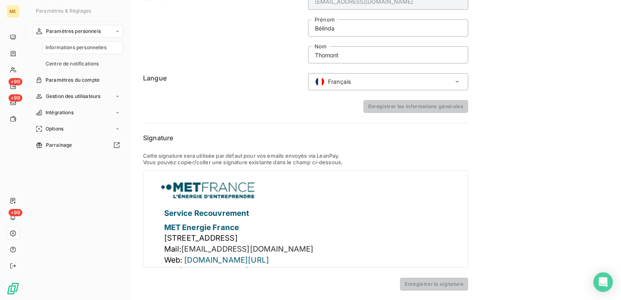
scroll to position [32, 0]
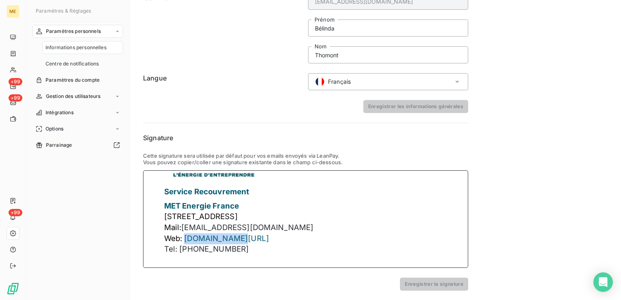
drag, startPoint x: 244, startPoint y: 239, endPoint x: 185, endPoint y: 241, distance: 58.6
click at [185, 241] on p "Web: [DOMAIN_NAME][URL]" at bounding box center [240, 238] width 152 height 11
drag, startPoint x: 300, startPoint y: 229, endPoint x: 184, endPoint y: 217, distance: 117.3
click at [184, 222] on p "Mail: [EMAIL_ADDRESS][DOMAIN_NAME]" at bounding box center [240, 227] width 152 height 11
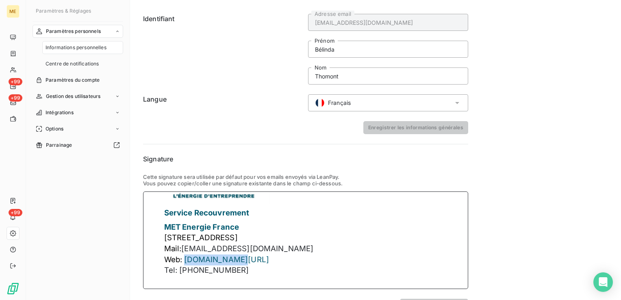
scroll to position [45, 0]
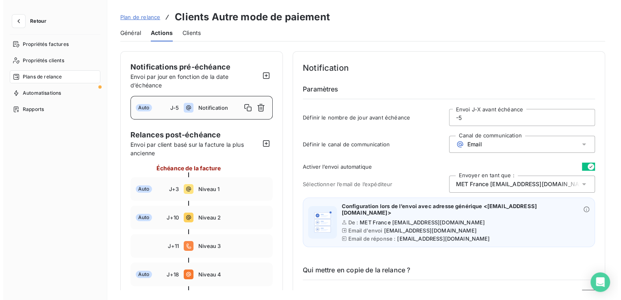
scroll to position [117, 0]
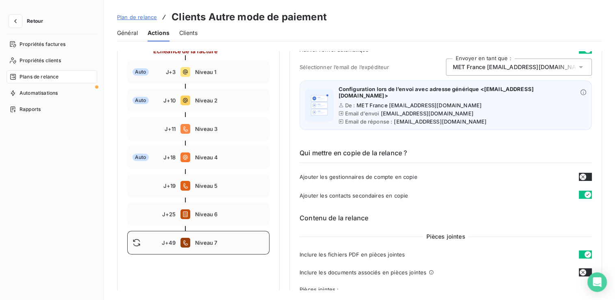
click at [196, 241] on span "Niveau 7" at bounding box center [229, 242] width 69 height 7
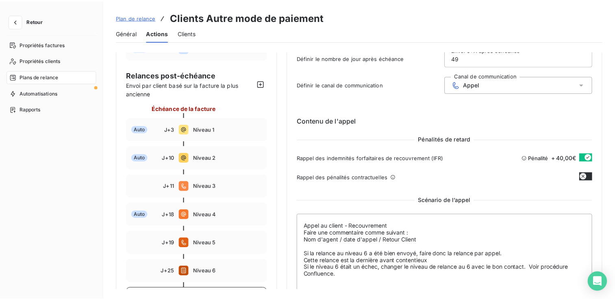
scroll to position [0, 0]
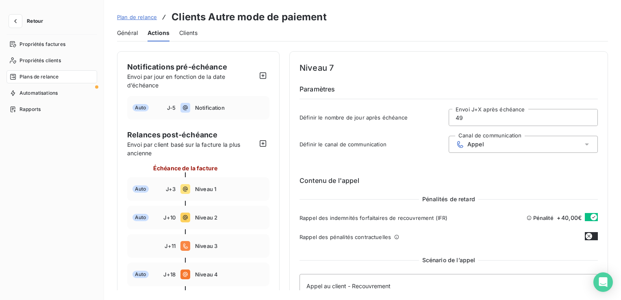
click at [532, 121] on input "49" at bounding box center [523, 117] width 148 height 16
type input "4"
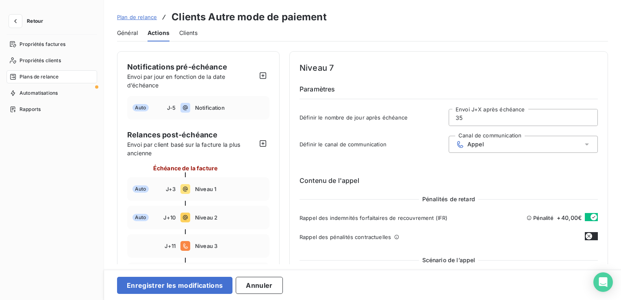
type input "35"
click at [499, 144] on div "Appel" at bounding box center [523, 144] width 149 height 17
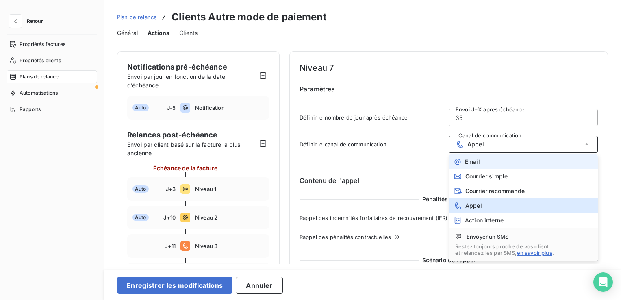
click at [496, 157] on li "Email" at bounding box center [523, 161] width 149 height 15
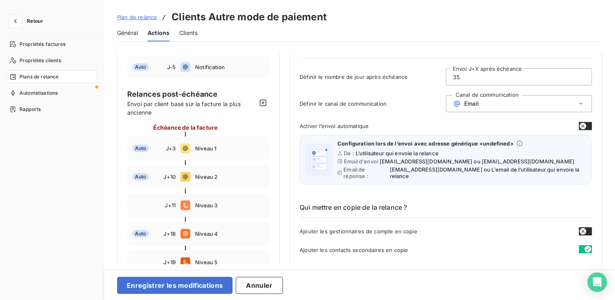
scroll to position [81, 0]
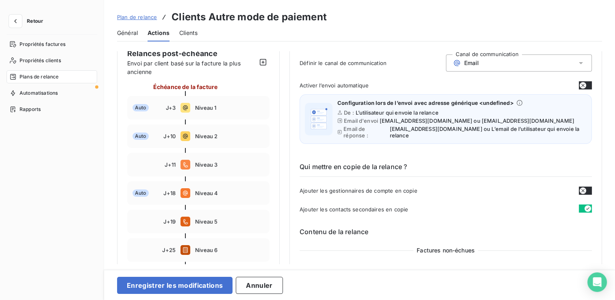
click at [581, 81] on button "button" at bounding box center [585, 85] width 13 height 8
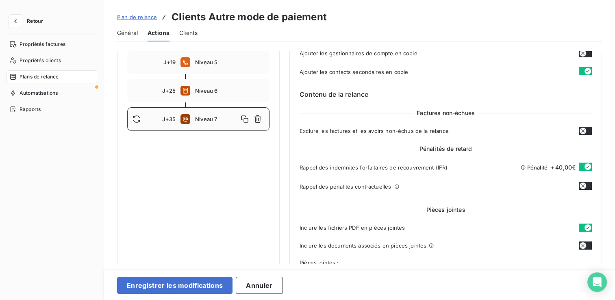
scroll to position [285, 0]
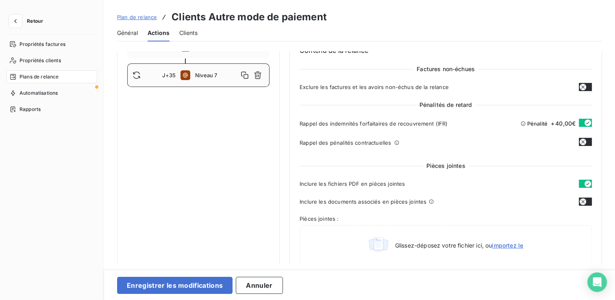
click at [583, 200] on icon "button" at bounding box center [583, 201] width 7 height 7
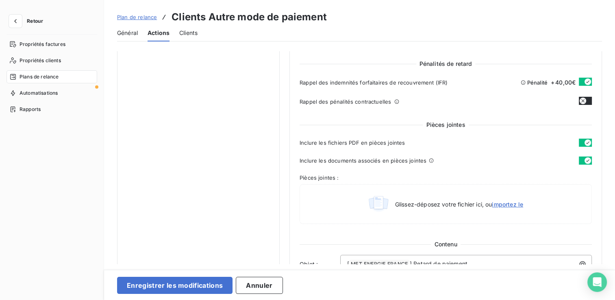
scroll to position [366, 0]
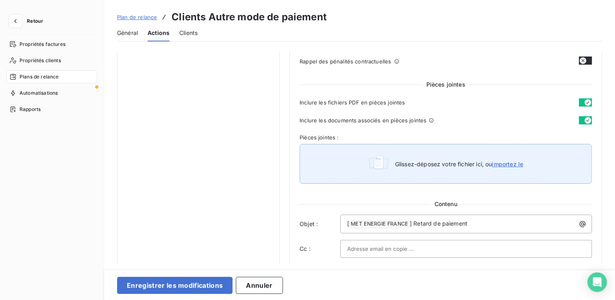
click at [497, 165] on span "importez le" at bounding box center [507, 164] width 31 height 7
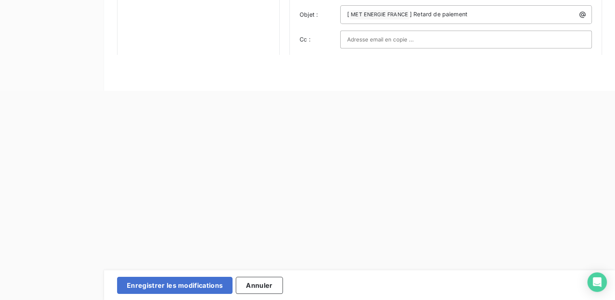
type input "C:\fakepath\MET Energie France_SG Compte client_RIB.pdf"
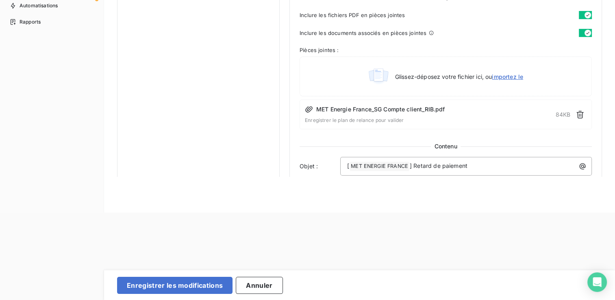
scroll to position [447, 0]
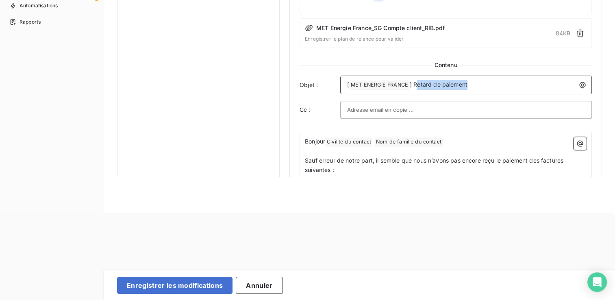
drag, startPoint x: 473, startPoint y: 85, endPoint x: 417, endPoint y: 83, distance: 56.1
click at [417, 83] on p "[ MET ENERGIE FRANCE ﻿ ] Retard de paiement" at bounding box center [468, 85] width 242 height 10
click at [478, 83] on p "[ MET ENERGIE FRANCE ﻿ ] Retard de paiement" at bounding box center [468, 85] width 242 height 10
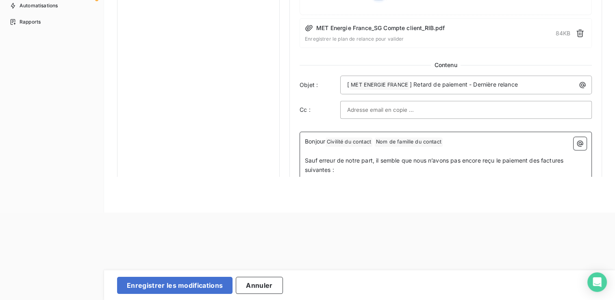
click at [418, 159] on span "Sauf erreur de notre part, il semble que nous n’avons pas encore reçu le paieme…" at bounding box center [435, 165] width 260 height 16
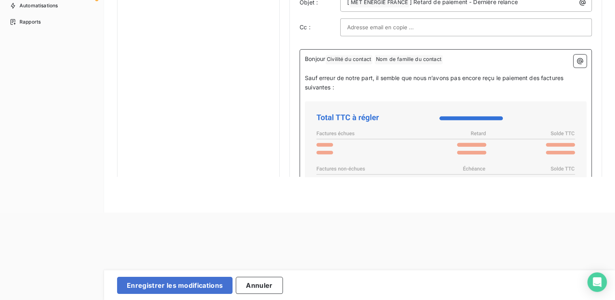
scroll to position [488, 0]
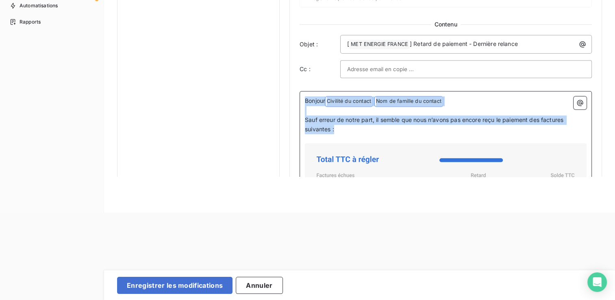
drag, startPoint x: 379, startPoint y: 128, endPoint x: 305, endPoint y: 96, distance: 80.0
click at [305, 96] on div "Bonjour Civilité du contact ﻿ Nom de famille du contact ﻿ ﻿ ﻿ Sauf erreur de no…" at bounding box center [446, 276] width 282 height 361
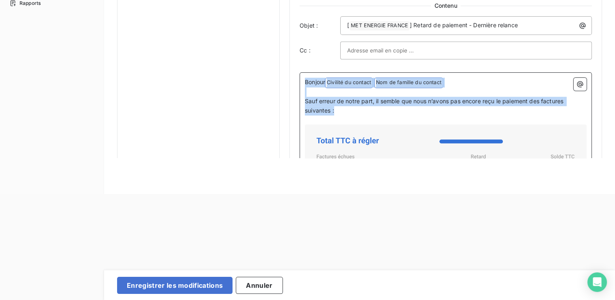
drag, startPoint x: 344, startPoint y: 112, endPoint x: 299, endPoint y: 77, distance: 56.5
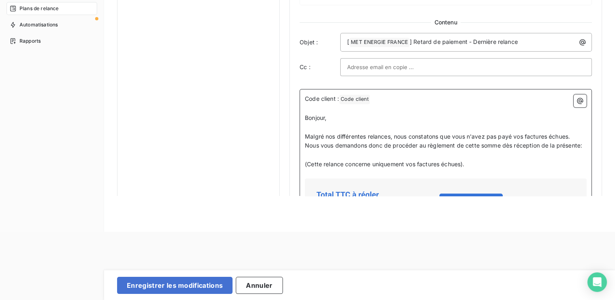
scroll to position [509, 0]
click at [385, 174] on p "﻿" at bounding box center [446, 173] width 282 height 9
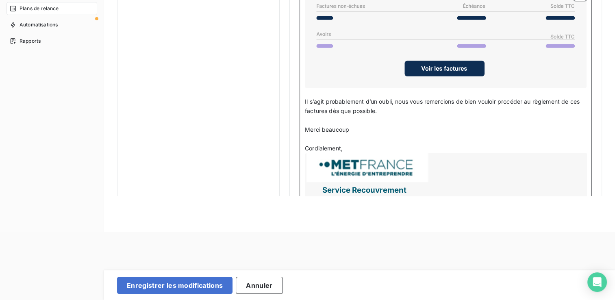
scroll to position [753, 0]
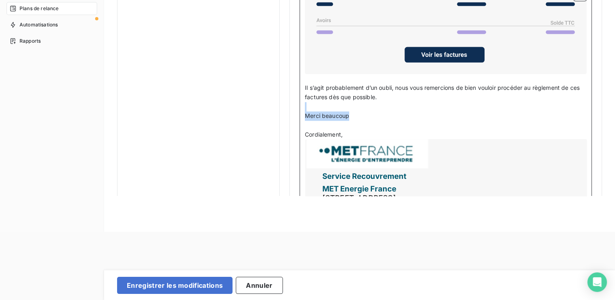
drag, startPoint x: 365, startPoint y: 110, endPoint x: 342, endPoint y: 118, distance: 24.9
click at [314, 101] on div "Code client : Code client ﻿ ﻿ ﻿ Bonjour, ﻿ Malgré nos différentes relances, nou…" at bounding box center [446, 44] width 282 height 389
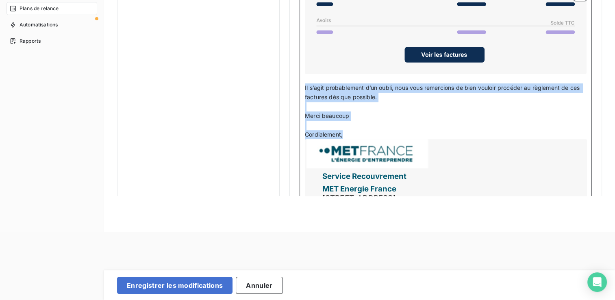
drag, startPoint x: 358, startPoint y: 129, endPoint x: 305, endPoint y: 83, distance: 70.0
click at [305, 83] on div "Code client : Code client ﻿ ﻿ ﻿ Bonjour, ﻿ Malgré nos différentes relances, nou…" at bounding box center [446, 44] width 282 height 389
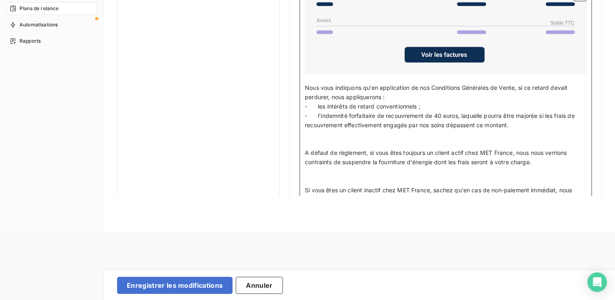
click at [336, 139] on p "﻿" at bounding box center [446, 143] width 282 height 9
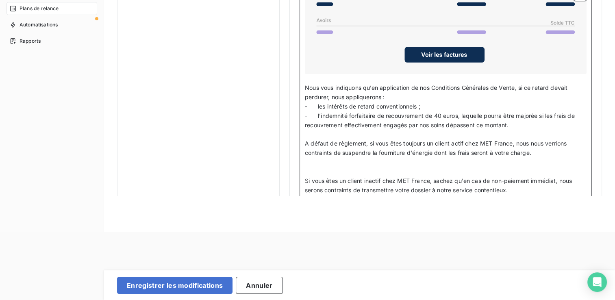
click at [327, 167] on p "﻿" at bounding box center [446, 171] width 282 height 9
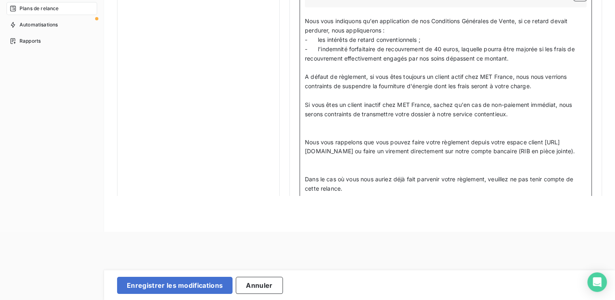
scroll to position [835, 0]
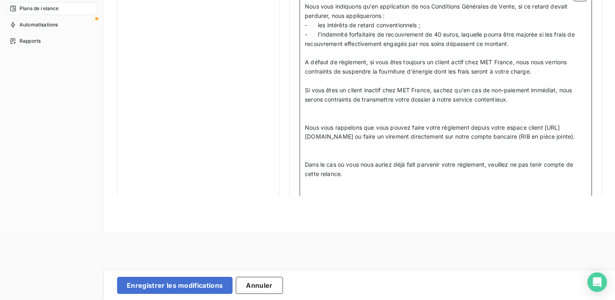
click at [339, 108] on p "﻿" at bounding box center [446, 108] width 282 height 9
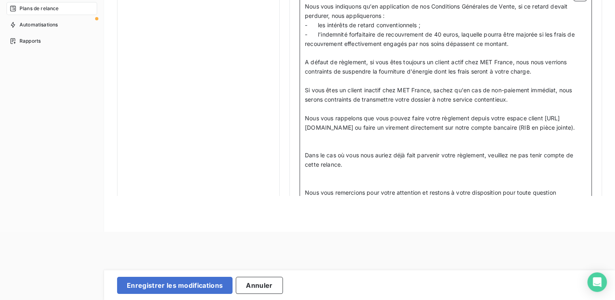
click at [324, 147] on p "﻿" at bounding box center [446, 145] width 282 height 9
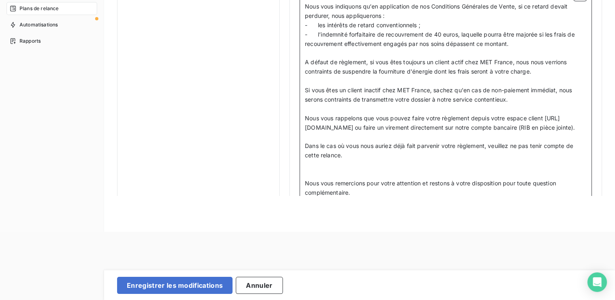
click at [350, 178] on p "﻿" at bounding box center [446, 174] width 282 height 9
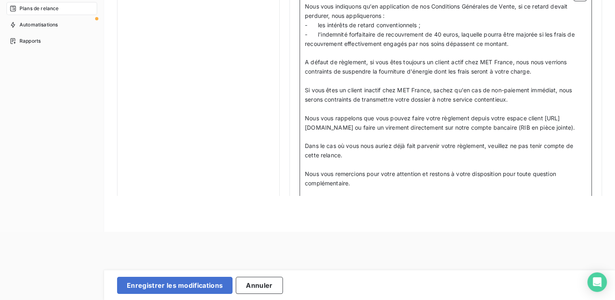
scroll to position [916, 0]
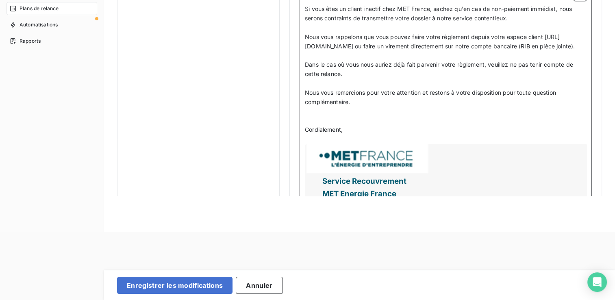
click at [346, 116] on p "﻿" at bounding box center [446, 111] width 282 height 9
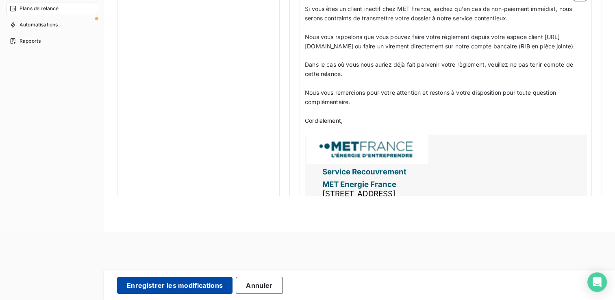
click at [208, 285] on button "Enregistrer les modifications" at bounding box center [174, 285] width 115 height 17
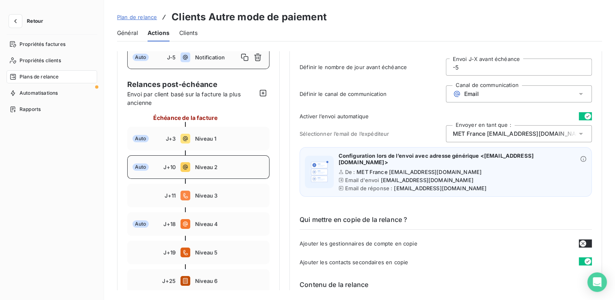
scroll to position [0, 0]
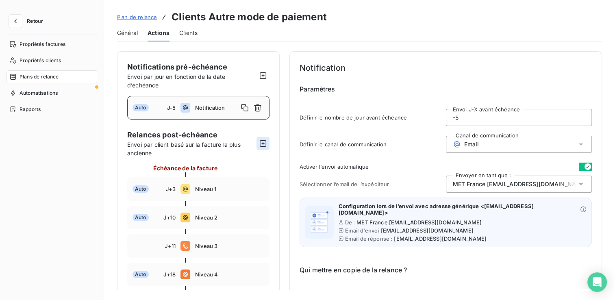
click at [263, 141] on icon "button" at bounding box center [263, 143] width 8 height 8
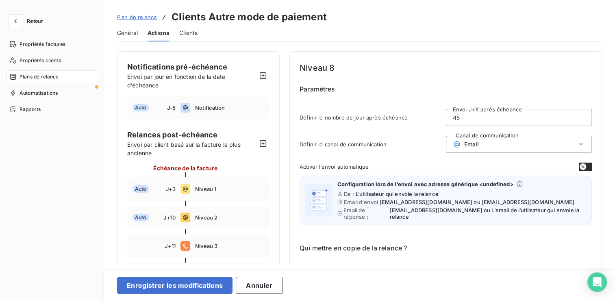
click at [518, 115] on input "45" at bounding box center [519, 117] width 146 height 16
type input "4"
type input "36"
click at [486, 144] on div "Email" at bounding box center [519, 144] width 146 height 17
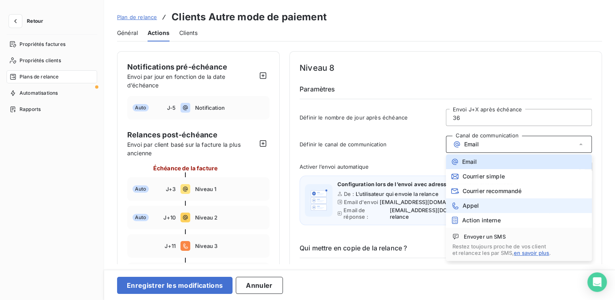
click at [494, 204] on li "Appel" at bounding box center [519, 205] width 146 height 15
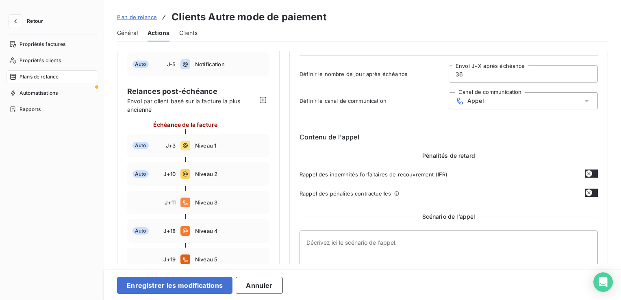
scroll to position [122, 0]
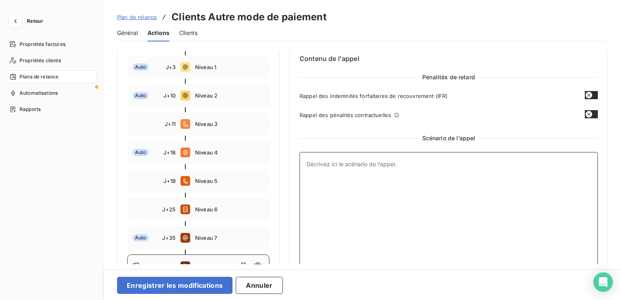
click at [381, 170] on textarea at bounding box center [449, 212] width 298 height 121
paste textarea "Rappel : Avant appeler le client, chercher le bons contact les ajouter sur Lean…"
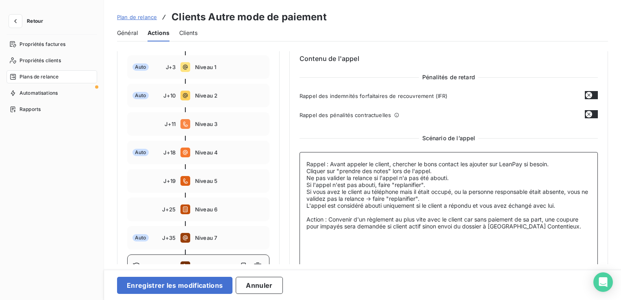
click at [460, 164] on textarea "Rappel : Avant appeler le client, chercher le bons contact les ajouter sur Lean…" at bounding box center [449, 212] width 298 height 121
type textarea "Rappel : Avant appeler le client, chercher le bons contact les ajouter sur Lean…"
click at [489, 264] on div "Plan de relance Clients Autre mode de paiement Général Actions Clients Notifica…" at bounding box center [362, 150] width 517 height 300
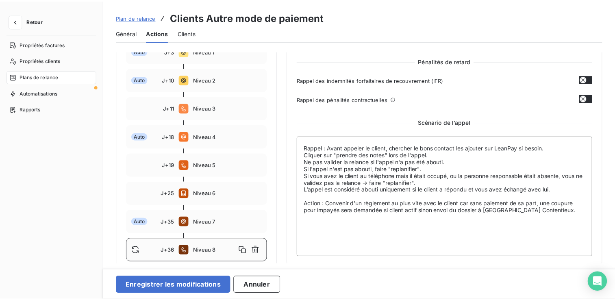
scroll to position [145, 0]
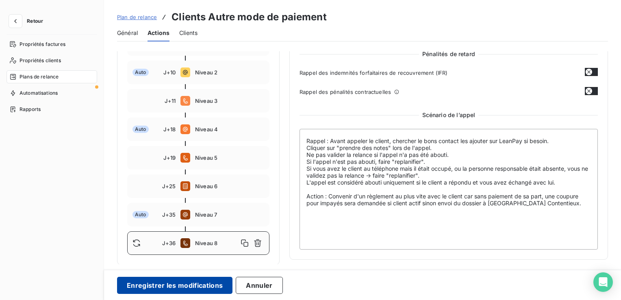
click at [202, 284] on button "Enregistrer les modifications" at bounding box center [174, 285] width 115 height 17
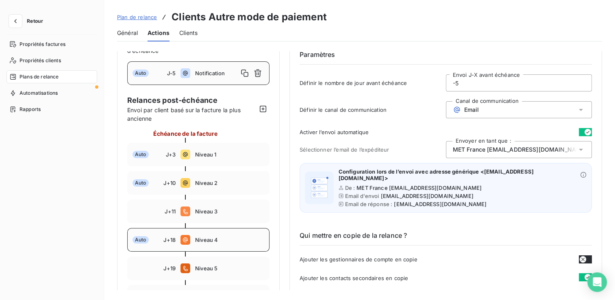
scroll to position [0, 0]
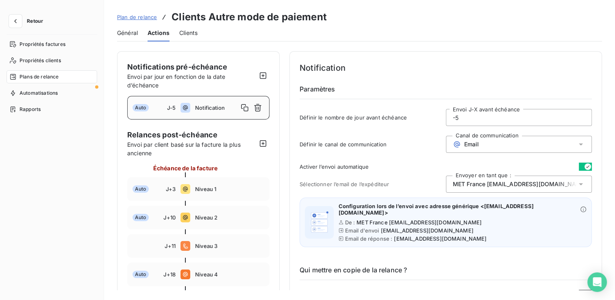
click at [135, 16] on span "Plan de relance" at bounding box center [137, 17] width 40 height 7
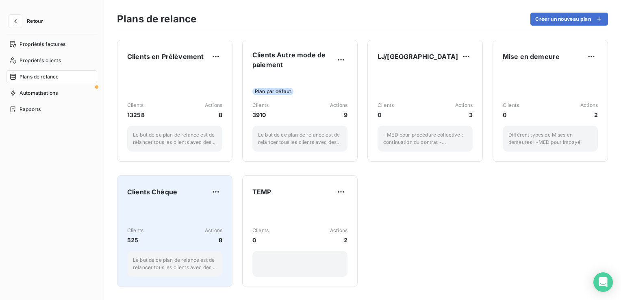
click at [184, 204] on div "Clients Chèque Clients 525 Actions 8 Le but de ce plan de relance est de relanc…" at bounding box center [174, 230] width 95 height 91
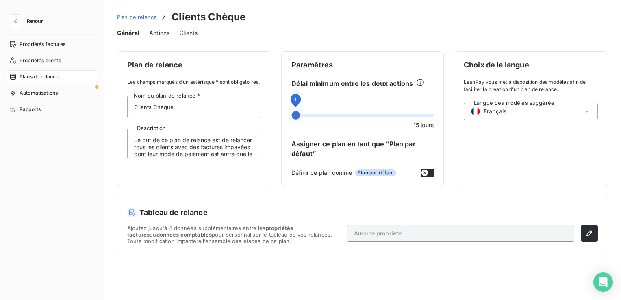
click at [291, 111] on span at bounding box center [295, 115] width 9 height 9
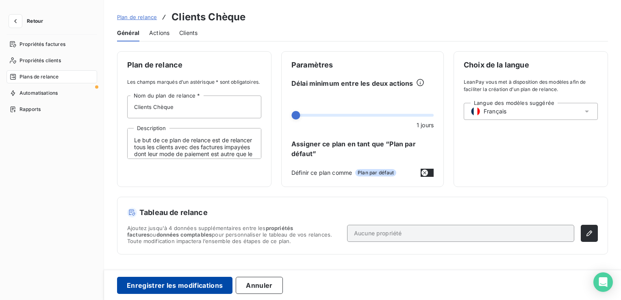
click at [189, 290] on button "Enregistrer les modifications" at bounding box center [174, 285] width 115 height 17
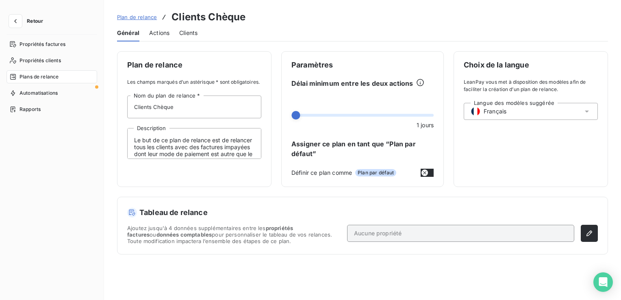
click at [374, 232] on span "Aucune propriété" at bounding box center [378, 233] width 48 height 8
click at [381, 235] on span "Aucune propriété" at bounding box center [378, 233] width 48 height 8
click at [588, 233] on icon "button" at bounding box center [590, 234] width 6 height 6
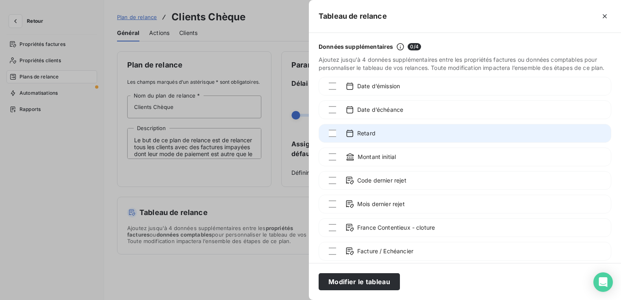
click at [420, 134] on div "Retard" at bounding box center [465, 133] width 293 height 19
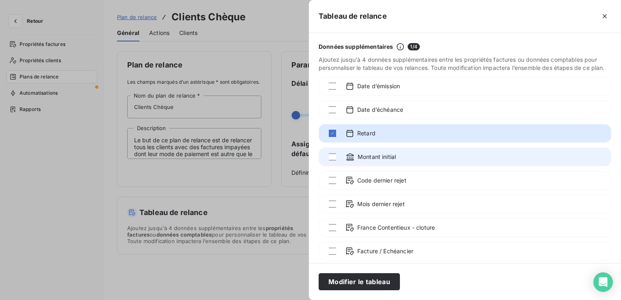
click at [400, 164] on div "Montant initial" at bounding box center [465, 157] width 293 height 19
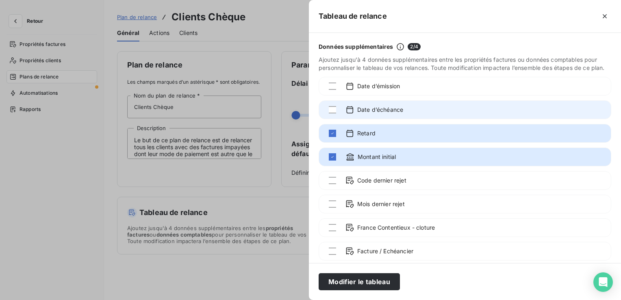
click at [398, 119] on div "Date d’échéance" at bounding box center [465, 109] width 293 height 19
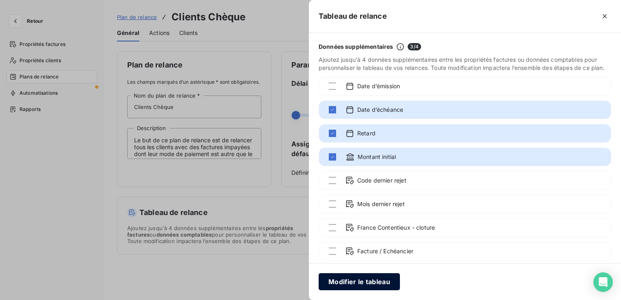
click at [385, 280] on button "Modifier le tableau" at bounding box center [359, 281] width 81 height 17
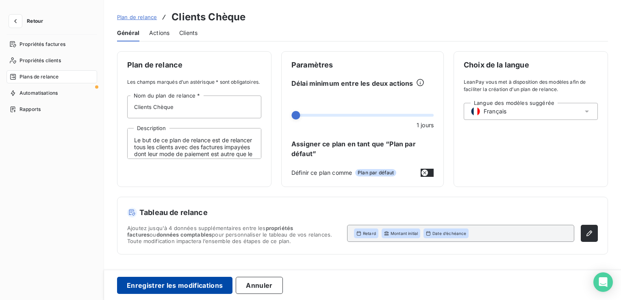
click at [207, 283] on button "Enregistrer les modifications" at bounding box center [174, 285] width 115 height 17
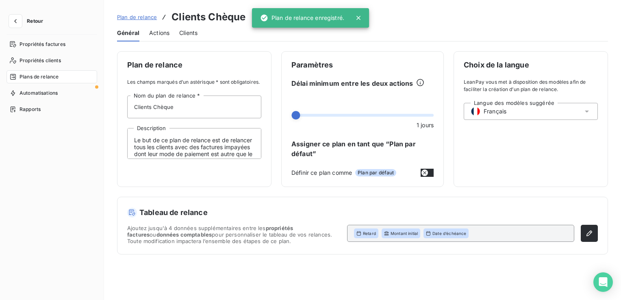
click at [155, 33] on span "Actions" at bounding box center [159, 33] width 20 height 8
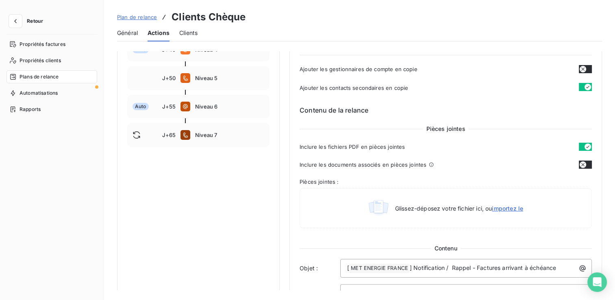
scroll to position [285, 0]
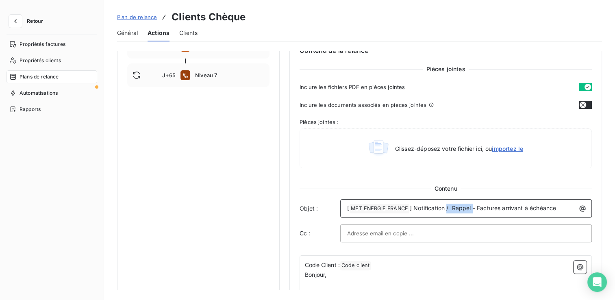
drag, startPoint x: 472, startPoint y: 210, endPoint x: 447, endPoint y: 207, distance: 25.3
click at [447, 207] on span "] Notification / Rappel - Factures arrivant à échéance" at bounding box center [483, 207] width 146 height 7
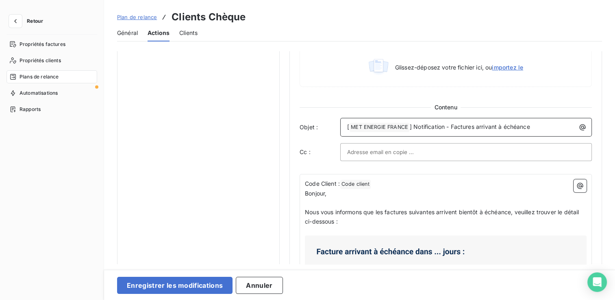
scroll to position [407, 0]
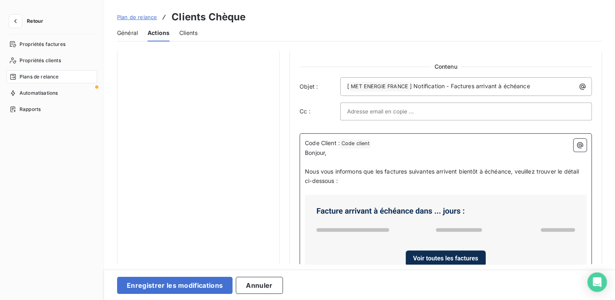
click at [355, 183] on p "Nous vous informons que les factures suivantes arrivent bientôt à échéance, veu…" at bounding box center [446, 176] width 282 height 19
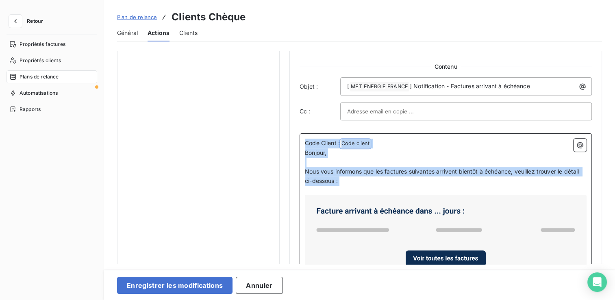
drag, startPoint x: 388, startPoint y: 191, endPoint x: 300, endPoint y: 139, distance: 102.6
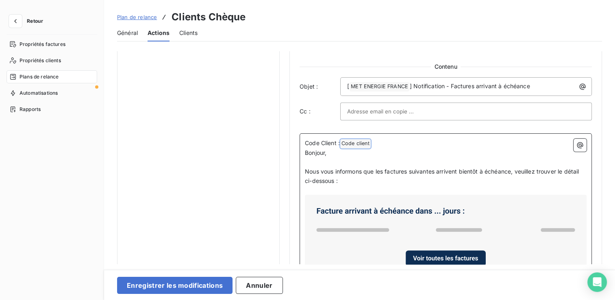
scroll to position [378, 0]
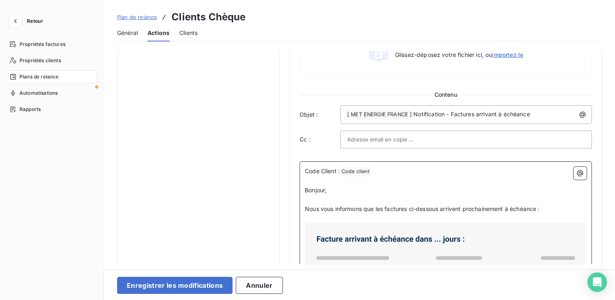
click at [321, 215] on p "﻿" at bounding box center [446, 217] width 282 height 9
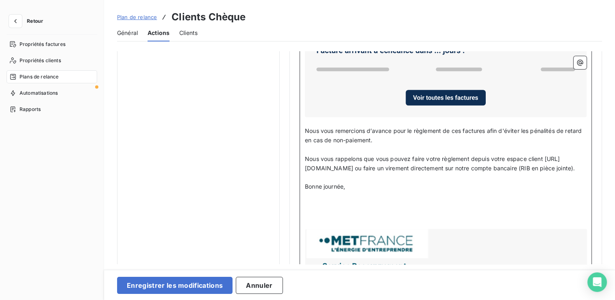
scroll to position [582, 0]
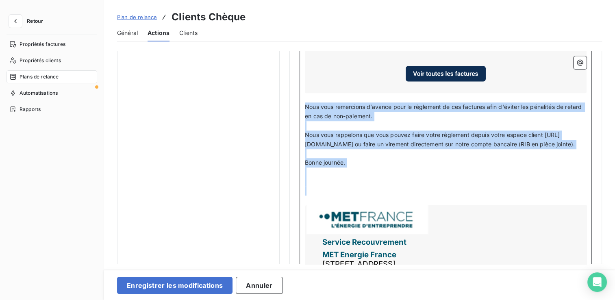
drag, startPoint x: 350, startPoint y: 202, endPoint x: 300, endPoint y: 104, distance: 109.8
click at [300, 104] on div "Code Client : Code client ﻿ ﻿ ﻿ Bonjour, ﻿ Nous vous informons que les factures…" at bounding box center [446, 138] width 292 height 361
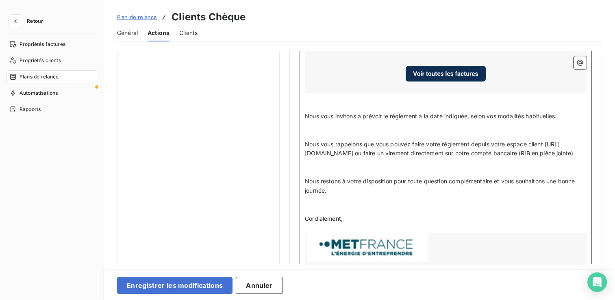
click at [323, 131] on p "﻿" at bounding box center [446, 135] width 282 height 9
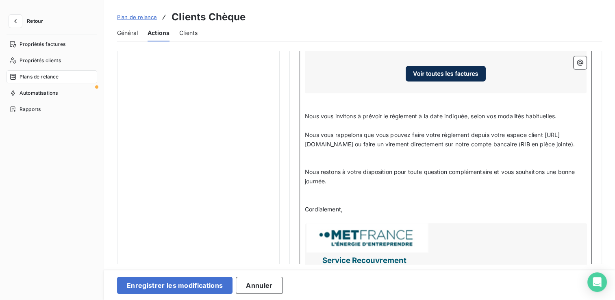
click at [325, 167] on p "﻿" at bounding box center [446, 162] width 282 height 9
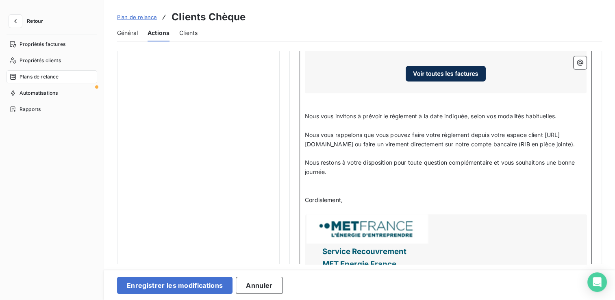
click at [331, 186] on p "﻿" at bounding box center [446, 181] width 282 height 9
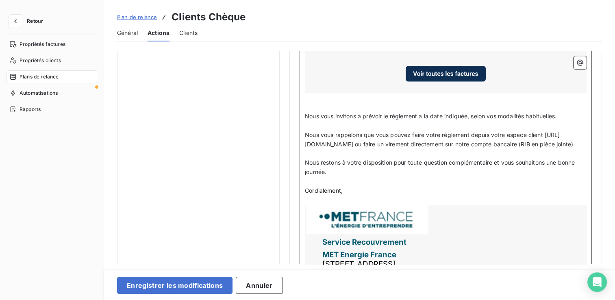
click at [331, 204] on p "﻿" at bounding box center [446, 200] width 282 height 9
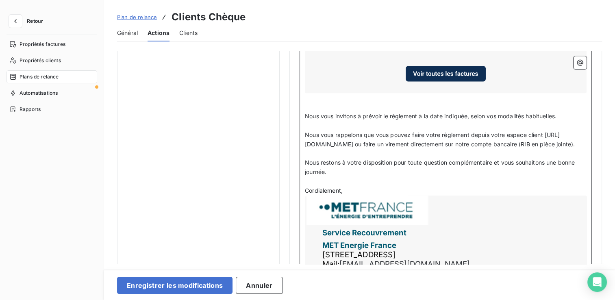
scroll to position [541, 0]
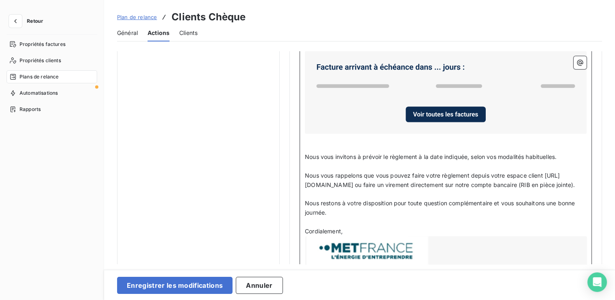
click at [305, 157] on span "Nous vous invitons à prévoir le règlement à la date indiquée, selon vos modalit…" at bounding box center [431, 156] width 252 height 7
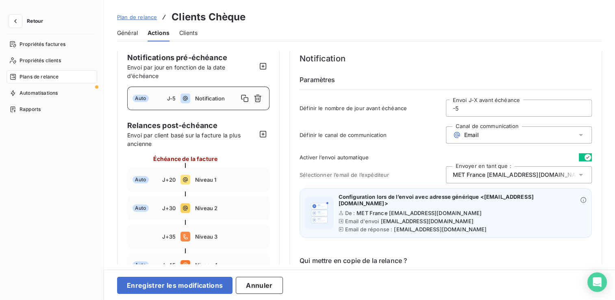
scroll to position [0, 0]
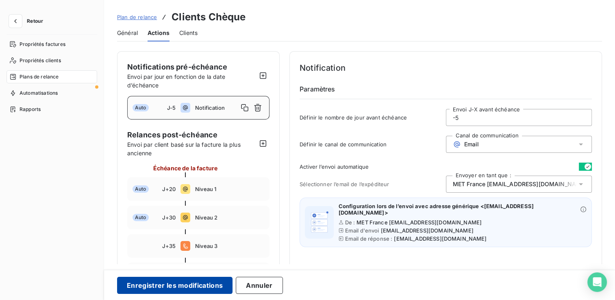
click at [212, 285] on button "Enregistrer les modifications" at bounding box center [174, 285] width 115 height 17
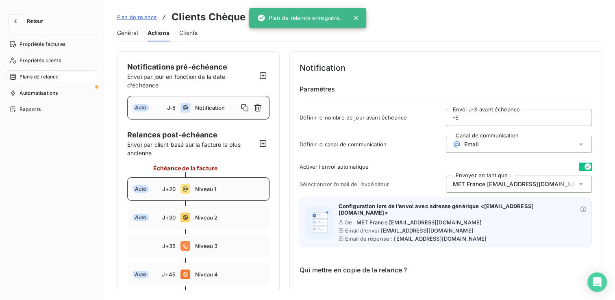
click at [169, 193] on div "Auto J+20 Niveau 1" at bounding box center [198, 189] width 142 height 24
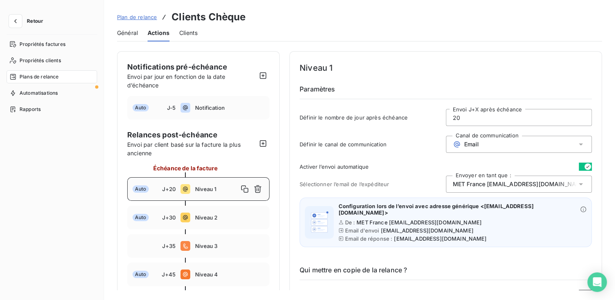
click at [460, 115] on input "20" at bounding box center [519, 117] width 146 height 16
type input "2"
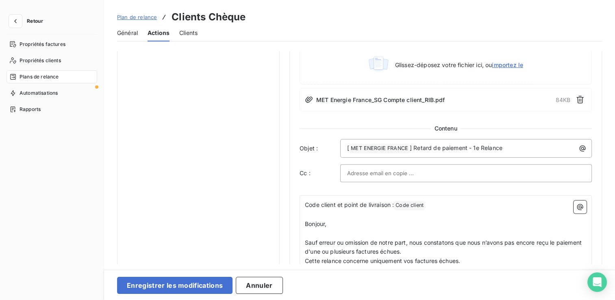
scroll to position [488, 0]
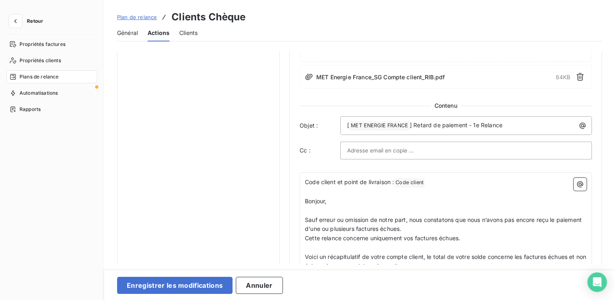
type input "15"
click at [476, 124] on span "] Retard de paiement - 1e Relance" at bounding box center [456, 125] width 93 height 7
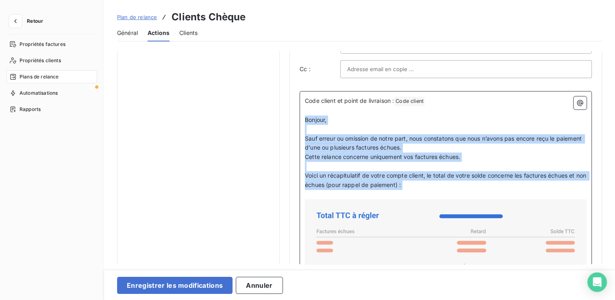
drag, startPoint x: 429, startPoint y: 189, endPoint x: 296, endPoint y: 118, distance: 151.0
click at [296, 118] on div "Niveau 1 Paramètres Définir le nombre de jour après échéance 15 Envoi J+X après…" at bounding box center [445, 57] width 313 height 1150
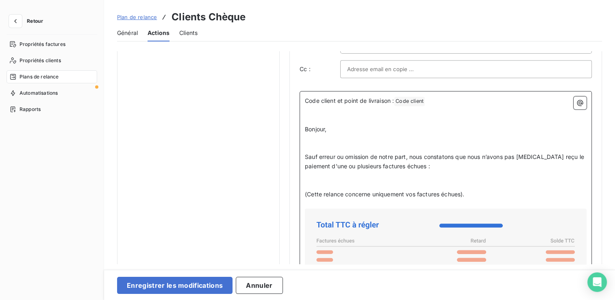
click at [328, 182] on p "﻿" at bounding box center [446, 185] width 282 height 9
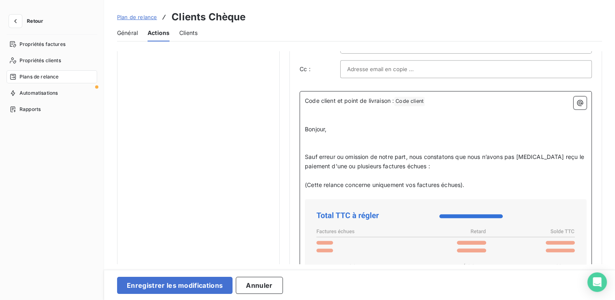
click at [322, 143] on p "﻿" at bounding box center [446, 147] width 282 height 9
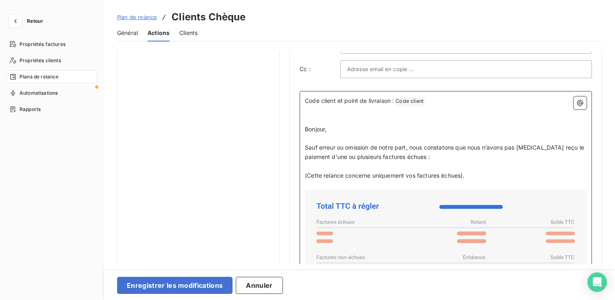
click at [320, 115] on p "﻿" at bounding box center [446, 119] width 282 height 9
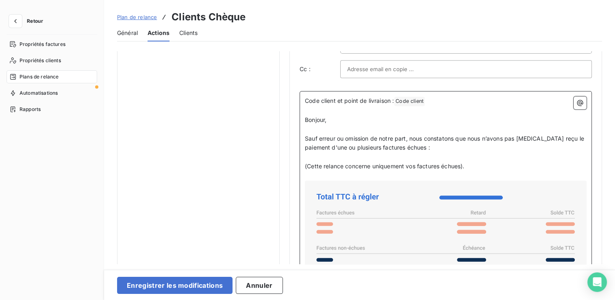
click at [348, 173] on p "﻿" at bounding box center [446, 175] width 282 height 9
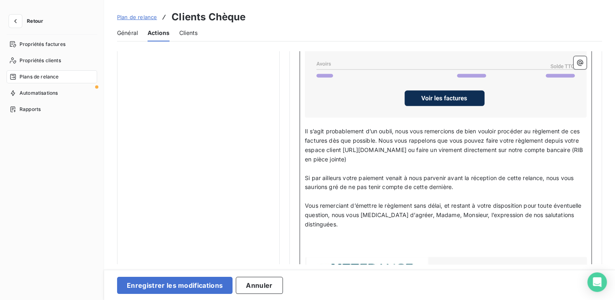
scroll to position [772, 0]
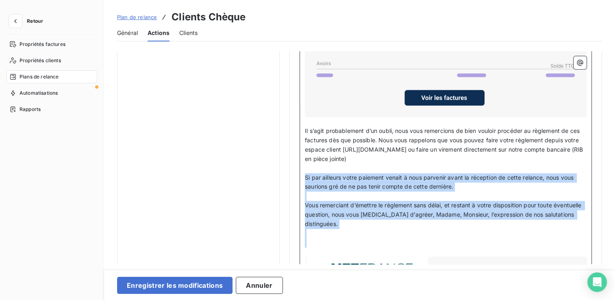
drag, startPoint x: 364, startPoint y: 241, endPoint x: 300, endPoint y: 172, distance: 95.2
click at [300, 172] on div "Code client et point de livraison : Code client ﻿ ﻿ ﻿ Bonjour, ﻿ Sauf erreur ou…" at bounding box center [446, 139] width 292 height 502
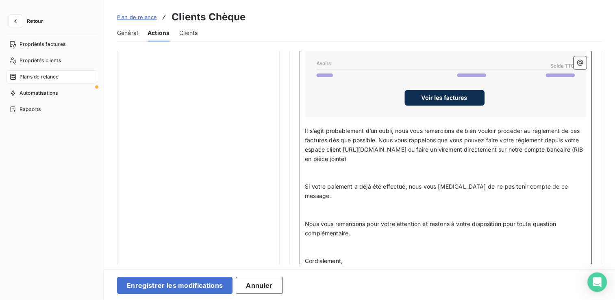
click at [344, 210] on p "﻿" at bounding box center [446, 214] width 282 height 9
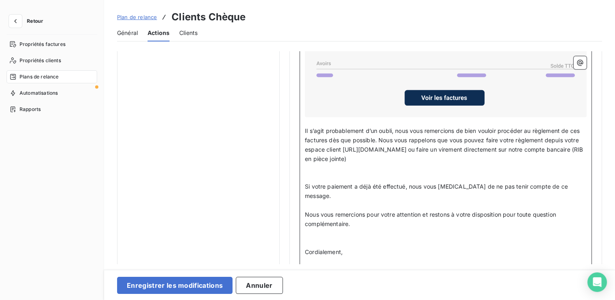
click at [343, 238] on p "﻿" at bounding box center [446, 242] width 282 height 9
click at [337, 173] on p "﻿" at bounding box center [446, 177] width 282 height 9
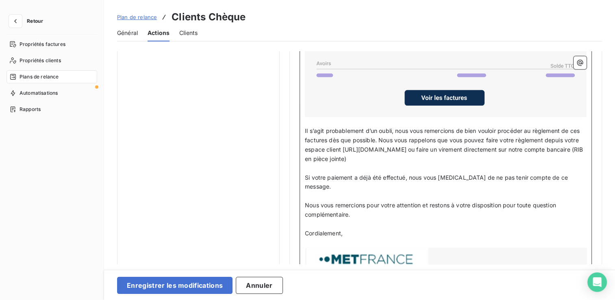
click at [318, 238] on p "﻿" at bounding box center [446, 242] width 282 height 9
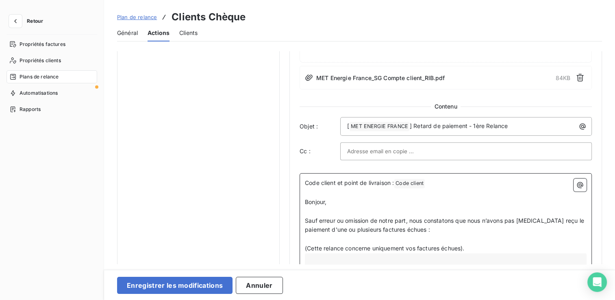
scroll to position [390, 0]
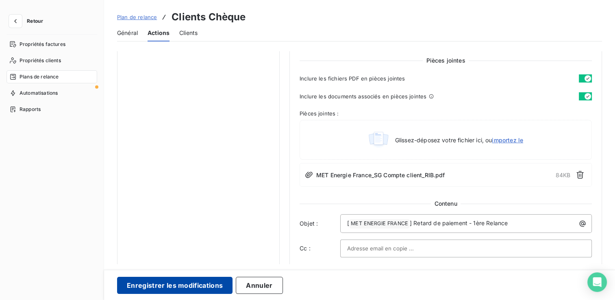
click at [214, 283] on button "Enregistrer les modifications" at bounding box center [174, 285] width 115 height 17
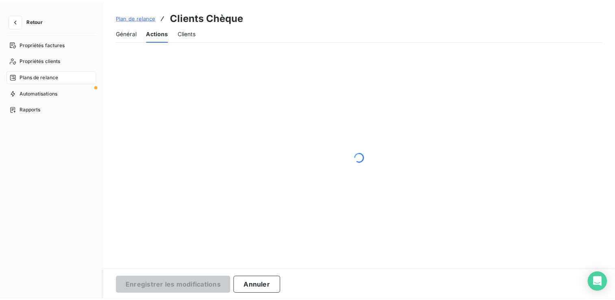
scroll to position [117, 0]
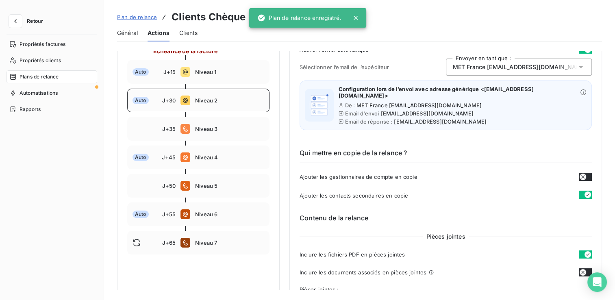
click at [237, 105] on div "Auto J+30 Niveau 2" at bounding box center [198, 101] width 142 height 24
type input "30"
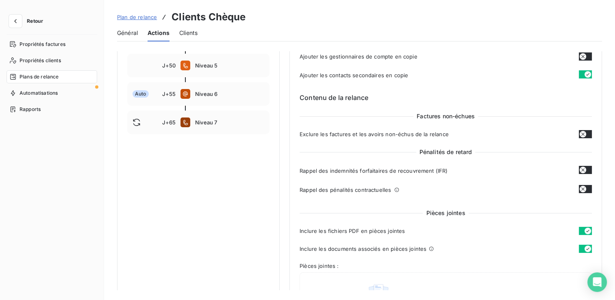
scroll to position [285, 0]
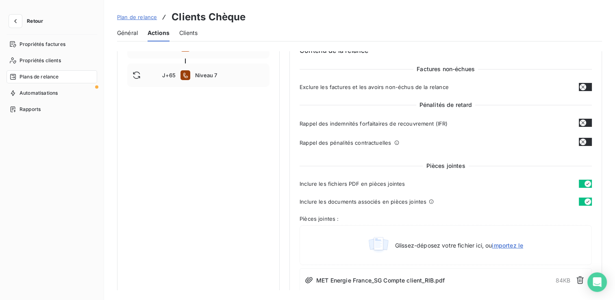
click at [587, 122] on button "button" at bounding box center [585, 123] width 13 height 8
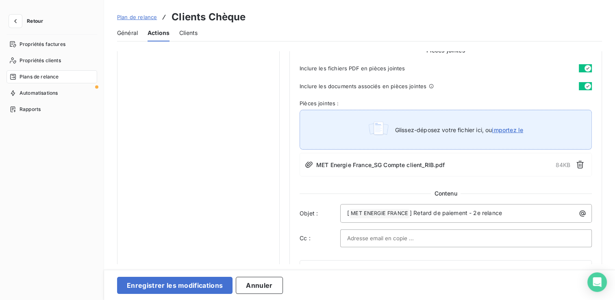
scroll to position [447, 0]
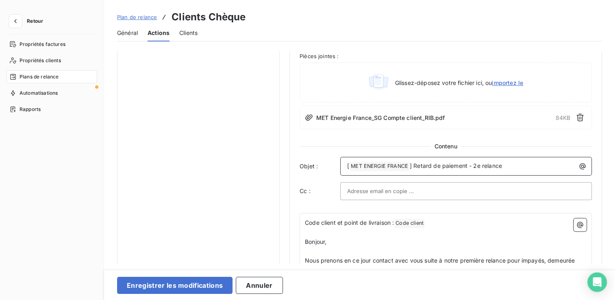
click at [480, 166] on span "] Retard de paiement - 2e relance" at bounding box center [456, 165] width 92 height 7
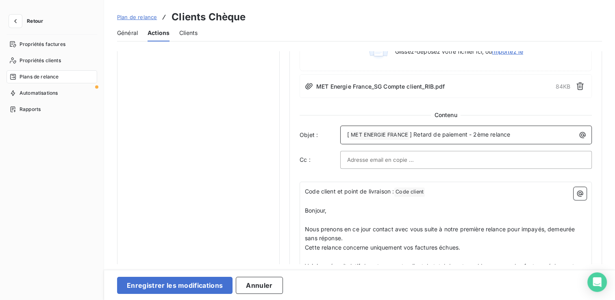
scroll to position [529, 0]
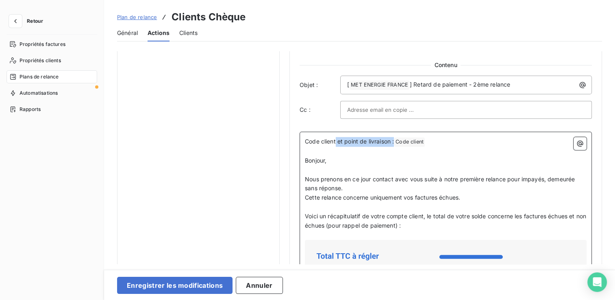
drag, startPoint x: 394, startPoint y: 144, endPoint x: 335, endPoint y: 142, distance: 58.6
click at [335, 142] on p "Code client et point de livraison : Code client ﻿ ﻿" at bounding box center [446, 142] width 282 height 10
click at [338, 142] on span "Code client :" at bounding box center [322, 141] width 34 height 7
click at [414, 152] on p "﻿" at bounding box center [446, 151] width 282 height 9
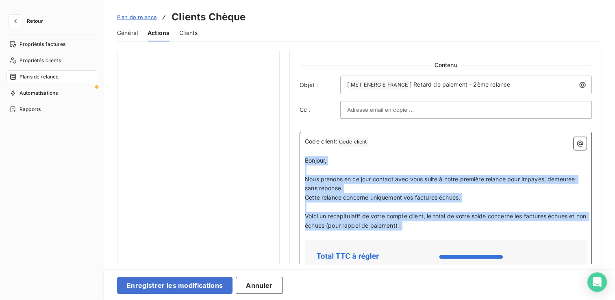
drag, startPoint x: 429, startPoint y: 230, endPoint x: 305, endPoint y: 161, distance: 142.1
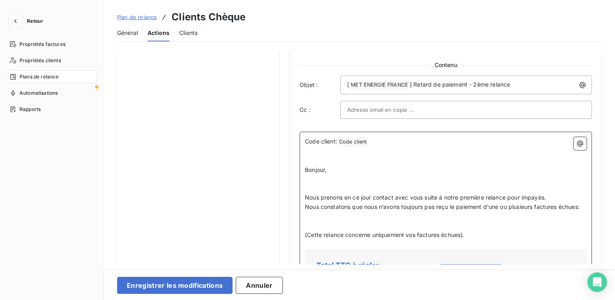
click at [318, 186] on p "﻿" at bounding box center [446, 188] width 282 height 9
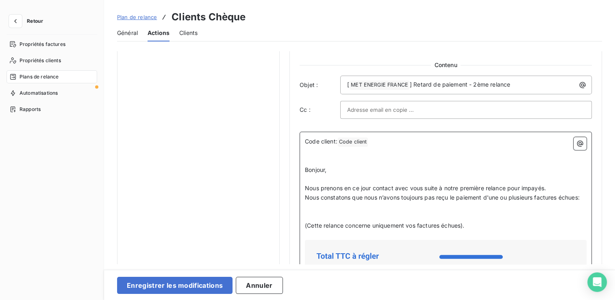
click at [317, 157] on p "﻿" at bounding box center [446, 160] width 282 height 9
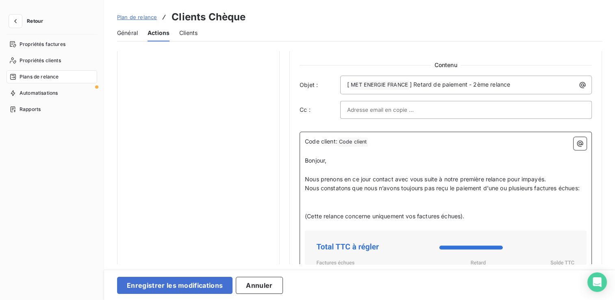
click at [332, 202] on p "﻿" at bounding box center [446, 197] width 282 height 9
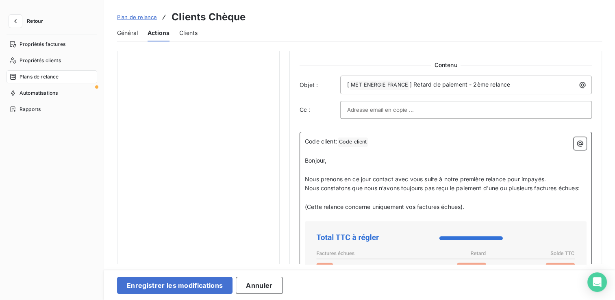
click at [341, 212] on p "(Cette relance concerne uniquement vos factures échues)." at bounding box center [446, 206] width 282 height 9
click at [341, 221] on p "﻿" at bounding box center [446, 216] width 282 height 9
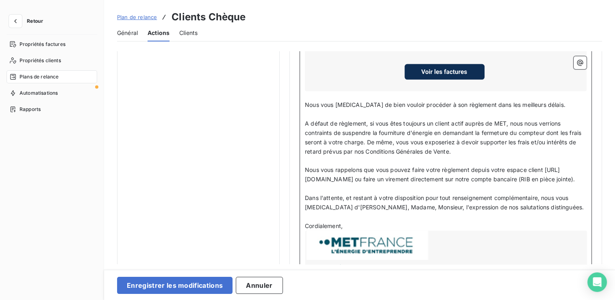
scroll to position [813, 0]
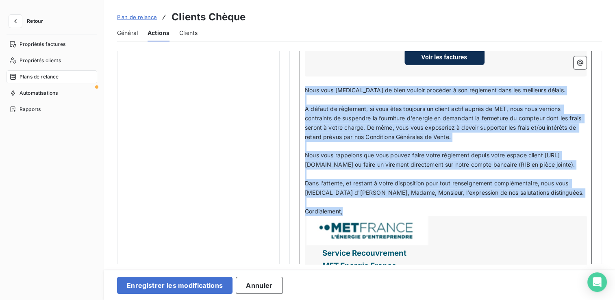
drag, startPoint x: 349, startPoint y: 227, endPoint x: 306, endPoint y: 100, distance: 134.0
click at [306, 100] on div "Code client: Code client ﻿ ﻿ ﻿ Bonjour, ﻿ Nous prenons en ce jour contact avec …" at bounding box center [446, 84] width 282 height 464
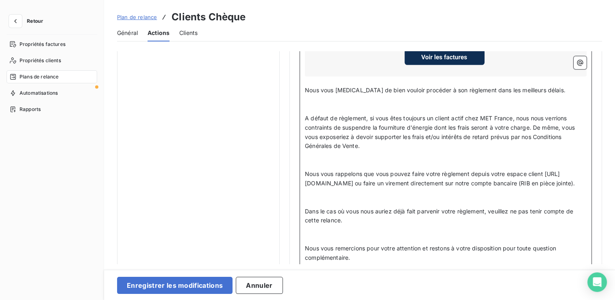
click at [324, 111] on p "﻿" at bounding box center [446, 108] width 282 height 9
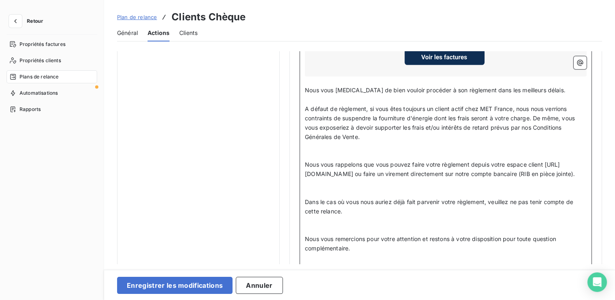
click at [318, 160] on p "﻿" at bounding box center [446, 155] width 282 height 9
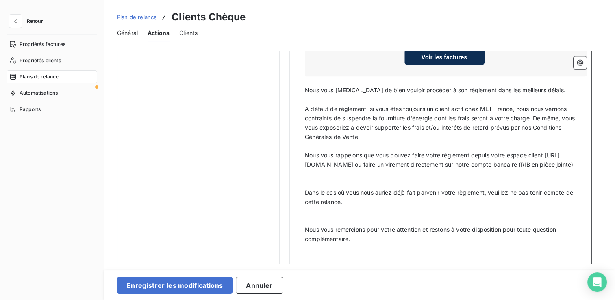
click at [328, 205] on span "Dans le cas où vous nous auriez déjà fait parvenir votre règlement, veuillez ne…" at bounding box center [440, 197] width 270 height 16
click at [325, 179] on p "﻿" at bounding box center [446, 174] width 282 height 9
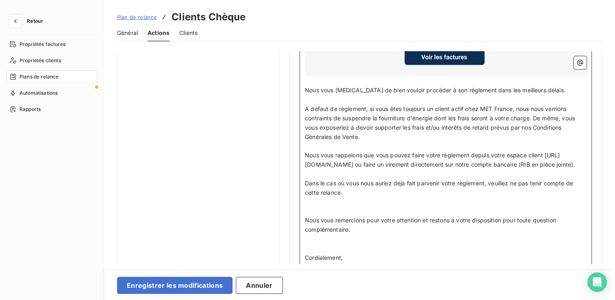
click at [350, 207] on p "﻿" at bounding box center [446, 202] width 282 height 9
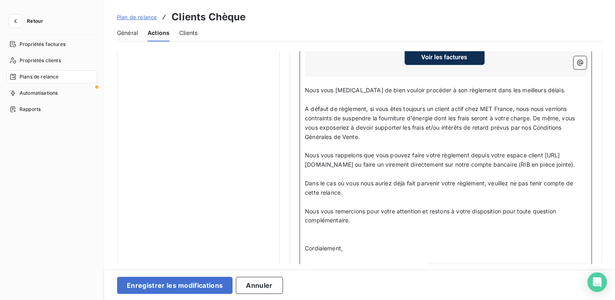
click at [338, 244] on p "﻿" at bounding box center [446, 239] width 282 height 9
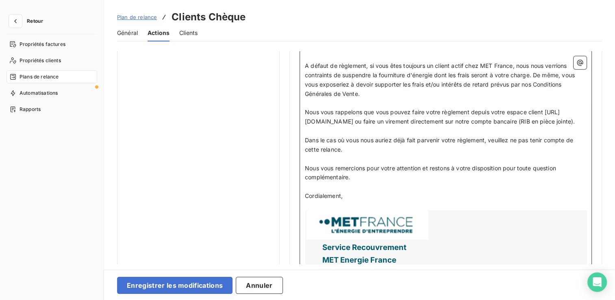
scroll to position [894, 0]
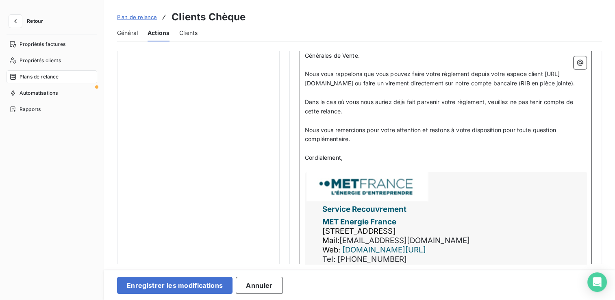
click at [332, 172] on p "﻿" at bounding box center [446, 167] width 282 height 9
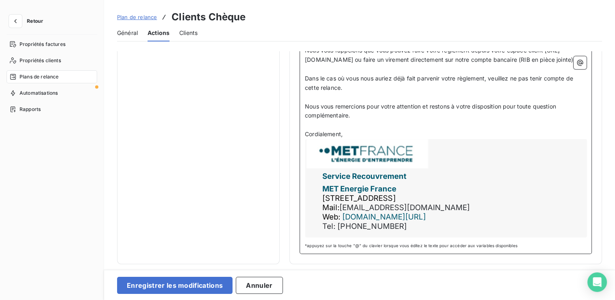
scroll to position [933, 0]
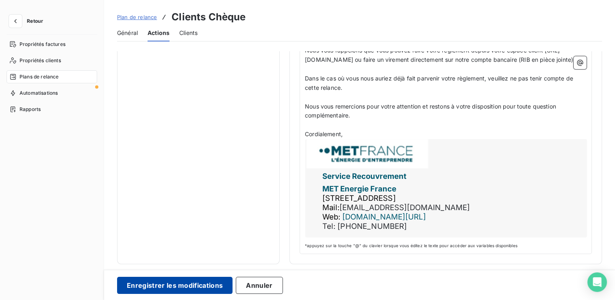
click at [198, 289] on button "Enregistrer les modifications" at bounding box center [174, 285] width 115 height 17
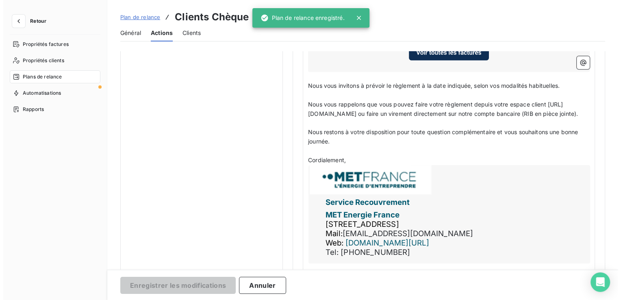
scroll to position [117, 0]
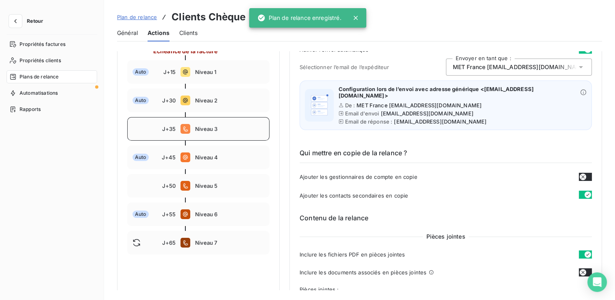
click at [226, 127] on span "Niveau 3" at bounding box center [229, 129] width 69 height 7
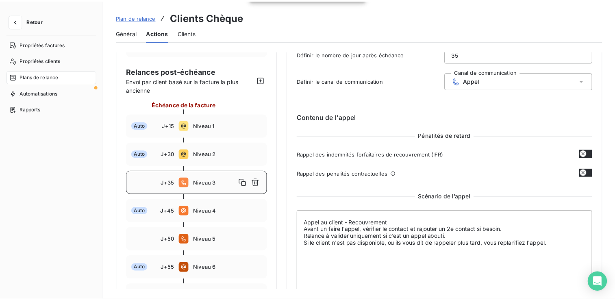
scroll to position [0, 0]
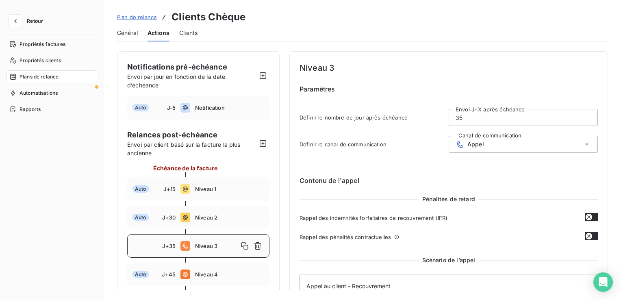
click at [474, 121] on input "35" at bounding box center [523, 117] width 148 height 16
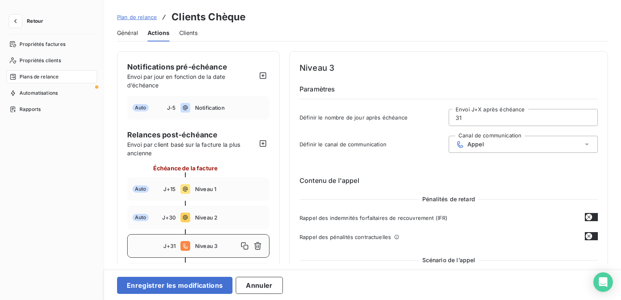
click at [439, 163] on div "Contenu de l'appel Pénalités de retard Rappel des indemnités forfaitaires de re…" at bounding box center [449, 279] width 298 height 232
click at [214, 198] on div "Auto J+15 Niveau 1" at bounding box center [198, 189] width 142 height 24
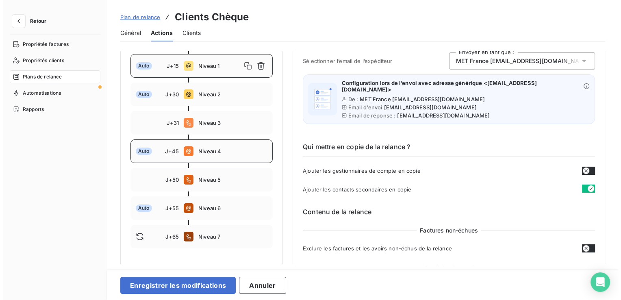
scroll to position [122, 0]
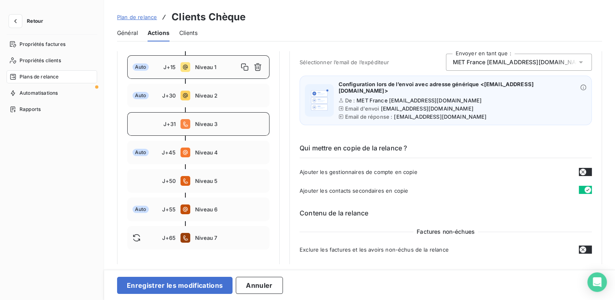
drag, startPoint x: 218, startPoint y: 123, endPoint x: 228, endPoint y: 124, distance: 9.5
click at [218, 123] on span "Niveau 3" at bounding box center [229, 124] width 69 height 7
type input "31"
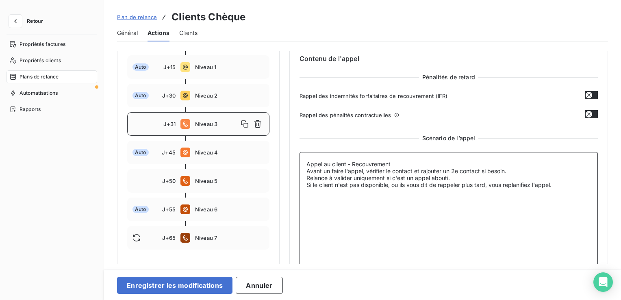
drag, startPoint x: 555, startPoint y: 185, endPoint x: 307, endPoint y: 152, distance: 249.8
click at [307, 152] on textarea "Appel au client - Recouvrement Avant un faire l'appel, vérifier le contact et r…" at bounding box center [449, 212] width 298 height 121
paste textarea "Rappel : Avant appeler le client, chercher le bons contact les ajouter sur Lean…"
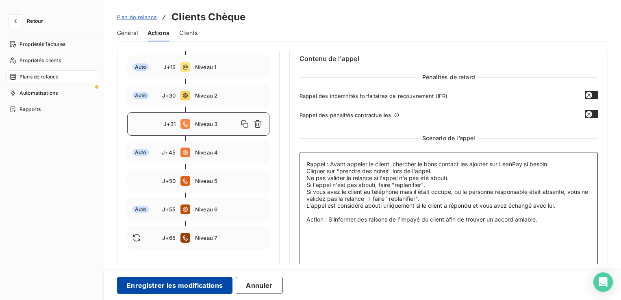
type textarea "Rappel : Avant appeler le client, chercher le bons contact les ajouter sur Lean…"
click at [163, 287] on button "Enregistrer les modifications" at bounding box center [174, 285] width 115 height 17
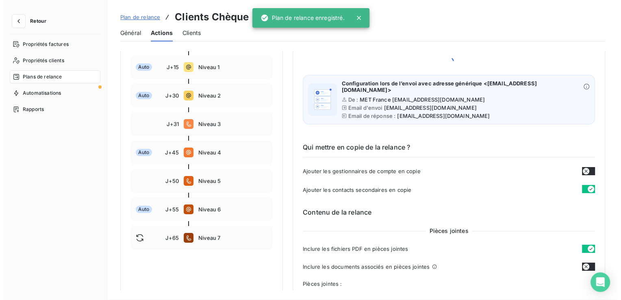
scroll to position [117, 0]
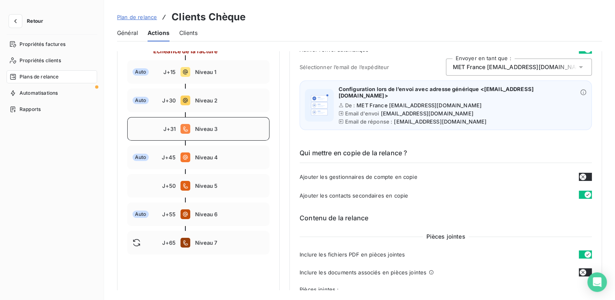
click at [208, 128] on span "Niveau 3" at bounding box center [229, 129] width 69 height 7
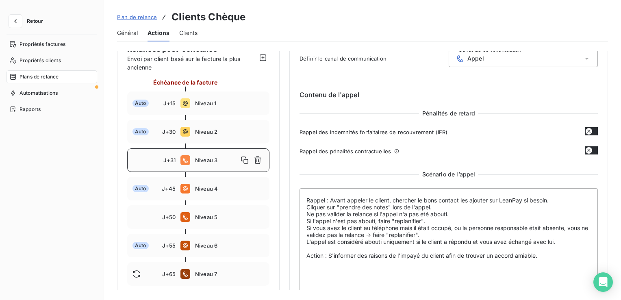
scroll to position [72, 0]
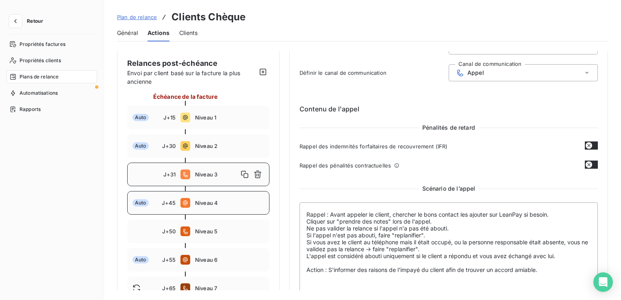
click at [193, 201] on div "Auto J+45 Niveau 4" at bounding box center [198, 203] width 142 height 24
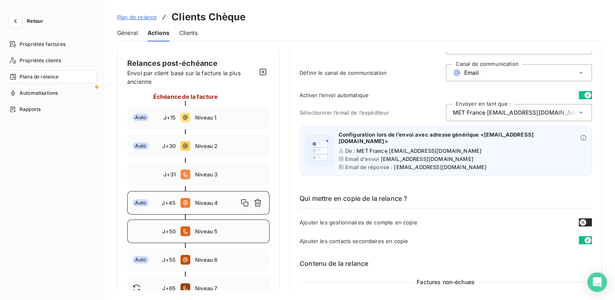
click at [207, 224] on div "J+50 Niveau 5" at bounding box center [198, 232] width 142 height 24
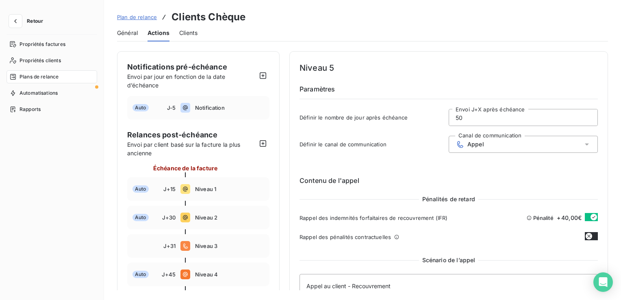
scroll to position [0, 0]
click at [491, 118] on input "50" at bounding box center [523, 117] width 148 height 16
type input "5"
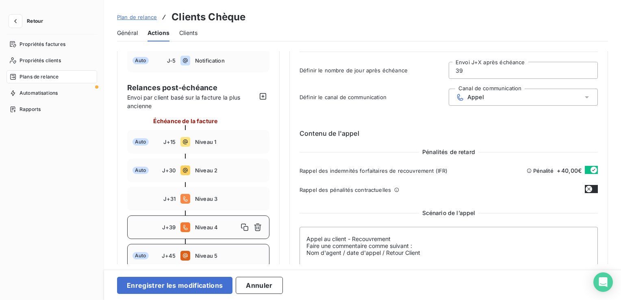
scroll to position [81, 0]
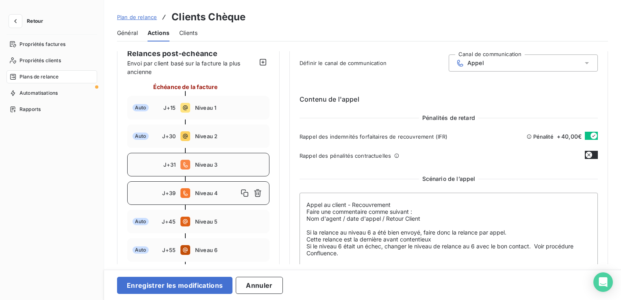
click at [200, 166] on span "Niveau 3" at bounding box center [229, 164] width 69 height 7
type input "31"
type textarea "Rappel : Avant appeler le client, chercher le bons contact les ajouter sur Lean…"
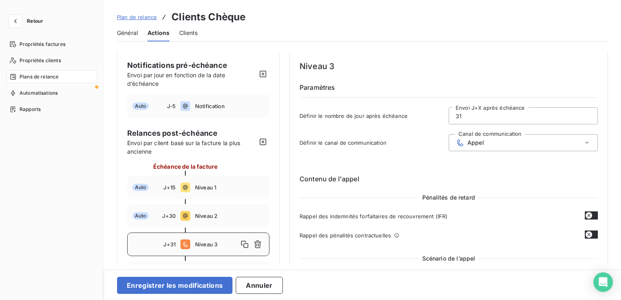
scroll to position [0, 0]
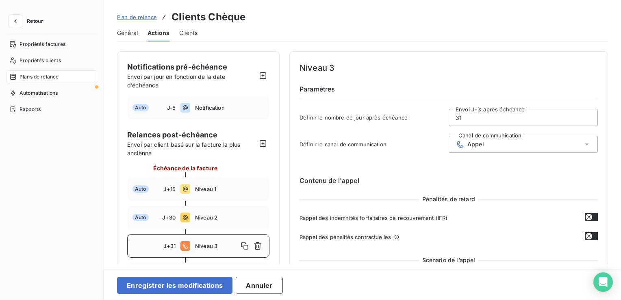
click at [489, 113] on input "31" at bounding box center [523, 117] width 148 height 16
click at [457, 166] on div "Contenu de l'appel Pénalités de retard Rappel des indemnités forfaitaires de re…" at bounding box center [449, 279] width 298 height 232
click at [470, 144] on span "Appel" at bounding box center [476, 144] width 17 height 7
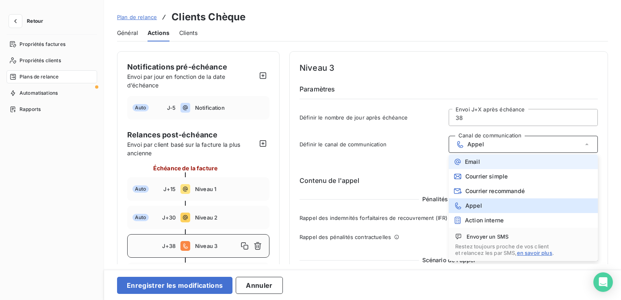
click at [475, 160] on span "Email" at bounding box center [472, 162] width 15 height 7
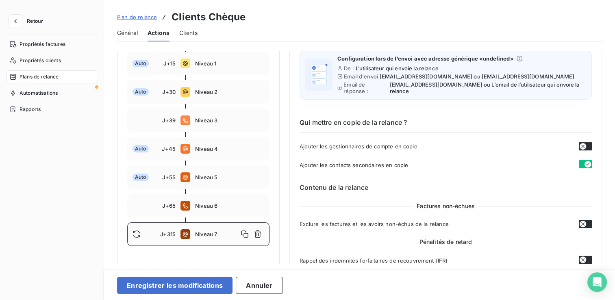
scroll to position [52, 0]
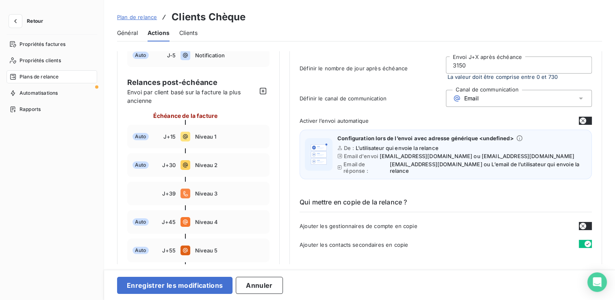
click at [485, 65] on input "3150" at bounding box center [519, 65] width 146 height 16
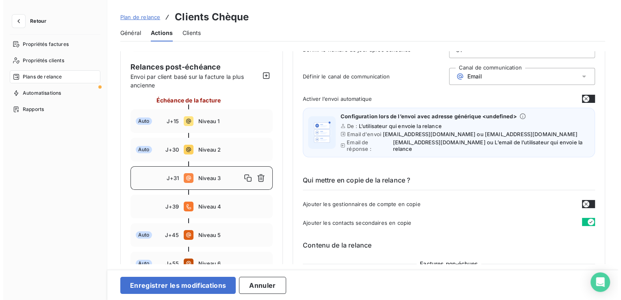
scroll to position [0, 0]
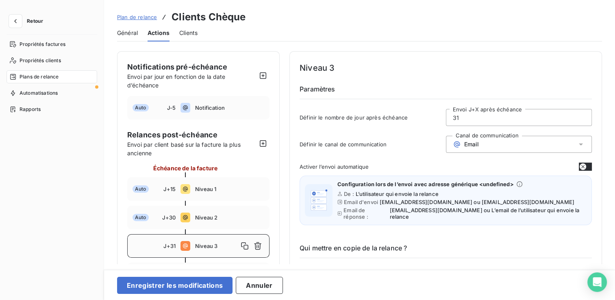
type input "31"
click at [504, 145] on div "Email" at bounding box center [519, 144] width 146 height 17
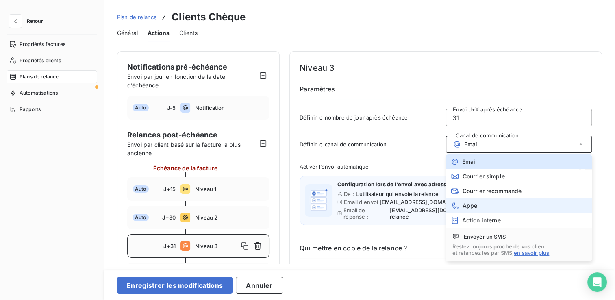
click at [504, 204] on li "Appel" at bounding box center [519, 205] width 146 height 15
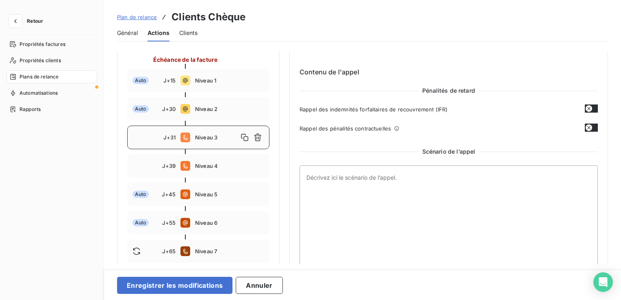
scroll to position [138, 0]
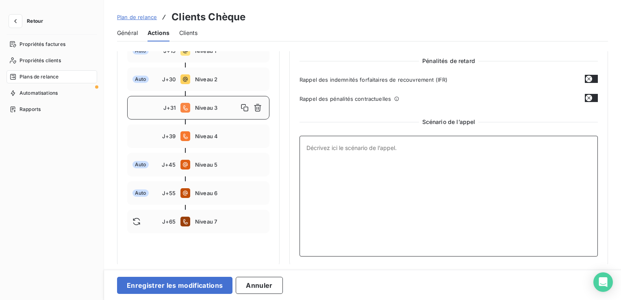
click at [362, 159] on textarea at bounding box center [449, 196] width 298 height 121
type textarea "Rappel : Avant appeler le client, chercher le bons contact les ajouter sur Lean…"
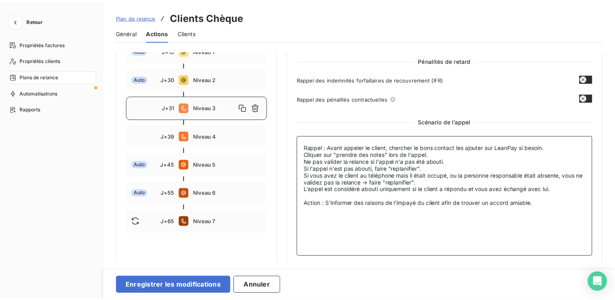
scroll to position [112, 0]
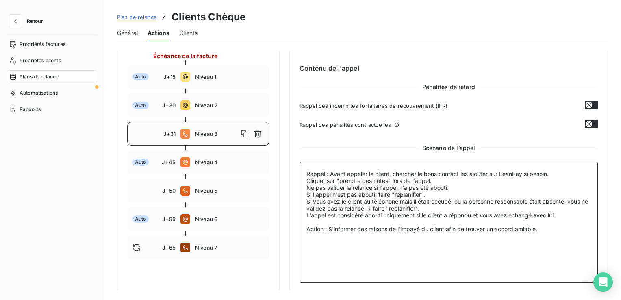
click at [360, 252] on textarea "Rappel : Avant appeler le client, chercher le bons contact les ajouter sur Lean…" at bounding box center [449, 222] width 298 height 121
click at [211, 166] on div "Auto J+45 Niveau 4" at bounding box center [198, 162] width 142 height 24
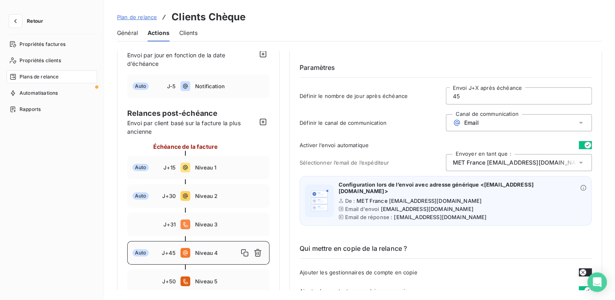
scroll to position [0, 0]
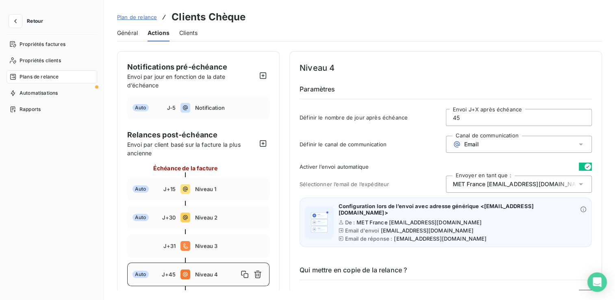
click at [474, 116] on input "45" at bounding box center [519, 117] width 146 height 16
type input "4"
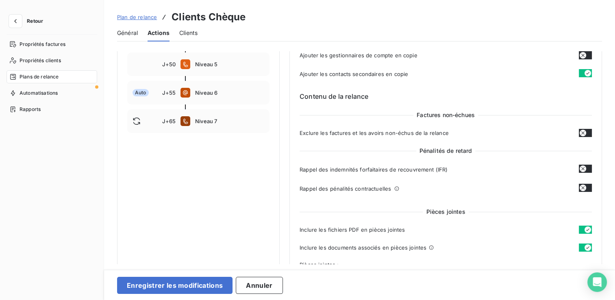
scroll to position [244, 0]
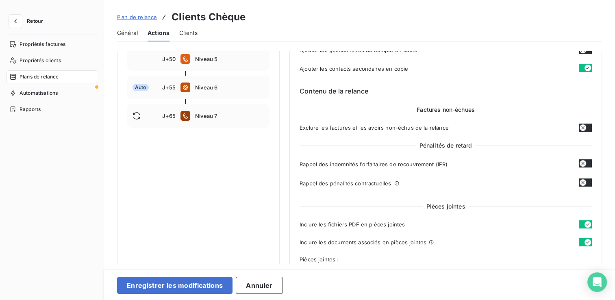
type input "38"
click at [585, 160] on button "button" at bounding box center [585, 163] width 13 height 8
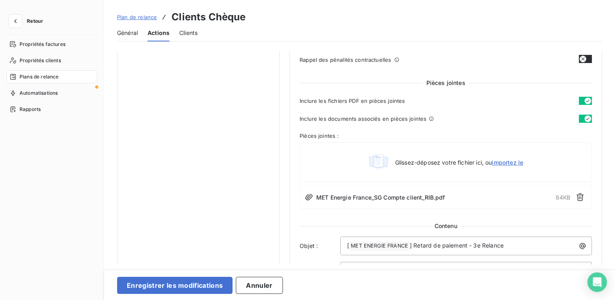
scroll to position [407, 0]
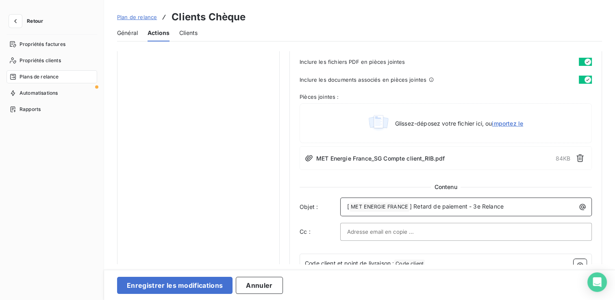
click at [480, 209] on p "[ MET ENERGIE FRANCE ﻿ ] Retard de paiement - 3e Relance" at bounding box center [468, 207] width 242 height 10
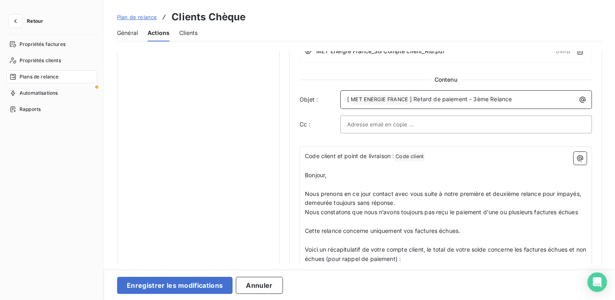
scroll to position [529, 0]
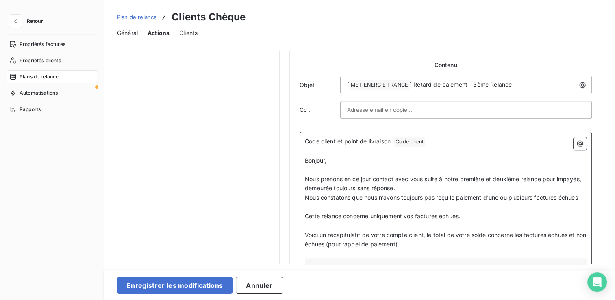
click at [394, 142] on span "Code client et point de livraison :" at bounding box center [349, 141] width 89 height 7
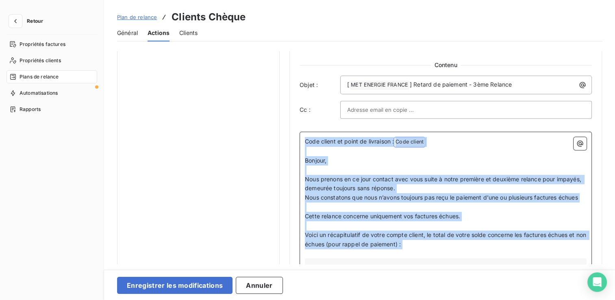
drag, startPoint x: 437, startPoint y: 248, endPoint x: 305, endPoint y: 135, distance: 174.1
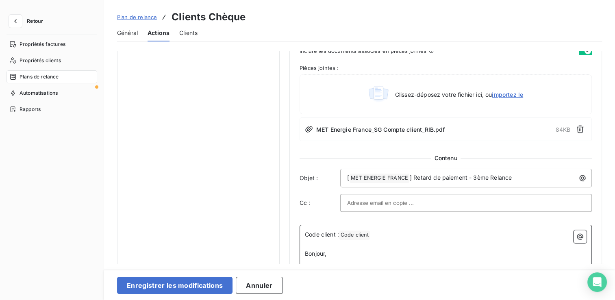
scroll to position [517, 0]
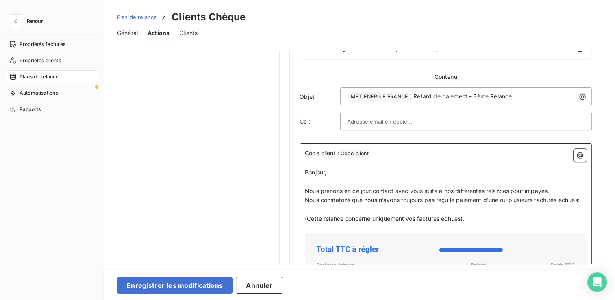
click at [395, 232] on p "﻿" at bounding box center [446, 228] width 282 height 9
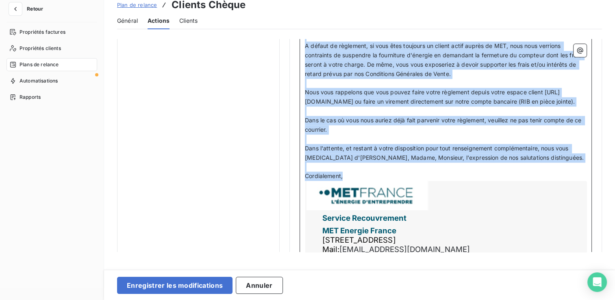
scroll to position [72, 0]
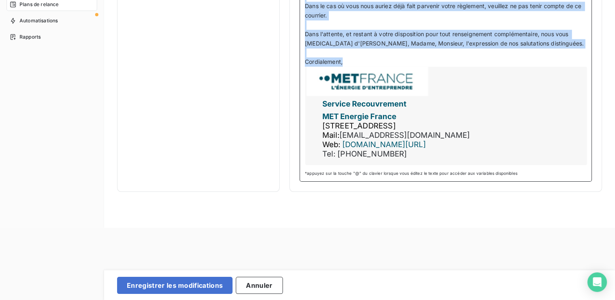
drag, startPoint x: 311, startPoint y: 223, endPoint x: 346, endPoint y: 61, distance: 165.7
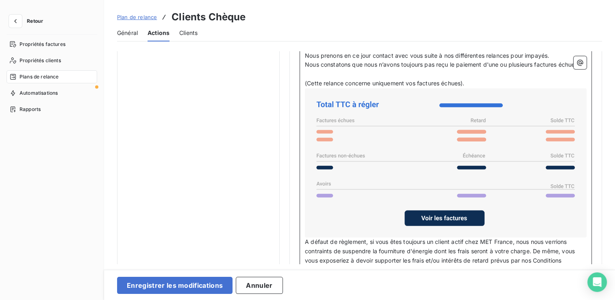
scroll to position [725, 0]
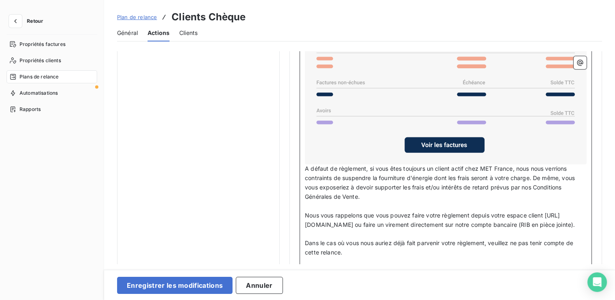
click at [305, 173] on span "A défaut de règlement, si vous êtes toujours un client actif chez MET France, n…" at bounding box center [441, 182] width 272 height 35
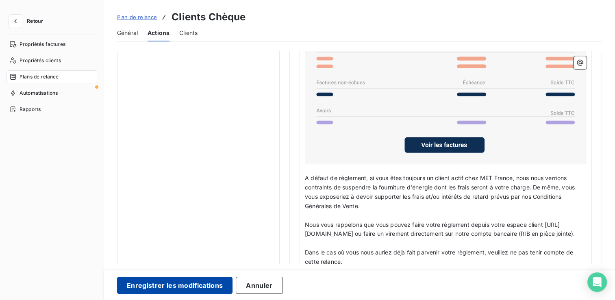
click at [211, 283] on button "Enregistrer les modifications" at bounding box center [174, 285] width 115 height 17
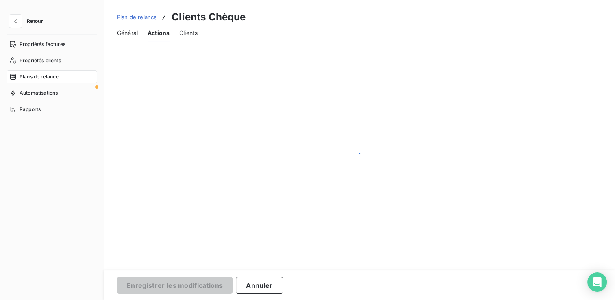
scroll to position [117, 0]
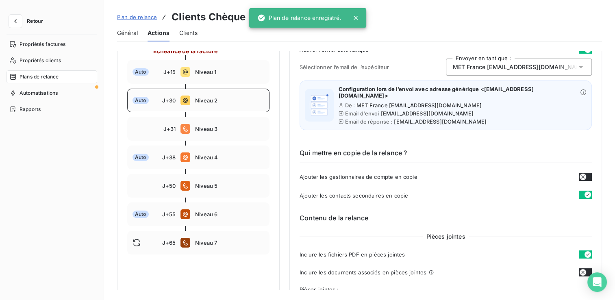
click at [203, 106] on div "Auto J+30 Niveau 2" at bounding box center [198, 101] width 142 height 24
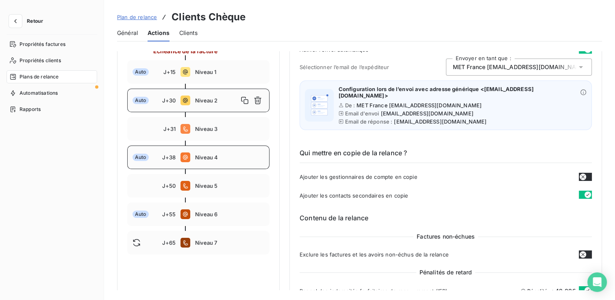
click at [214, 157] on span "Niveau 4" at bounding box center [229, 157] width 69 height 7
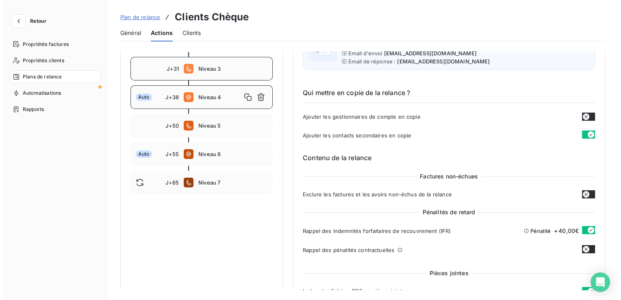
scroll to position [76, 0]
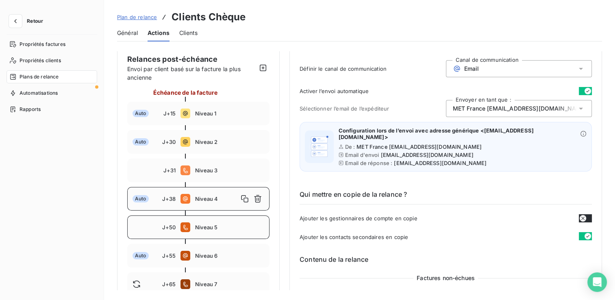
click at [217, 226] on span "Niveau 5" at bounding box center [229, 227] width 69 height 7
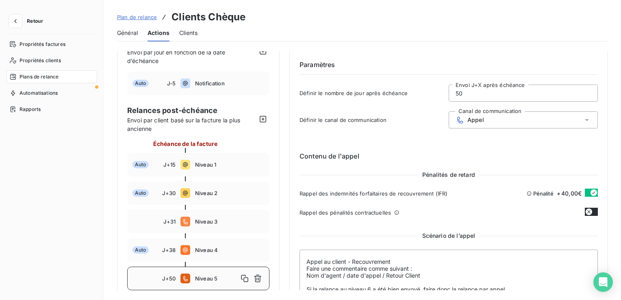
scroll to position [0, 0]
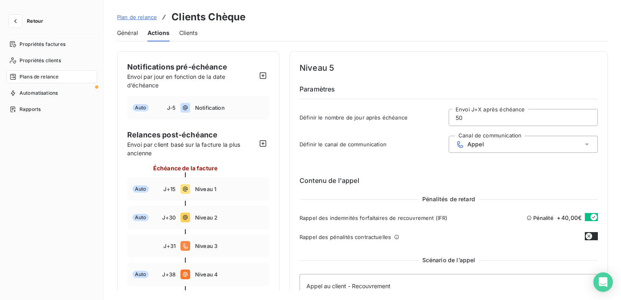
click at [476, 117] on input "50" at bounding box center [523, 117] width 148 height 16
type input "5"
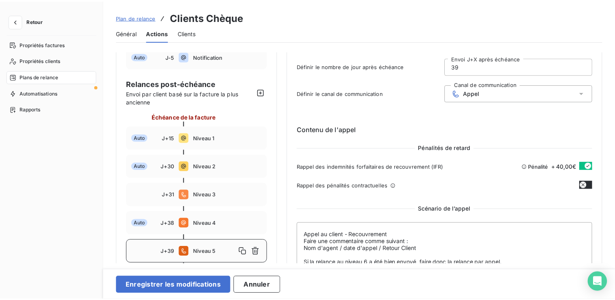
scroll to position [122, 0]
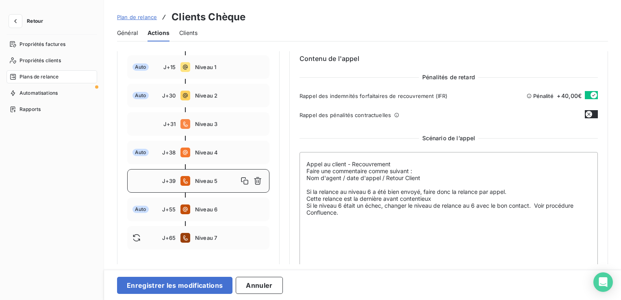
type input "39"
click at [585, 94] on button "button" at bounding box center [591, 95] width 13 height 8
click at [481, 206] on textarea "Appel au client - Recouvrement Faire une commentaire comme suivant : Nom d'agen…" at bounding box center [449, 212] width 298 height 121
drag, startPoint x: 368, startPoint y: 227, endPoint x: 312, endPoint y: 152, distance: 93.8
click at [312, 152] on textarea "Appel au client - Recouvrement Faire une commentaire comme suivant : Nom d'agen…" at bounding box center [449, 212] width 298 height 121
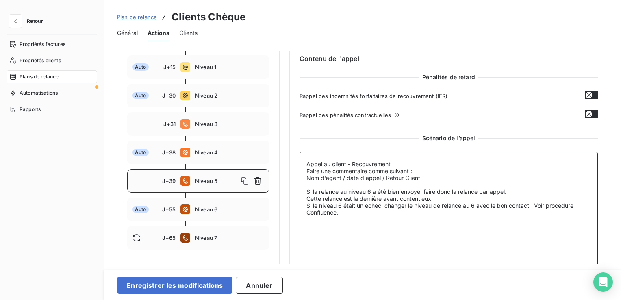
type textarea "A"
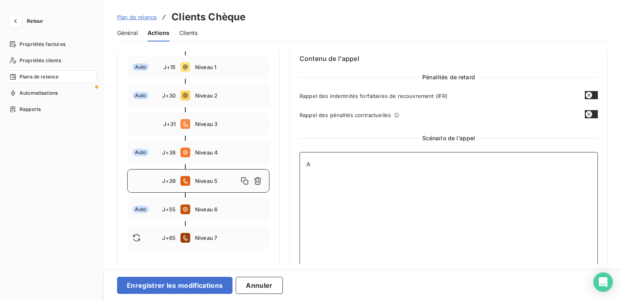
type textarea "Appel au client - Recouvrement Faire une commentaire comme suivant : Nom d'agen…"
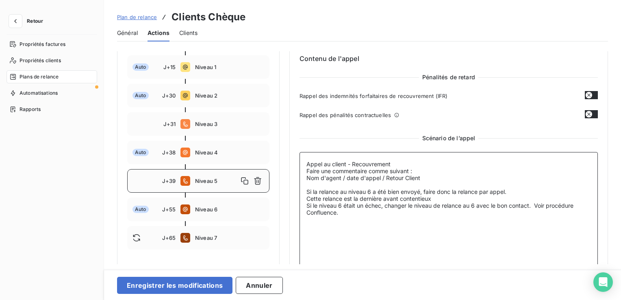
click at [414, 221] on textarea "Appel au client - Recouvrement Faire une commentaire comme suivant : Nom d'agen…" at bounding box center [449, 212] width 298 height 121
drag, startPoint x: 361, startPoint y: 214, endPoint x: 306, endPoint y: 163, distance: 75.4
click at [306, 163] on textarea "Appel au client - Recouvrement Faire une commentaire comme suivant : Nom d'agen…" at bounding box center [449, 212] width 298 height 121
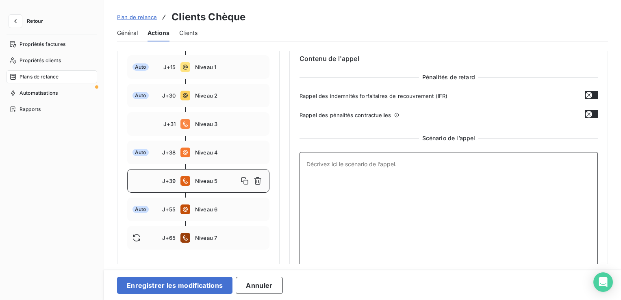
click at [345, 163] on textarea at bounding box center [449, 212] width 298 height 121
paste textarea "Rappel : Avant appeler le client, chercher le bons contact les ajouter sur Lean…"
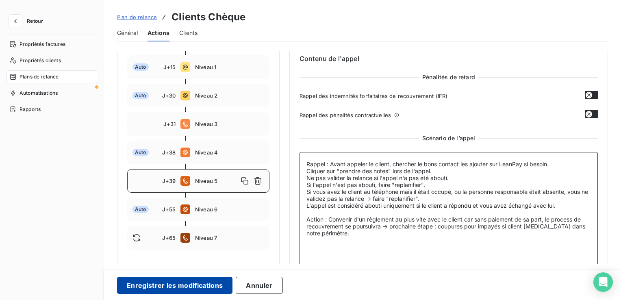
type textarea "Rappel : Avant appeler le client, chercher le bons contact les ajouter sur Lean…"
click at [203, 285] on button "Enregistrer les modifications" at bounding box center [174, 285] width 115 height 17
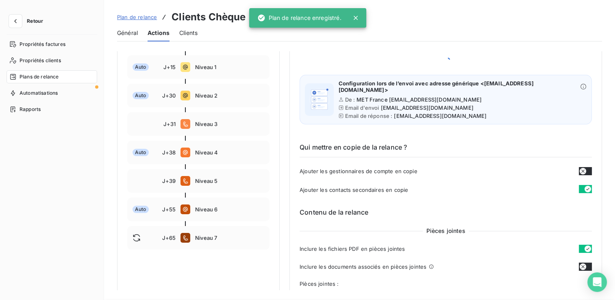
scroll to position [117, 0]
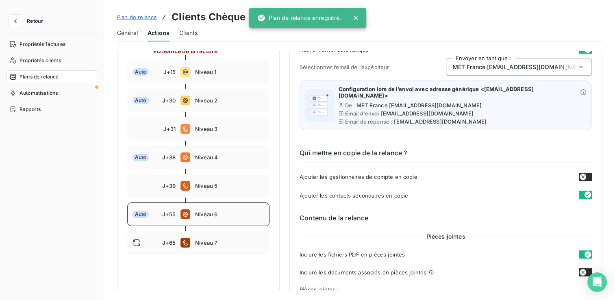
click at [218, 215] on span "Niveau 6" at bounding box center [229, 214] width 69 height 7
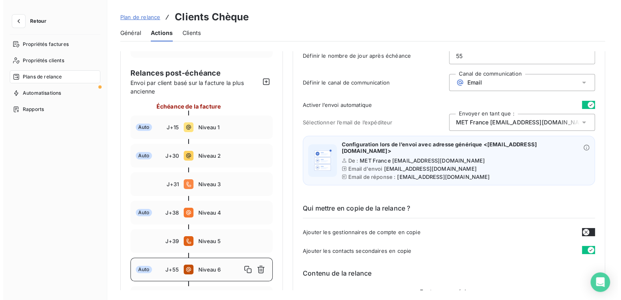
scroll to position [0, 0]
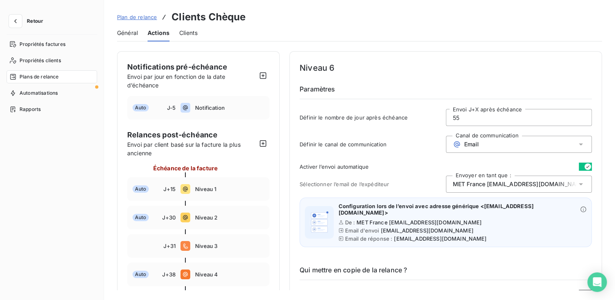
drag, startPoint x: 492, startPoint y: 113, endPoint x: 436, endPoint y: 113, distance: 56.1
click at [436, 113] on div "Définir le nombre de jour après échéance 55 Envoi J+X après échéance" at bounding box center [446, 120] width 292 height 22
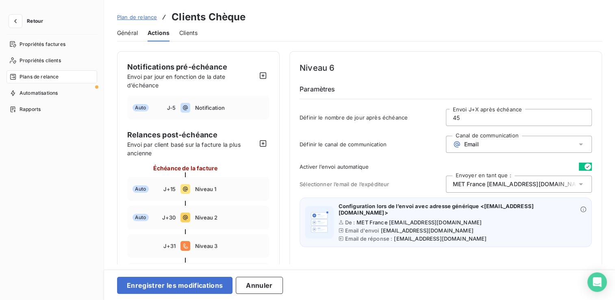
type input "45"
click at [468, 144] on span "Email" at bounding box center [471, 144] width 15 height 7
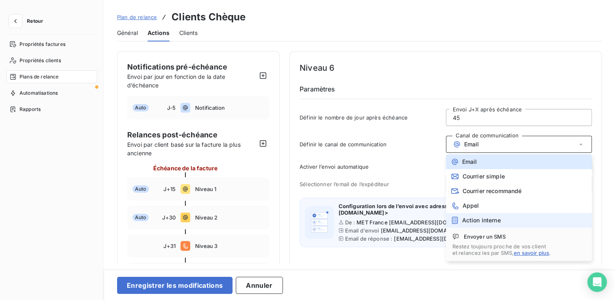
click at [480, 218] on span "Action interne" at bounding box center [481, 220] width 39 height 7
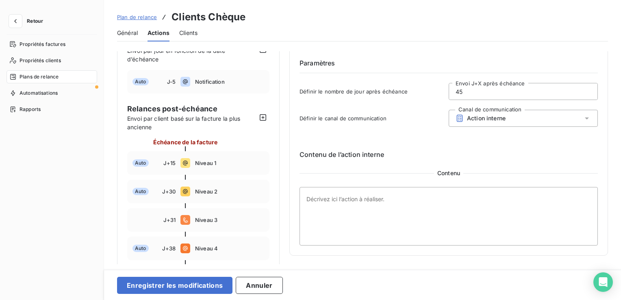
scroll to position [81, 0]
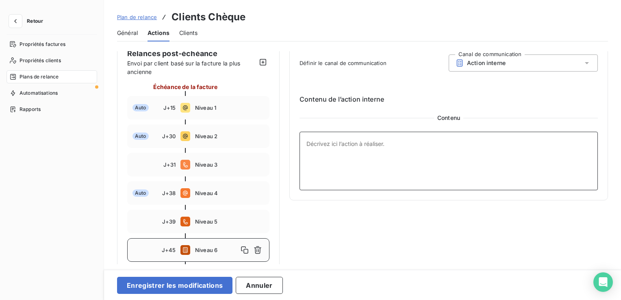
click at [394, 148] on textarea at bounding box center [449, 161] width 298 height 59
click at [361, 146] on textarea at bounding box center [449, 161] width 298 height 59
paste textarea "Proposer une MED à la finance si pas d'accord amiable au préalable."
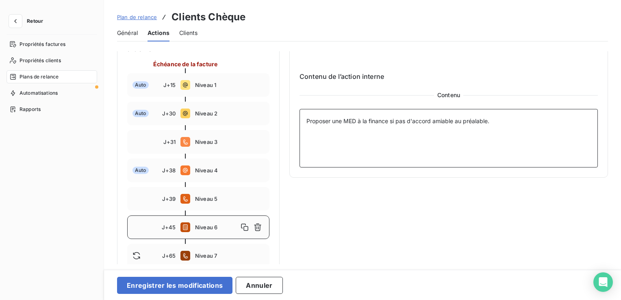
scroll to position [117, 0]
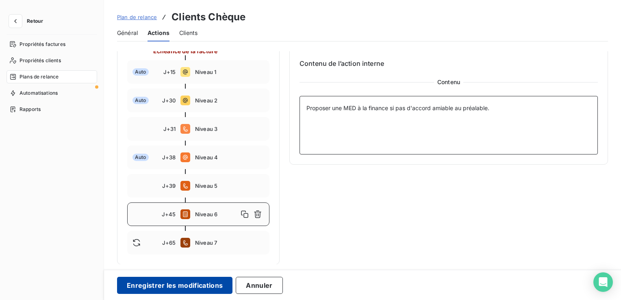
type textarea "Proposer une MED à la finance si pas d'accord amiable au préalable."
click at [213, 283] on button "Enregistrer les modifications" at bounding box center [174, 285] width 115 height 17
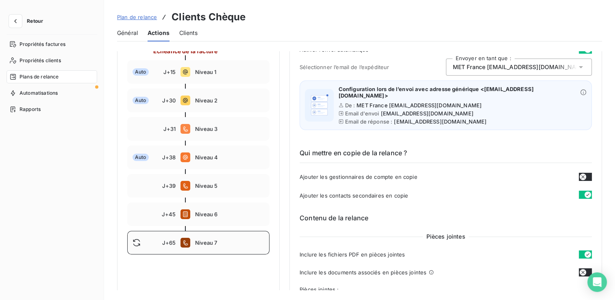
click at [215, 243] on span "Niveau 7" at bounding box center [229, 242] width 69 height 7
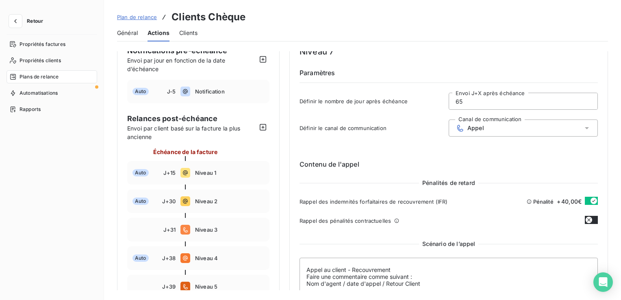
scroll to position [0, 0]
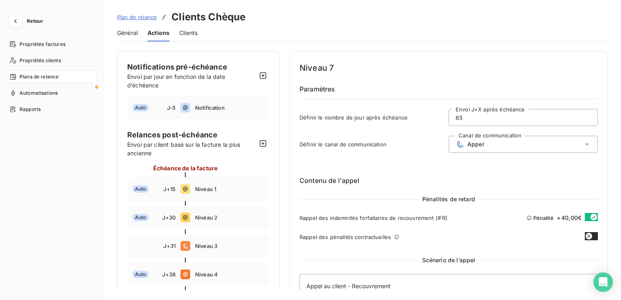
click at [484, 116] on input "65" at bounding box center [523, 117] width 148 height 16
type input "6"
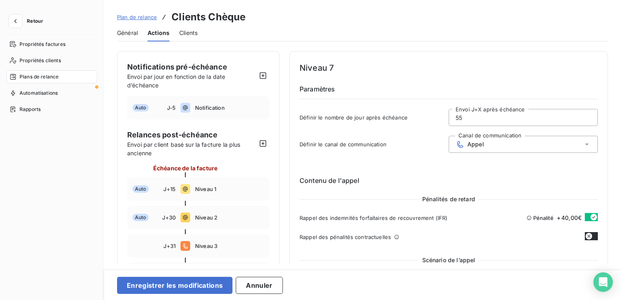
type input "55"
click at [515, 147] on div "Appel" at bounding box center [523, 144] width 149 height 17
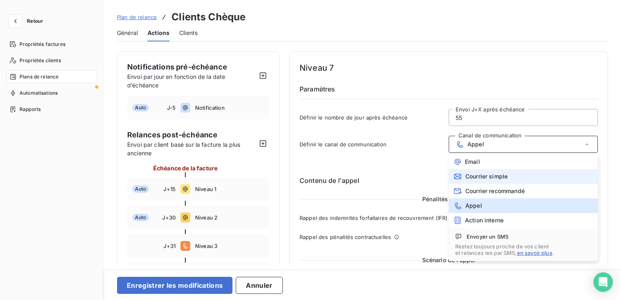
click at [511, 174] on li "Courrier simple" at bounding box center [523, 176] width 149 height 15
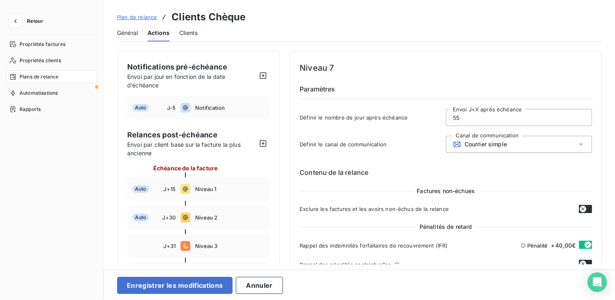
click at [481, 142] on span "Courrier simple" at bounding box center [486, 144] width 42 height 7
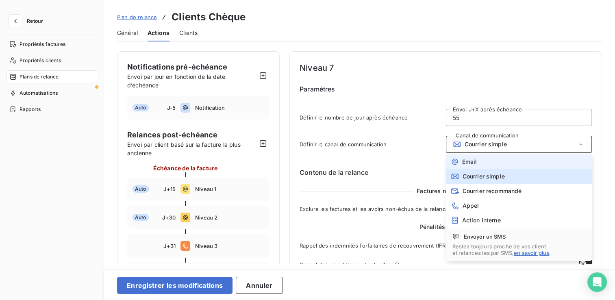
click at [473, 159] on span "Email" at bounding box center [469, 162] width 15 height 7
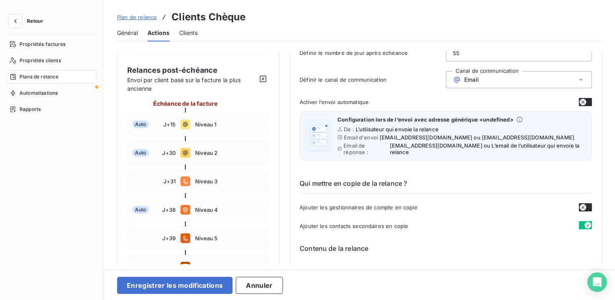
scroll to position [41, 0]
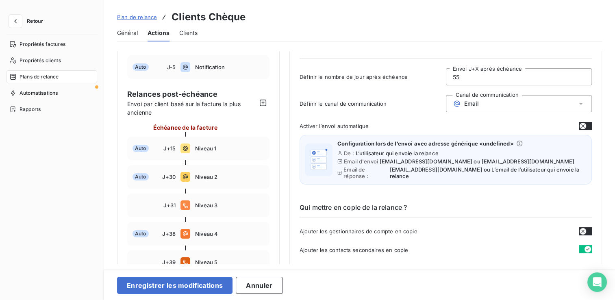
click at [580, 124] on icon "button" at bounding box center [583, 126] width 7 height 7
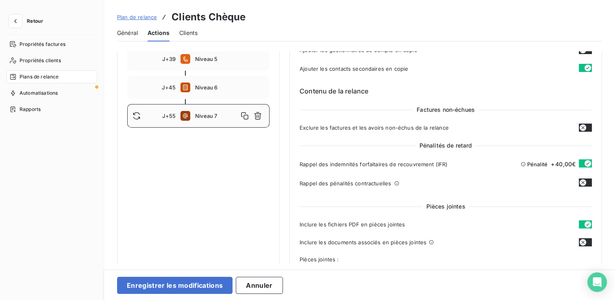
scroll to position [285, 0]
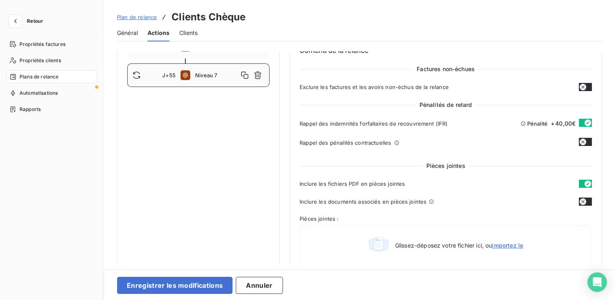
click at [584, 202] on button "button" at bounding box center [585, 202] width 13 height 8
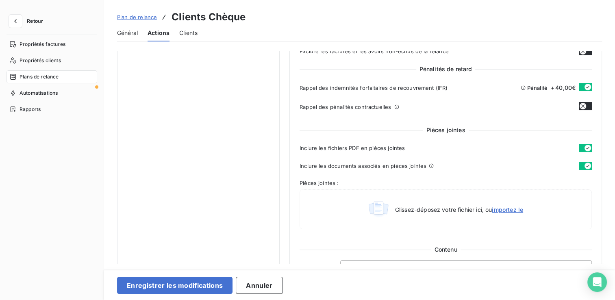
scroll to position [366, 0]
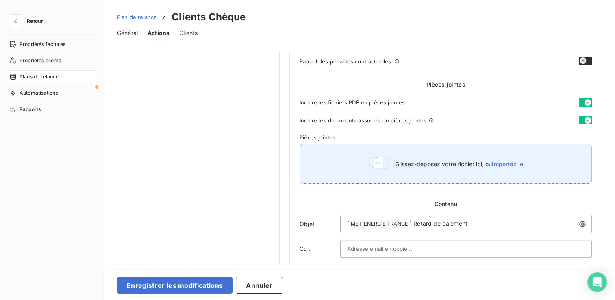
click at [405, 178] on div "Glissez-déposez votre fichier ici, ou importez le" at bounding box center [446, 164] width 292 height 40
type input "C:\fakepath\MET Energie France_SG Compte client_RIB.pdf"
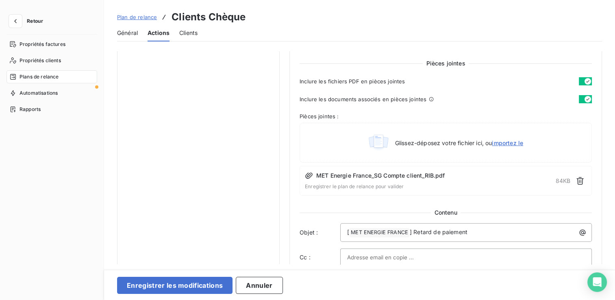
scroll to position [407, 0]
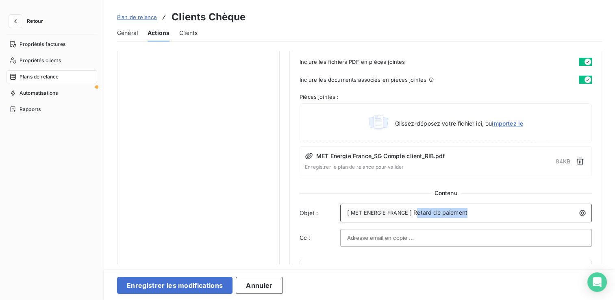
drag, startPoint x: 475, startPoint y: 212, endPoint x: 421, endPoint y: 213, distance: 53.7
click at [420, 215] on p "[ MET ENERGIE FRANCE ﻿ ] Retard de paiement" at bounding box center [468, 213] width 242 height 10
click at [487, 210] on p "[ MET ENERGIE FRANCE ﻿ ] Retard de paiement" at bounding box center [468, 213] width 242 height 10
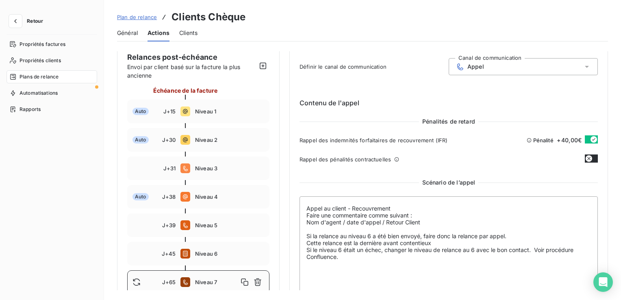
scroll to position [0, 0]
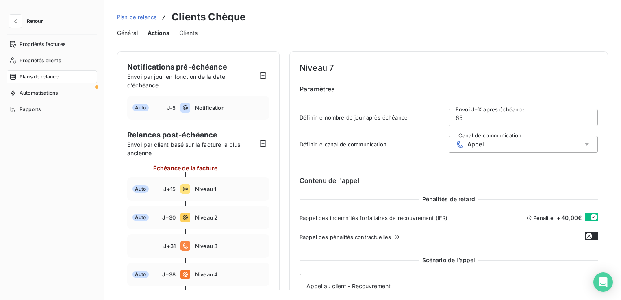
drag, startPoint x: 493, startPoint y: 116, endPoint x: 436, endPoint y: 117, distance: 56.9
click at [436, 117] on div "Définir le nombre de jour après échéance 65 Envoi J+X après échéance" at bounding box center [449, 120] width 298 height 22
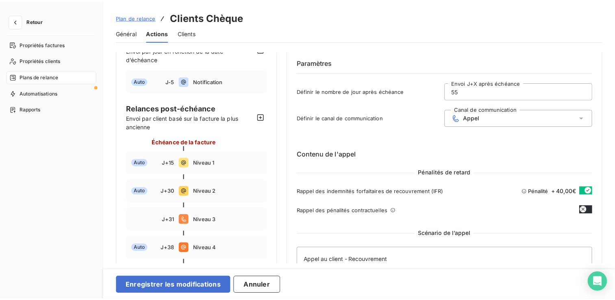
scroll to position [41, 0]
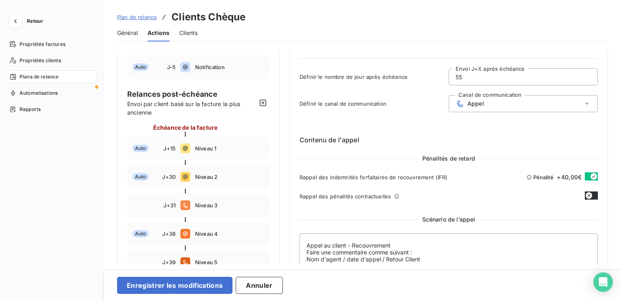
type input "55"
click at [479, 105] on span "Appel" at bounding box center [476, 103] width 17 height 7
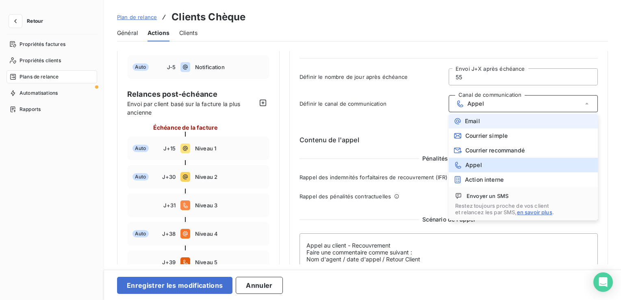
click at [474, 120] on span "Email" at bounding box center [472, 121] width 15 height 7
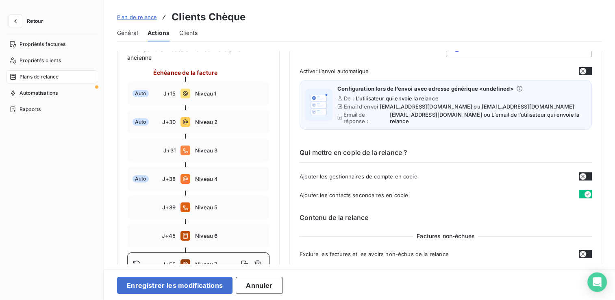
scroll to position [81, 0]
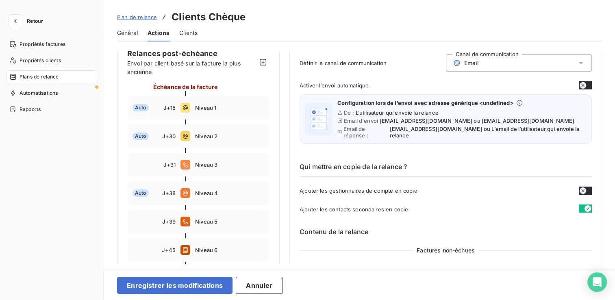
click at [581, 89] on button "button" at bounding box center [585, 85] width 13 height 8
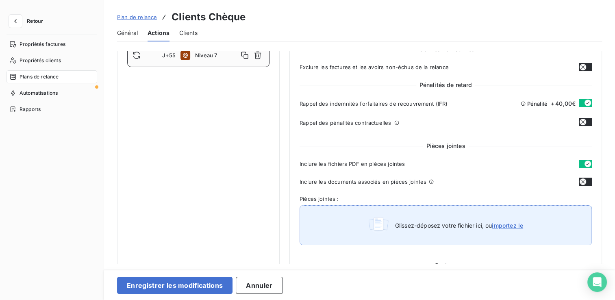
scroll to position [325, 0]
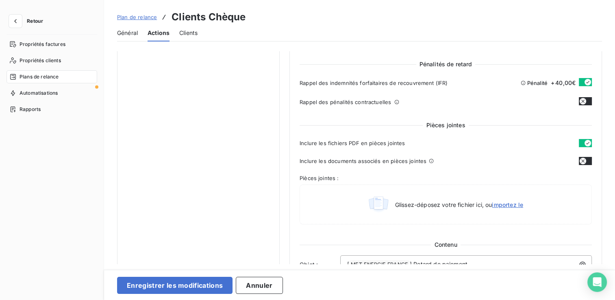
click at [581, 162] on icon "button" at bounding box center [583, 161] width 7 height 7
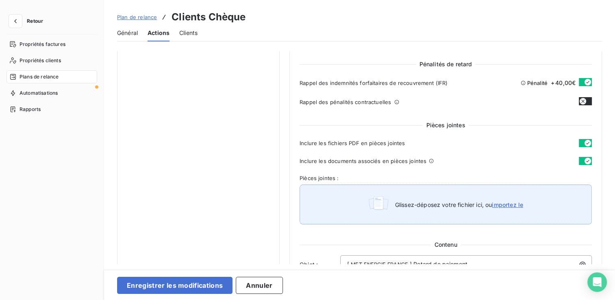
click at [539, 194] on div "Glissez-déposez votre fichier ici, ou importez le" at bounding box center [446, 205] width 292 height 40
type input "C:\fakepath\MET Energie France_SG Compte client_RIB.pdf"
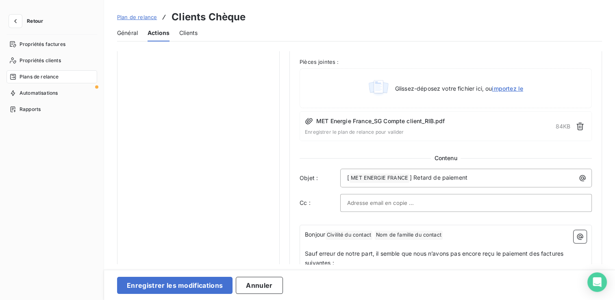
scroll to position [447, 0]
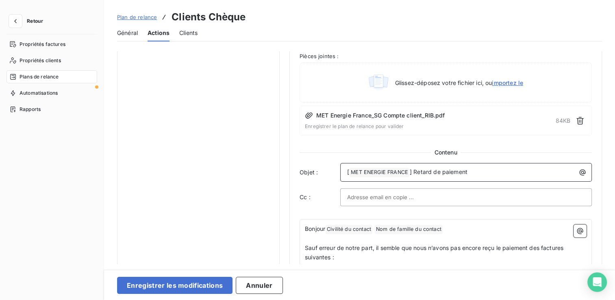
click at [470, 172] on p "[ MET ENERGIE FRANCE ﻿ ] Retard de paiement" at bounding box center [468, 172] width 242 height 10
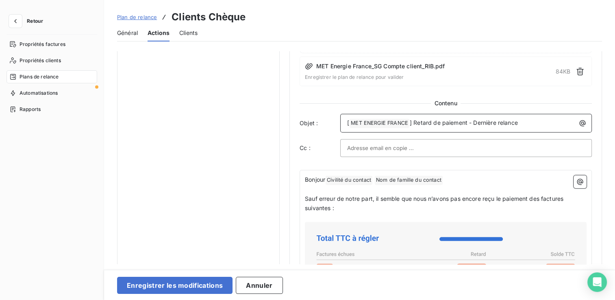
scroll to position [529, 0]
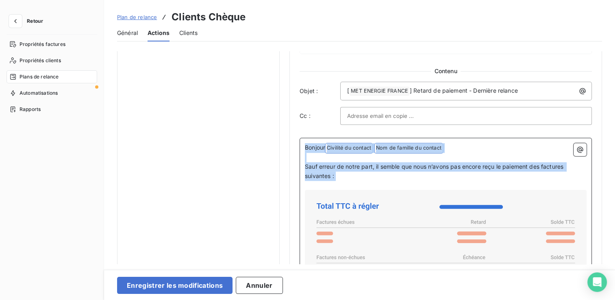
drag, startPoint x: 351, startPoint y: 186, endPoint x: 291, endPoint y: 146, distance: 72.3
click at [291, 146] on div "Niveau 7 Paramètres Définir le nombre de jour après échéance 55 Envoi J+X après…" at bounding box center [445, 26] width 313 height 1007
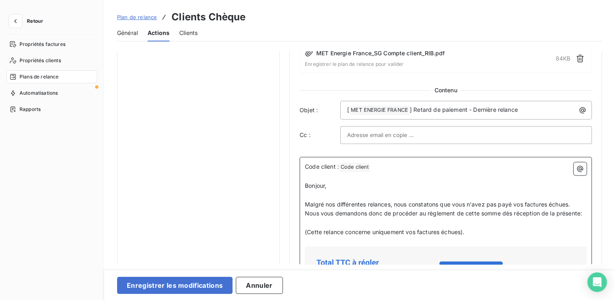
scroll to position [591, 0]
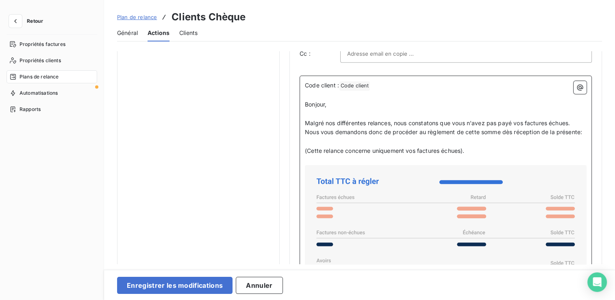
click at [413, 154] on p "(Cette relance concerne uniquement vos factures échues)." at bounding box center [446, 150] width 282 height 9
click at [429, 156] on p "﻿" at bounding box center [446, 160] width 282 height 9
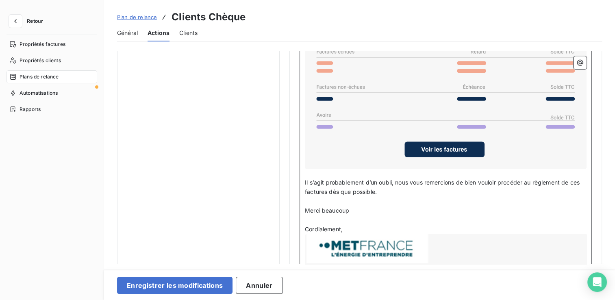
scroll to position [794, 0]
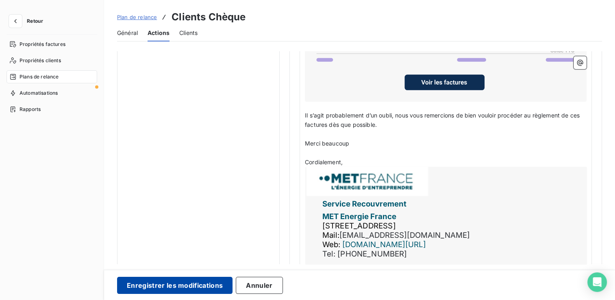
click at [195, 281] on button "Enregistrer les modifications" at bounding box center [174, 285] width 115 height 17
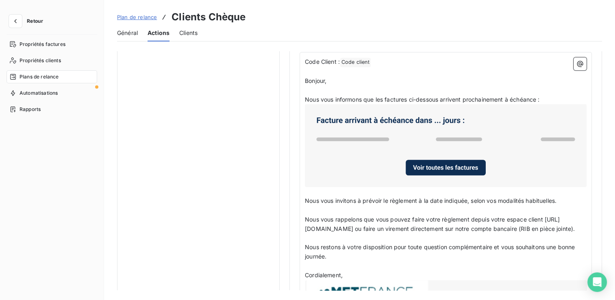
scroll to position [569, 0]
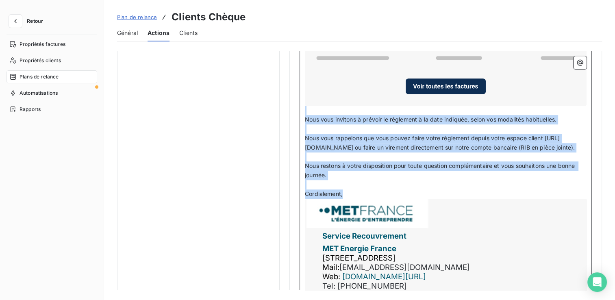
drag, startPoint x: 355, startPoint y: 203, endPoint x: 303, endPoint y: 112, distance: 104.8
click at [303, 112] on div "Code Client : Code client ﻿ ﻿ ﻿ Bonjour, ﻿ Nous vous informons que les factures…" at bounding box center [446, 142] width 292 height 343
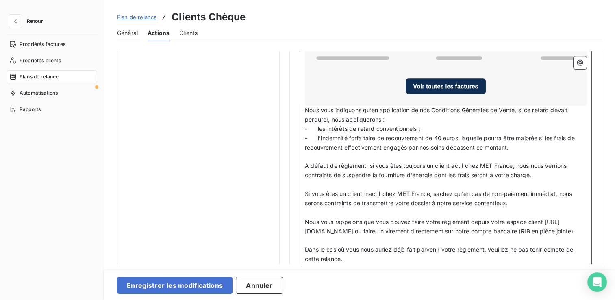
click at [306, 108] on span "Nous vous indiquons qu’en application de nos Conditions Générales de Vente, si …" at bounding box center [437, 115] width 264 height 16
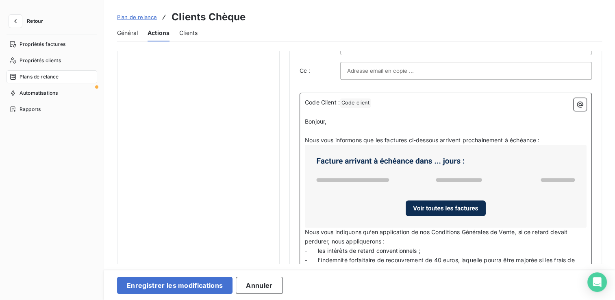
scroll to position [529, 0]
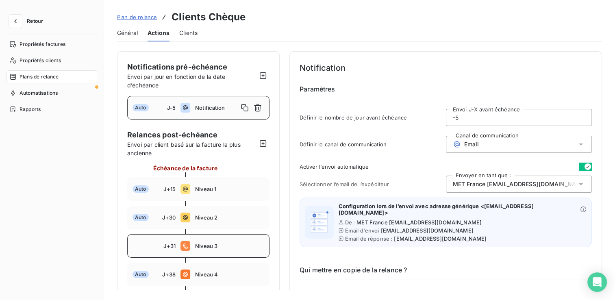
scroll to position [122, 0]
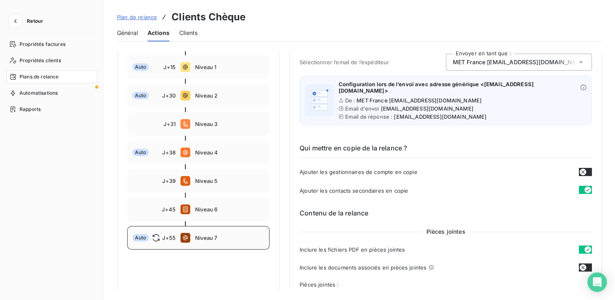
click at [207, 235] on span "Niveau 7" at bounding box center [229, 238] width 69 height 7
type input "55"
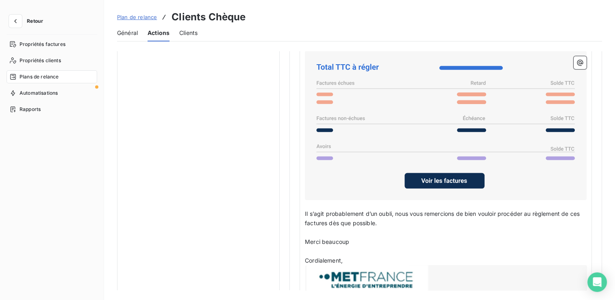
scroll to position [691, 0]
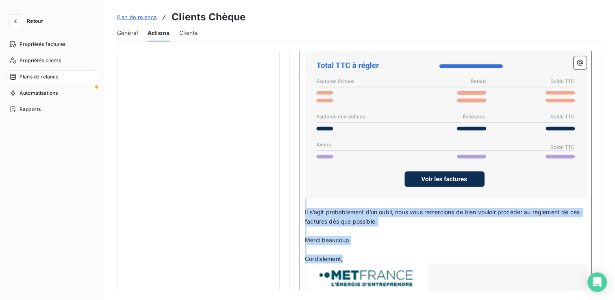
drag, startPoint x: 355, startPoint y: 256, endPoint x: 306, endPoint y: 204, distance: 71.1
click at [306, 204] on div "Code client : Code client ﻿ ﻿ ﻿ Bonjour, ﻿ Malgré nos différentes relances, nou…" at bounding box center [446, 168] width 282 height 389
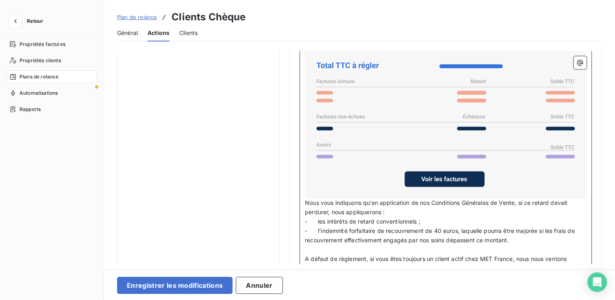
click at [305, 199] on span "Nous vous indiquons qu’en application de nos Conditions Générales de Vente, si …" at bounding box center [437, 207] width 264 height 16
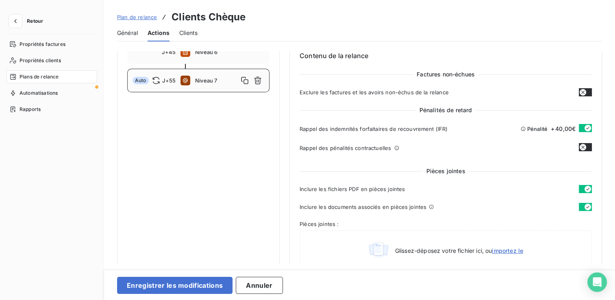
scroll to position [117, 0]
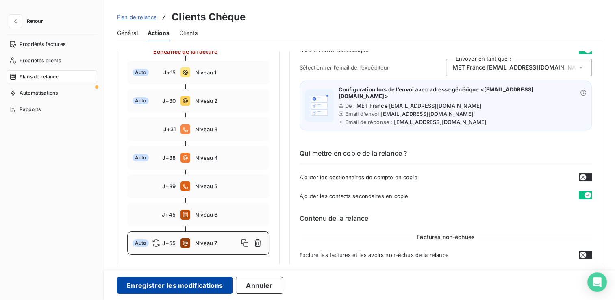
click at [177, 285] on button "Enregistrer les modifications" at bounding box center [174, 285] width 115 height 17
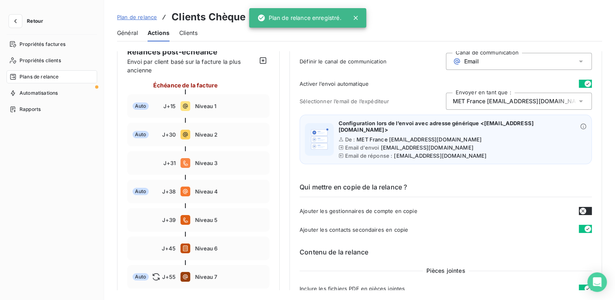
scroll to position [0, 0]
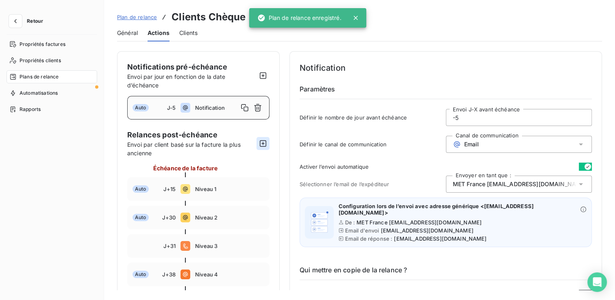
click at [262, 146] on icon "button" at bounding box center [263, 143] width 7 height 7
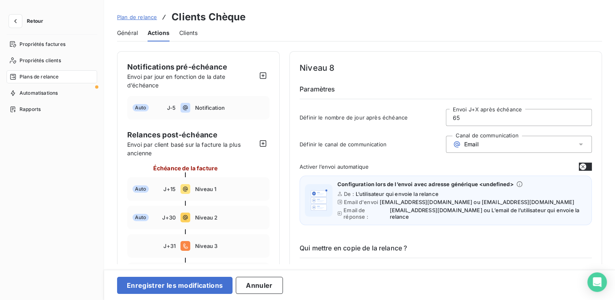
click at [462, 119] on input "65" at bounding box center [519, 117] width 146 height 16
type input "6"
type input "56"
click at [484, 142] on div "Email" at bounding box center [519, 144] width 146 height 17
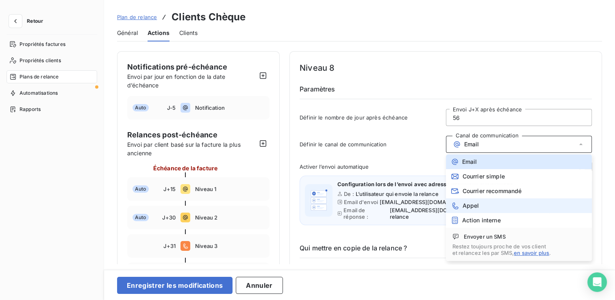
click at [483, 205] on li "Appel" at bounding box center [519, 205] width 146 height 15
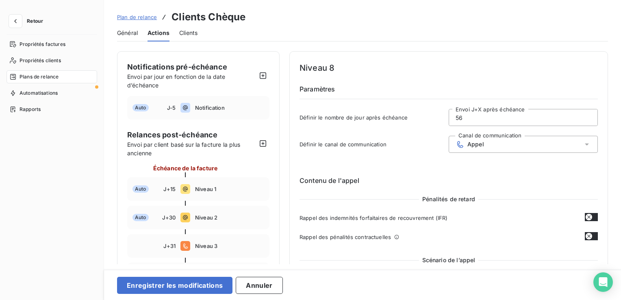
scroll to position [122, 0]
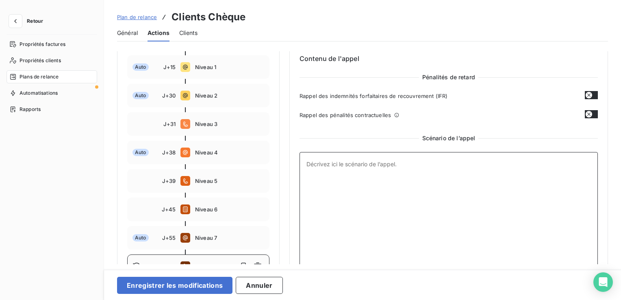
click at [389, 180] on textarea at bounding box center [449, 212] width 298 height 121
paste textarea "Rappel : Avant appeler le client, chercher le bons contact les ajouter sur Lean…"
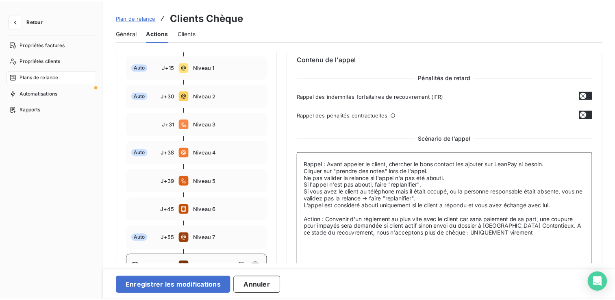
scroll to position [145, 0]
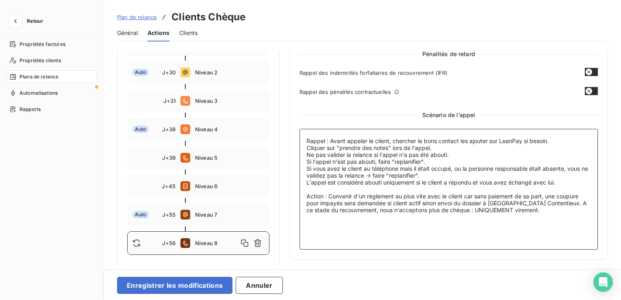
drag, startPoint x: 352, startPoint y: 206, endPoint x: 528, endPoint y: 221, distance: 177.1
click at [528, 221] on textarea "Rappel : Avant appeler le client, chercher le bons contact les ajouter sur Lean…" at bounding box center [449, 189] width 298 height 121
click at [493, 227] on textarea "Rappel : Avant appeler le client, chercher le bons contact les ajouter sur Lean…" at bounding box center [449, 189] width 298 height 121
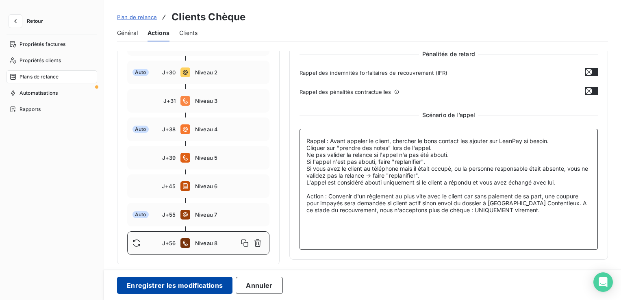
type textarea "Rappel : Avant appeler le client, chercher le bons contact les ajouter sur Lean…"
click at [207, 284] on button "Enregistrer les modifications" at bounding box center [174, 285] width 115 height 17
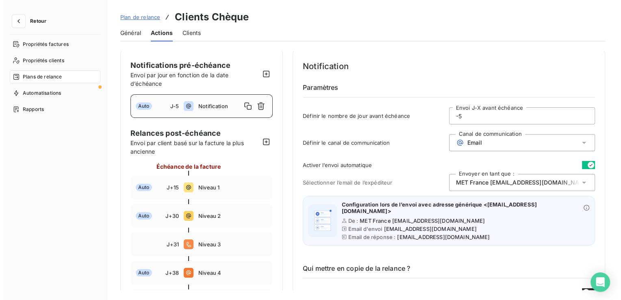
scroll to position [0, 0]
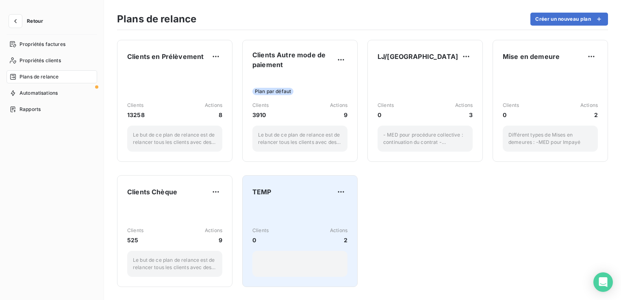
click at [336, 215] on div "Clients 0 Actions 2" at bounding box center [299, 241] width 95 height 72
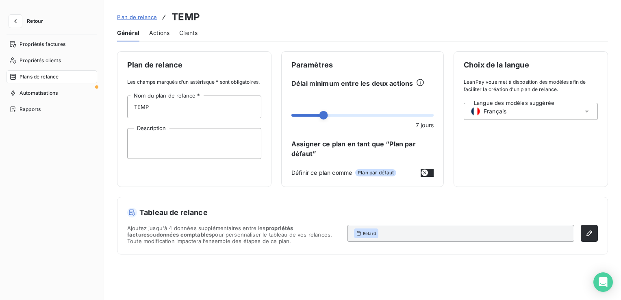
click at [163, 29] on span "Actions" at bounding box center [159, 33] width 20 height 8
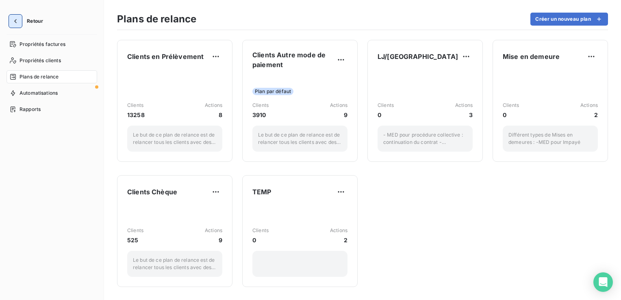
click at [20, 25] on button "button" at bounding box center [15, 21] width 13 height 13
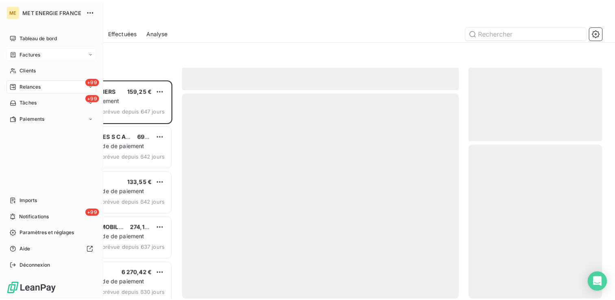
scroll to position [214, 128]
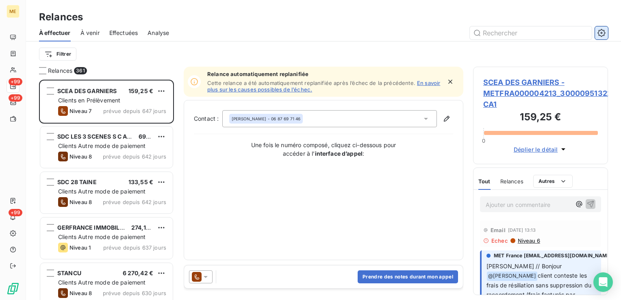
click at [600, 36] on icon "button" at bounding box center [602, 33] width 8 height 8
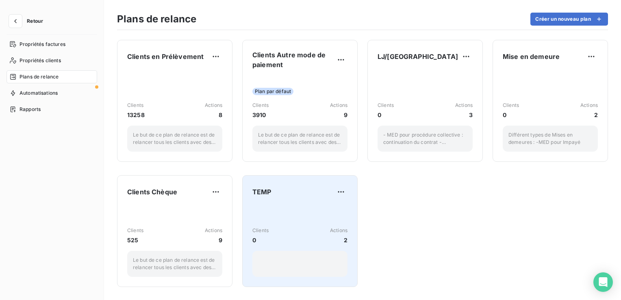
click at [278, 206] on div "Clients 0 Actions 2" at bounding box center [299, 241] width 95 height 72
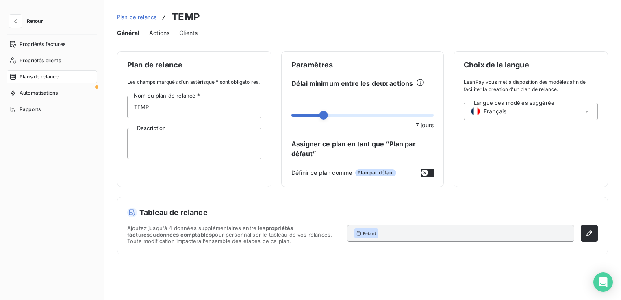
click at [164, 31] on span "Actions" at bounding box center [159, 33] width 20 height 8
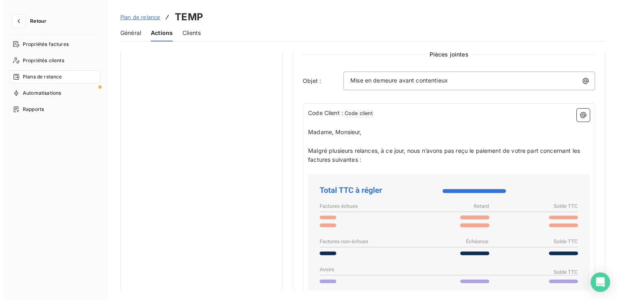
scroll to position [366, 0]
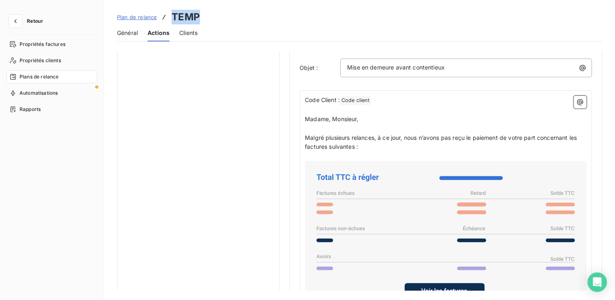
drag, startPoint x: 174, startPoint y: 15, endPoint x: 206, endPoint y: 11, distance: 32.8
click at [206, 11] on div "Plan de relance TEMP" at bounding box center [359, 17] width 485 height 15
click at [13, 22] on icon "button" at bounding box center [15, 21] width 8 height 8
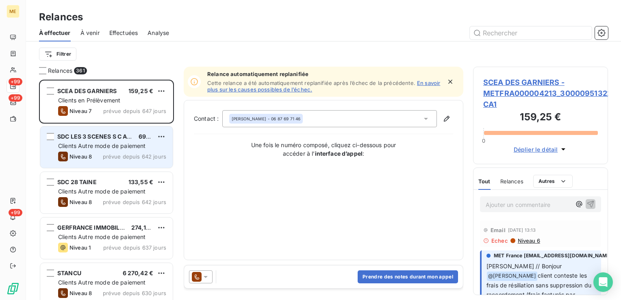
scroll to position [214, 128]
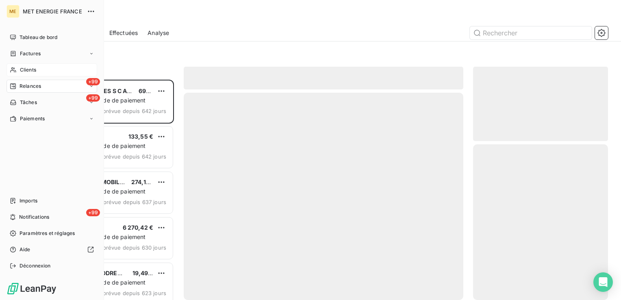
click at [27, 68] on span "Clients" at bounding box center [28, 69] width 16 height 7
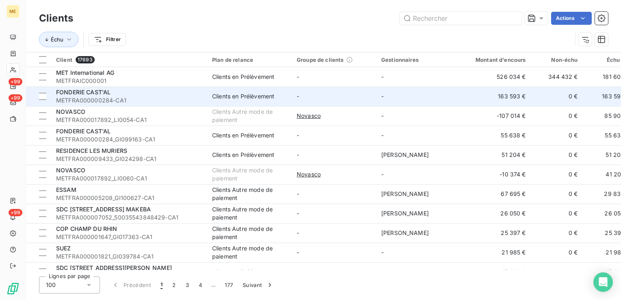
click at [180, 98] on span "METFRA000000284-CA1" at bounding box center [129, 100] width 146 height 8
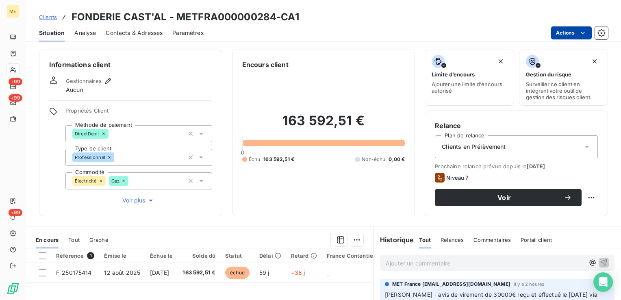
click at [574, 32] on html "ME +99 +99 +99 Clients FONDERIE CAST'AL - METFRA000000284-CA1 Situation Analyse…" at bounding box center [310, 150] width 621 height 300
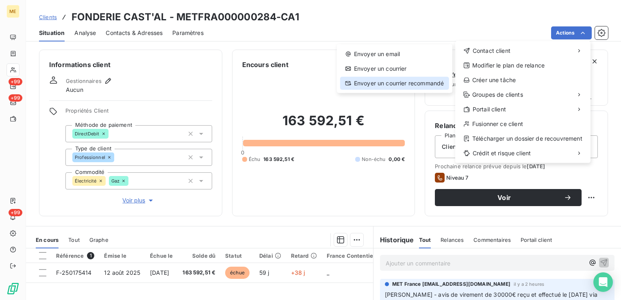
click at [428, 81] on div "Envoyer un courrier recommandé" at bounding box center [394, 83] width 109 height 13
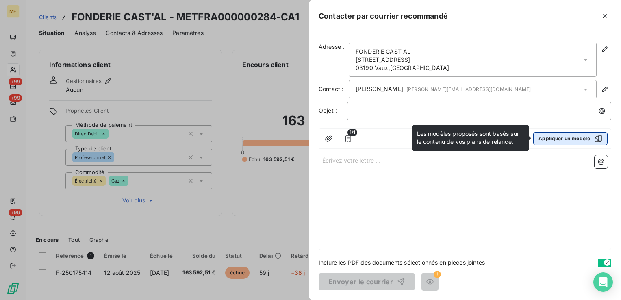
click at [586, 136] on button "Appliquer un modèle" at bounding box center [570, 138] width 74 height 13
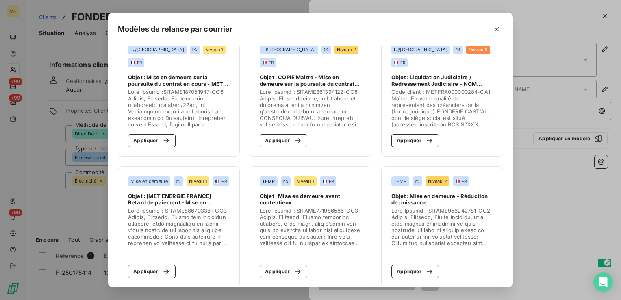
scroll to position [32, 0]
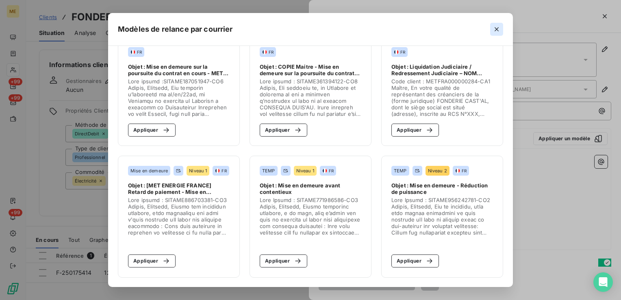
click at [501, 26] on icon "button" at bounding box center [497, 29] width 8 height 8
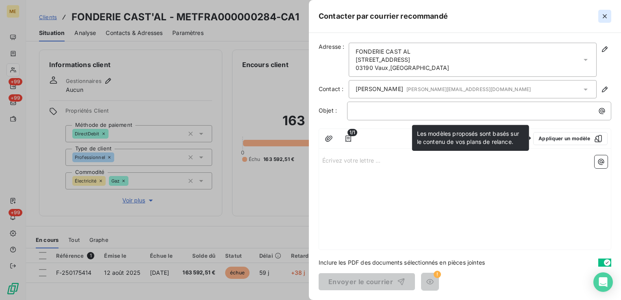
click at [605, 16] on icon "button" at bounding box center [605, 16] width 4 height 4
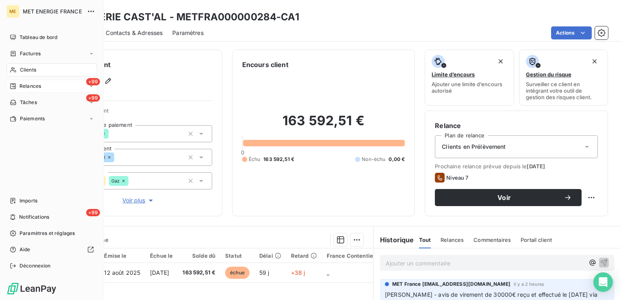
click at [46, 89] on div "+99 Relances" at bounding box center [52, 86] width 91 height 13
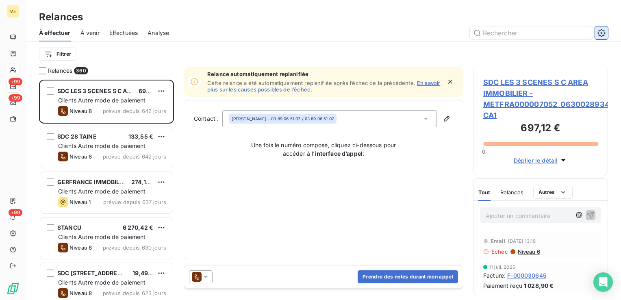
click at [603, 38] on button "button" at bounding box center [601, 32] width 13 height 13
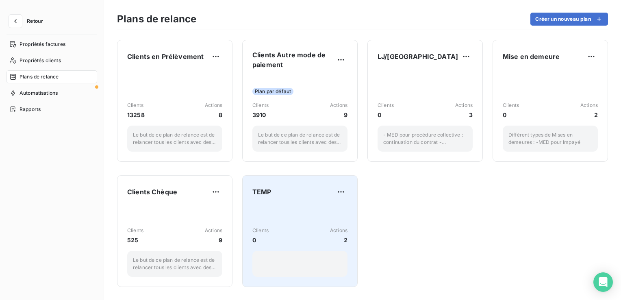
click at [275, 213] on div "Clients 0 Actions 2" at bounding box center [299, 241] width 95 height 72
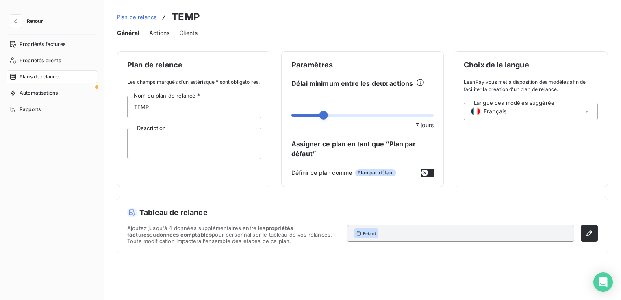
click at [154, 35] on span "Actions" at bounding box center [159, 33] width 20 height 8
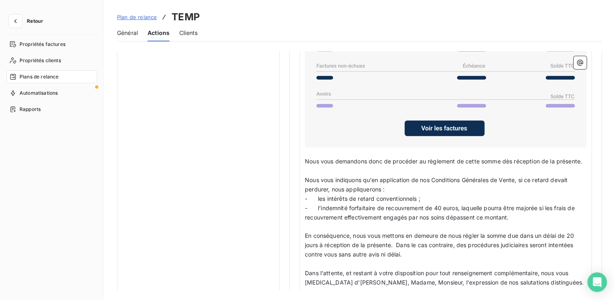
scroll to position [569, 0]
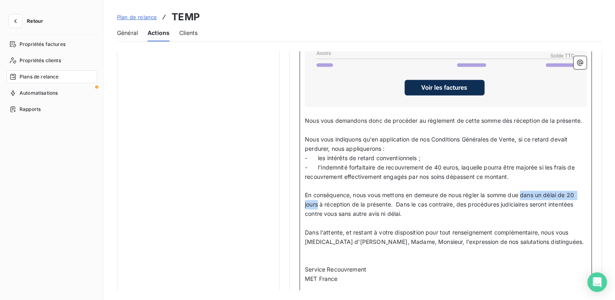
drag, startPoint x: 524, startPoint y: 193, endPoint x: 318, endPoint y: 204, distance: 206.0
click at [318, 204] on span "En conséquence, nous vous mettons en demeure de nous régler la somme due dans u…" at bounding box center [440, 204] width 271 height 26
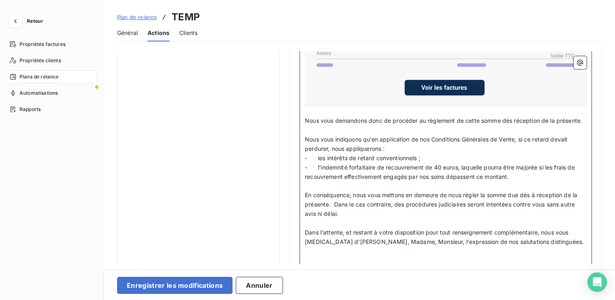
click at [540, 194] on span "En conséquence, nous vous mettons en demeure de nous régler la somme due dès à …" at bounding box center [442, 204] width 274 height 26
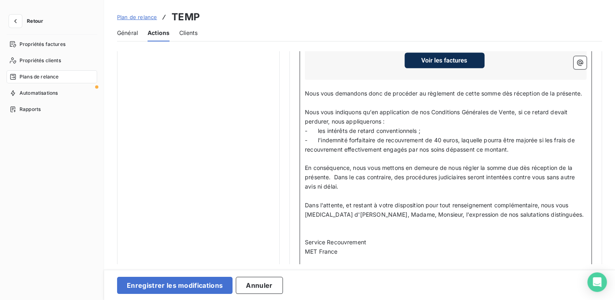
scroll to position [610, 0]
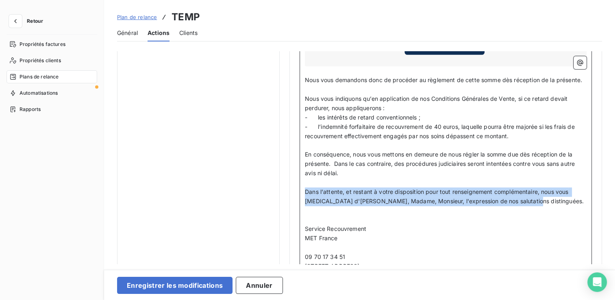
drag, startPoint x: 544, startPoint y: 203, endPoint x: 305, endPoint y: 194, distance: 239.2
click at [305, 194] on p "Dans l'attente, et restant à votre disposition pour tout renseignement compléme…" at bounding box center [446, 196] width 282 height 19
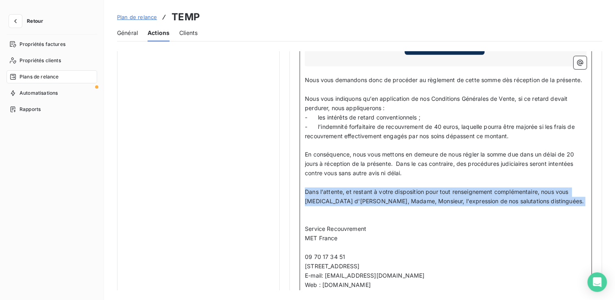
drag, startPoint x: 392, startPoint y: 209, endPoint x: 292, endPoint y: 187, distance: 102.8
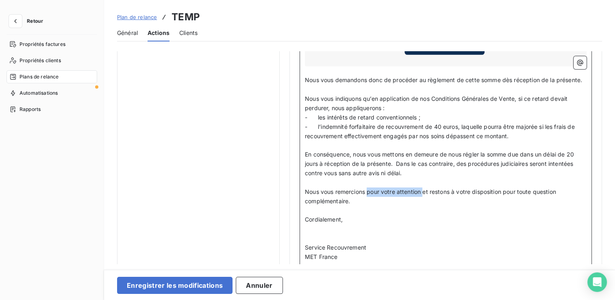
drag, startPoint x: 423, startPoint y: 191, endPoint x: 368, endPoint y: 192, distance: 54.5
click at [368, 192] on span "Nous vous remercions pour votre attention et restons à votre disposition pour t…" at bounding box center [431, 196] width 253 height 16
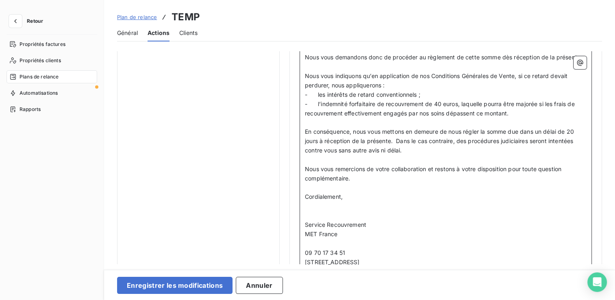
scroll to position [684, 0]
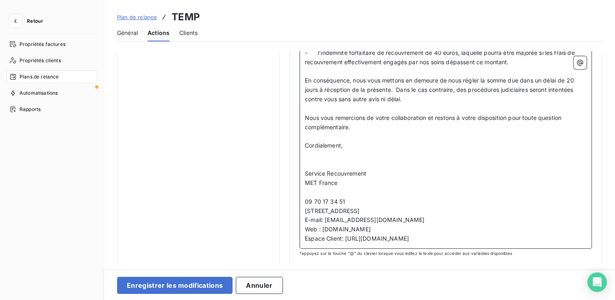
drag, startPoint x: 308, startPoint y: 155, endPoint x: 494, endPoint y: 252, distance: 210.0
click at [494, 252] on div "Code Client : Code client ﻿ ﻿ ﻿ Madame, Monsieur, ﻿ Malgré plusieurs relances, …" at bounding box center [446, 14] width 292 height 485
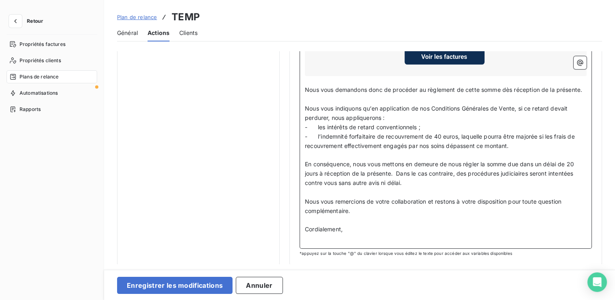
click at [577, 52] on icon at bounding box center [445, 1] width 275 height 143
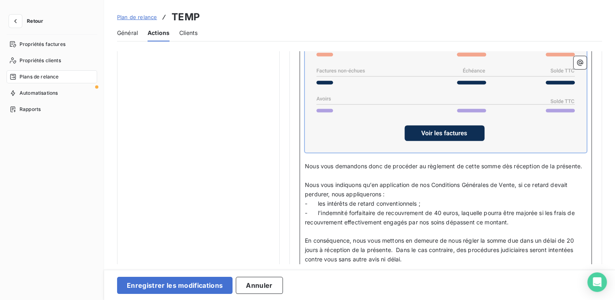
scroll to position [437, 0]
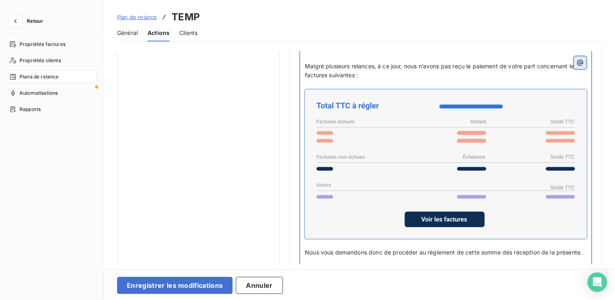
click at [577, 63] on icon "button" at bounding box center [580, 63] width 6 height 6
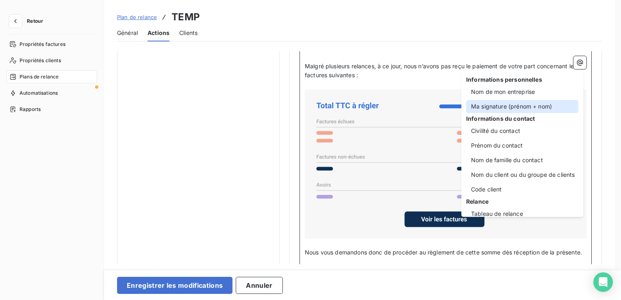
click at [513, 104] on div "Ma signature (prénom + nom)" at bounding box center [522, 106] width 112 height 13
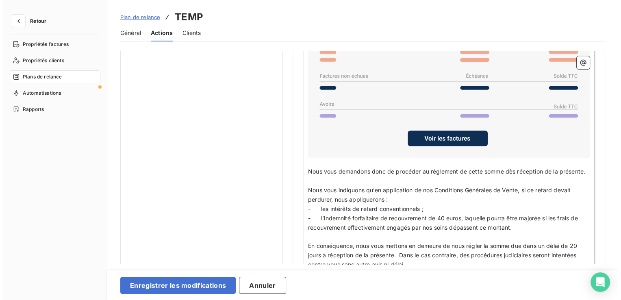
scroll to position [600, 0]
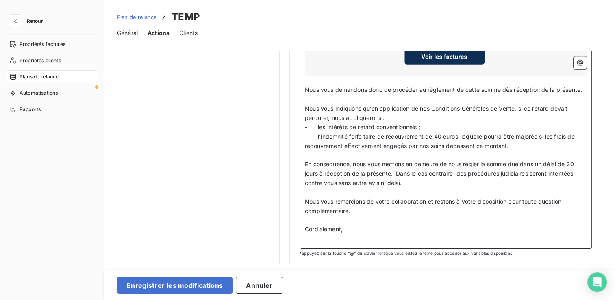
click at [344, 239] on p "﻿" at bounding box center [446, 238] width 282 height 9
click at [576, 61] on icon "button" at bounding box center [580, 63] width 8 height 8
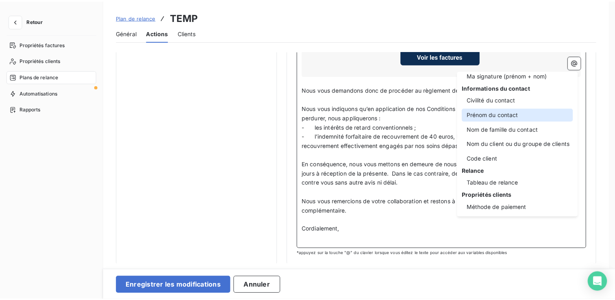
scroll to position [0, 0]
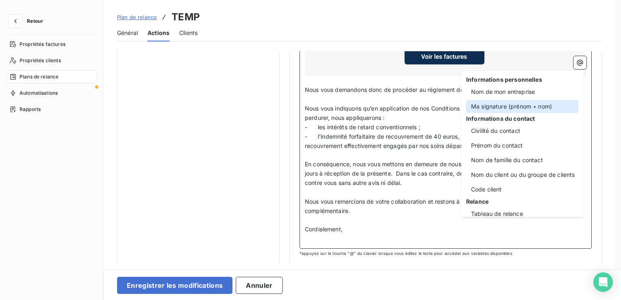
click at [514, 111] on div "Ma signature (prénom + nom)" at bounding box center [522, 106] width 112 height 13
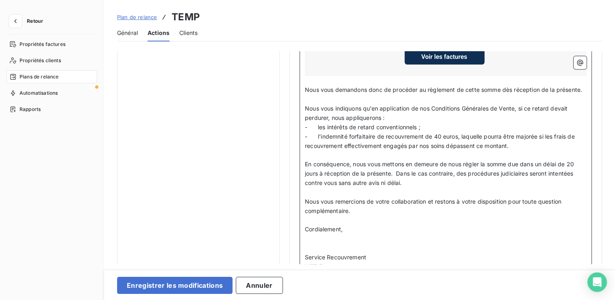
scroll to position [684, 0]
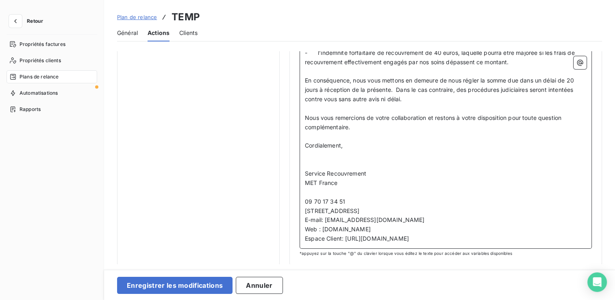
click at [362, 170] on span "Service Recouvrement" at bounding box center [335, 173] width 61 height 7
click at [323, 160] on p "﻿" at bounding box center [446, 164] width 282 height 9
click at [307, 193] on p "﻿" at bounding box center [446, 192] width 282 height 9
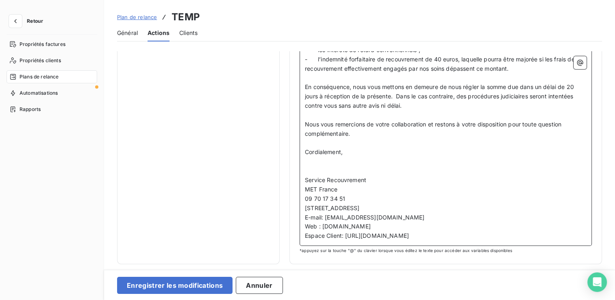
scroll to position [674, 0]
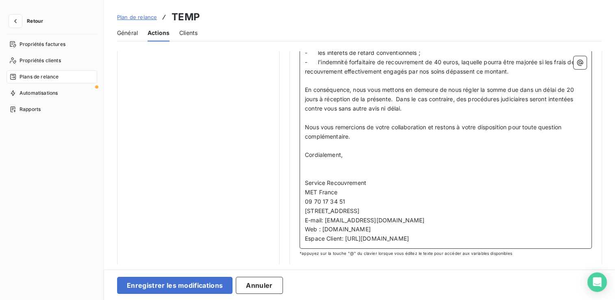
click at [325, 166] on p "﻿" at bounding box center [446, 164] width 282 height 9
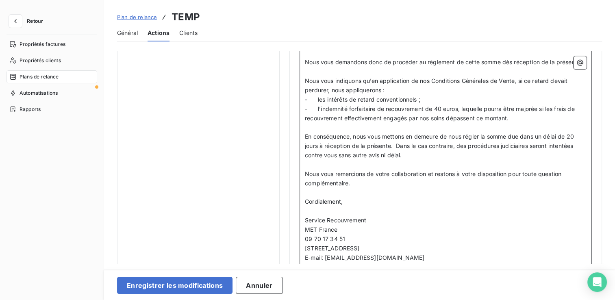
scroll to position [665, 0]
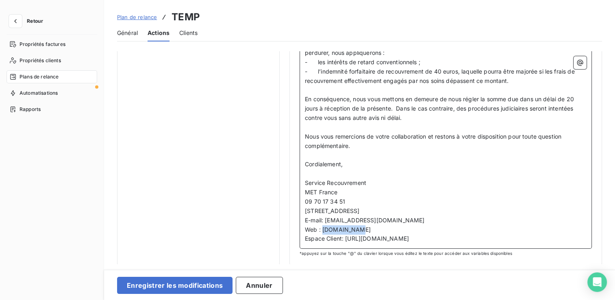
drag, startPoint x: 380, startPoint y: 227, endPoint x: 324, endPoint y: 226, distance: 55.7
click at [324, 226] on p "Web : [DOMAIN_NAME]" at bounding box center [446, 229] width 282 height 9
drag, startPoint x: 423, startPoint y: 217, endPoint x: 325, endPoint y: 218, distance: 97.6
click at [325, 218] on p "E-mail: [EMAIL_ADDRESS][DOMAIN_NAME]" at bounding box center [446, 220] width 282 height 9
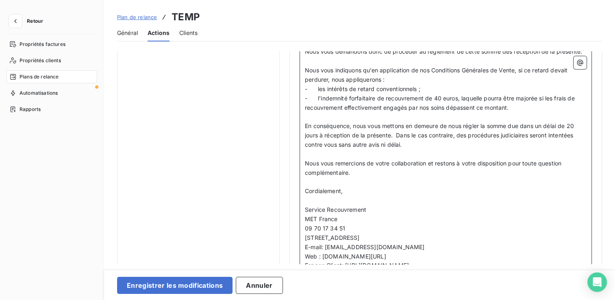
scroll to position [624, 0]
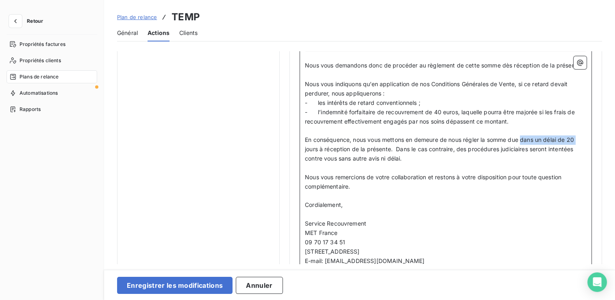
drag, startPoint x: 524, startPoint y: 137, endPoint x: 579, endPoint y: 136, distance: 54.9
click at [579, 136] on p "En conséquence, nous vous mettons en demeure de nous régler la somme due dans u…" at bounding box center [446, 149] width 282 height 28
drag, startPoint x: 538, startPoint y: 138, endPoint x: 523, endPoint y: 138, distance: 15.0
click at [523, 138] on span "En conséquence, nous vous mettons en demeure de nous régler la somme due jours …" at bounding box center [443, 149] width 277 height 26
click at [539, 137] on span "En conséquence, nous vous mettons en demeure de nous régler la somme due dès à …" at bounding box center [442, 149] width 274 height 26
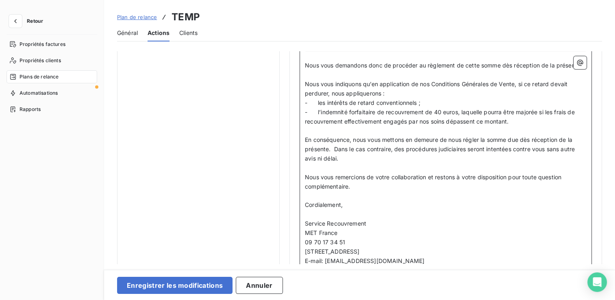
scroll to position [584, 0]
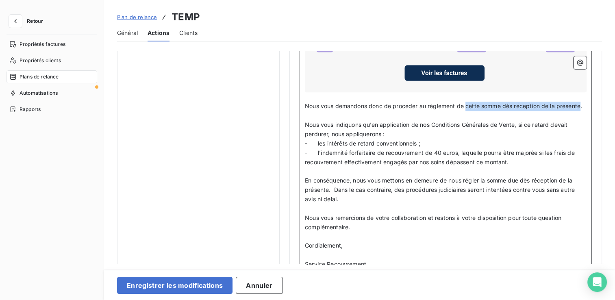
drag, startPoint x: 466, startPoint y: 104, endPoint x: 581, endPoint y: 104, distance: 115.1
click at [581, 104] on span "Nous vous demandons donc de procéder au règlement de cette somme dès réception …" at bounding box center [443, 105] width 277 height 7
click at [331, 189] on span "En conséquence, nous vous mettons en demeure de nous régler la somme due dès ré…" at bounding box center [441, 190] width 272 height 26
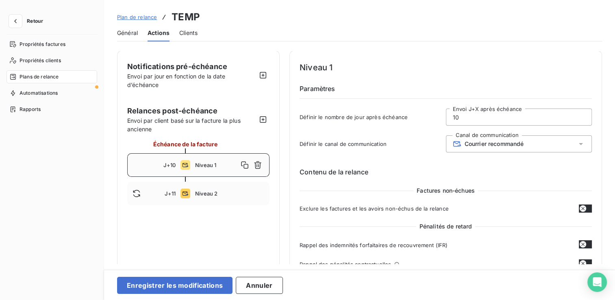
scroll to position [0, 0]
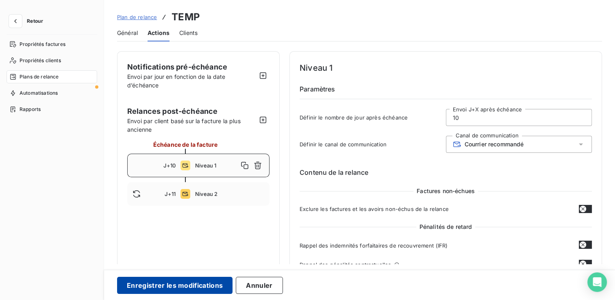
click at [147, 286] on button "Enregistrer les modifications" at bounding box center [174, 285] width 115 height 17
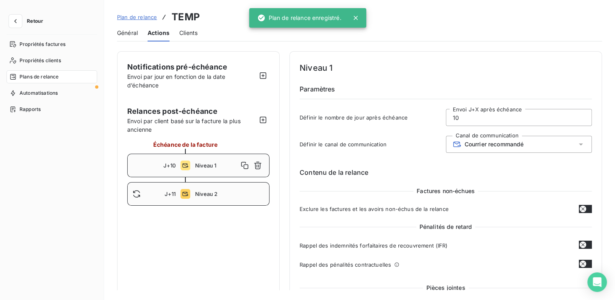
click at [206, 201] on div "J+11 Niveau 2" at bounding box center [198, 194] width 142 height 24
type input "11"
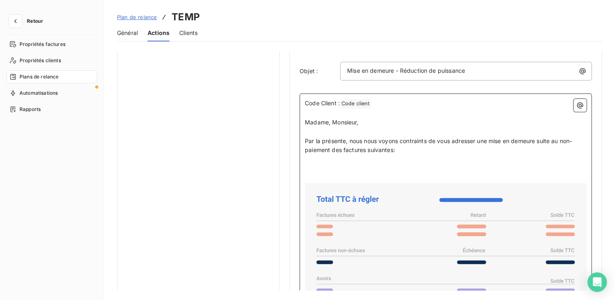
scroll to position [360, 0]
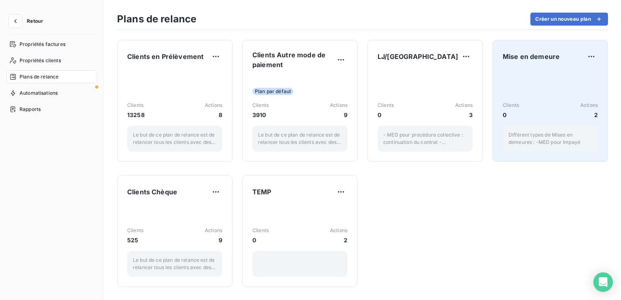
click at [563, 78] on div "Clients 0 Actions 2 Différent types de Mises en demeures : -MED pour Impayé" at bounding box center [550, 111] width 95 height 82
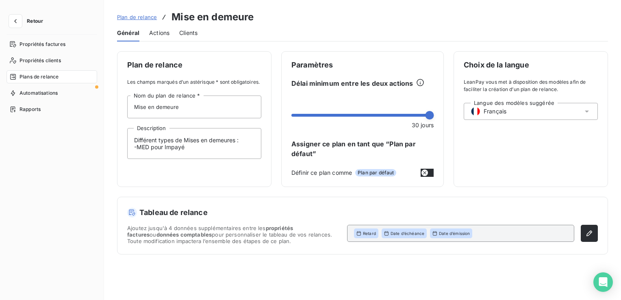
click at [164, 32] on span "Actions" at bounding box center [159, 33] width 20 height 8
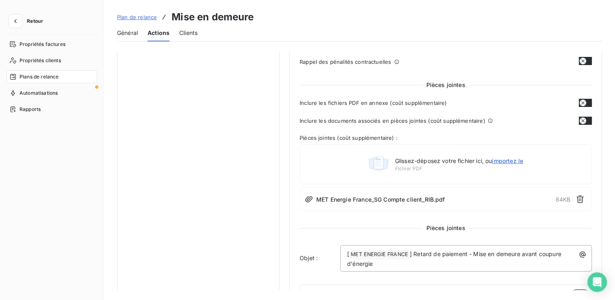
scroll to position [203, 0]
click at [587, 102] on button "button" at bounding box center [585, 102] width 13 height 8
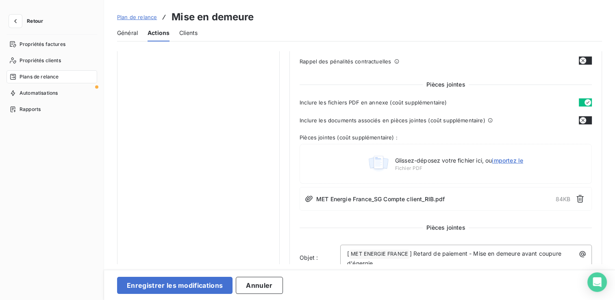
click at [585, 118] on button "button" at bounding box center [585, 120] width 13 height 8
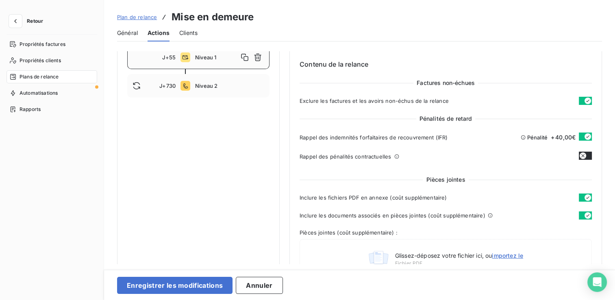
scroll to position [122, 0]
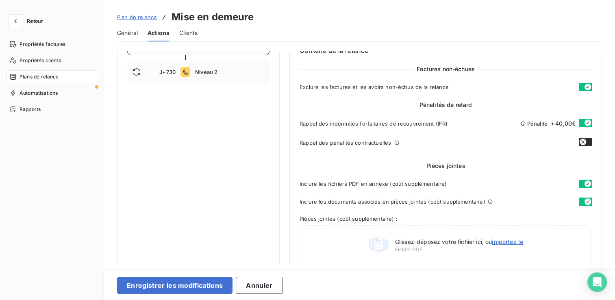
click at [586, 181] on icon "button" at bounding box center [588, 184] width 7 height 7
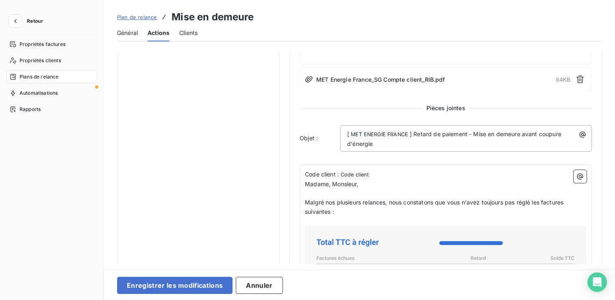
scroll to position [407, 0]
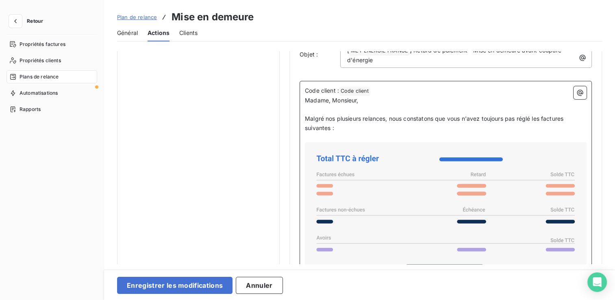
click at [306, 100] on span "Madame, Monsieur," at bounding box center [332, 100] width 54 height 7
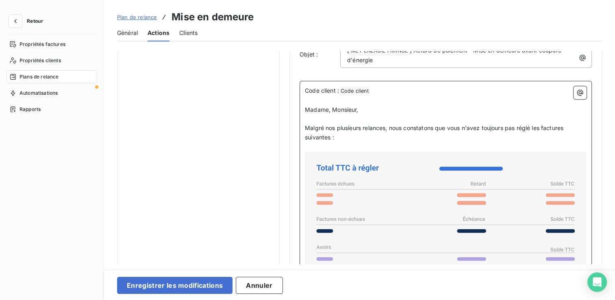
click at [404, 146] on p "﻿" at bounding box center [446, 146] width 282 height 9
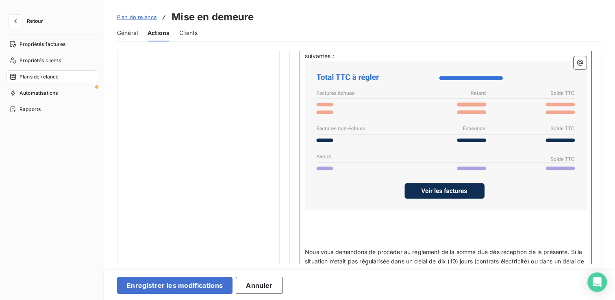
scroll to position [569, 0]
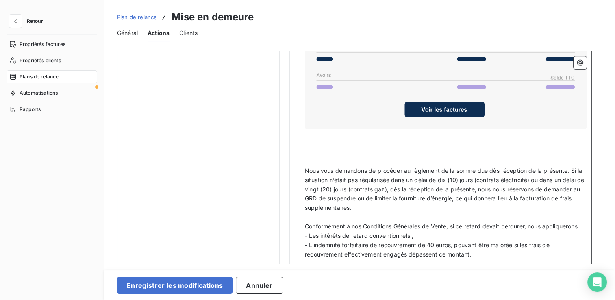
click at [333, 159] on p "﻿" at bounding box center [446, 161] width 282 height 9
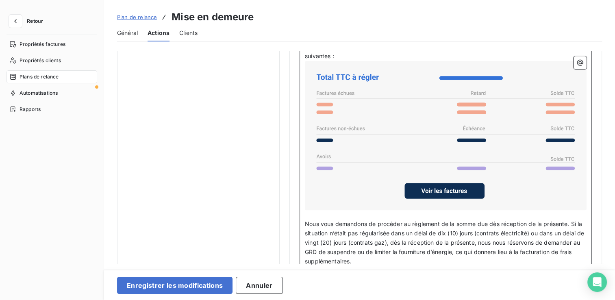
scroll to position [529, 0]
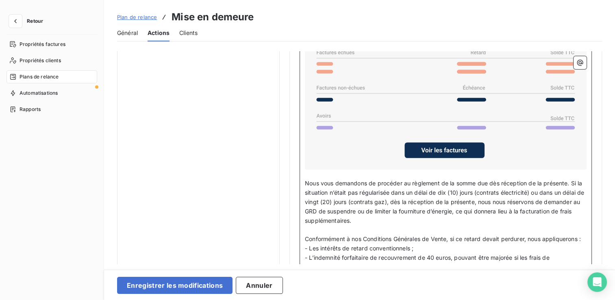
click at [411, 221] on p "Nous vous demandons de procéder au règlement de la somme due dès réception de l…" at bounding box center [446, 202] width 282 height 46
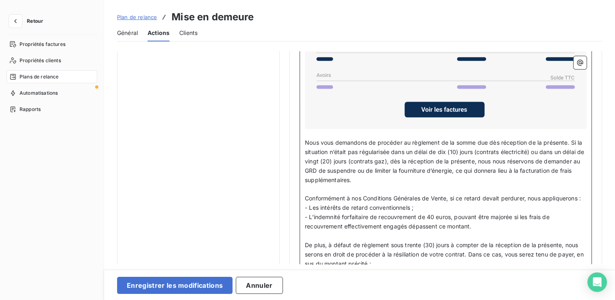
scroll to position [610, 0]
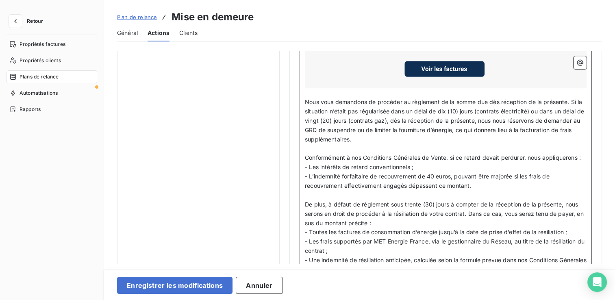
click at [412, 170] on span "- Les intérêts de retard conventionnels ;" at bounding box center [359, 166] width 109 height 7
click at [447, 172] on p "- Les intérêts de retard conventionnels;" at bounding box center [446, 167] width 282 height 9
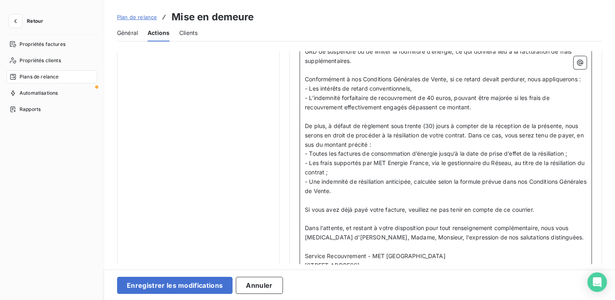
scroll to position [732, 0]
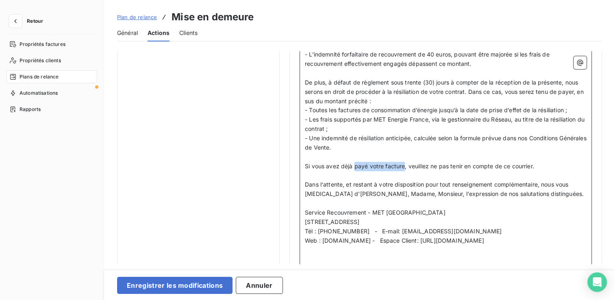
drag, startPoint x: 404, startPoint y: 173, endPoint x: 355, endPoint y: 175, distance: 49.2
click at [355, 170] on span "Si vous avez déjà payé votre facture, veuillez ne pas tenir en compte de ce cou…" at bounding box center [419, 166] width 229 height 7
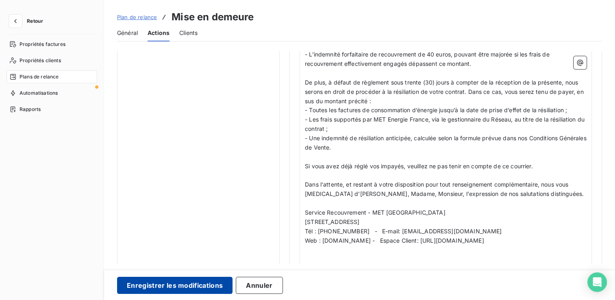
click at [189, 278] on button "Enregistrer les modifications" at bounding box center [174, 285] width 115 height 17
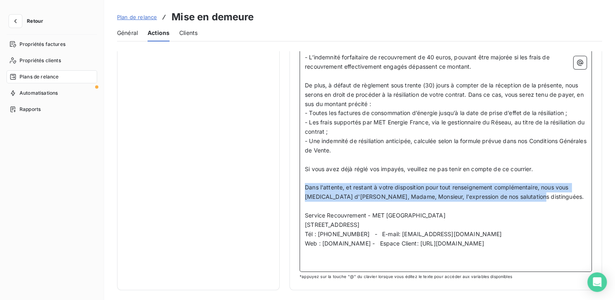
drag, startPoint x: 540, startPoint y: 203, endPoint x: 305, endPoint y: 189, distance: 235.8
click at [305, 189] on p "Dans l'attente, et restant à votre disposition pour tout renseignement compléme…" at bounding box center [446, 192] width 282 height 19
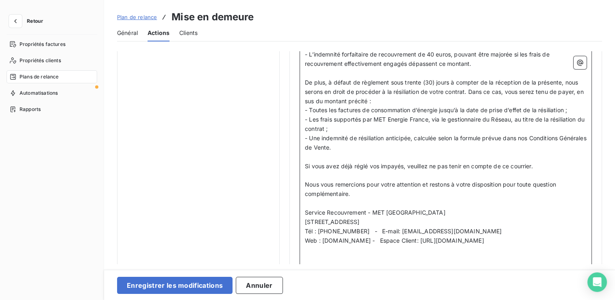
click at [407, 194] on span "Nous vous remercions pour votre attention et restons à votre disposition pour t…" at bounding box center [431, 189] width 253 height 16
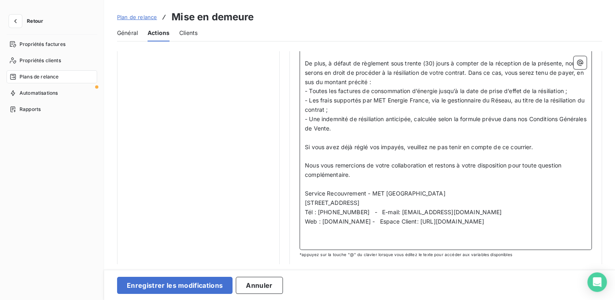
scroll to position [761, 0]
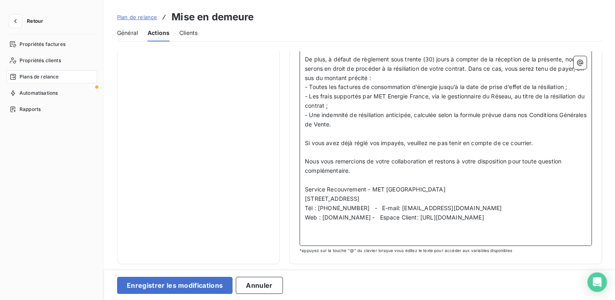
drag, startPoint x: 548, startPoint y: 217, endPoint x: 301, endPoint y: 193, distance: 247.9
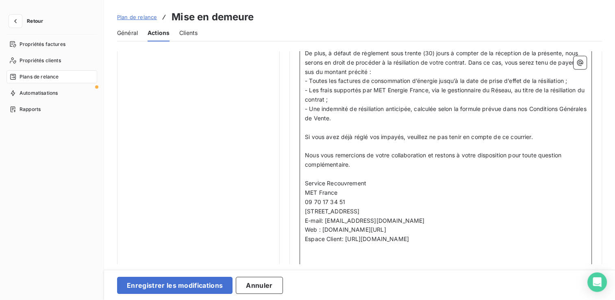
click at [326, 261] on p "﻿" at bounding box center [446, 257] width 282 height 9
click at [359, 170] on p "Nous vous remercions de votre collaboration et restons à votre disposition pour…" at bounding box center [446, 160] width 282 height 19
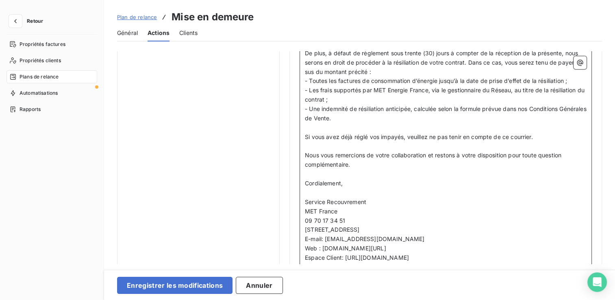
click at [335, 179] on p "﻿" at bounding box center [446, 174] width 282 height 9
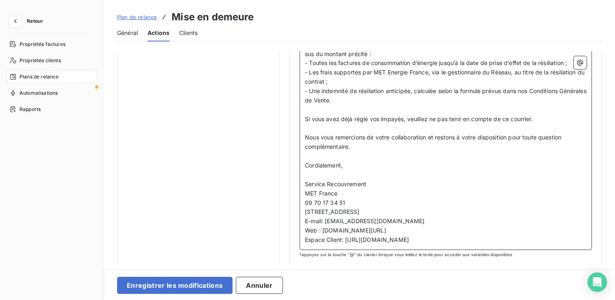
scroll to position [789, 0]
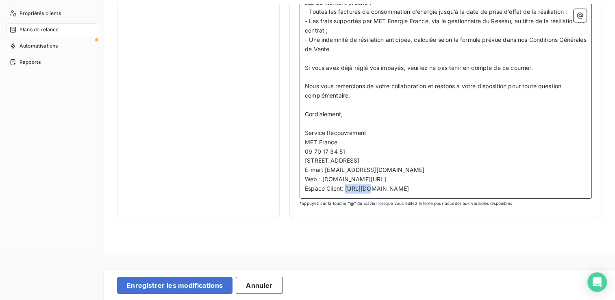
drag, startPoint x: 345, startPoint y: 187, endPoint x: 366, endPoint y: 188, distance: 21.2
click at [366, 188] on span "Espace Client: [URL][DOMAIN_NAME]" at bounding box center [357, 188] width 104 height 7
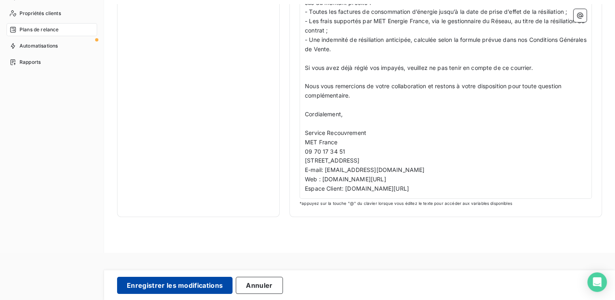
click at [200, 282] on button "Enregistrer les modifications" at bounding box center [174, 285] width 115 height 17
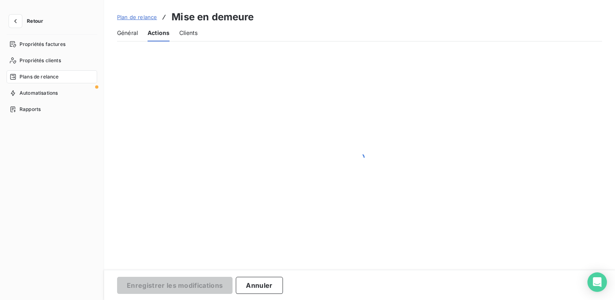
scroll to position [0, 0]
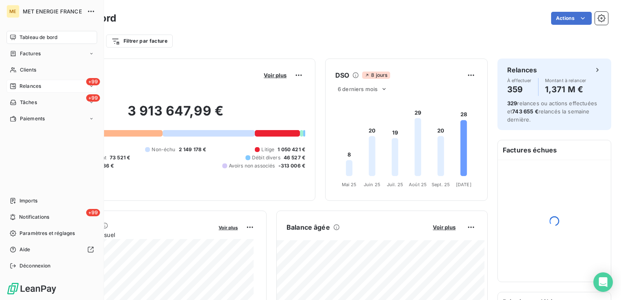
click at [72, 85] on div "+99 Relances" at bounding box center [52, 86] width 91 height 13
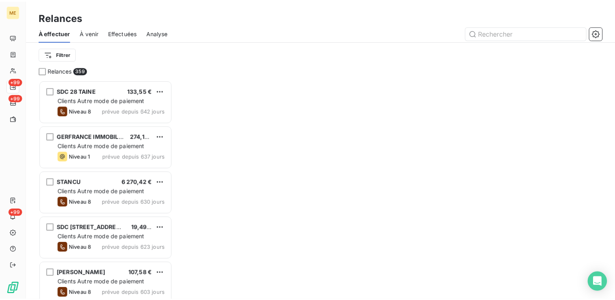
scroll to position [214, 128]
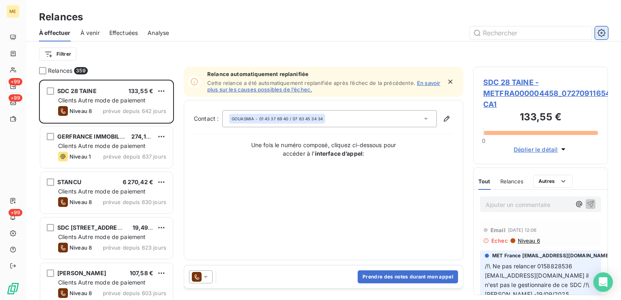
click at [600, 33] on icon "button" at bounding box center [602, 33] width 8 height 8
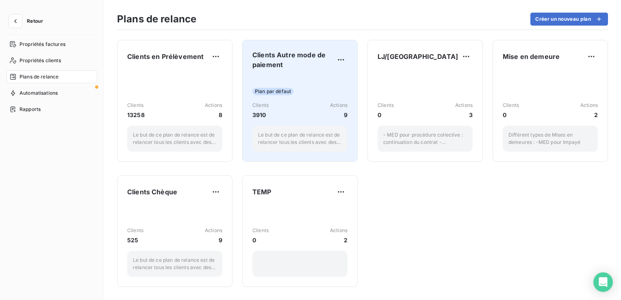
click at [289, 85] on div "Plan par défaut Clients 3910 Actions 9 Le but de ce plan de relance est de rela…" at bounding box center [299, 114] width 95 height 76
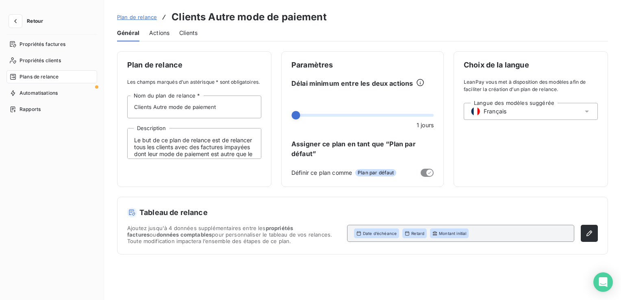
click at [157, 32] on span "Actions" at bounding box center [159, 33] width 20 height 8
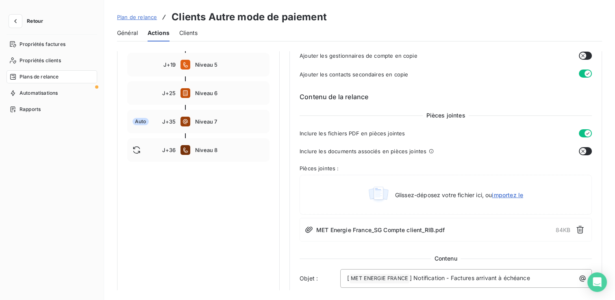
scroll to position [203, 0]
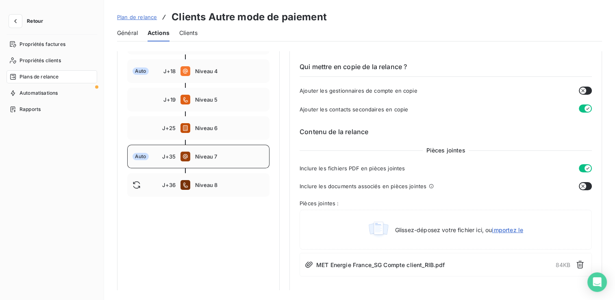
click at [207, 152] on div "Auto J+35 Niveau 7" at bounding box center [198, 157] width 142 height 24
type input "35"
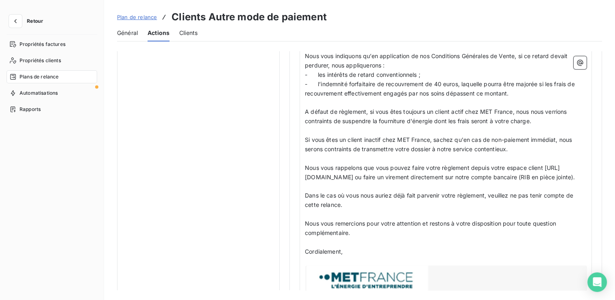
scroll to position [894, 0]
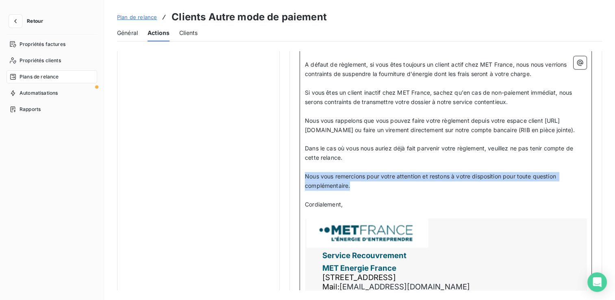
drag, startPoint x: 374, startPoint y: 196, endPoint x: 299, endPoint y: 185, distance: 76.0
copy span "Nous vous remercions pour votre attention et restons à votre disposition pour t…"
click at [130, 19] on span "Plan de relance" at bounding box center [137, 17] width 40 height 7
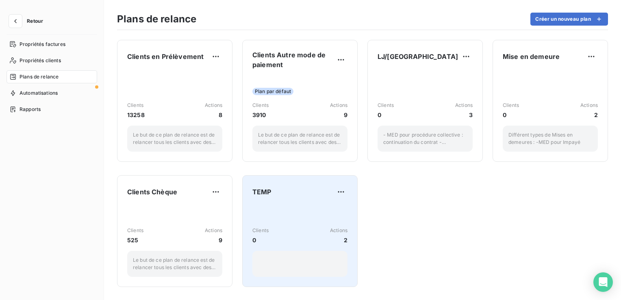
click at [276, 233] on div "Clients 0 Actions 2" at bounding box center [299, 235] width 95 height 17
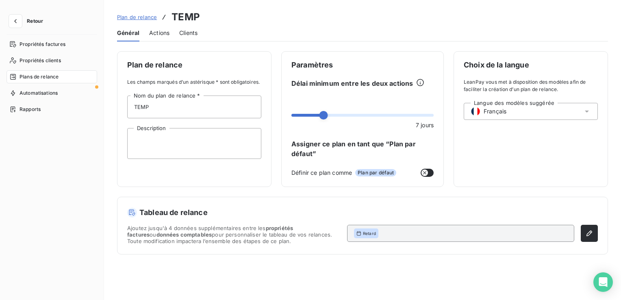
click at [162, 37] on div "Actions" at bounding box center [159, 32] width 20 height 17
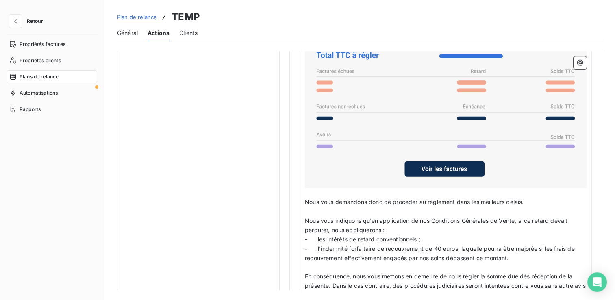
scroll to position [639, 0]
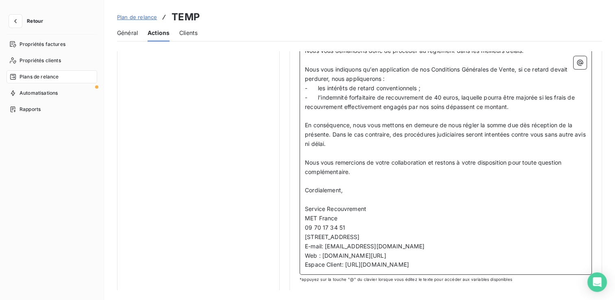
drag, startPoint x: 481, startPoint y: 261, endPoint x: 303, endPoint y: 202, distance: 187.7
click at [303, 202] on div "Code Client : Code client ﻿ ﻿ ﻿ Madame, Monsieur, ﻿ Malgré plusieurs relances, …" at bounding box center [446, 46] width 292 height 458
click at [498, 265] on p "Espace Client: [URL][DOMAIN_NAME]" at bounding box center [446, 264] width 282 height 9
drag, startPoint x: 482, startPoint y: 264, endPoint x: 304, endPoint y: 206, distance: 187.7
click at [304, 206] on div "Code Client : Code client ﻿ ﻿ ﻿ Madame, Monsieur, ﻿ Malgré plusieurs relances, …" at bounding box center [446, 46] width 292 height 458
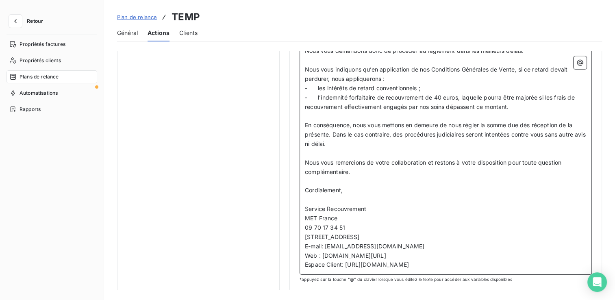
copy div "Service Recouvrement MET France 09 70 17 34 51 4 rue de la république 69001 Lyo…"
click at [368, 268] on div "Code Client : Code client ﻿ ﻿ ﻿ Madame, Monsieur, ﻿ Malgré plusieurs relances, …" at bounding box center [446, 46] width 292 height 458
drag, startPoint x: 365, startPoint y: 264, endPoint x: 346, endPoint y: 264, distance: 18.7
click at [346, 264] on span "Espace Client: [URL][DOMAIN_NAME]" at bounding box center [357, 264] width 104 height 7
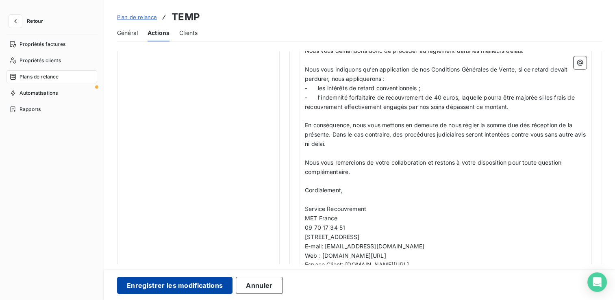
click at [184, 282] on button "Enregistrer les modifications" at bounding box center [174, 285] width 115 height 17
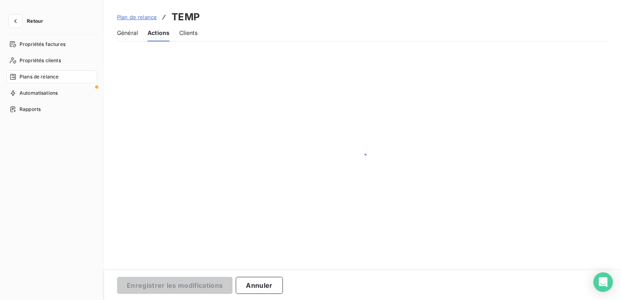
scroll to position [0, 0]
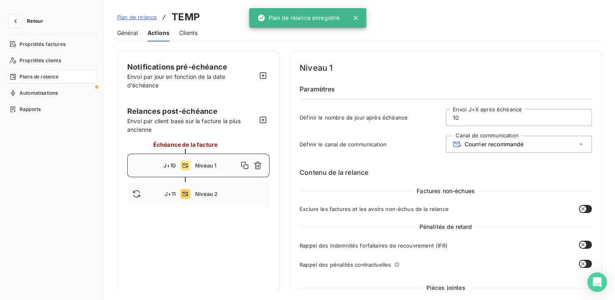
click at [126, 17] on span "Plan de relance" at bounding box center [137, 17] width 40 height 7
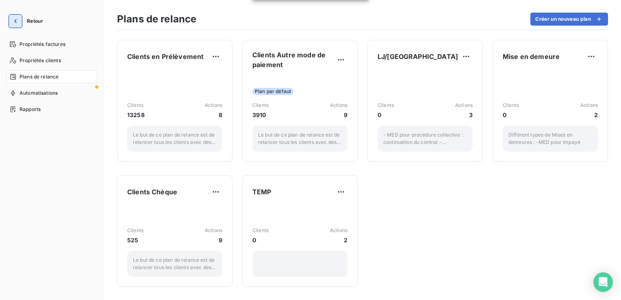
click at [12, 18] on icon "button" at bounding box center [15, 21] width 8 height 8
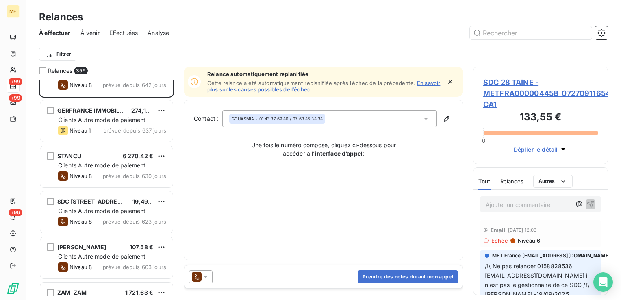
scroll to position [41, 0]
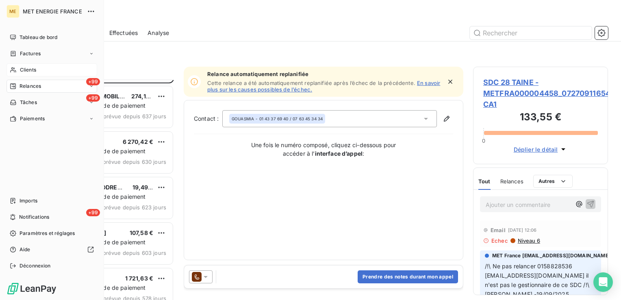
click at [26, 65] on div "Clients" at bounding box center [52, 69] width 91 height 13
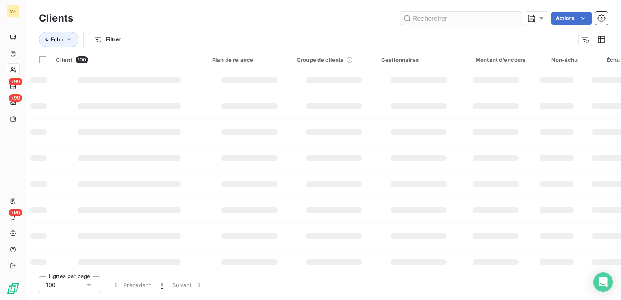
click at [478, 22] on input "text" at bounding box center [461, 18] width 122 height 13
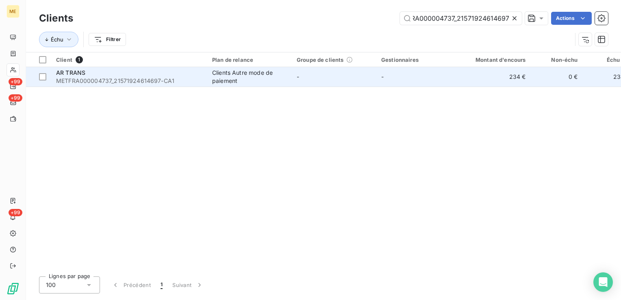
type input "METFRA000004737_21571924614697"
click at [98, 84] on span "METFRA000004737_21571924614697-CA1" at bounding box center [129, 81] width 146 height 8
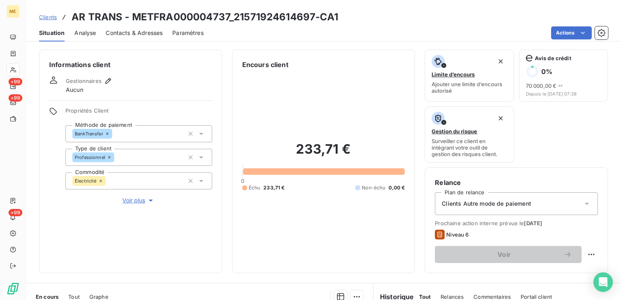
click at [189, 19] on h3 "AR TRANS - METFRA000004737_21571924614697-CA1" at bounding box center [205, 17] width 267 height 15
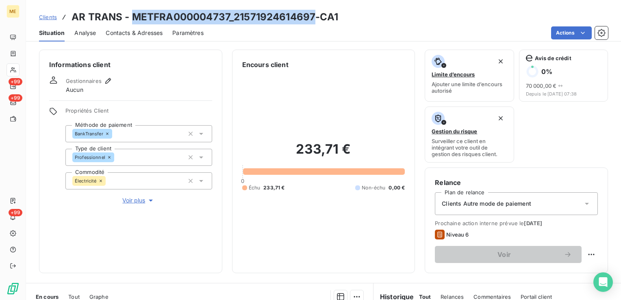
click at [189, 19] on h3 "AR TRANS - METFRA000004737_21571924614697-CA1" at bounding box center [205, 17] width 267 height 15
copy h3 "METFRA000004737_21571924614697"
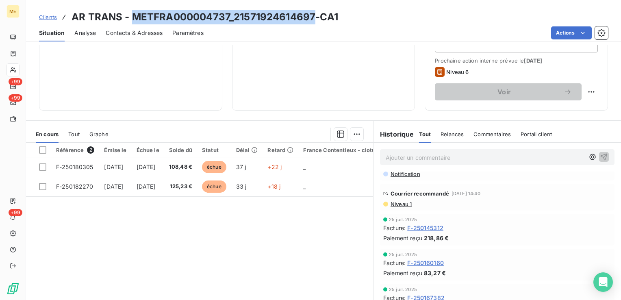
scroll to position [122, 0]
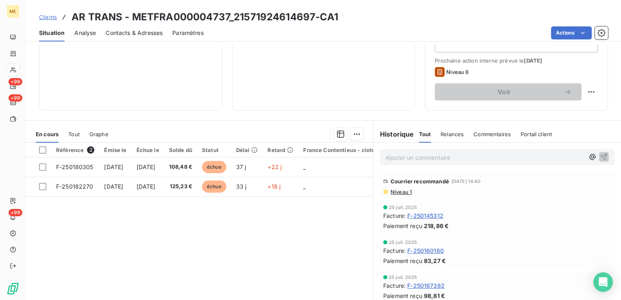
click at [176, 241] on div "Référence 2 Émise le Échue le Solde dû Statut Délai Retard France Contentieux -…" at bounding box center [199, 221] width 347 height 157
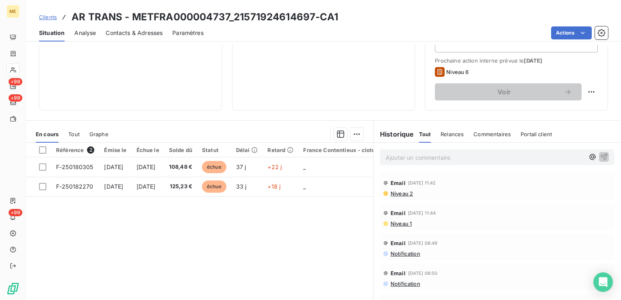
click at [217, 253] on div "Référence 2 Émise le Échue le Solde dû Statut Délai Retard France Contentieux -…" at bounding box center [199, 221] width 347 height 157
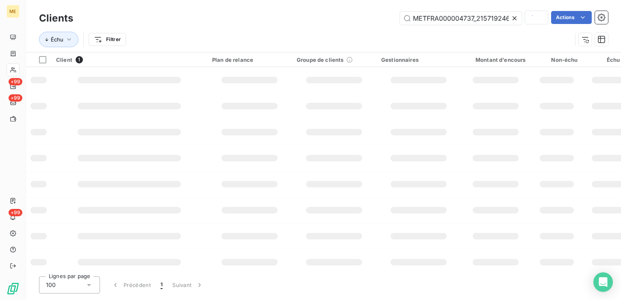
scroll to position [0, 20]
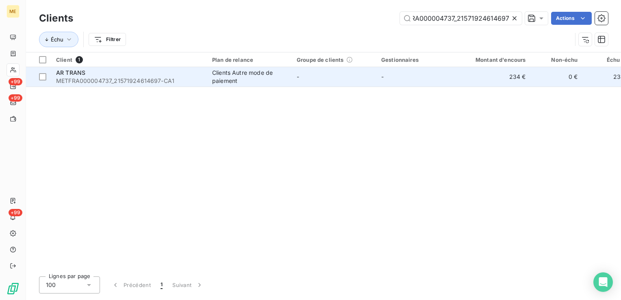
click at [150, 76] on div "AR TRANS" at bounding box center [129, 73] width 146 height 8
